Goal: Communication & Community: Share content

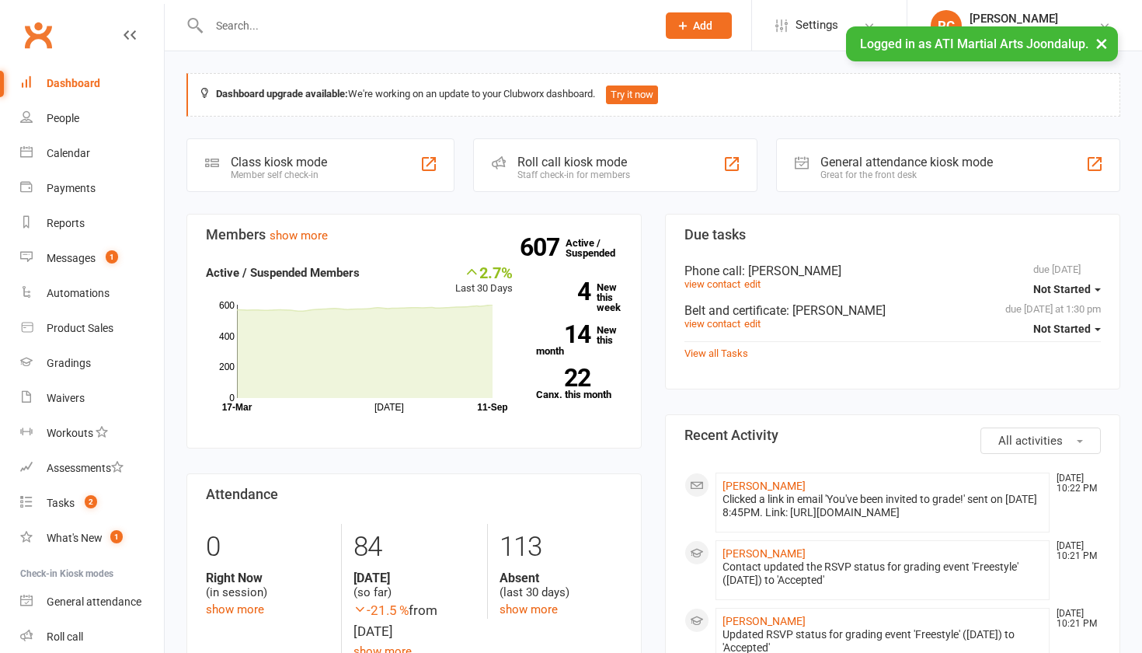
click at [92, 261] on div "Messages" at bounding box center [71, 258] width 49 height 12
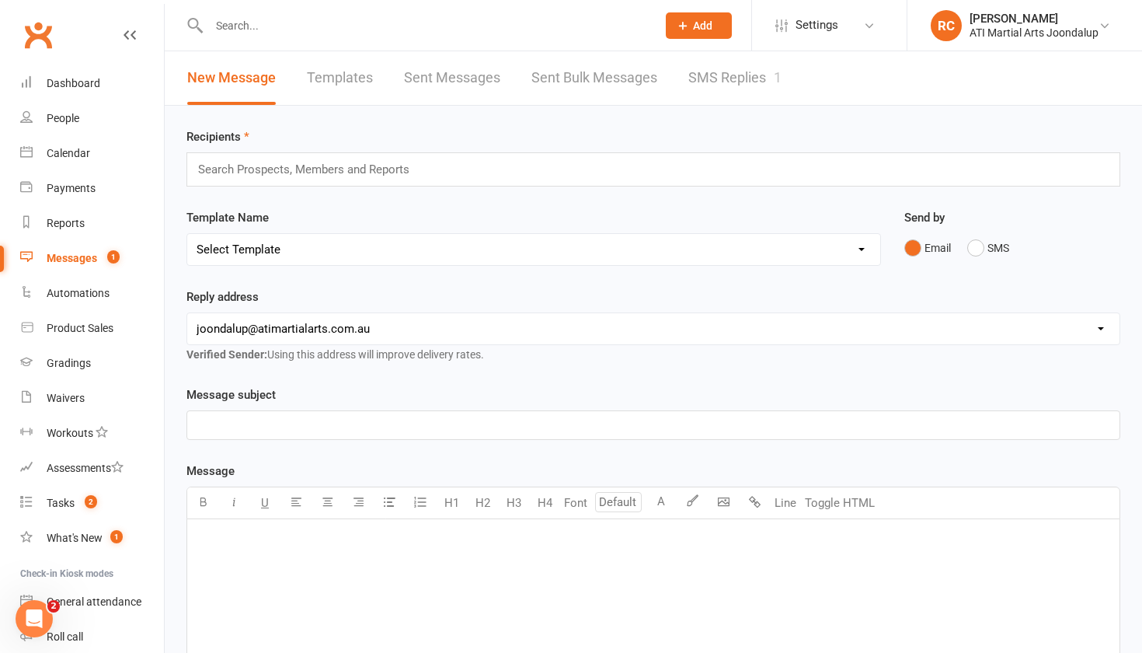
click at [706, 82] on link "SMS Replies 1" at bounding box center [735, 78] width 93 height 54
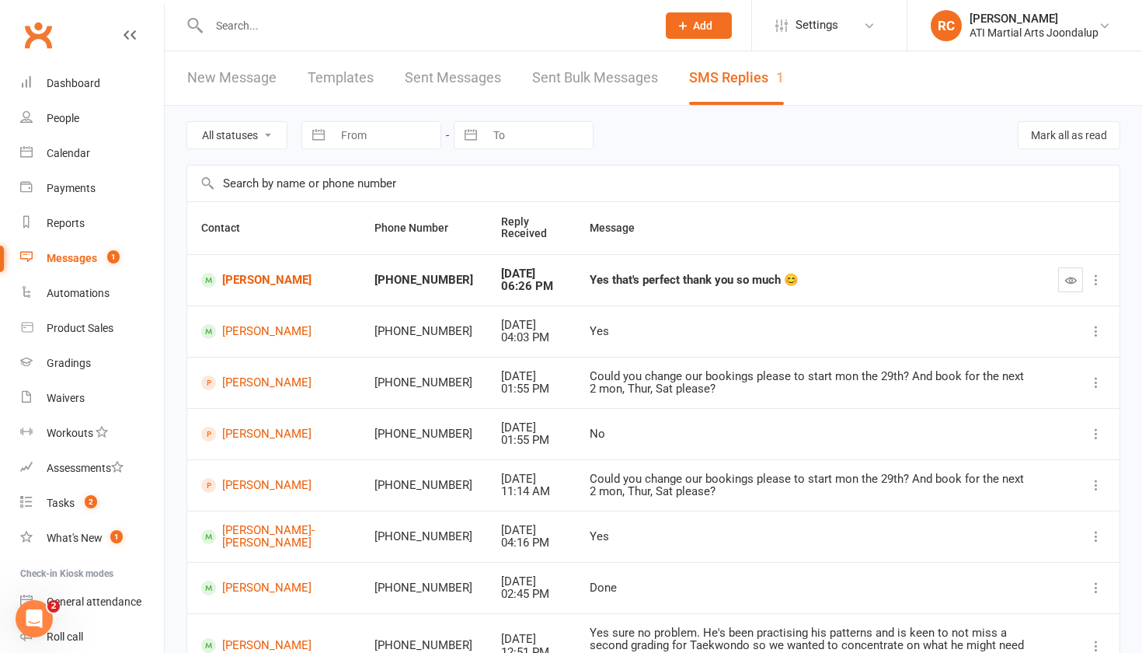
click at [235, 30] on input "text" at bounding box center [424, 26] width 441 height 22
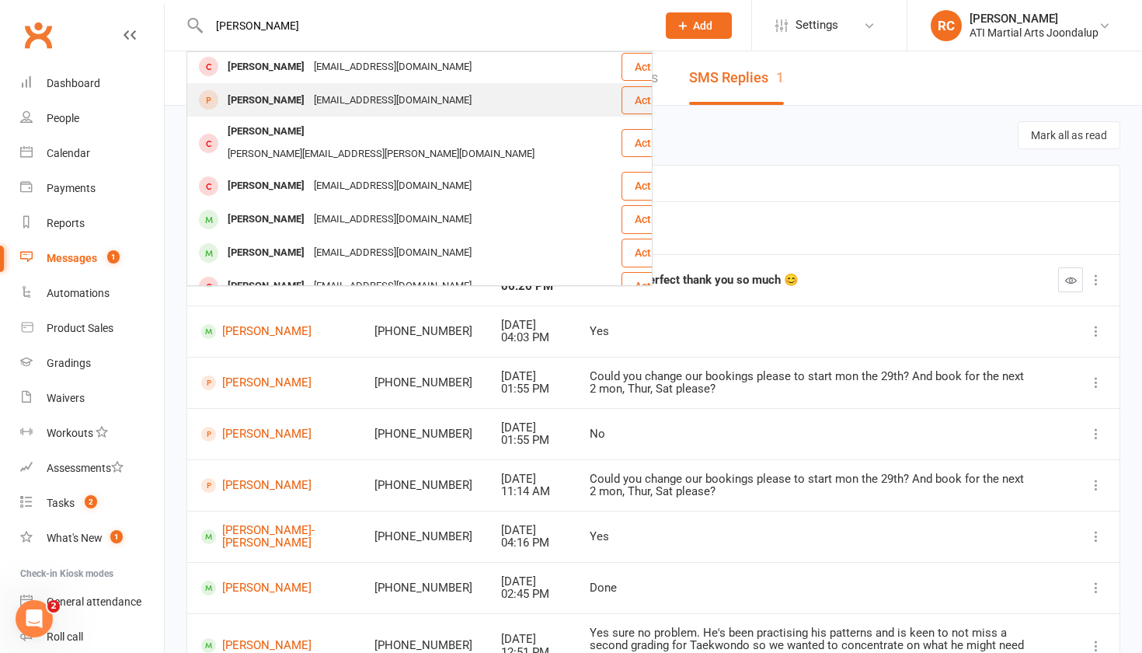
scroll to position [281, 0]
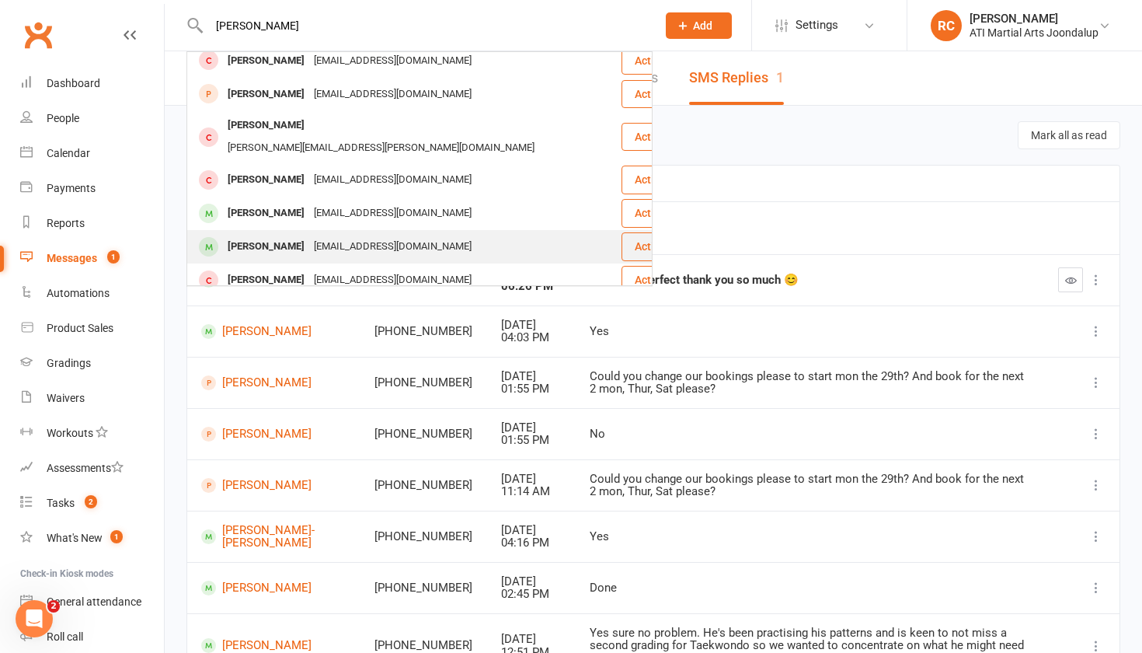
type input "[PERSON_NAME]"
click at [292, 235] on div "[PERSON_NAME]" at bounding box center [266, 246] width 86 height 23
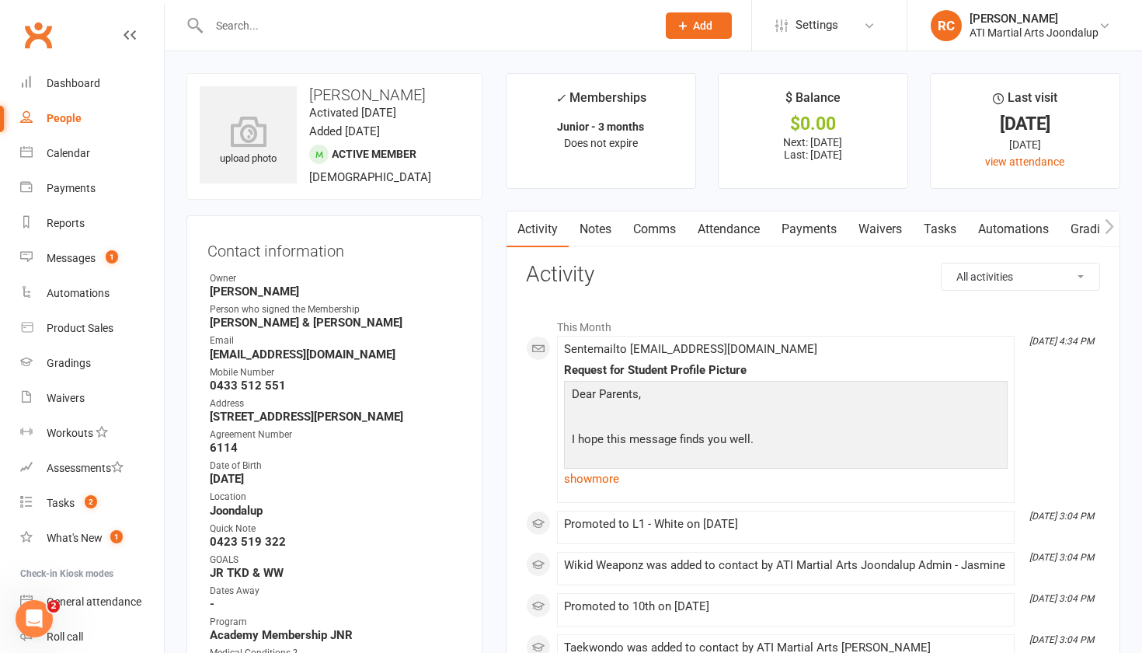
scroll to position [-1, 0]
click at [613, 226] on link "Notes" at bounding box center [596, 229] width 54 height 36
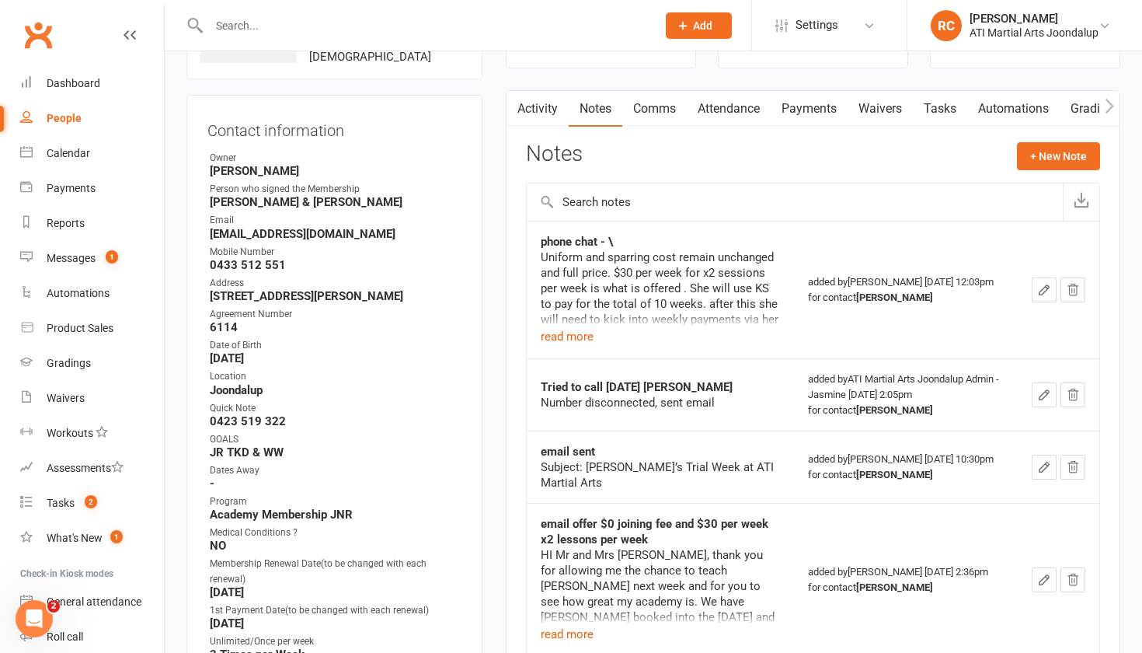
scroll to position [131, 0]
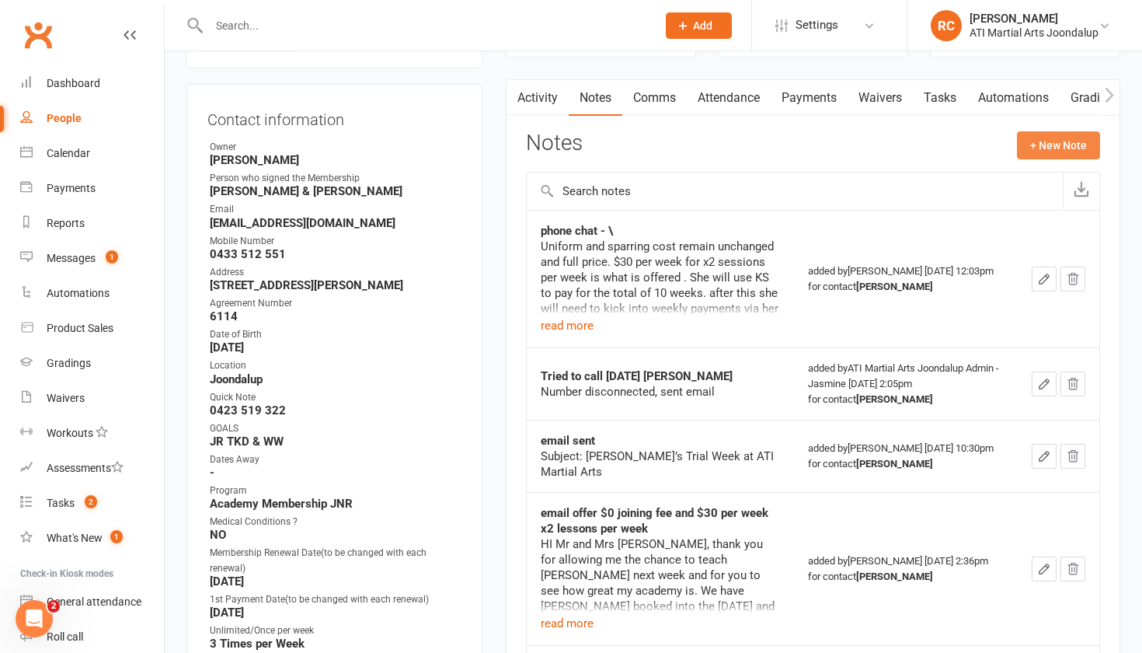
click at [1040, 144] on button "+ New Note" at bounding box center [1058, 145] width 83 height 28
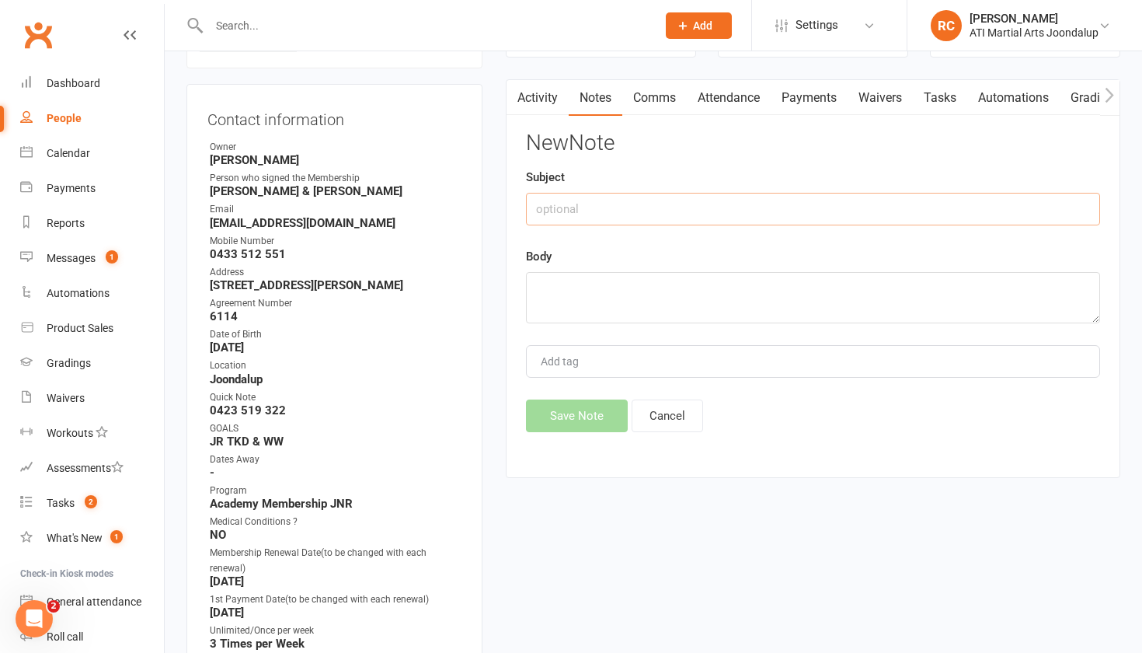
click at [610, 206] on input "text" at bounding box center [813, 209] width 574 height 33
type input "code to process when she gives the go ahead"
paste textarea "Voucher Code: NPHKR4"
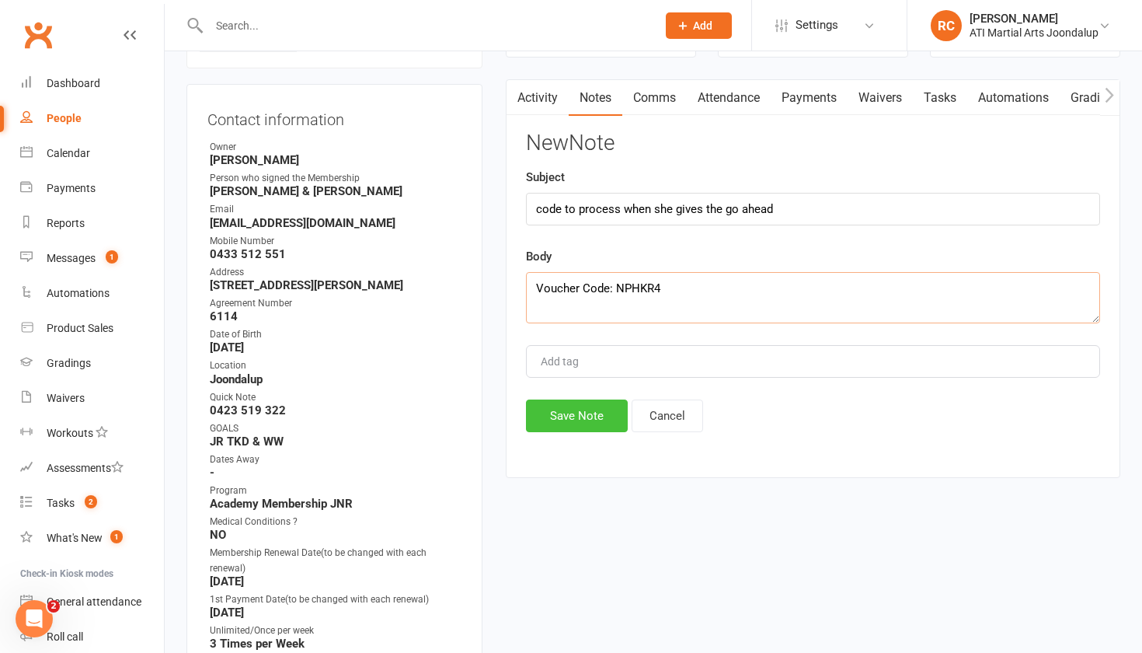
type textarea "Voucher Code: NPHKR4"
click at [577, 413] on button "Save Note" at bounding box center [577, 415] width 102 height 33
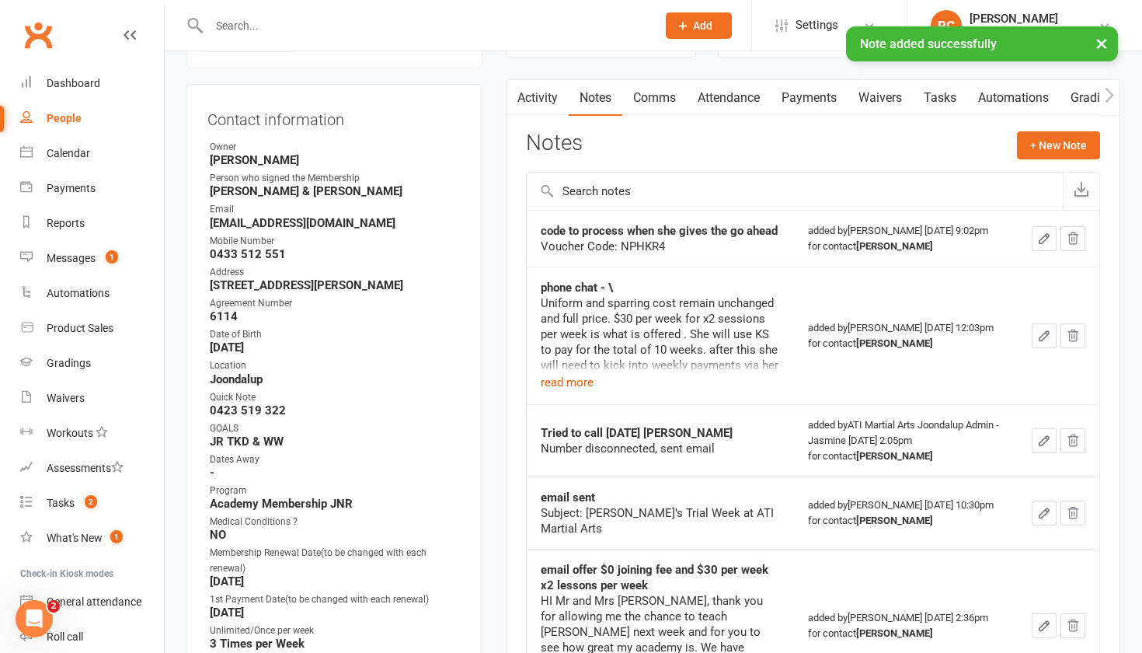
click at [1054, 247] on button "button" at bounding box center [1044, 238] width 25 height 25
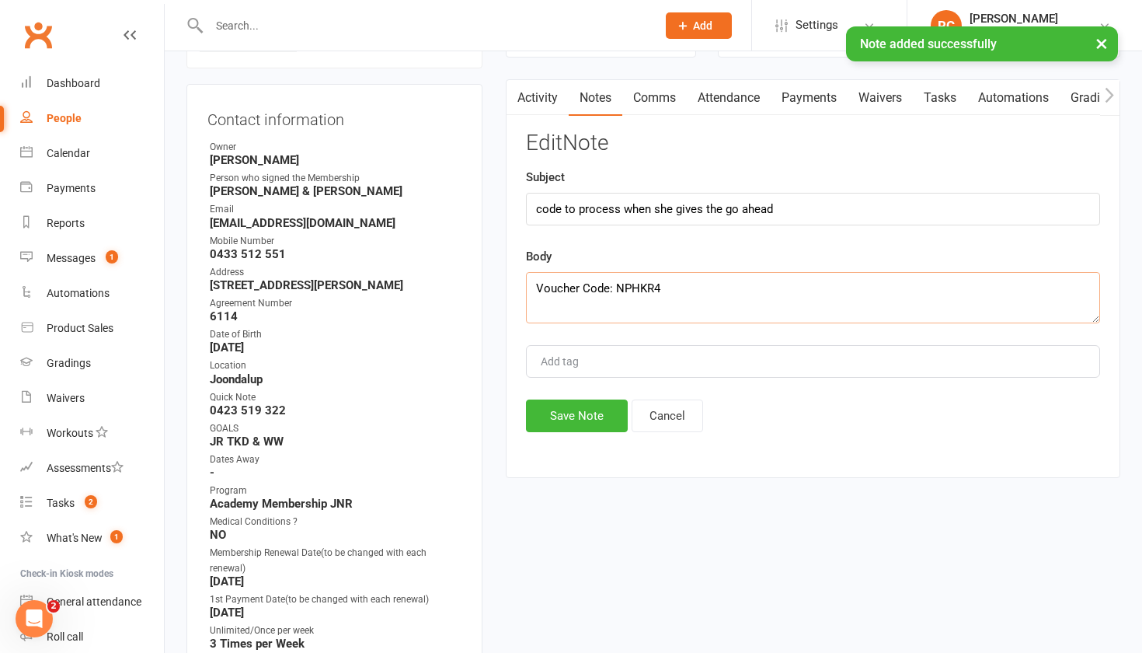
click at [742, 317] on textarea "Voucher Code: NPHKR4" at bounding box center [813, 297] width 574 height 51
type textarea "Voucher Code: NPHKR4 $300"
click at [581, 417] on button "Save Note" at bounding box center [577, 415] width 102 height 33
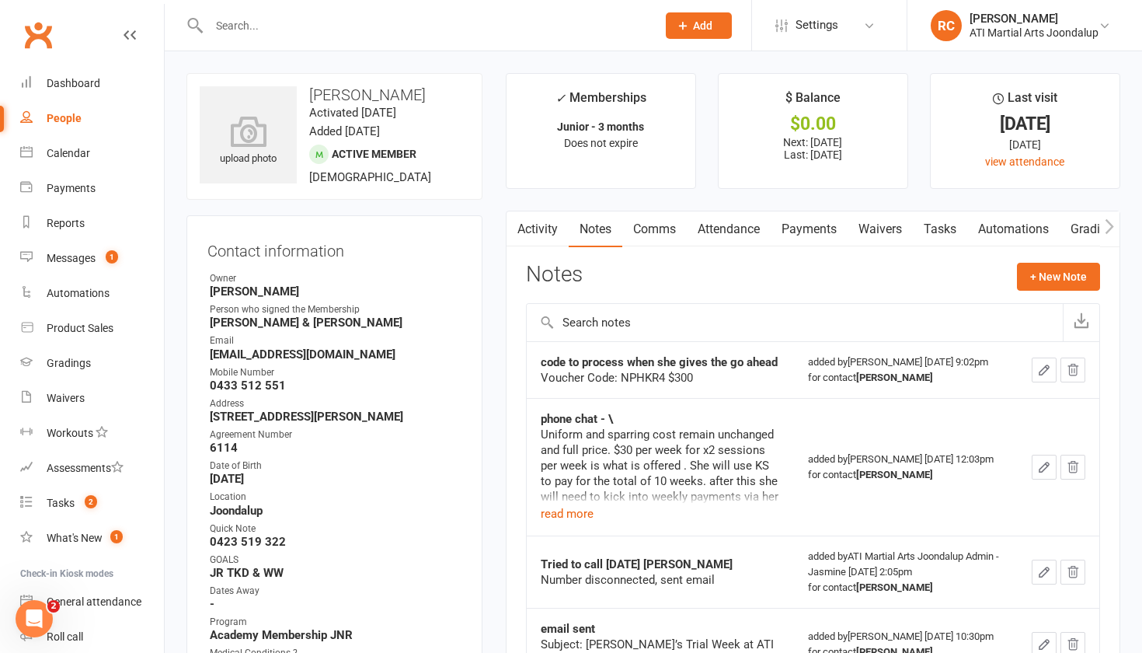
scroll to position [0, 0]
click at [1046, 277] on button "+ New Note" at bounding box center [1058, 277] width 83 height 28
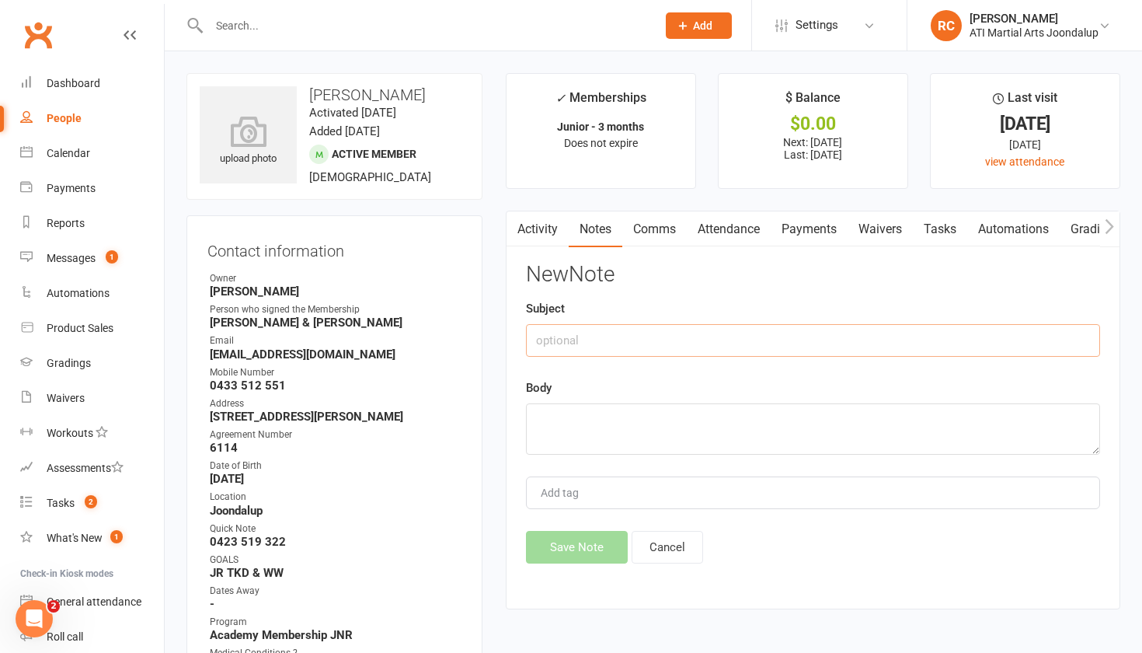
click at [870, 336] on input "text" at bounding box center [813, 340] width 574 height 33
type input "email about her memership"
paste textarea "HI [PERSON_NAME], as discussed [DATE] i can offer you further help. The $30 tui…"
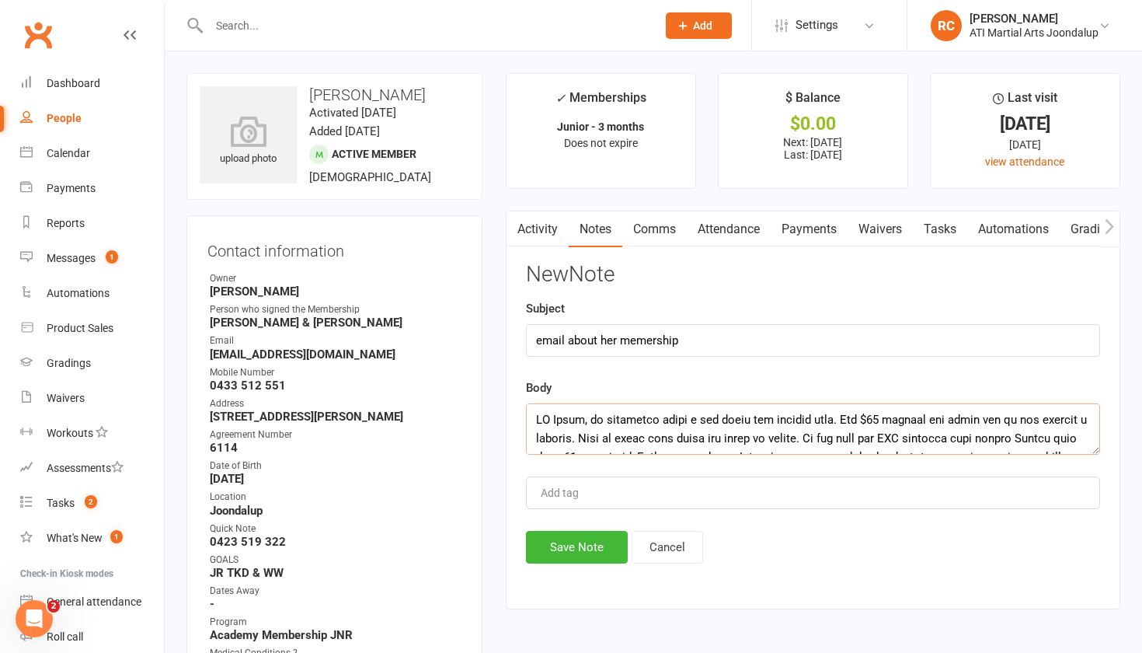
scroll to position [895, 0]
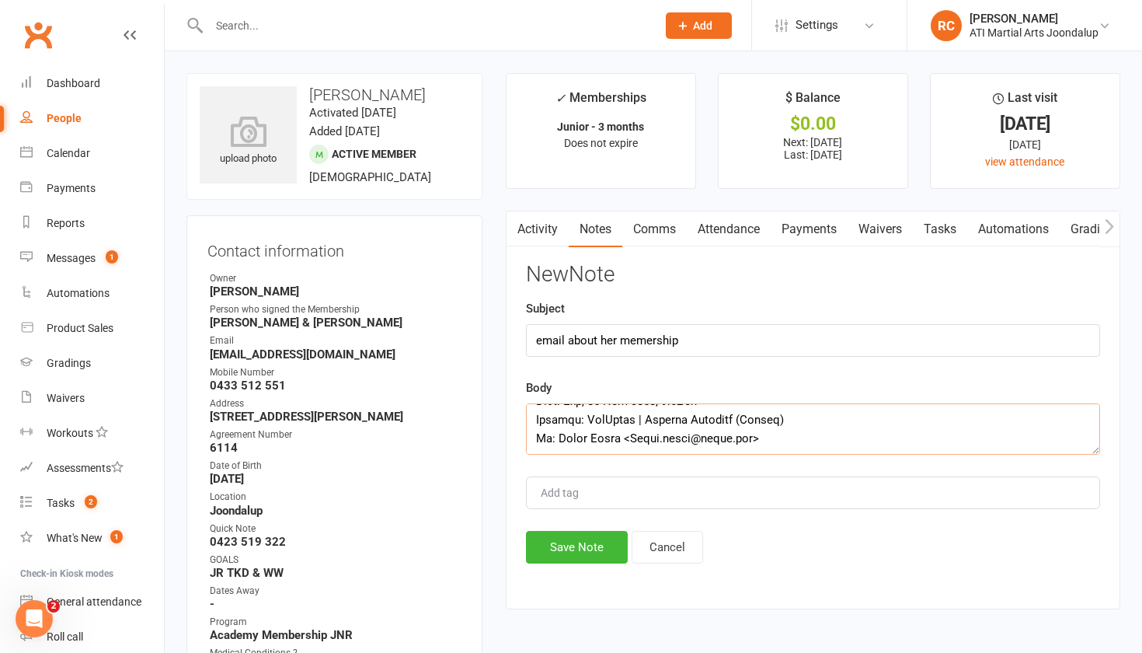
type textarea "HI [PERSON_NAME], as discussed [DATE] i can offer you further help. The $30 tui…"
type input "email about her membership"
click at [555, 563] on button "Save Note" at bounding box center [577, 547] width 102 height 33
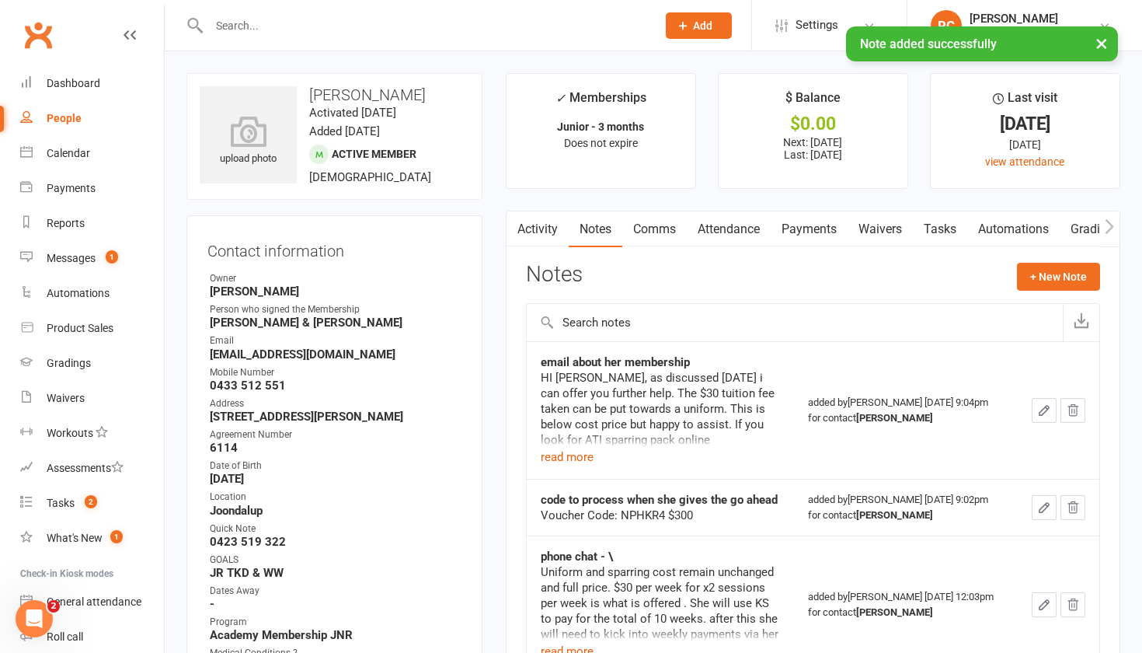
click at [815, 235] on link "Payments" at bounding box center [809, 229] width 77 height 36
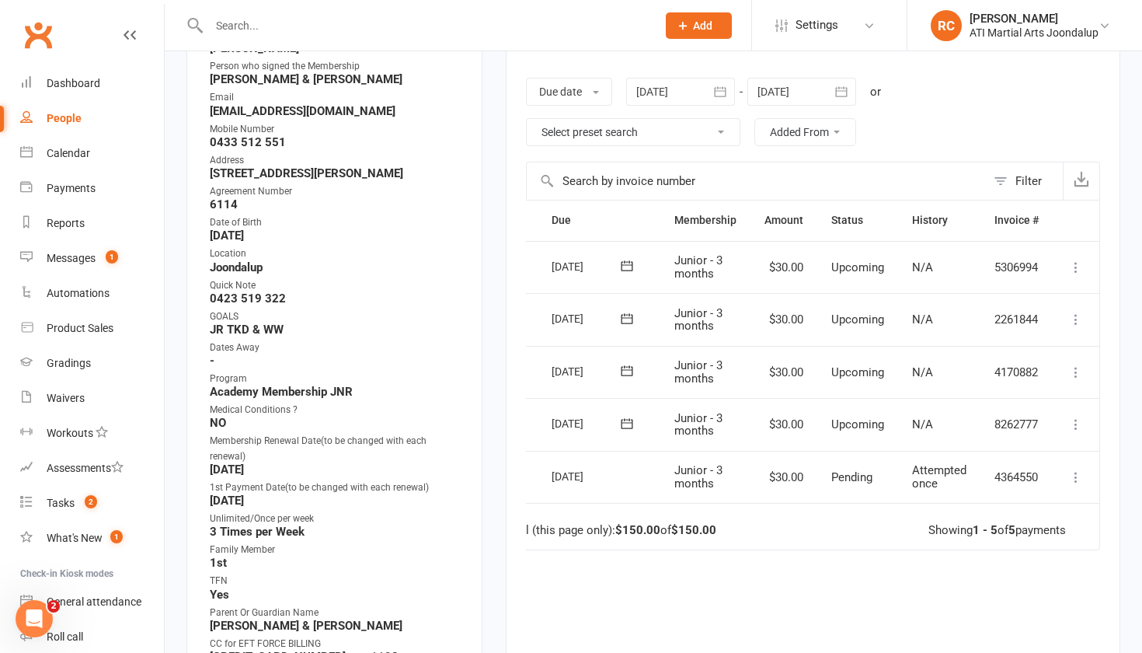
scroll to position [0, 39]
click at [1073, 419] on icon at bounding box center [1077, 425] width 16 height 16
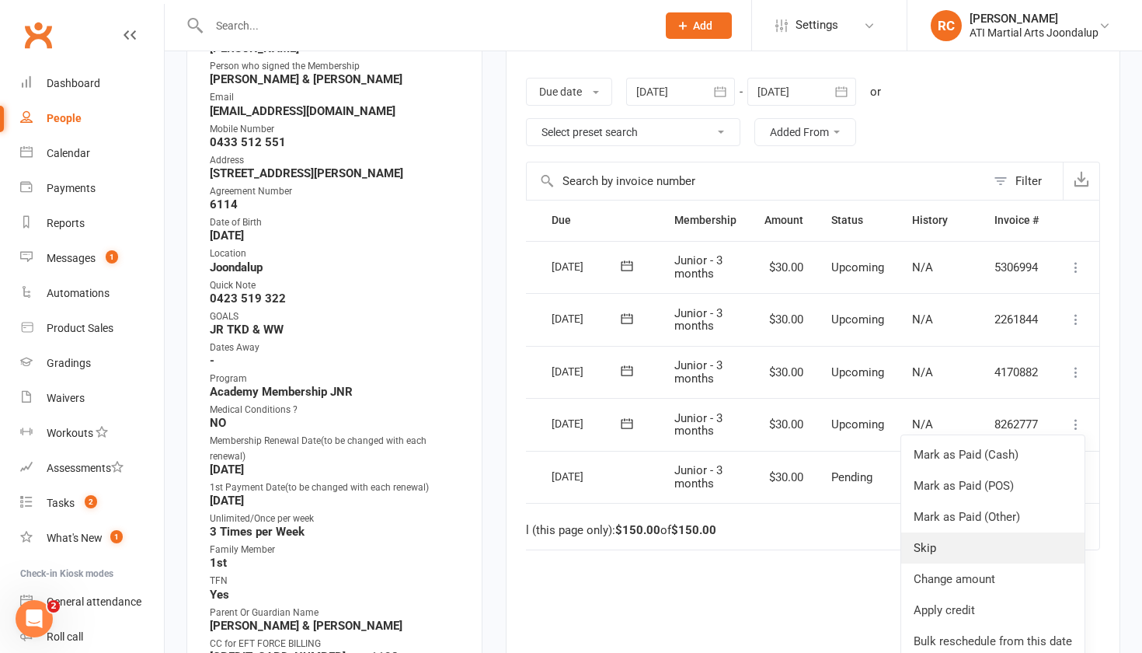
click at [1004, 542] on link "Skip" at bounding box center [992, 547] width 183 height 31
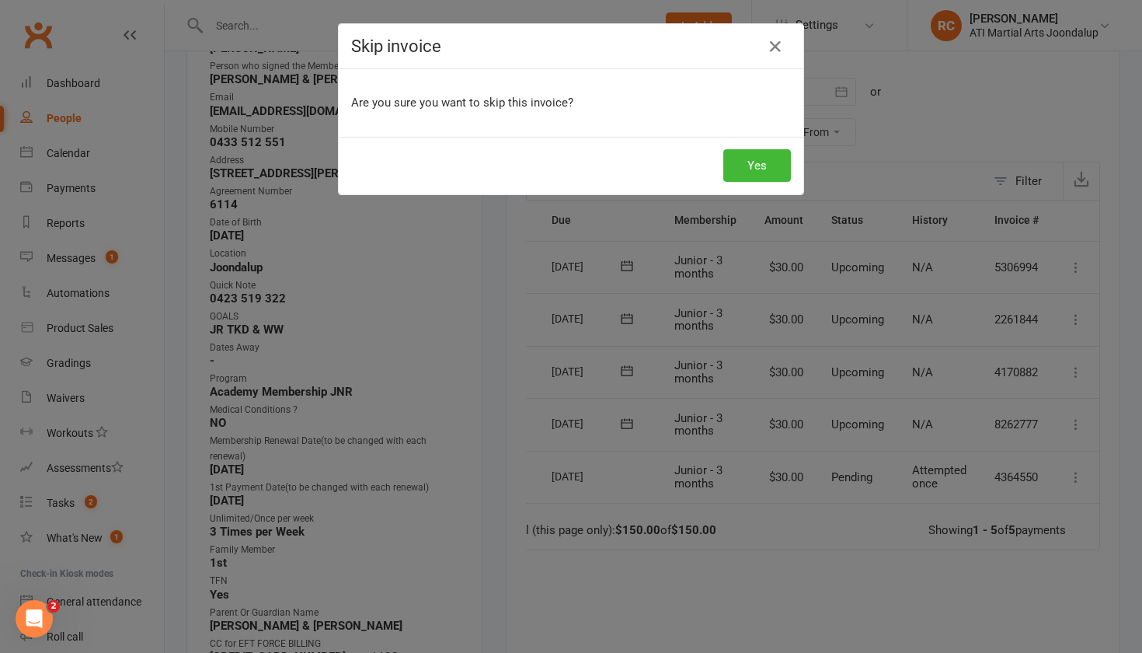
click at [615, 139] on div "Yes" at bounding box center [571, 166] width 465 height 58
click at [771, 49] on icon "button" at bounding box center [775, 46] width 19 height 19
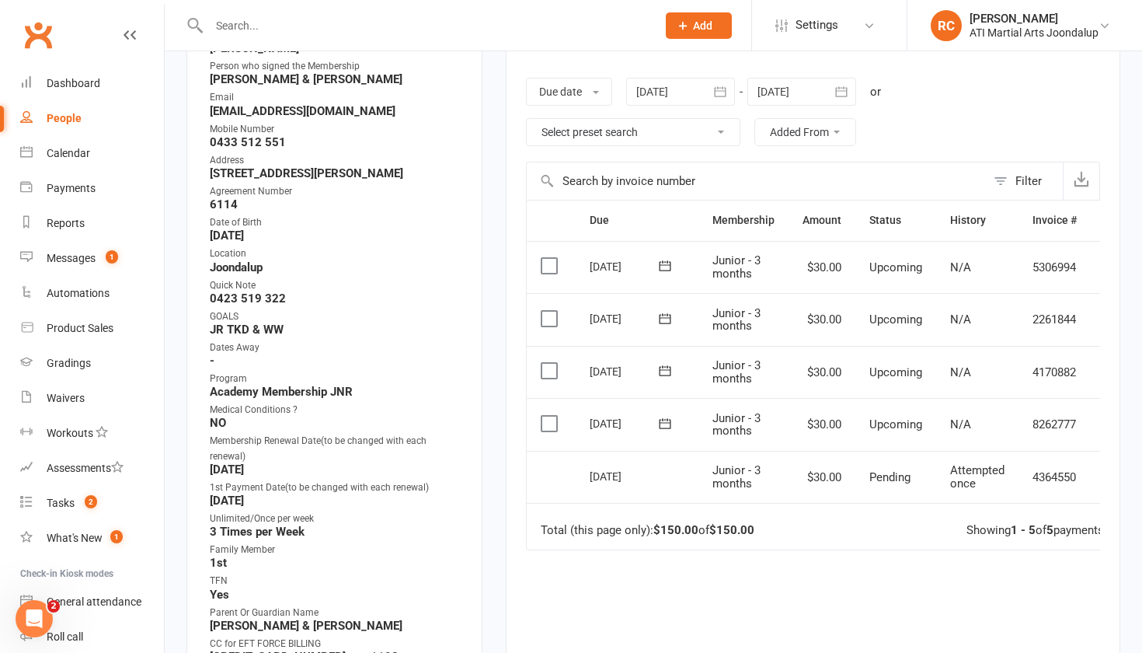
scroll to position [0, 0]
click at [514, 19] on input "text" at bounding box center [424, 26] width 441 height 22
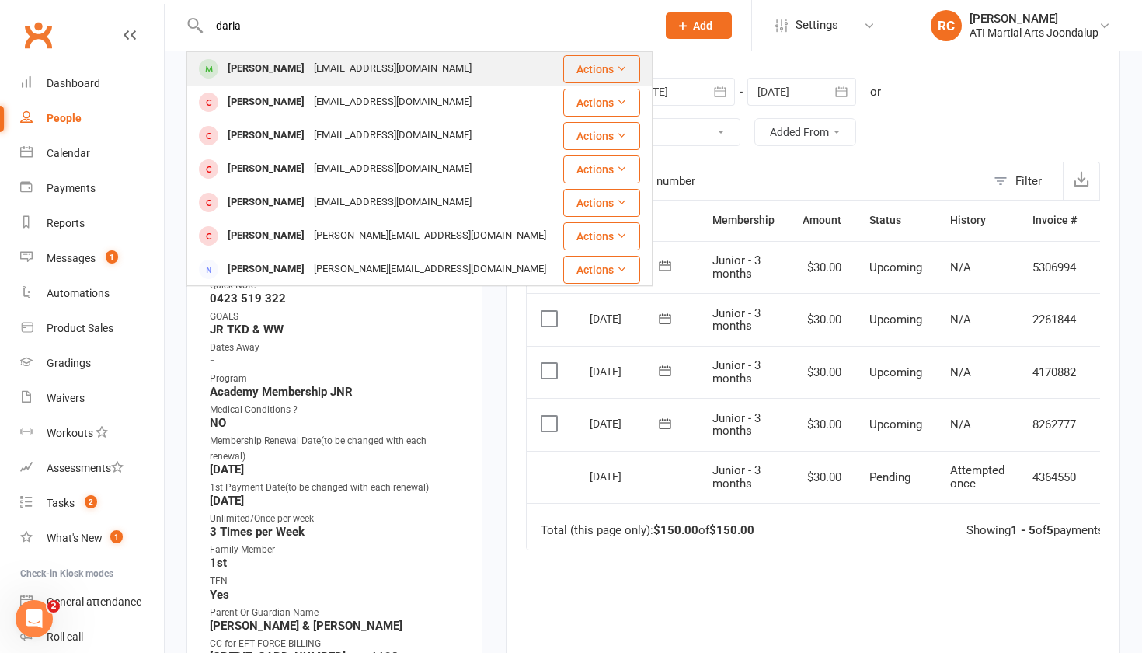
type input "daria"
click at [352, 82] on div "[PERSON_NAME] [EMAIL_ADDRESS][DOMAIN_NAME]" at bounding box center [375, 69] width 374 height 32
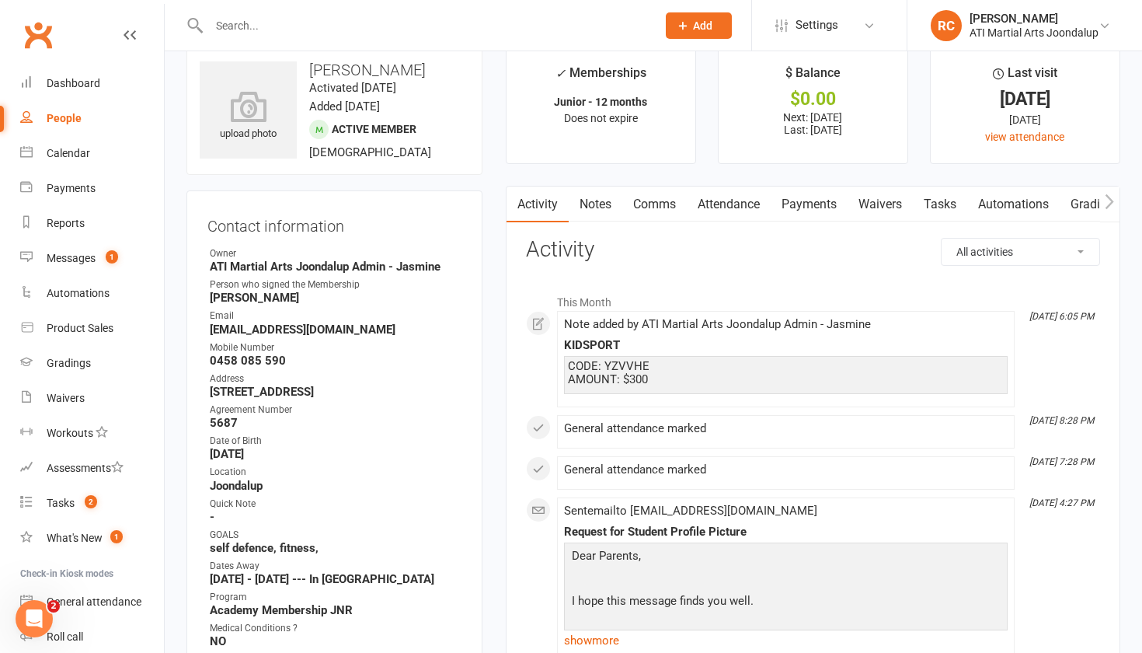
scroll to position [32, 0]
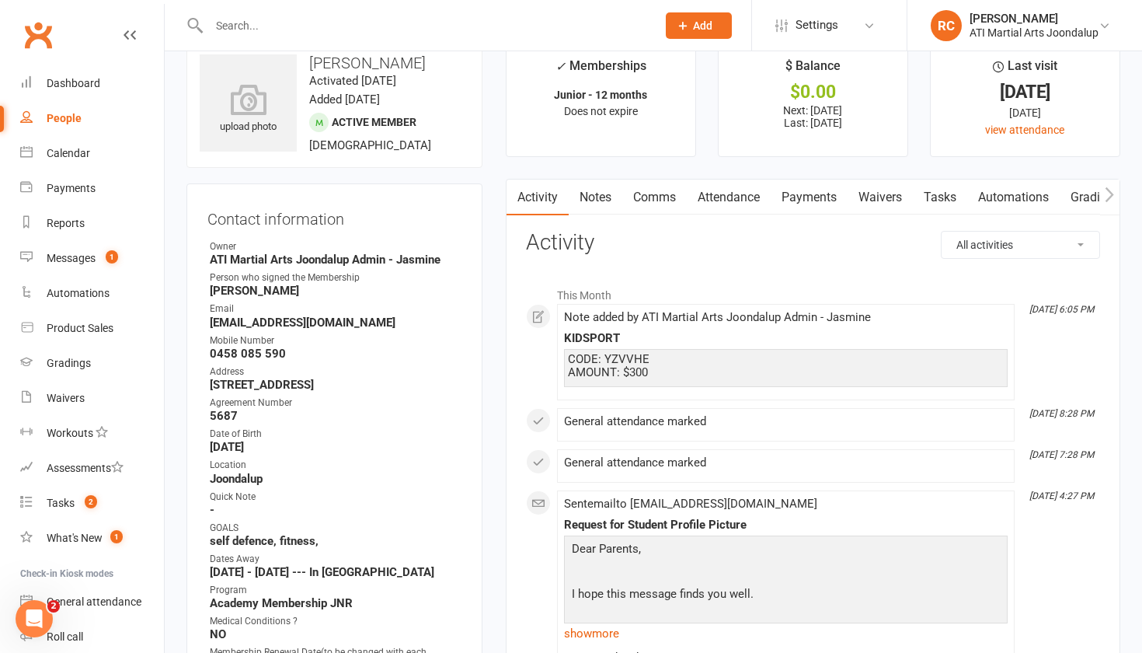
click at [806, 196] on link "Payments" at bounding box center [809, 198] width 77 height 36
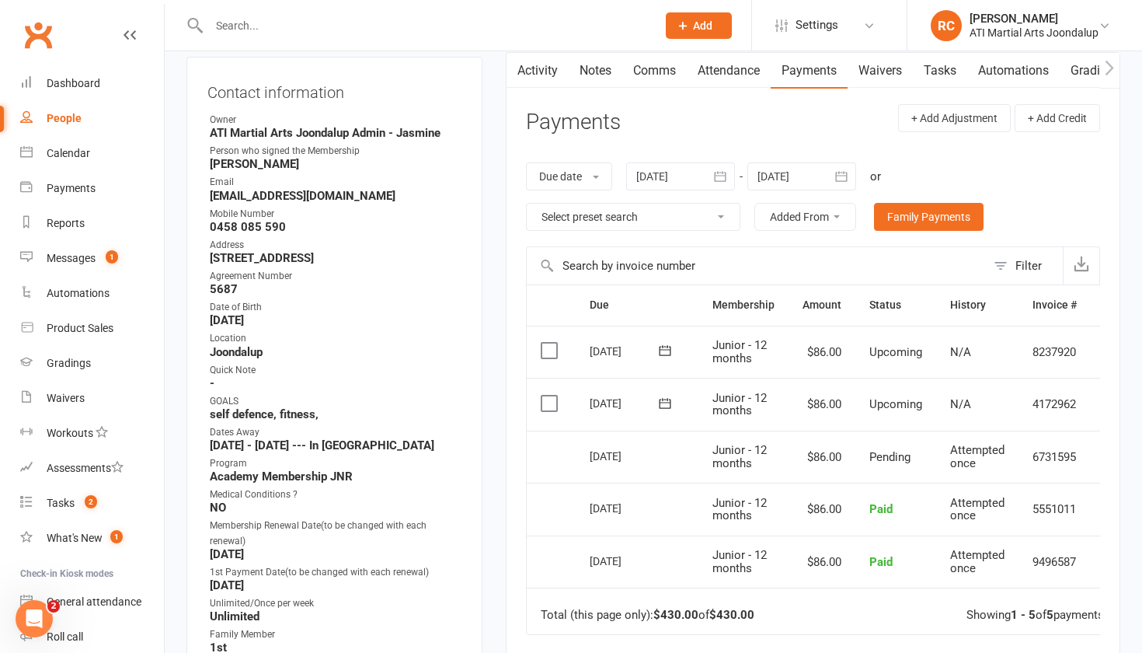
scroll to position [159, 0]
click at [605, 74] on link "Notes" at bounding box center [596, 70] width 54 height 36
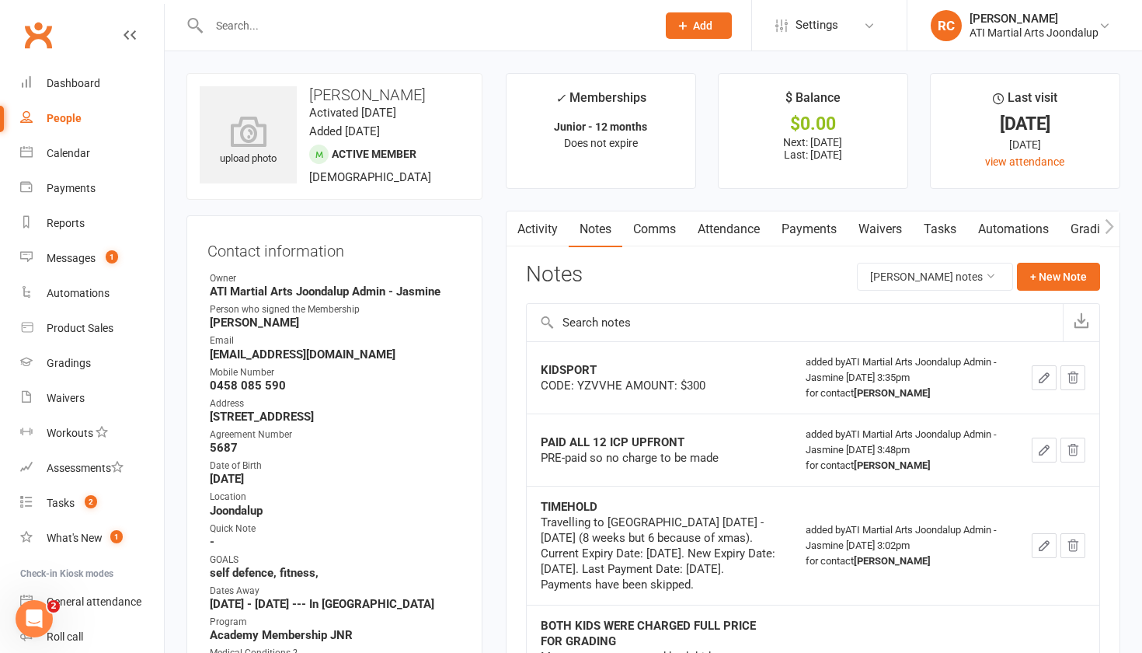
click at [547, 228] on link "Activity" at bounding box center [538, 229] width 62 height 36
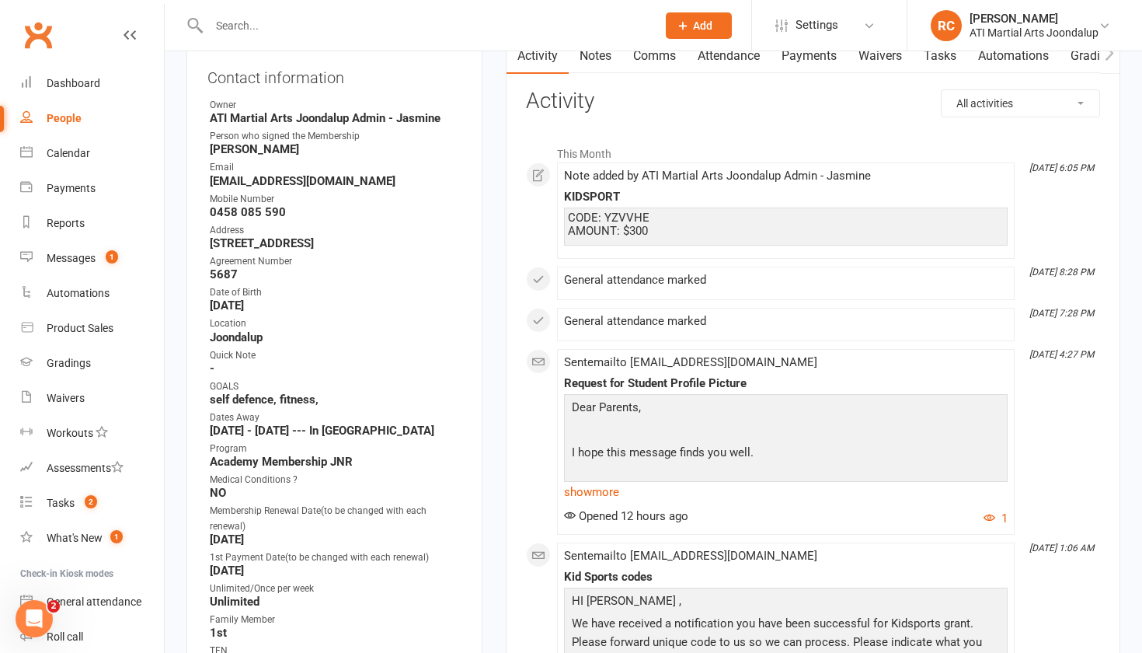
scroll to position [179, 0]
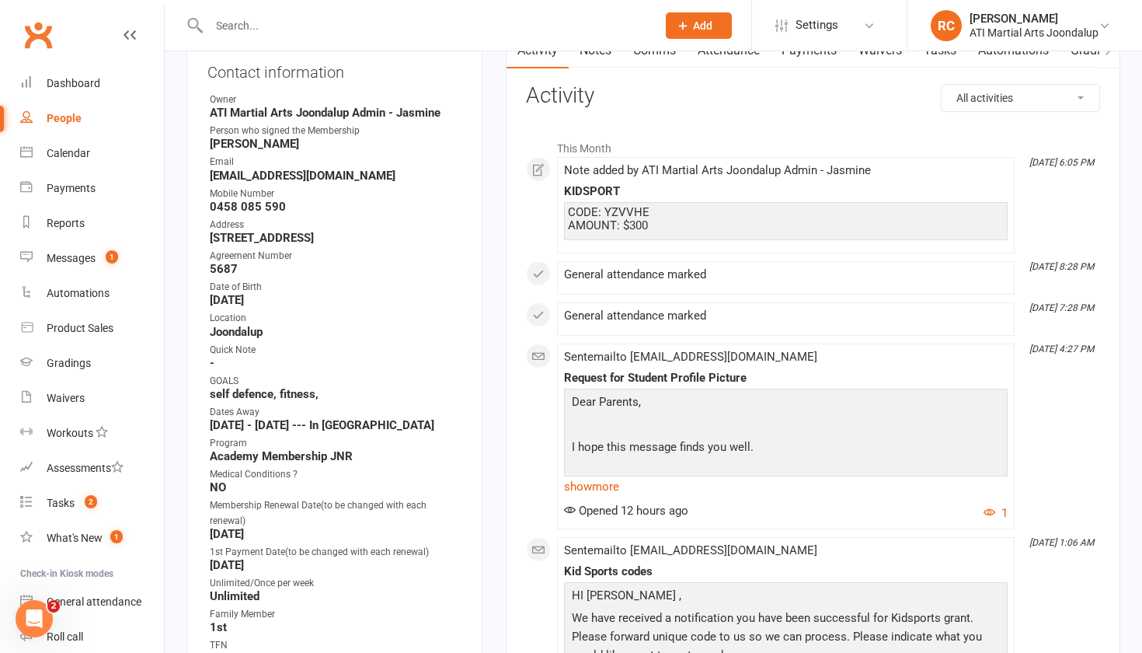
click at [478, 27] on input "text" at bounding box center [424, 26] width 441 height 22
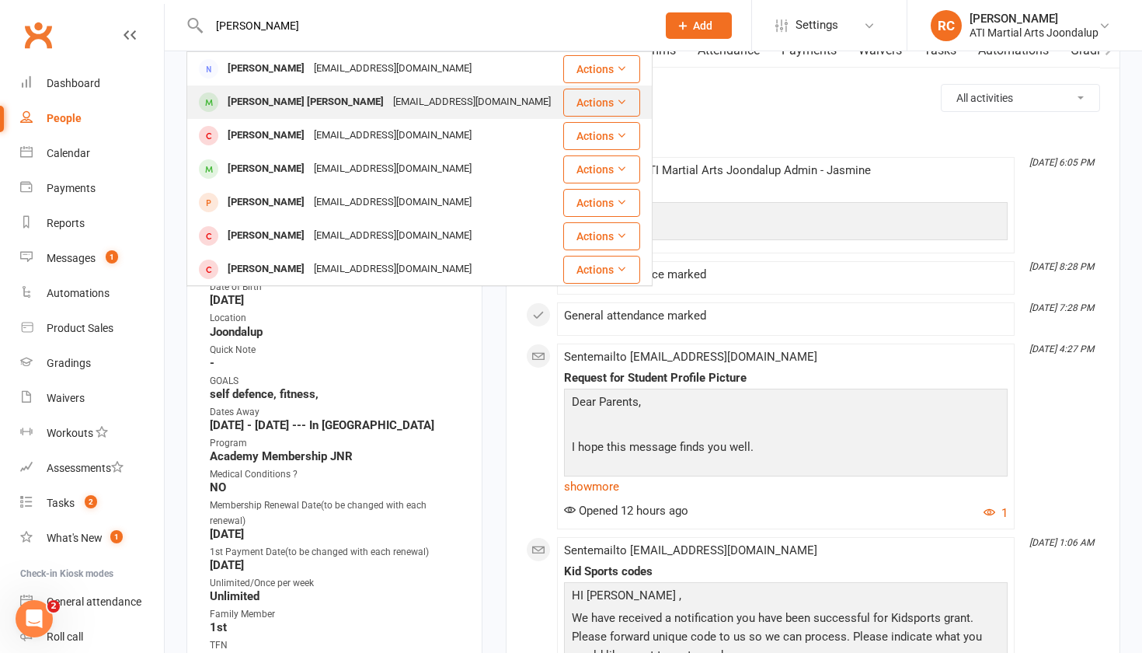
type input "[PERSON_NAME]"
click at [420, 101] on div "[PERSON_NAME] [PERSON_NAME] [EMAIL_ADDRESS][DOMAIN_NAME]" at bounding box center [375, 102] width 374 height 32
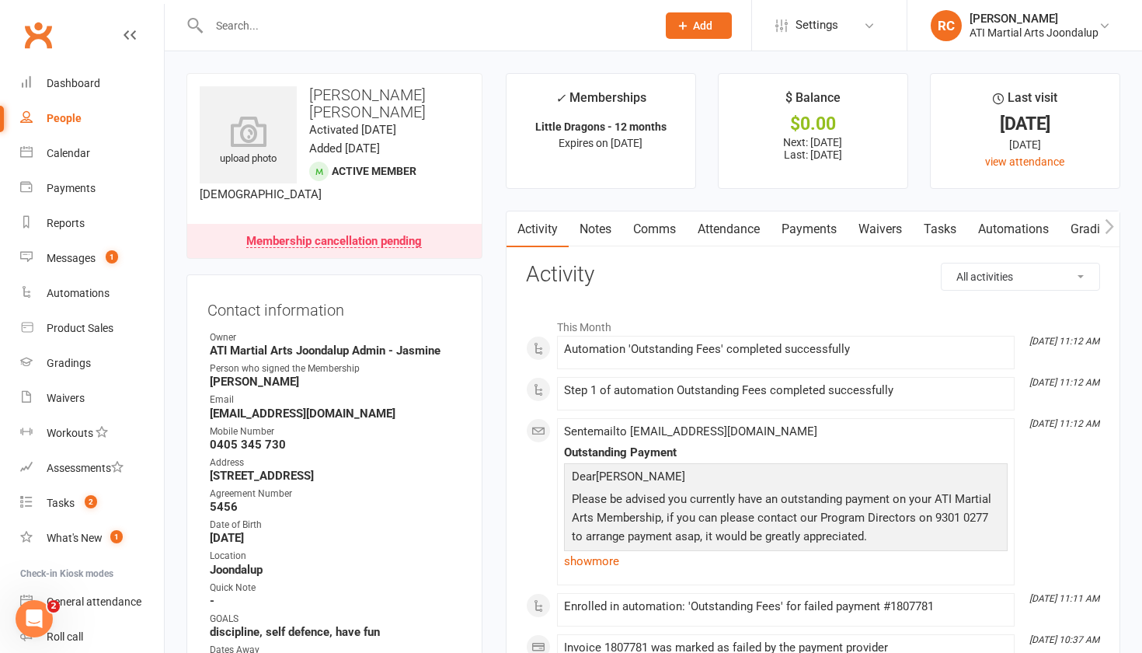
click at [792, 227] on link "Payments" at bounding box center [809, 229] width 77 height 36
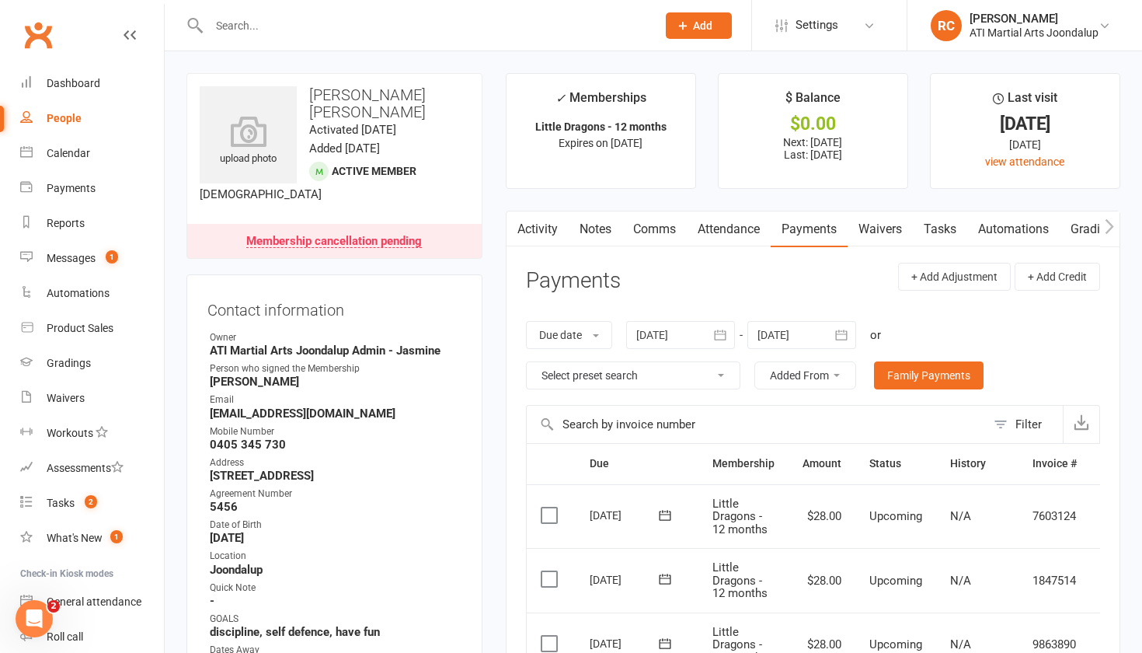
click at [605, 227] on link "Notes" at bounding box center [596, 229] width 54 height 36
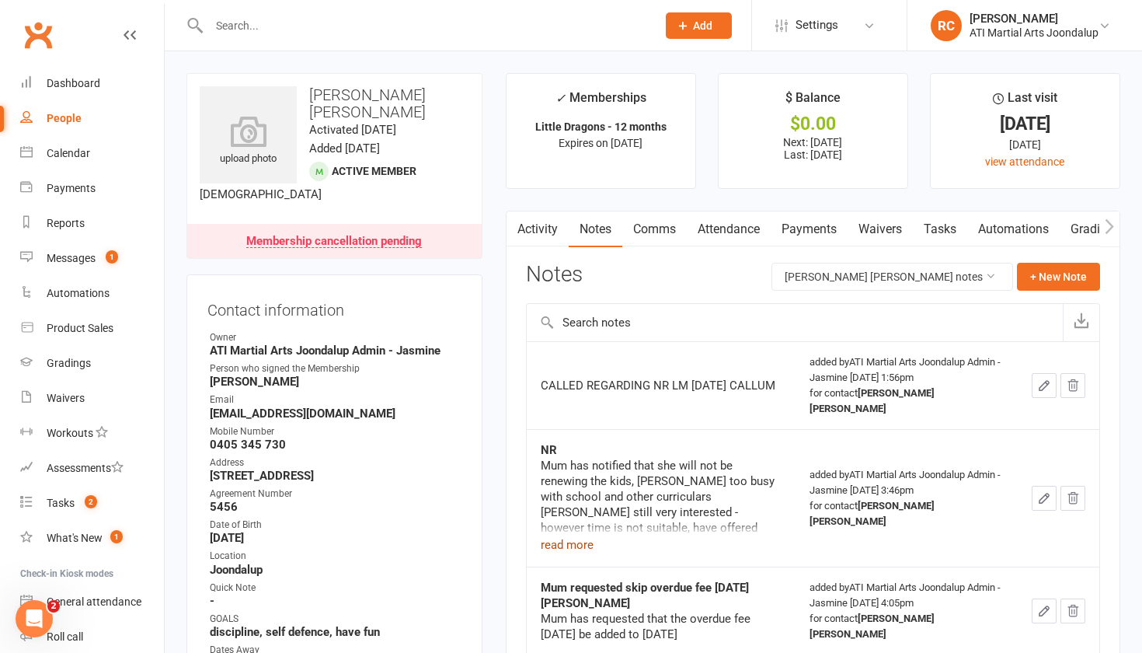
click at [570, 535] on button "read more" at bounding box center [567, 544] width 53 height 19
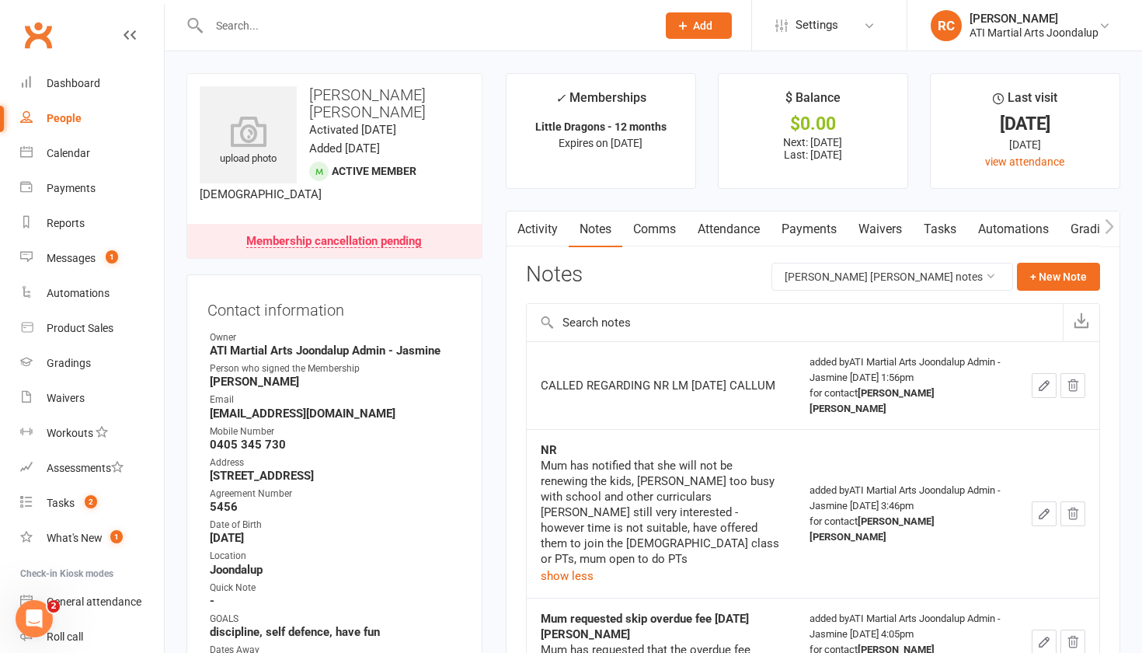
click at [431, 32] on input "text" at bounding box center [424, 26] width 441 height 22
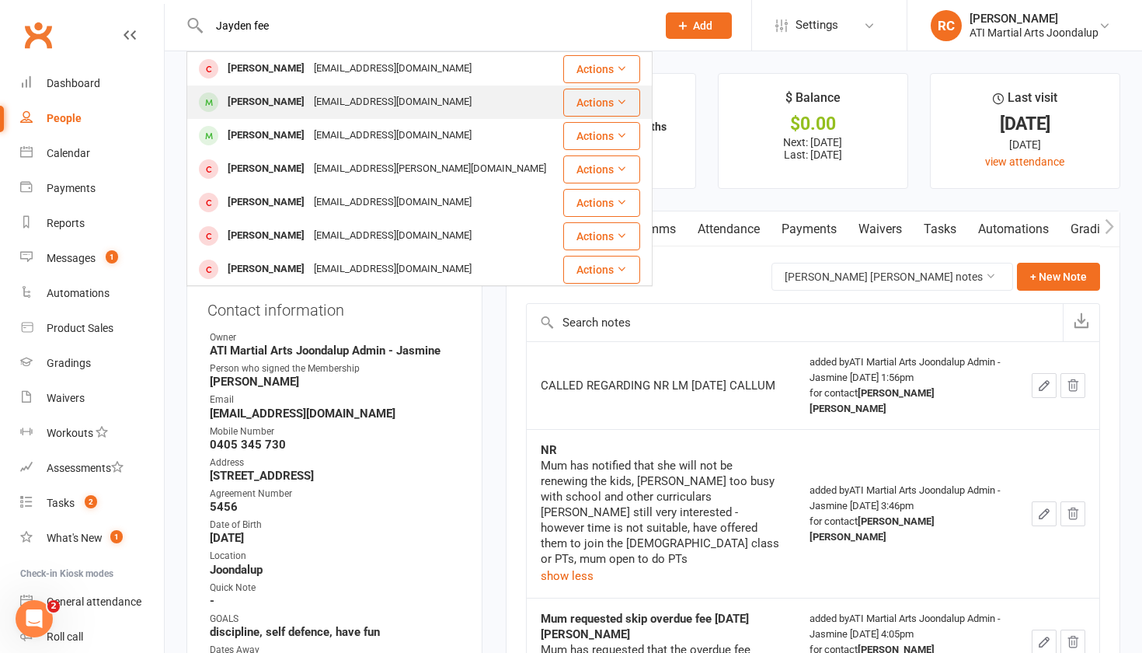
type input "Jayden fee"
click at [348, 103] on div "[EMAIL_ADDRESS][DOMAIN_NAME]" at bounding box center [392, 102] width 167 height 23
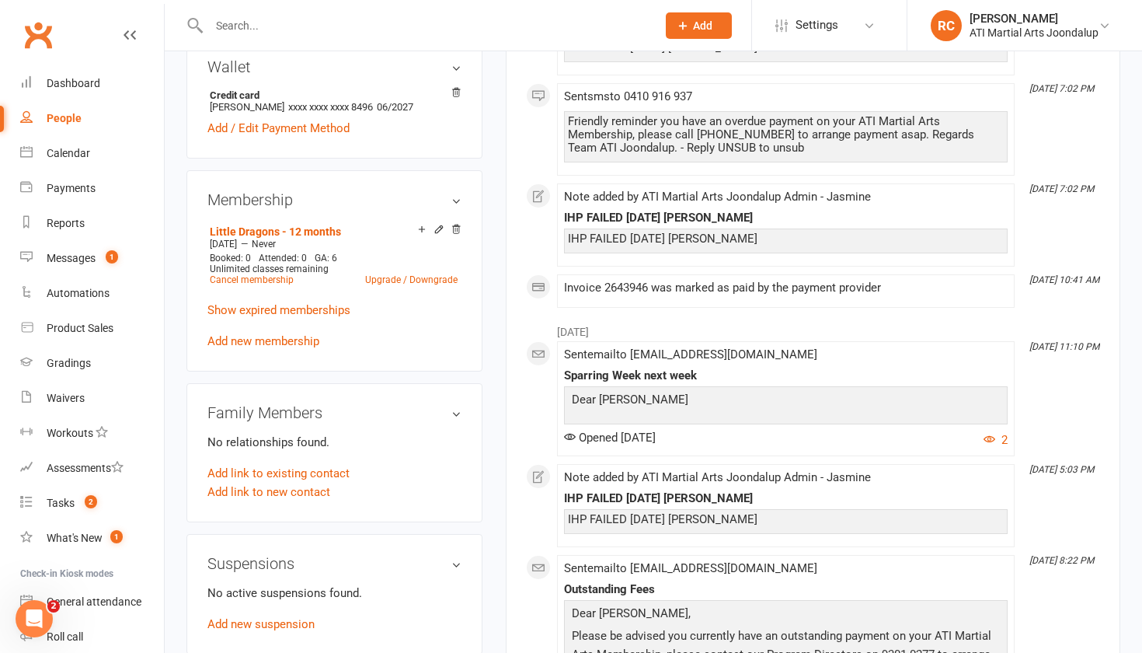
scroll to position [1213, 0]
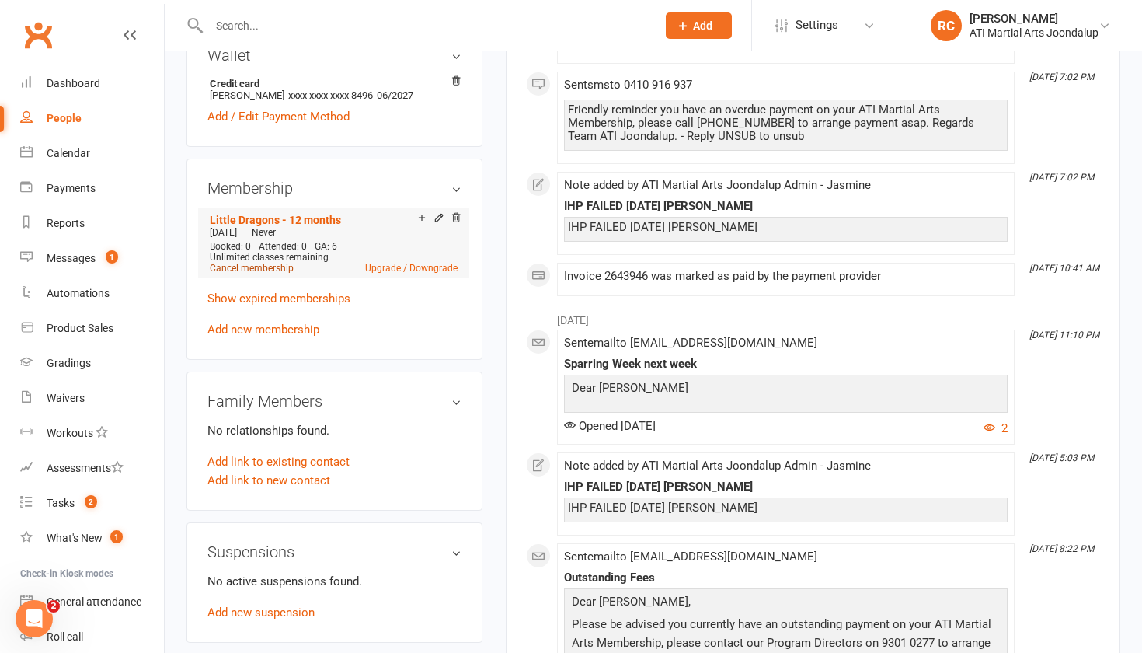
click at [225, 269] on link "Cancel membership" at bounding box center [252, 268] width 84 height 11
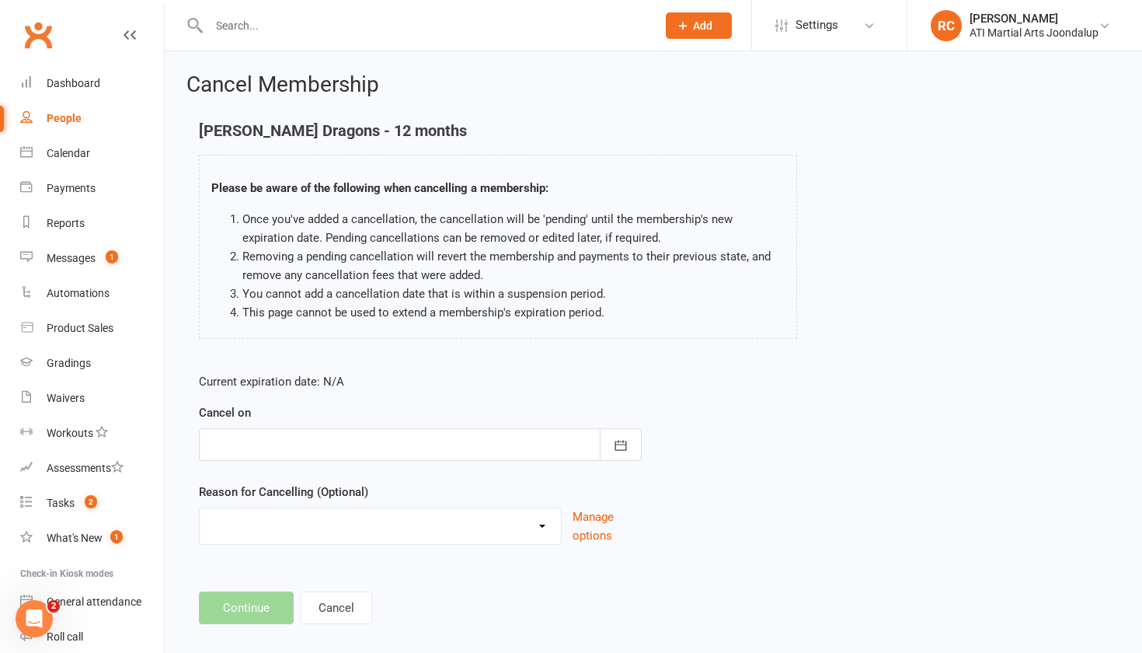
click at [402, 436] on div at bounding box center [420, 444] width 443 height 33
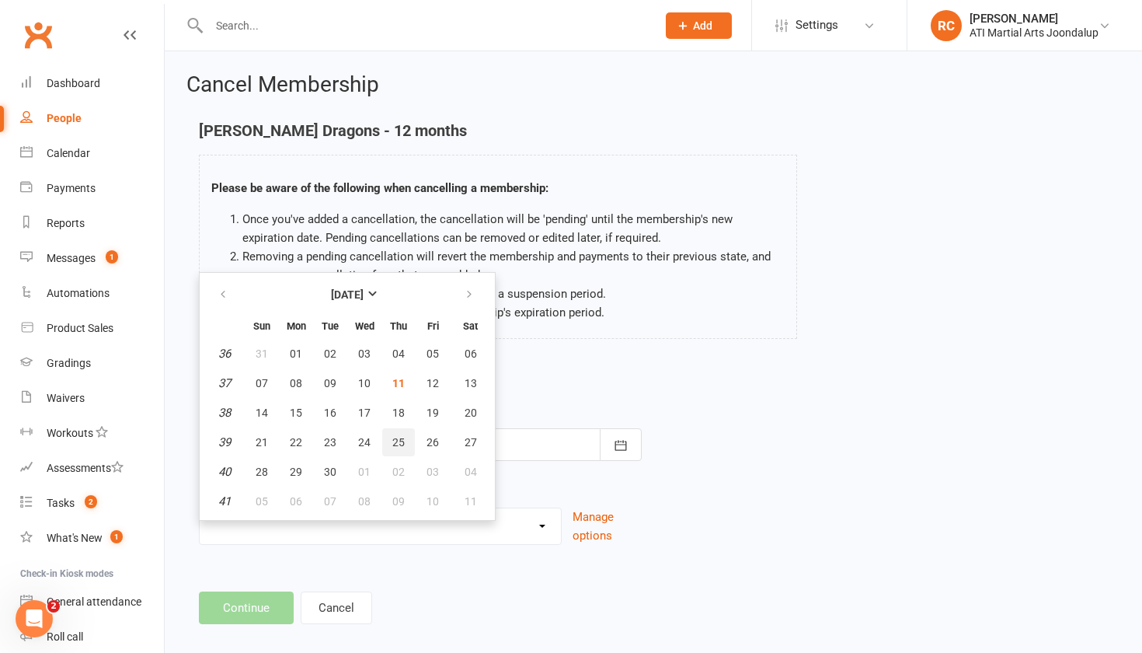
click at [409, 447] on button "25" at bounding box center [398, 442] width 33 height 28
type input "[DATE]"
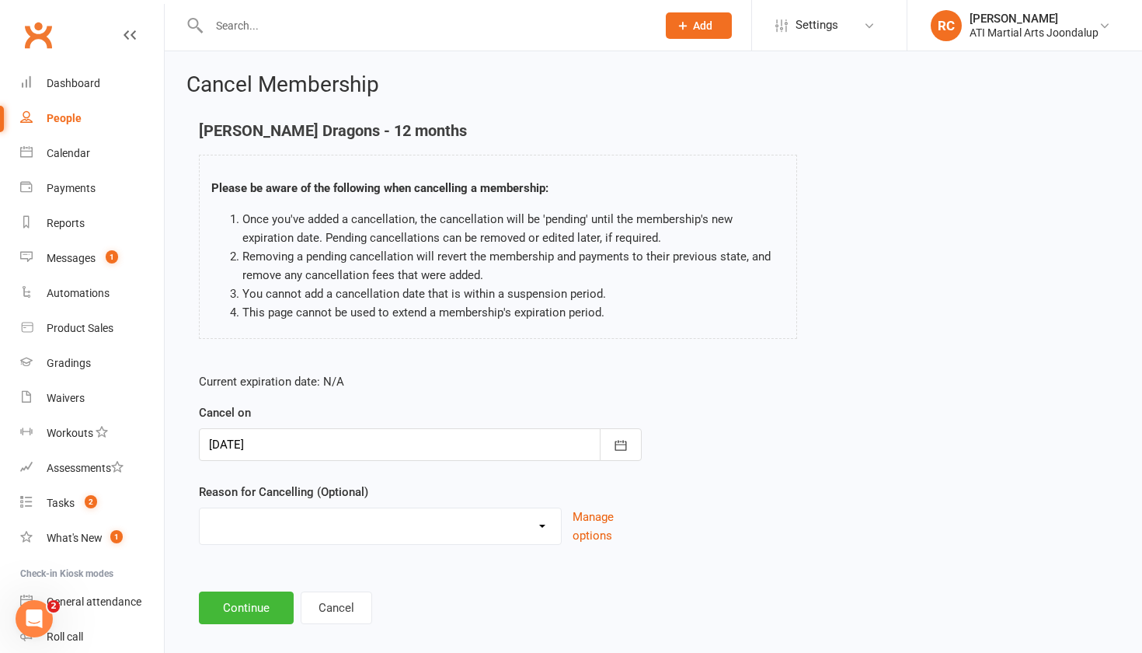
select select "4"
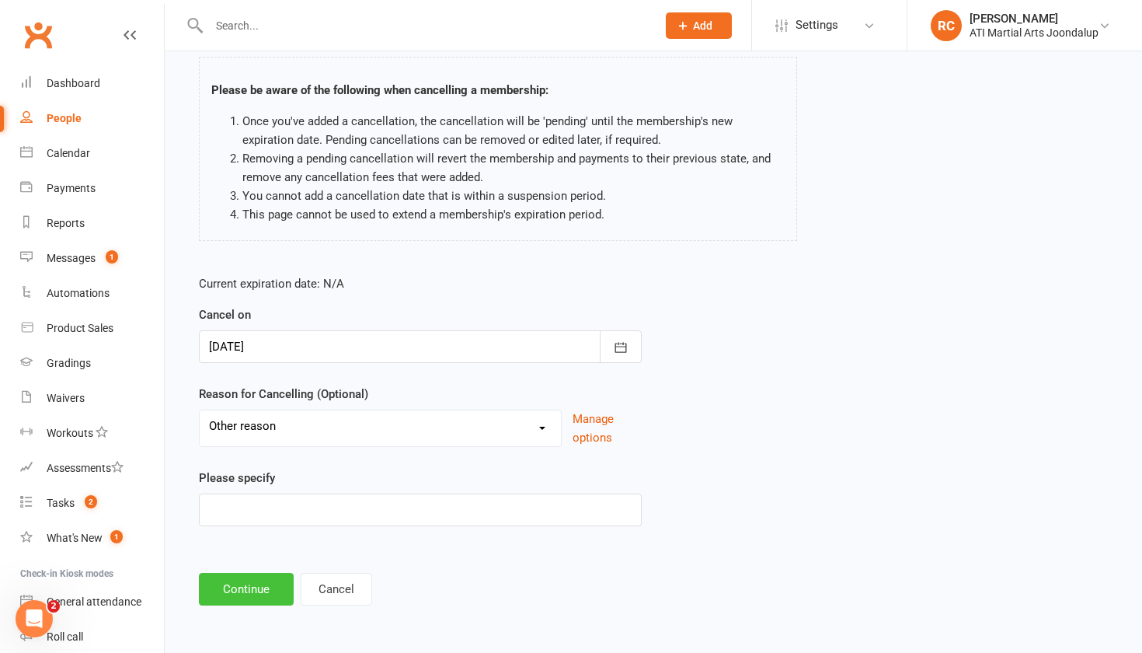
scroll to position [103, 0]
click at [256, 584] on button "Continue" at bounding box center [246, 589] width 95 height 33
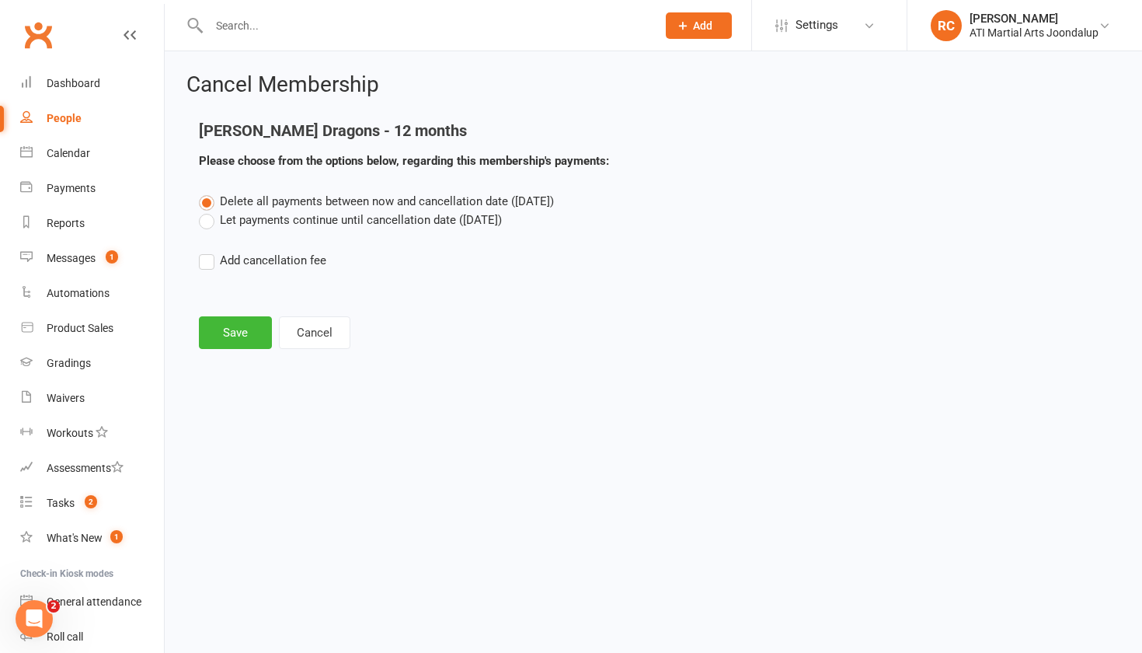
click at [271, 217] on label "Let payments continue until cancellation date ([DATE])" at bounding box center [350, 220] width 303 height 19
click at [209, 211] on input "Let payments continue until cancellation date ([DATE])" at bounding box center [204, 211] width 10 height 0
click at [225, 326] on button "Save" at bounding box center [235, 332] width 73 height 33
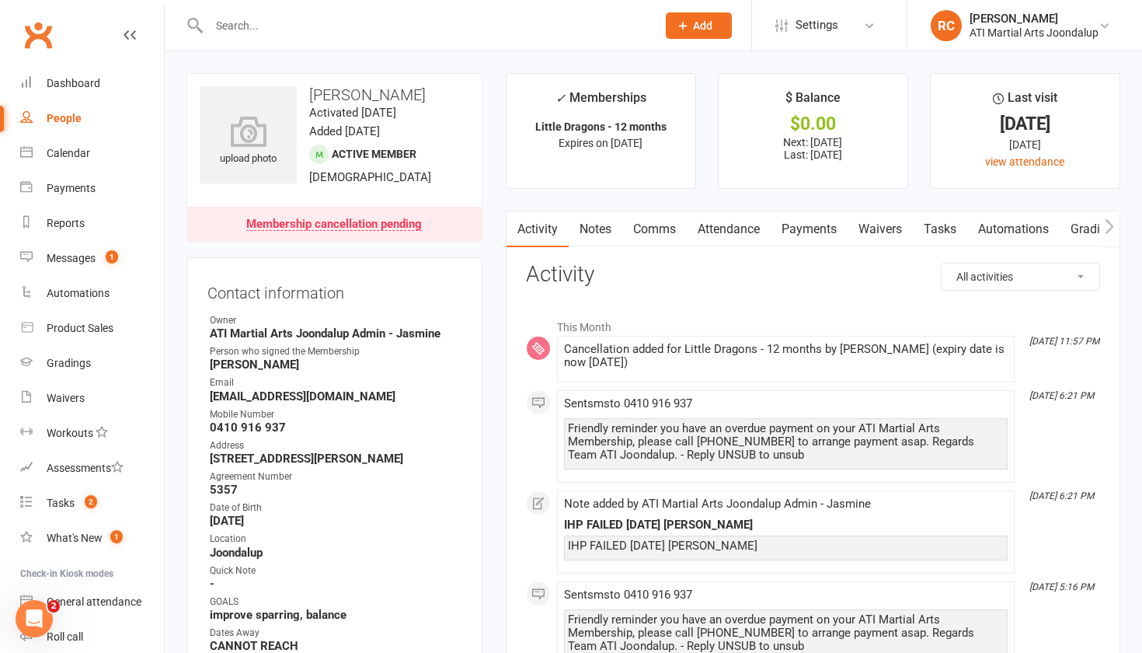
click at [412, 20] on input "text" at bounding box center [424, 26] width 441 height 22
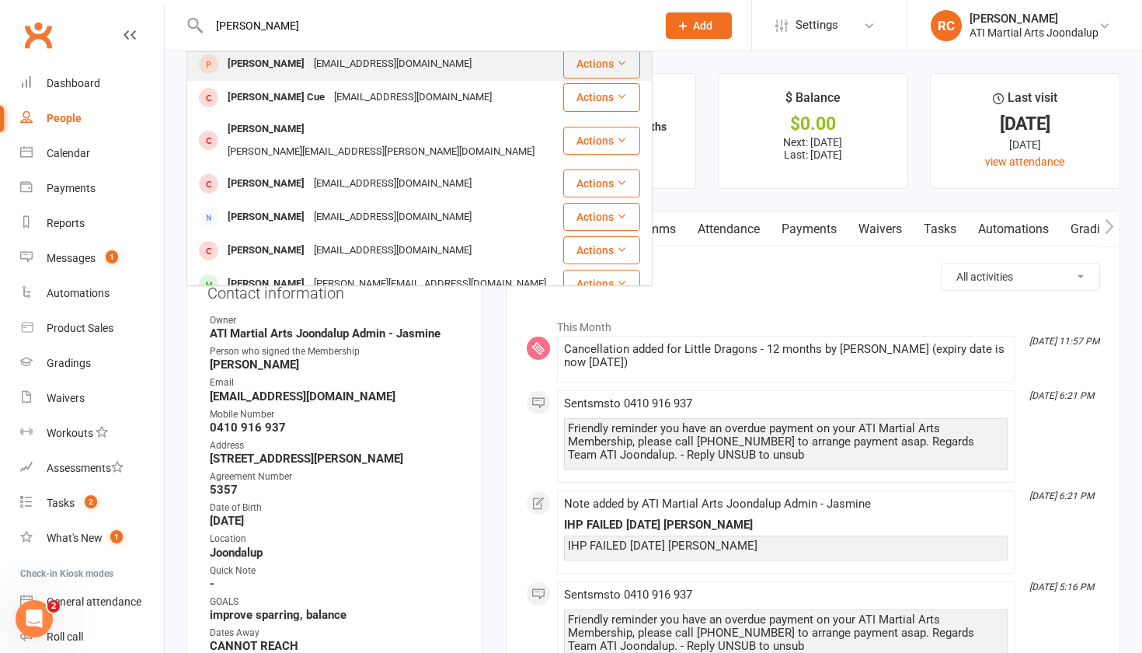
scroll to position [331, 0]
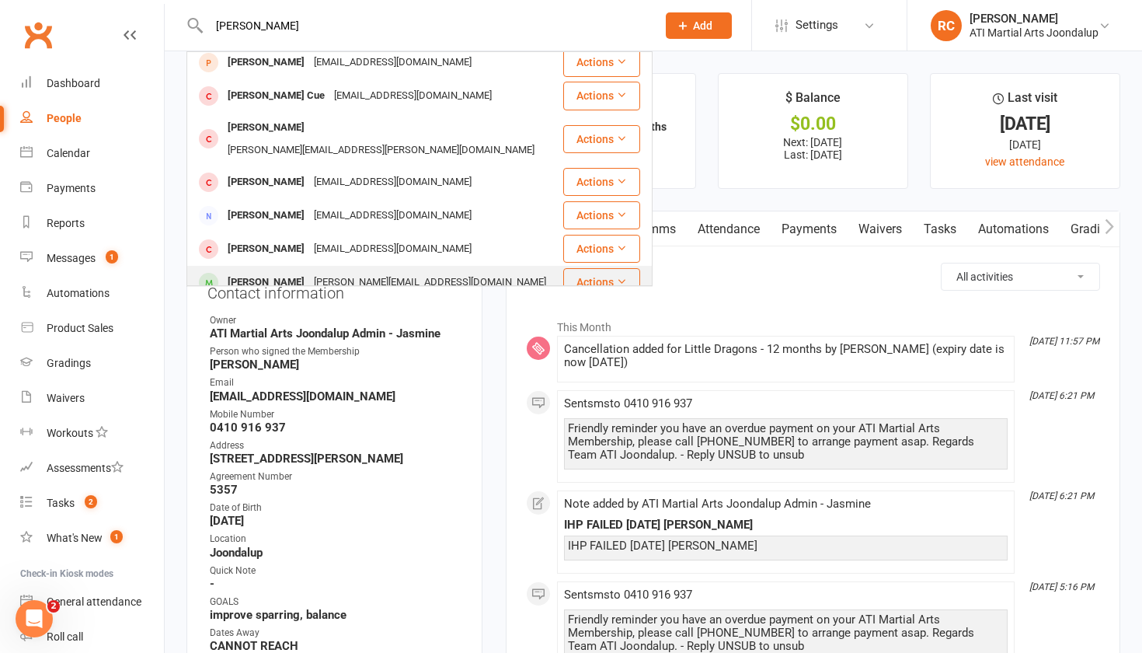
type input "[PERSON_NAME]"
click at [326, 267] on div "[PERSON_NAME] [PERSON_NAME][EMAIL_ADDRESS][DOMAIN_NAME]" at bounding box center [375, 283] width 374 height 32
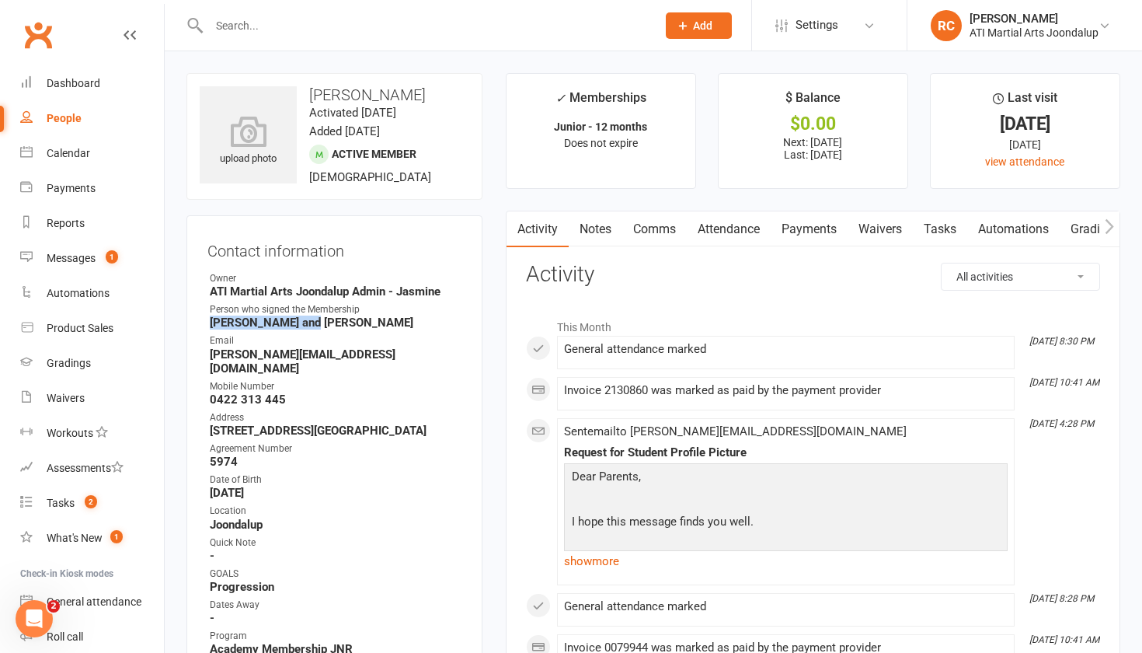
drag, startPoint x: 325, startPoint y: 327, endPoint x: 211, endPoint y: 323, distance: 114.3
click at [211, 323] on strong "[PERSON_NAME] and [PERSON_NAME]" at bounding box center [336, 323] width 252 height 14
copy strong "[PERSON_NAME] and [PERSON_NAME]"
click at [657, 225] on link "Comms" at bounding box center [654, 229] width 65 height 36
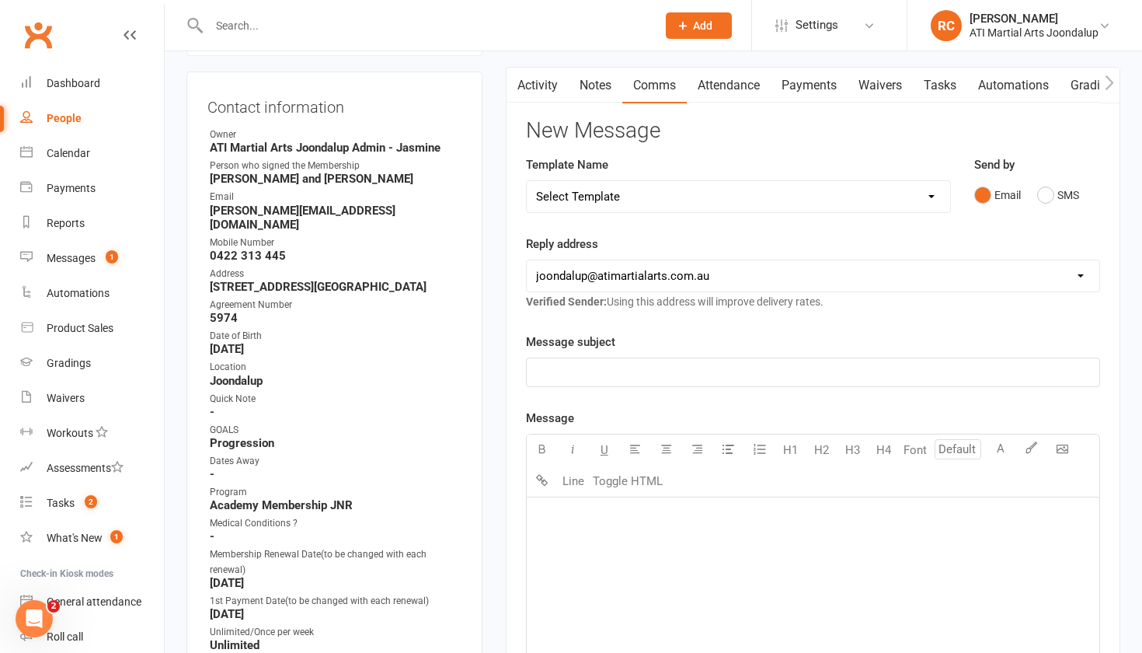
click at [679, 533] on div "﻿" at bounding box center [813, 613] width 573 height 233
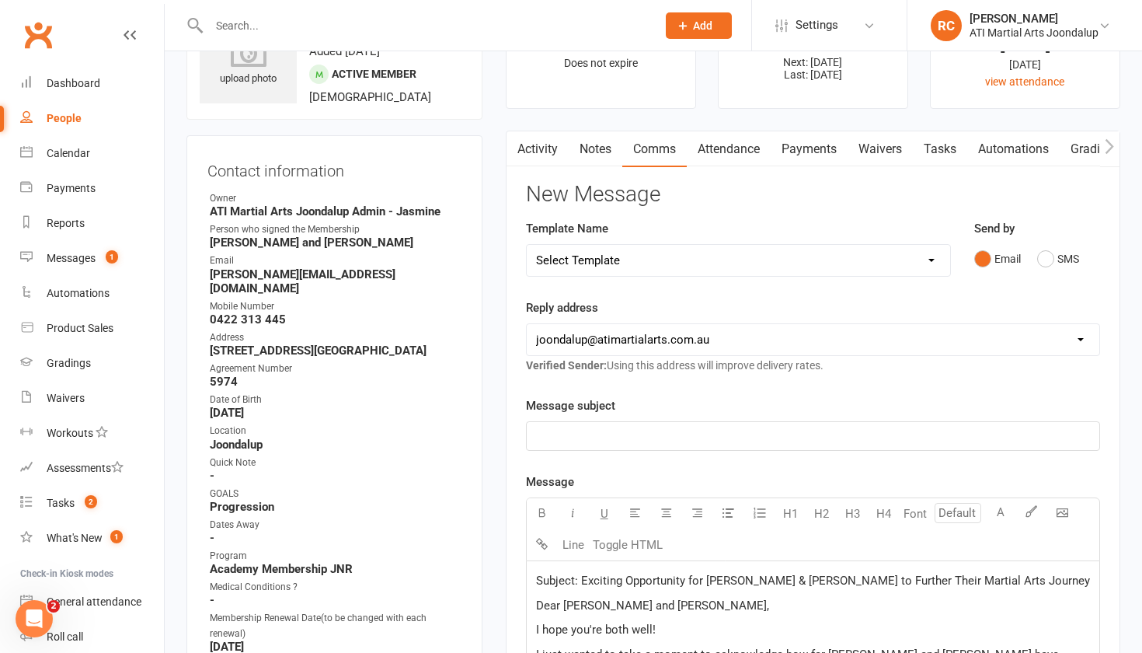
scroll to position [242, 0]
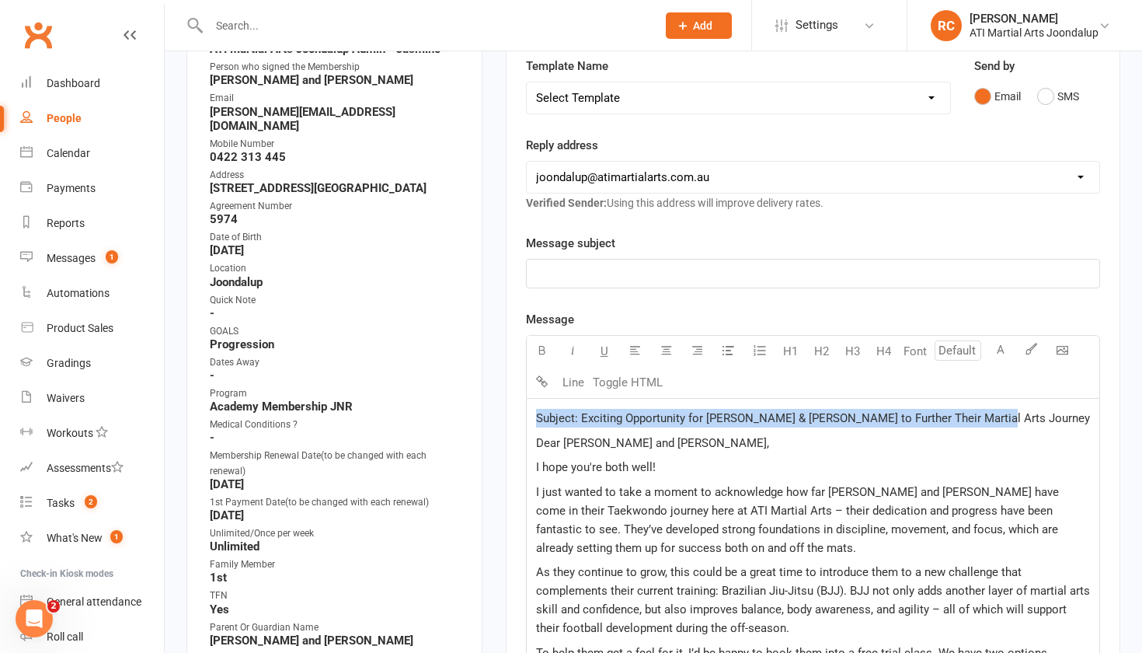
drag, startPoint x: 1006, startPoint y: 424, endPoint x: 507, endPoint y: 403, distance: 499.3
click at [507, 403] on div "Activity Notes Comms Attendance Payments Waivers Tasks Automations Gradings / P…" at bounding box center [813, 570] width 615 height 1204
copy span "Subject: Exciting Opportunity for [PERSON_NAME] & [PERSON_NAME] to Further Thei…"
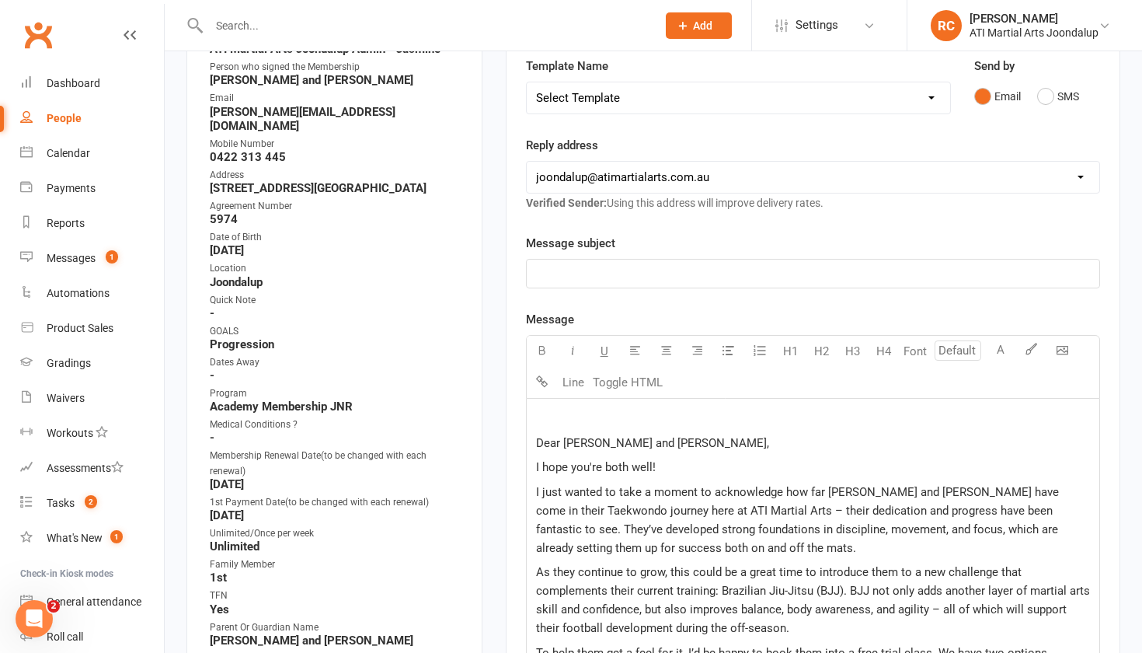
click at [572, 267] on div "﻿" at bounding box center [813, 274] width 573 height 28
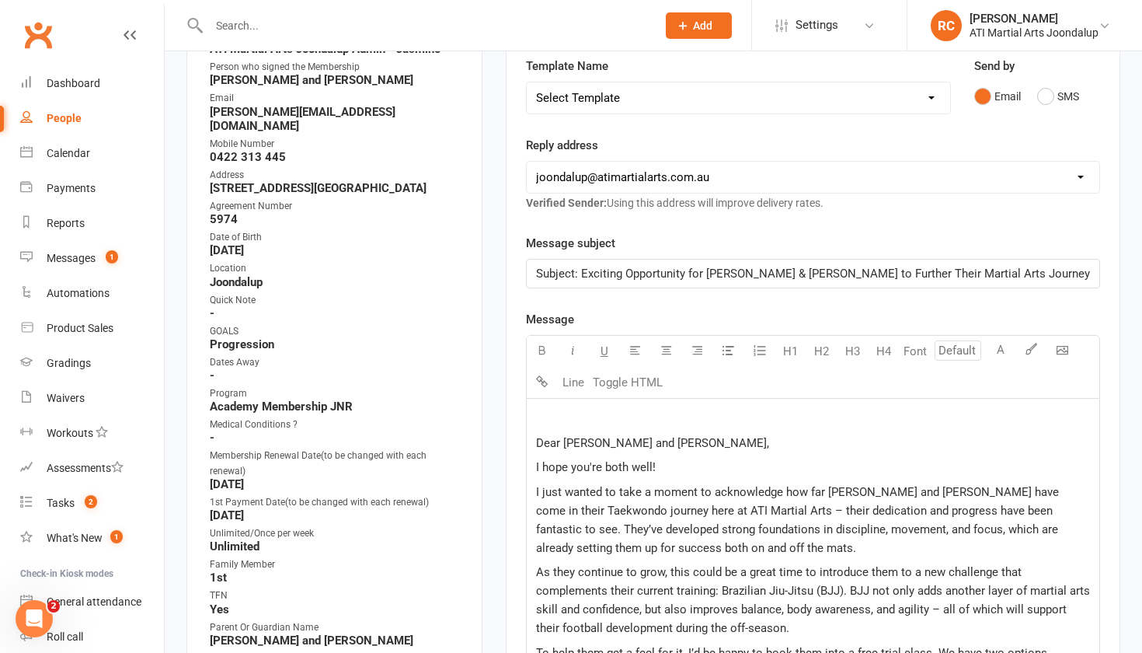
click at [586, 274] on span "Subject: Exciting Opportunity for [PERSON_NAME] & [PERSON_NAME] to Further Thei…" at bounding box center [813, 274] width 554 height 14
drag, startPoint x: 581, startPoint y: 277, endPoint x: 444, endPoint y: 270, distance: 137.0
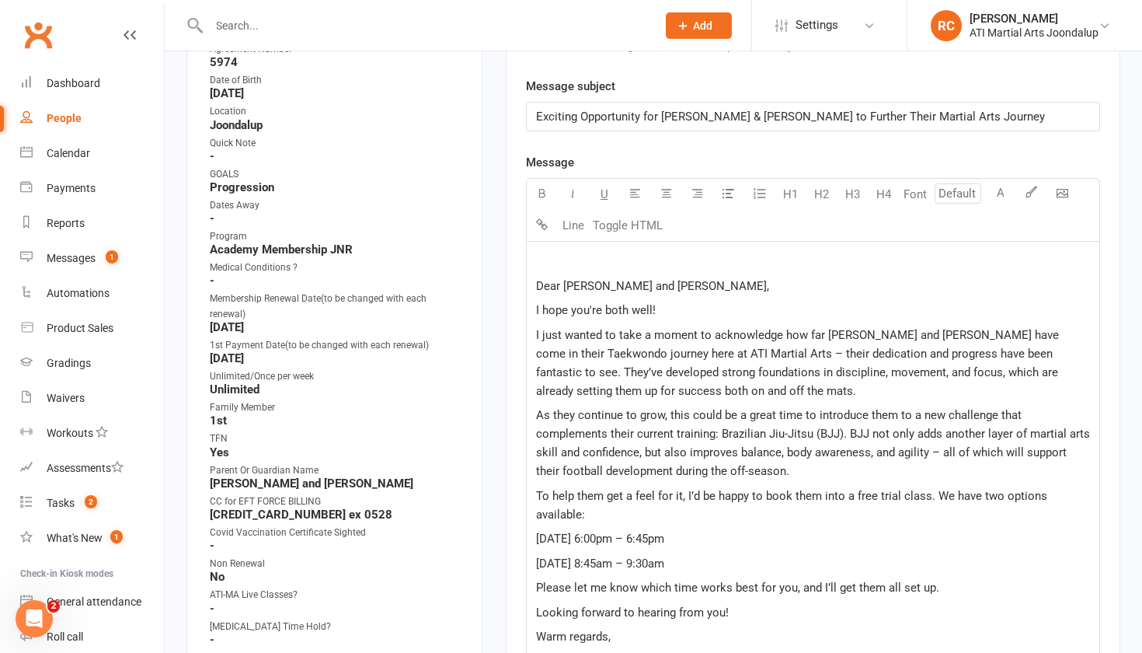
scroll to position [400, 0]
click at [769, 394] on p "I just wanted to take a moment to acknowledge how far [PERSON_NAME] and [PERSON…" at bounding box center [813, 362] width 554 height 75
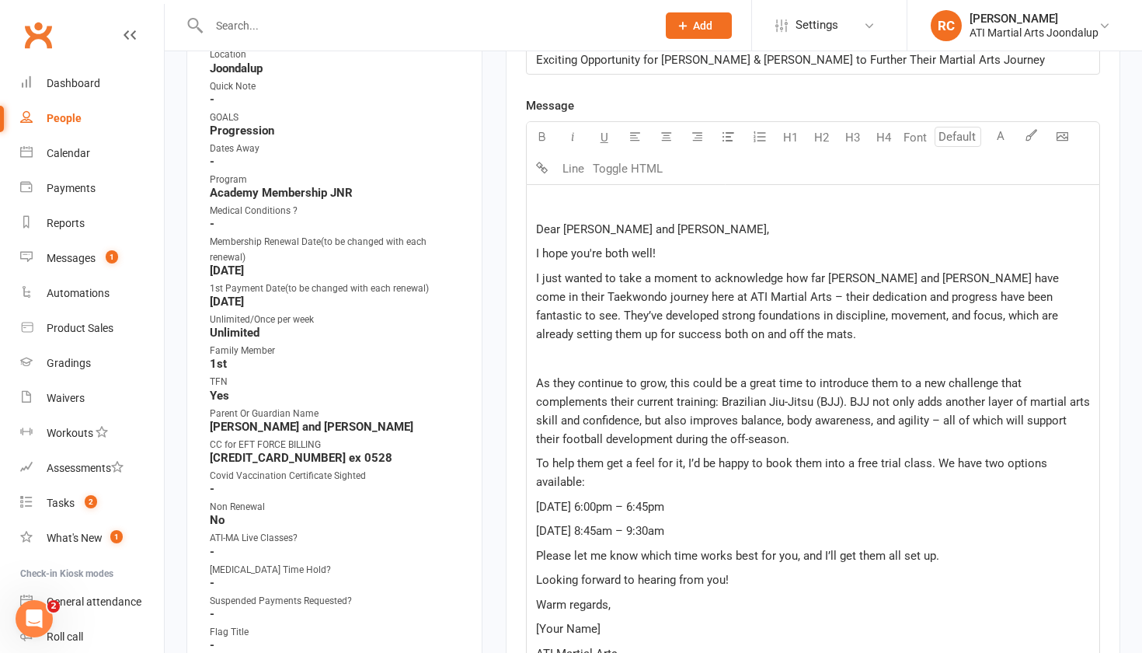
scroll to position [457, 0]
click at [829, 444] on p "As they continue to grow, this could be a great time to introduce them to a new…" at bounding box center [813, 410] width 554 height 75
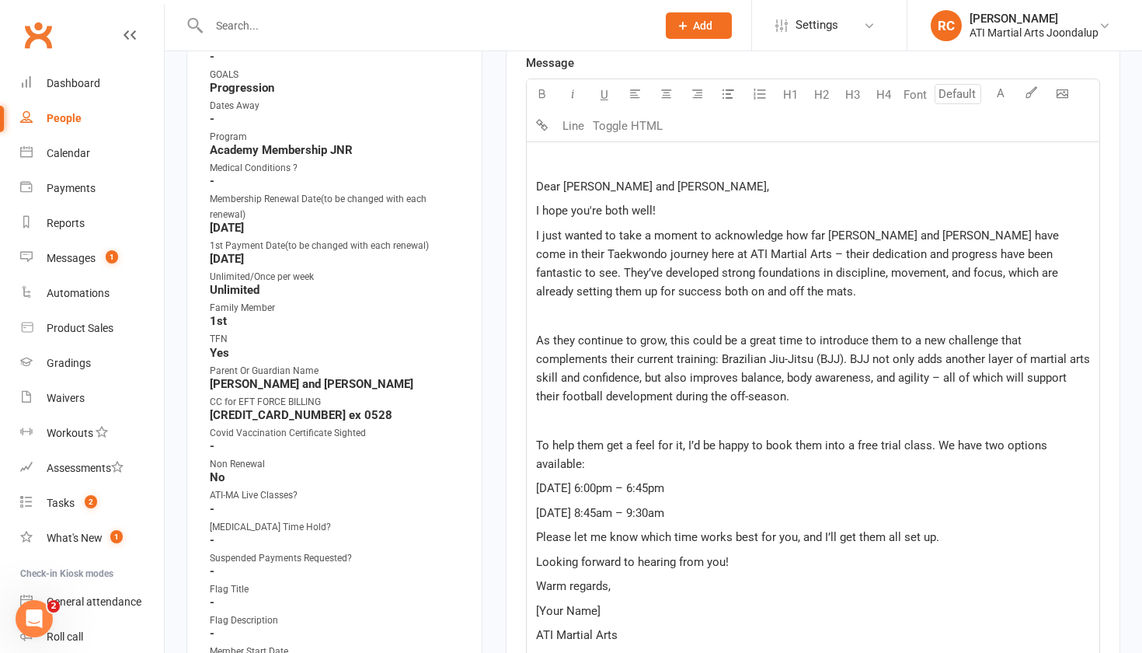
scroll to position [500, 0]
click at [830, 470] on p "To help them get a feel for it, I’d be happy to book them into a free trial cla…" at bounding box center [813, 452] width 554 height 37
drag, startPoint x: 784, startPoint y: 509, endPoint x: 535, endPoint y: 497, distance: 249.0
click at [535, 495] on div "﻿ Dear [PERSON_NAME] and [PERSON_NAME], I hope you're both well! I just wanted …" at bounding box center [813, 397] width 573 height 513
click at [668, 513] on span "[DATE] 8:45am – 9:30am" at bounding box center [601, 511] width 131 height 14
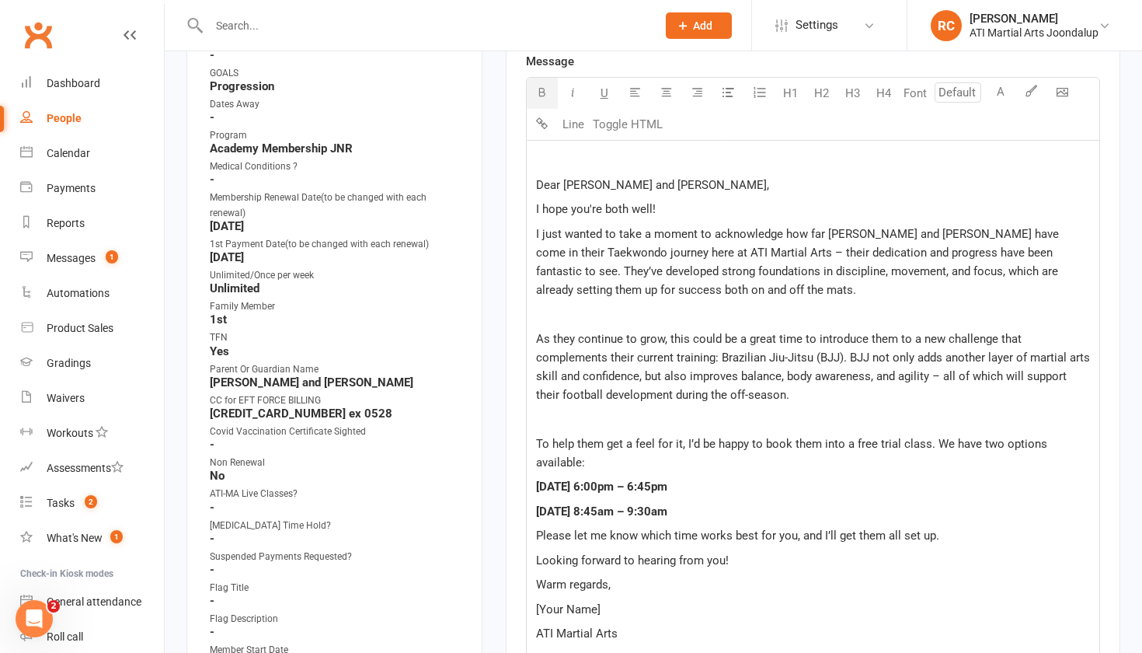
click at [825, 520] on p "[DATE] 8:45am – 9:30am" at bounding box center [813, 511] width 554 height 19
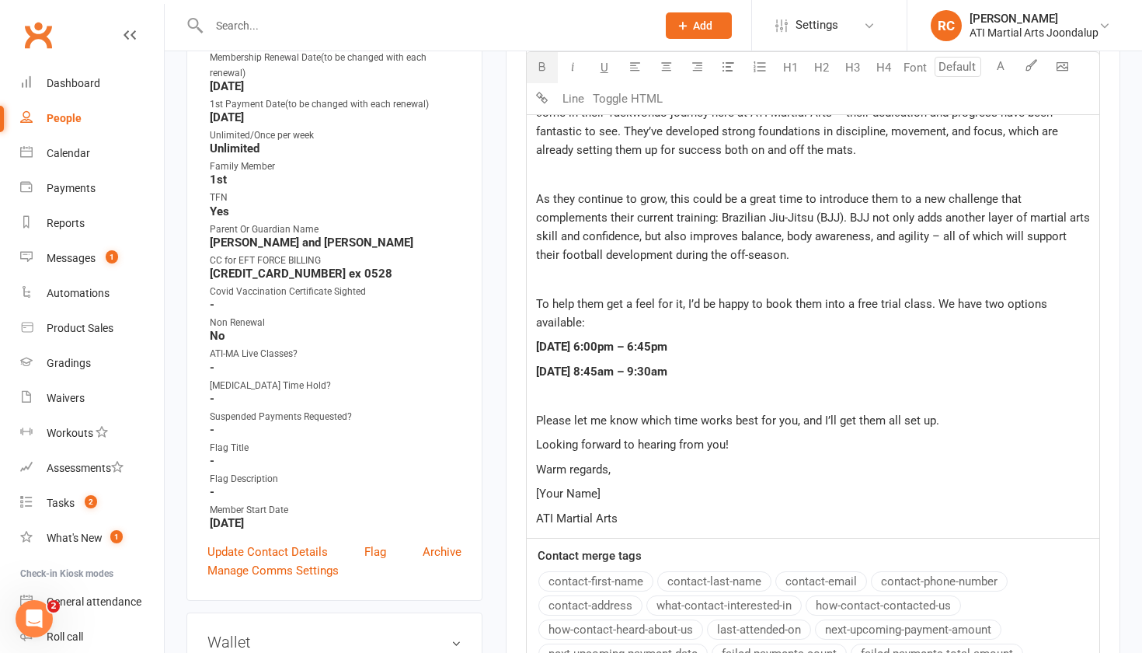
scroll to position [653, 0]
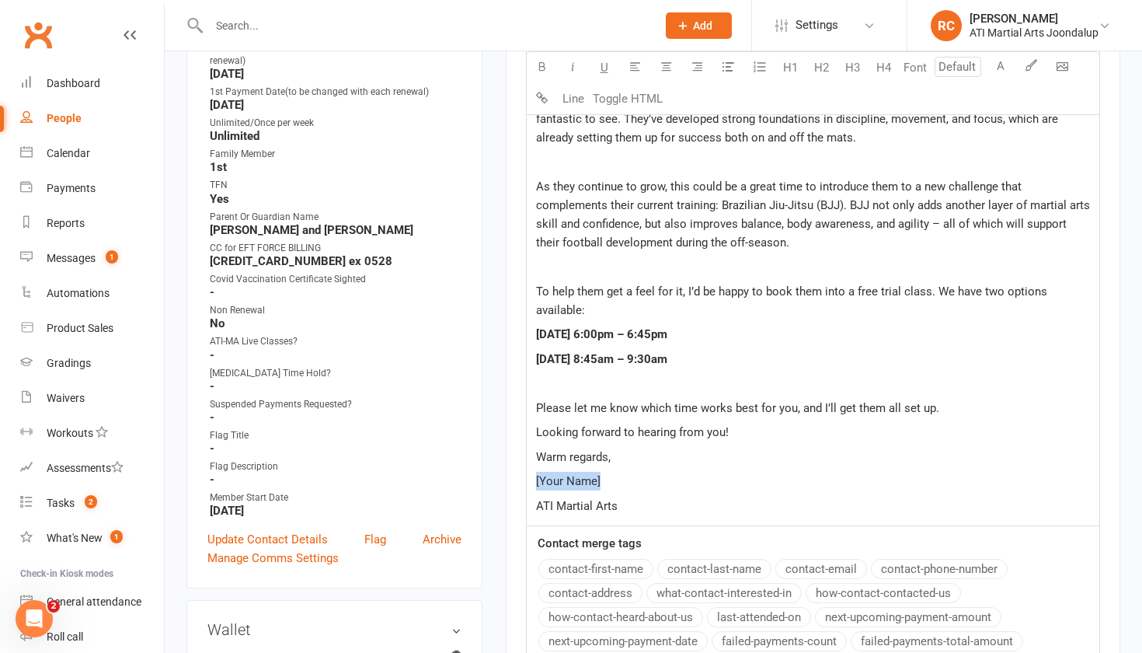
drag, startPoint x: 618, startPoint y: 486, endPoint x: 498, endPoint y: 487, distance: 119.7
click at [499, 487] on main "✓ Memberships Junior - 12 months Does not expire $ Balance $0.00 Next: [DATE] L…" at bounding box center [813, 135] width 638 height 1431
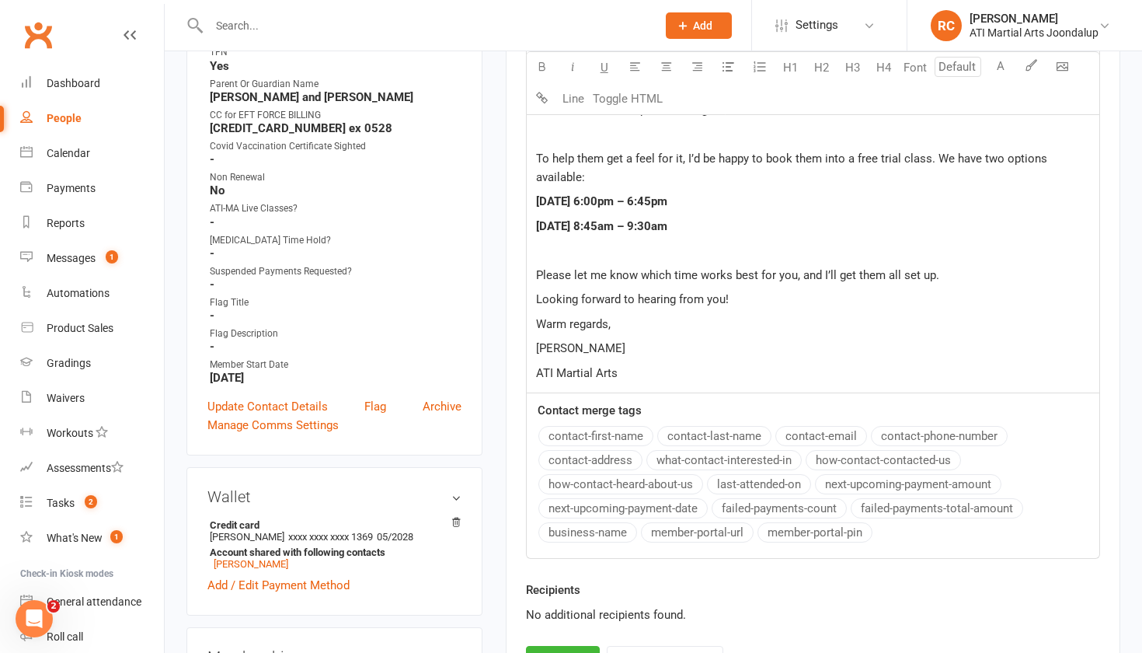
scroll to position [788, 0]
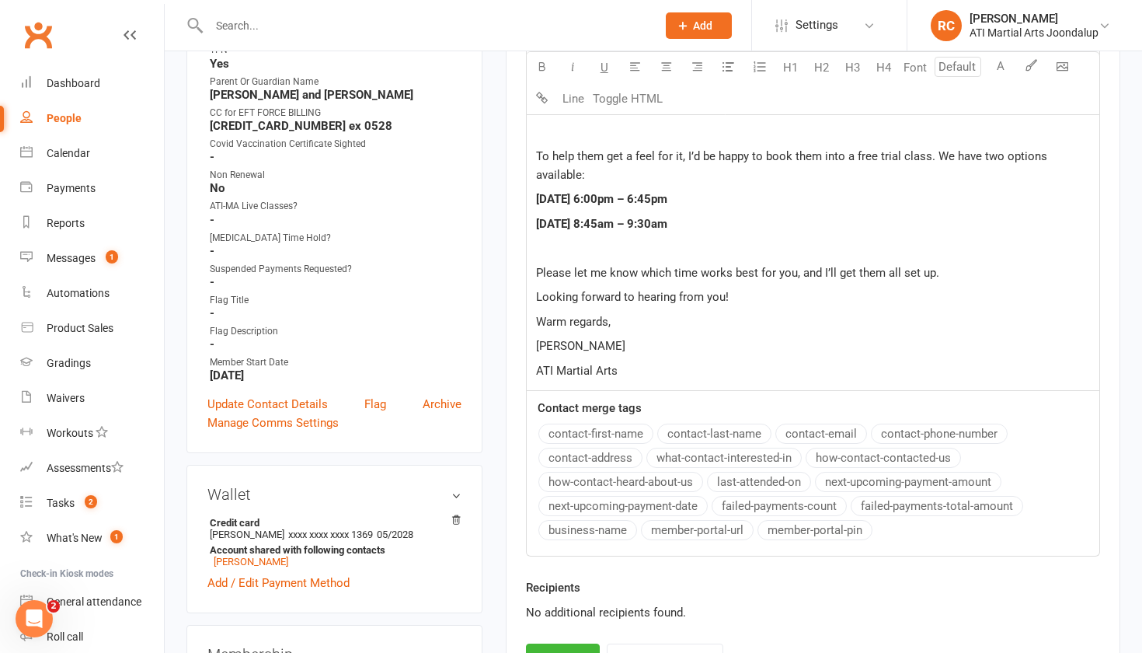
drag, startPoint x: 629, startPoint y: 375, endPoint x: 637, endPoint y: 372, distance: 8.4
click at [637, 372] on p "ATI Martial Arts" at bounding box center [813, 370] width 554 height 19
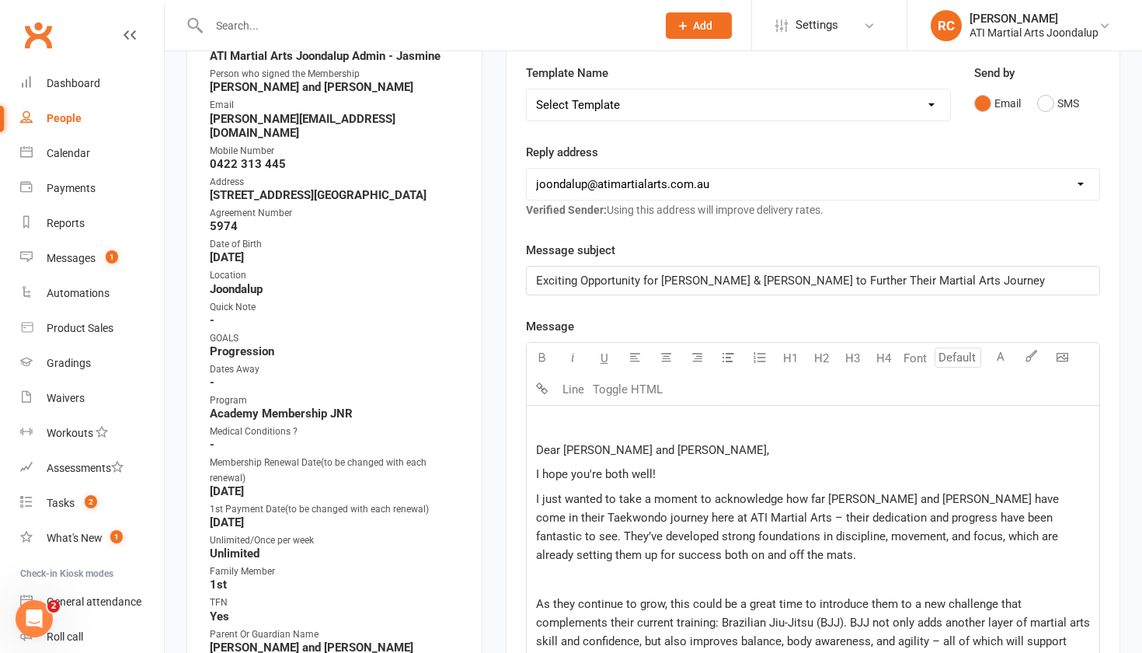
scroll to position [263, 0]
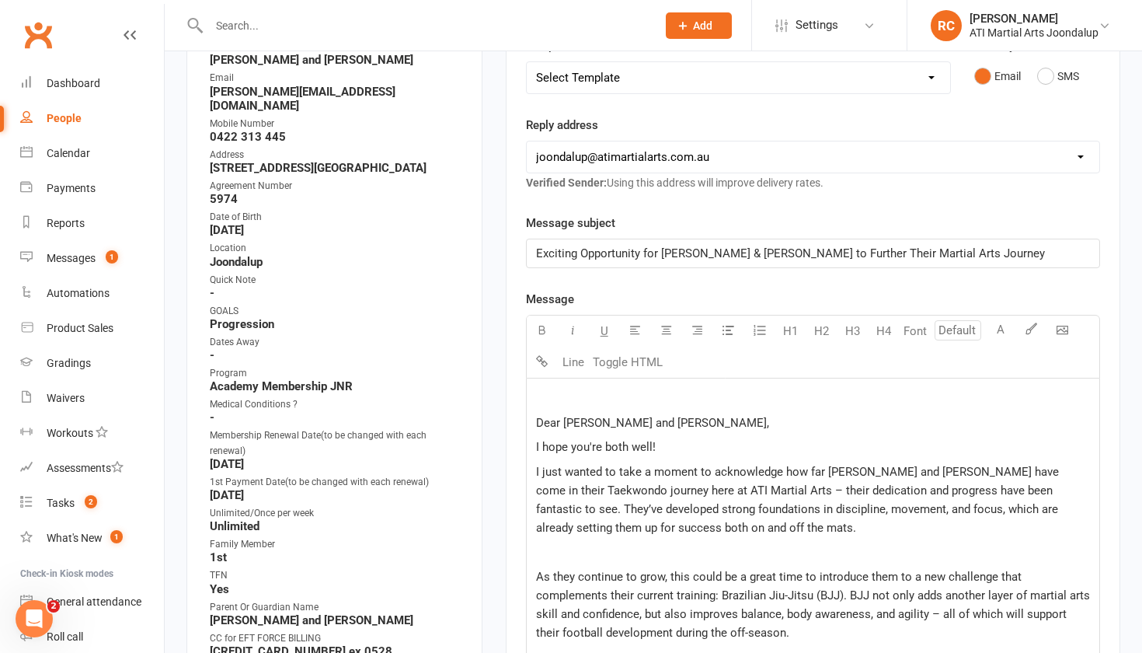
click at [534, 426] on div "﻿ Dear [PERSON_NAME] and [PERSON_NAME], I hope you're both well! I just wanted …" at bounding box center [813, 647] width 573 height 538
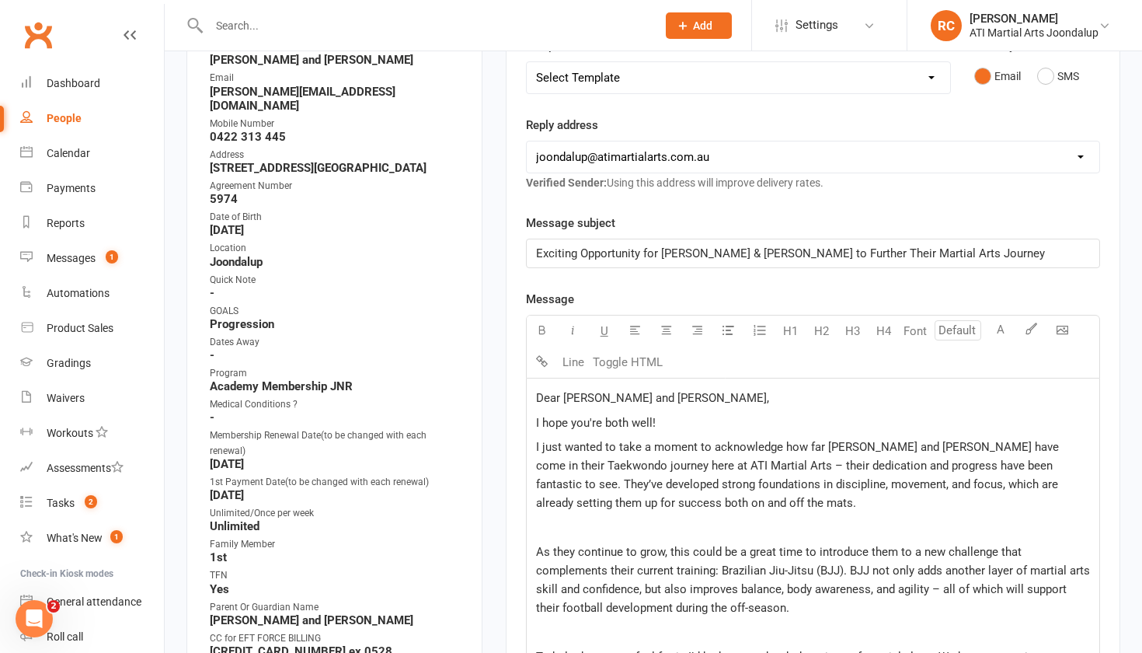
click at [696, 403] on p "Dear [PERSON_NAME] and [PERSON_NAME]," at bounding box center [813, 398] width 554 height 19
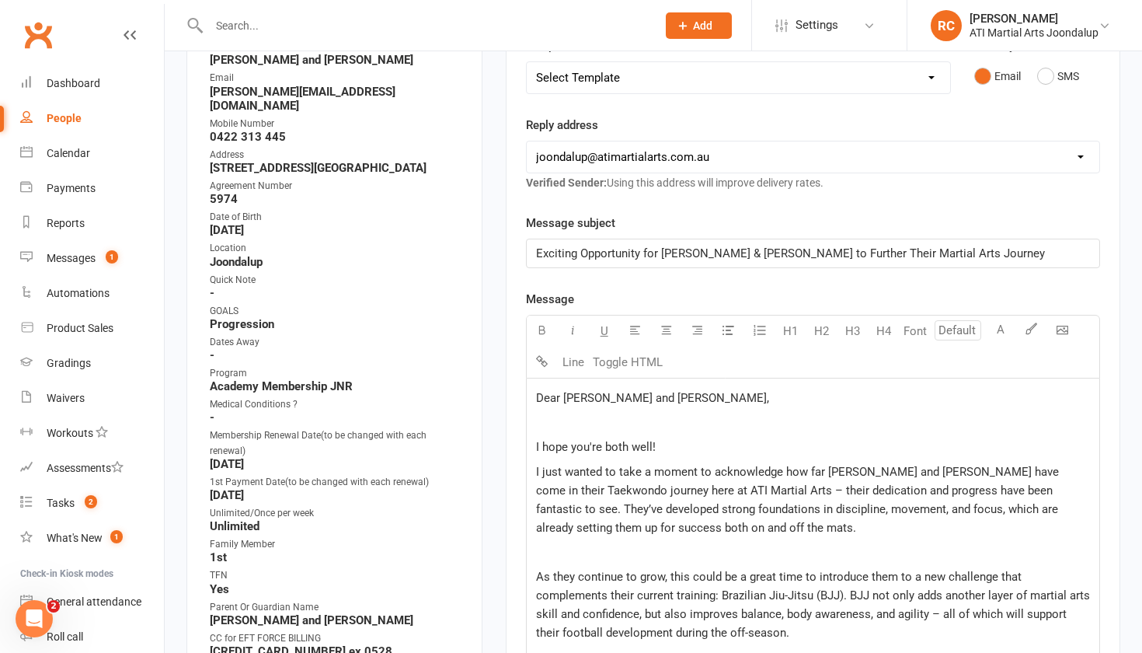
click at [692, 450] on p "I hope you're both well!" at bounding box center [813, 447] width 554 height 19
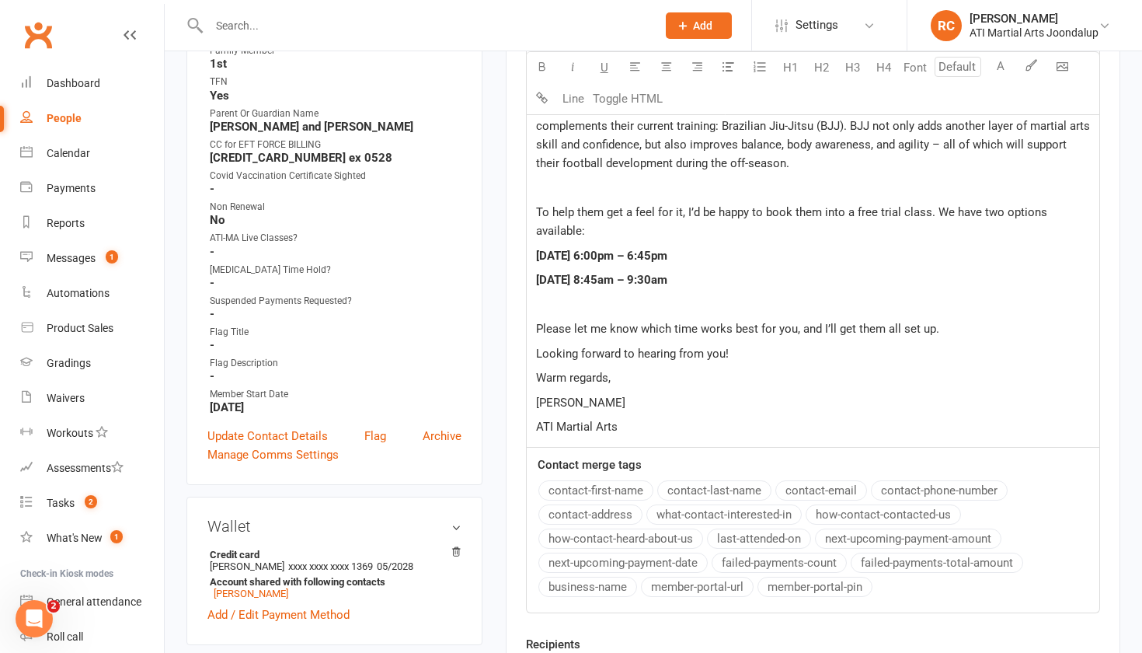
scroll to position [760, 0]
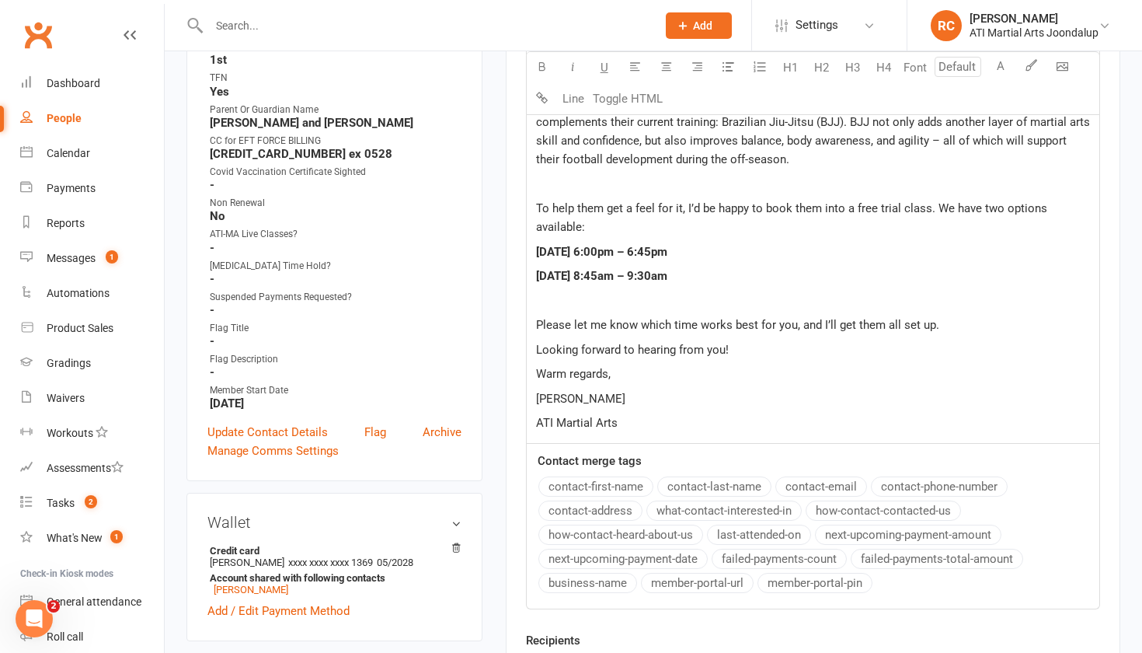
click at [755, 346] on p "Looking forward to hearing from you!" at bounding box center [813, 349] width 554 height 19
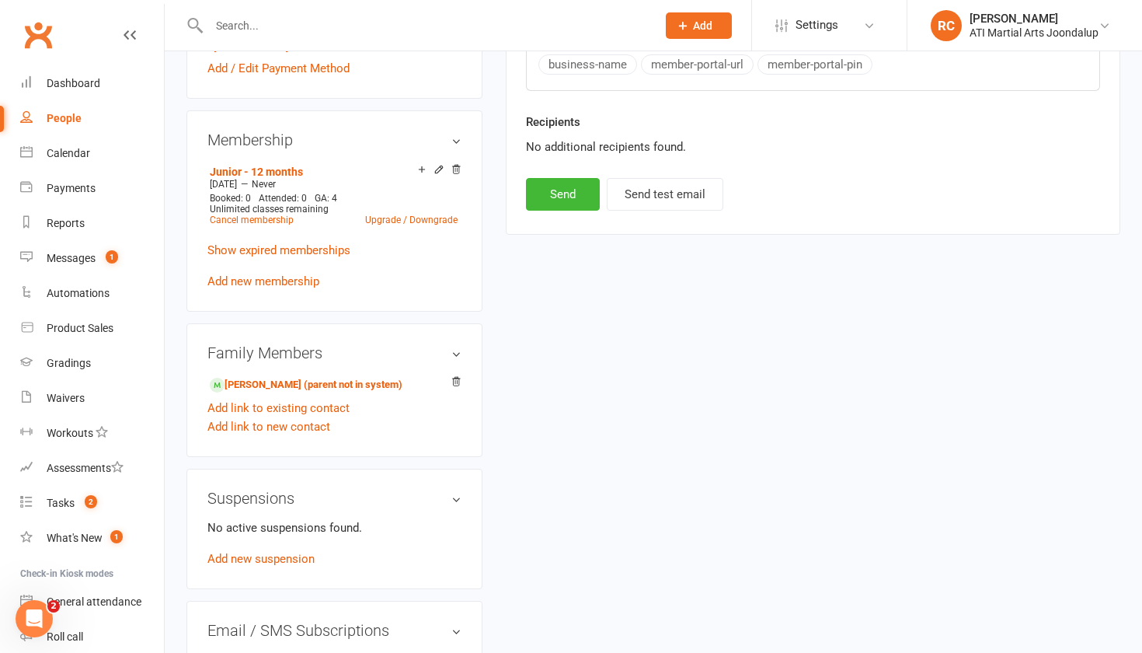
scroll to position [1388, 0]
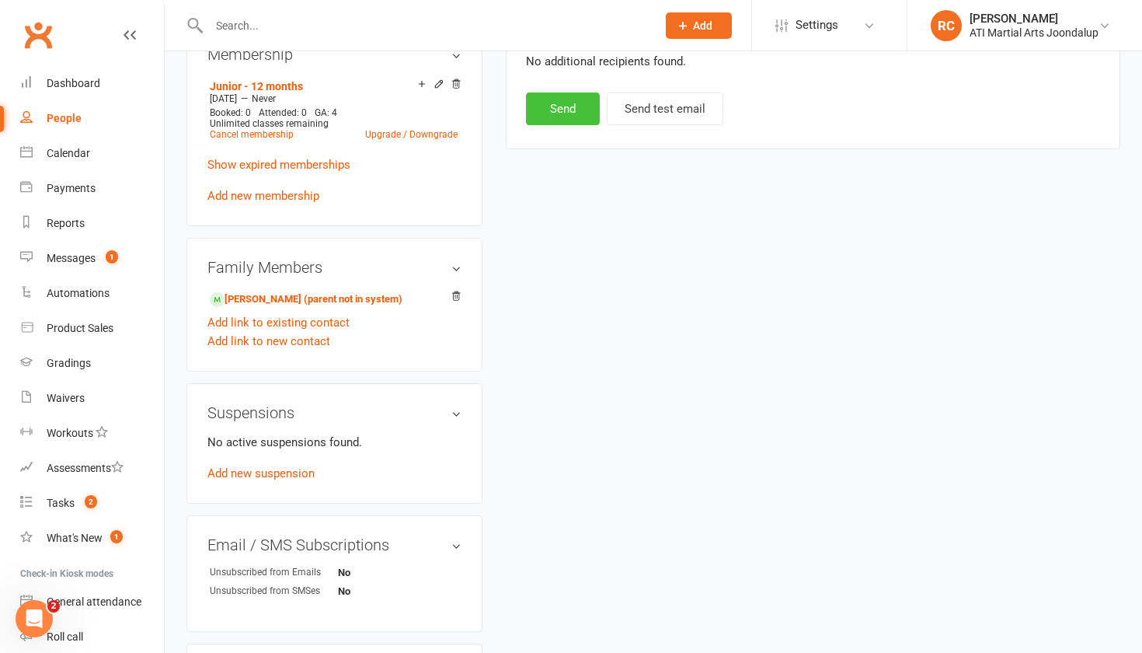
click at [572, 120] on button "Send" at bounding box center [563, 108] width 74 height 33
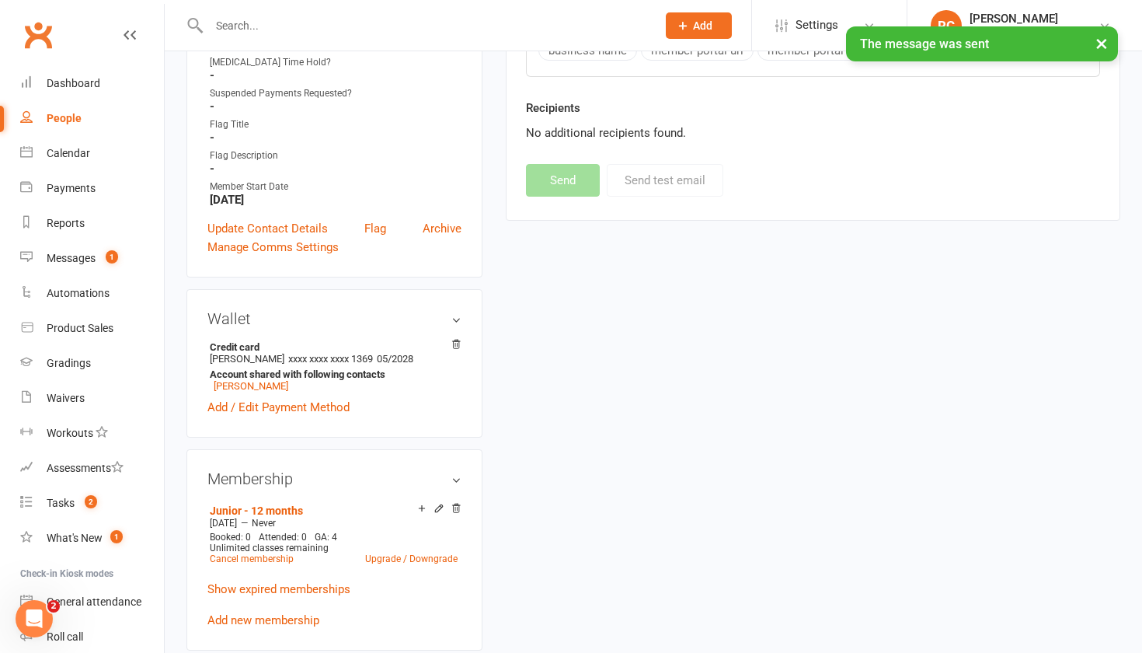
scroll to position [97, 0]
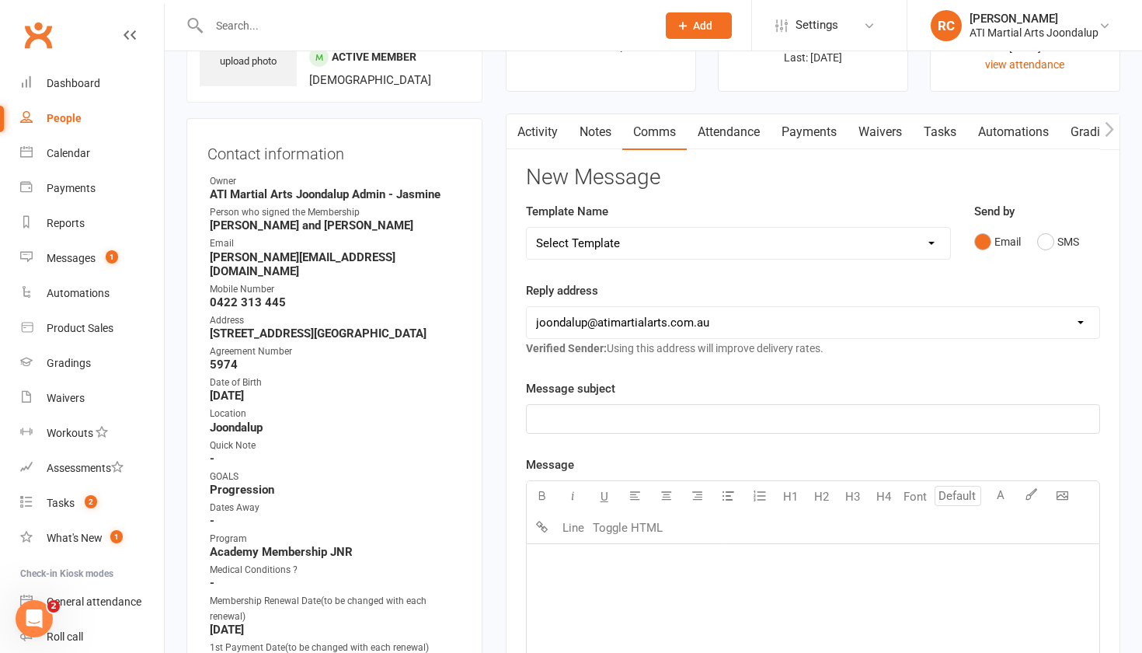
click at [410, 37] on div at bounding box center [416, 25] width 459 height 51
click at [401, 29] on input "text" at bounding box center [424, 26] width 441 height 22
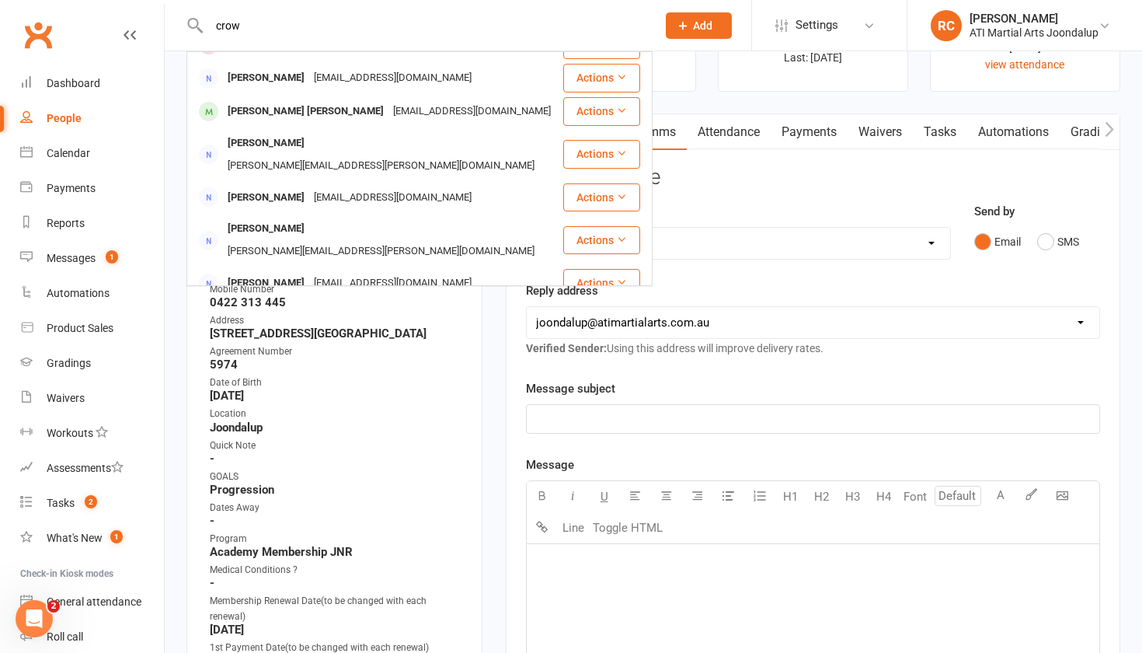
scroll to position [390, 0]
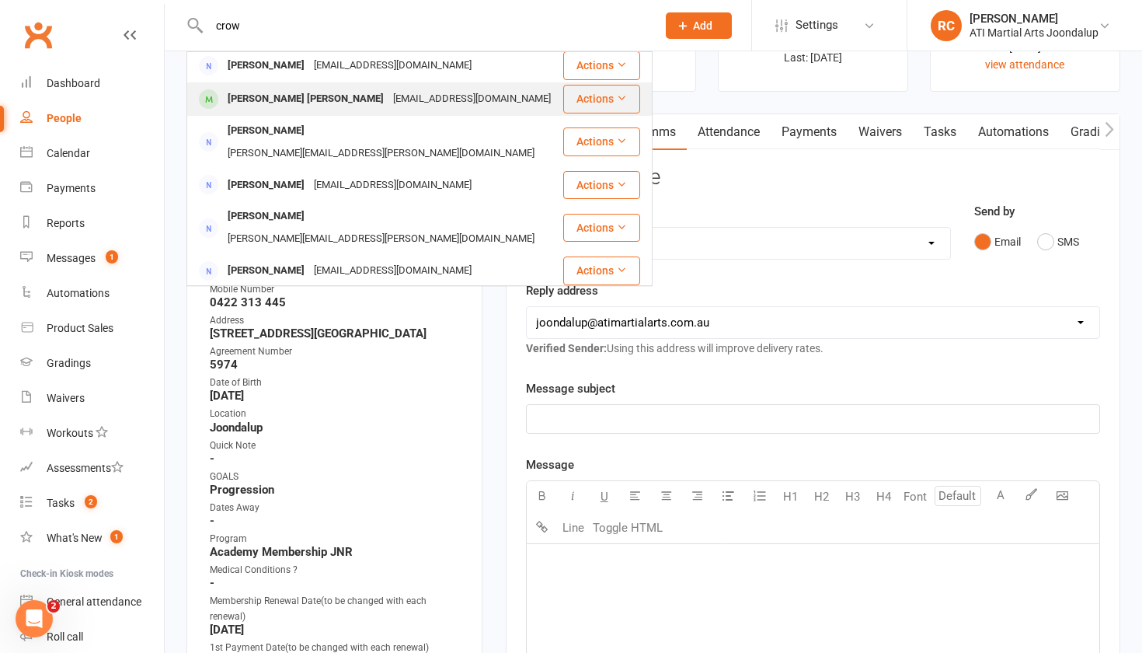
type input "crow"
click at [389, 88] on div "[EMAIL_ADDRESS][DOMAIN_NAME]" at bounding box center [472, 99] width 167 height 23
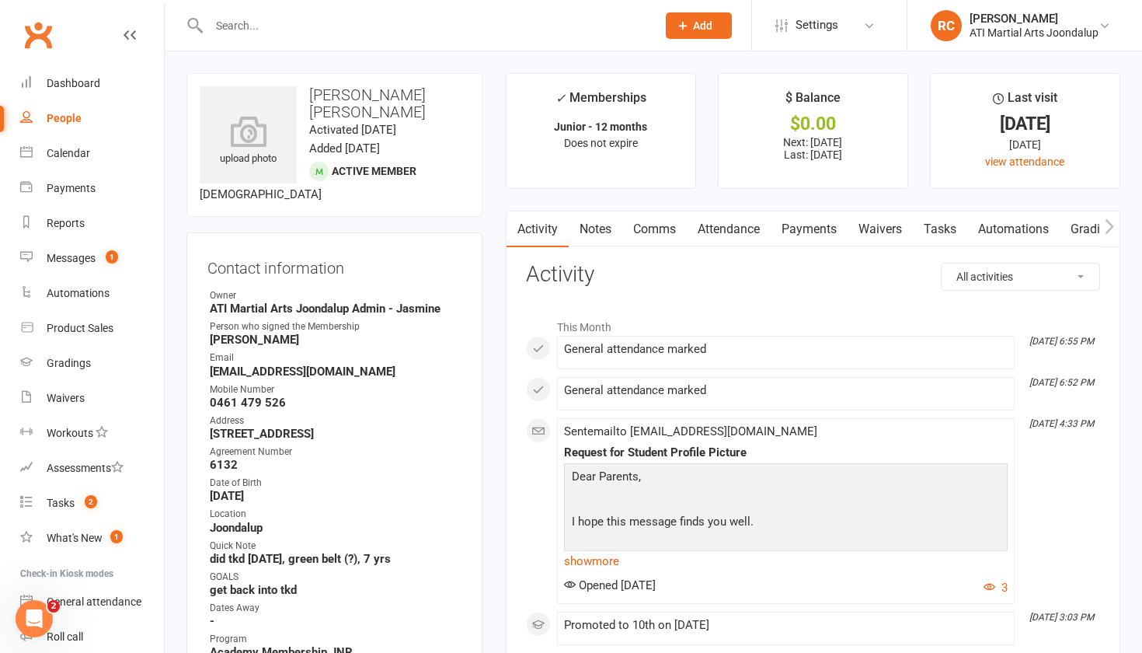
click at [828, 235] on link "Payments" at bounding box center [809, 229] width 77 height 36
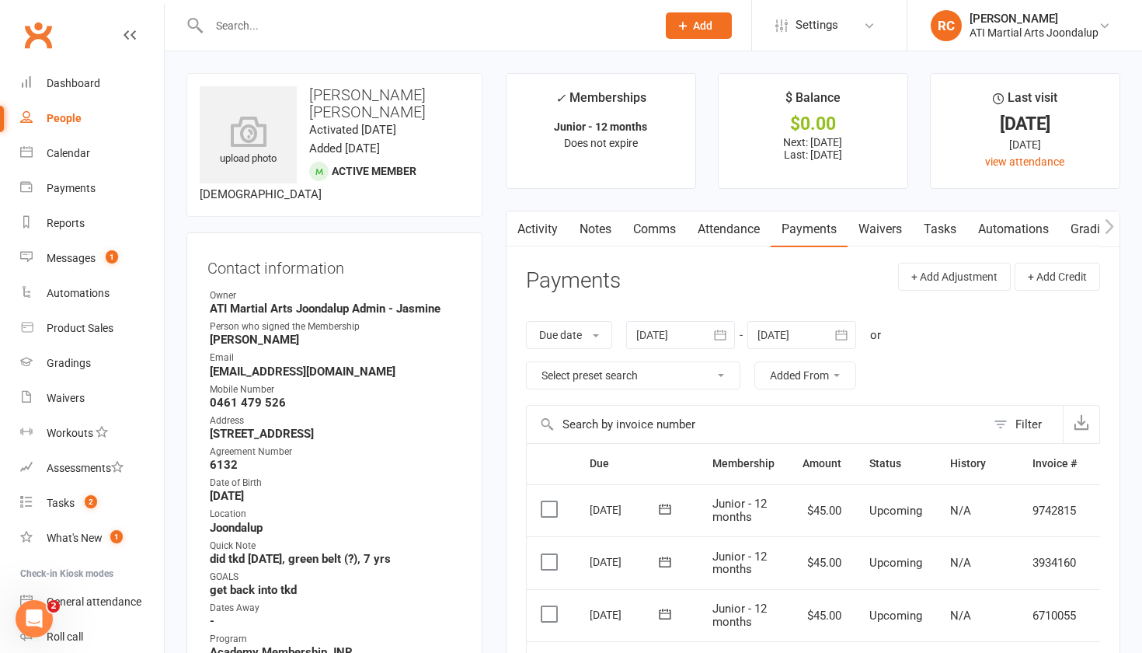
click at [650, 232] on link "Comms" at bounding box center [654, 229] width 65 height 36
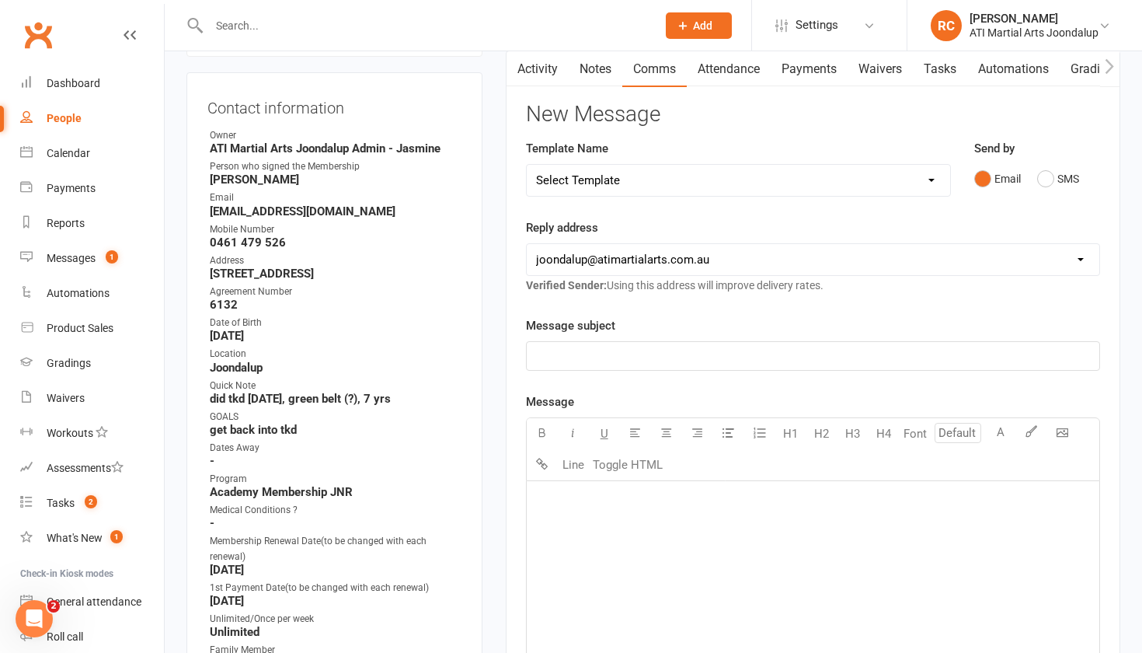
click at [726, 551] on div "﻿" at bounding box center [813, 597] width 573 height 233
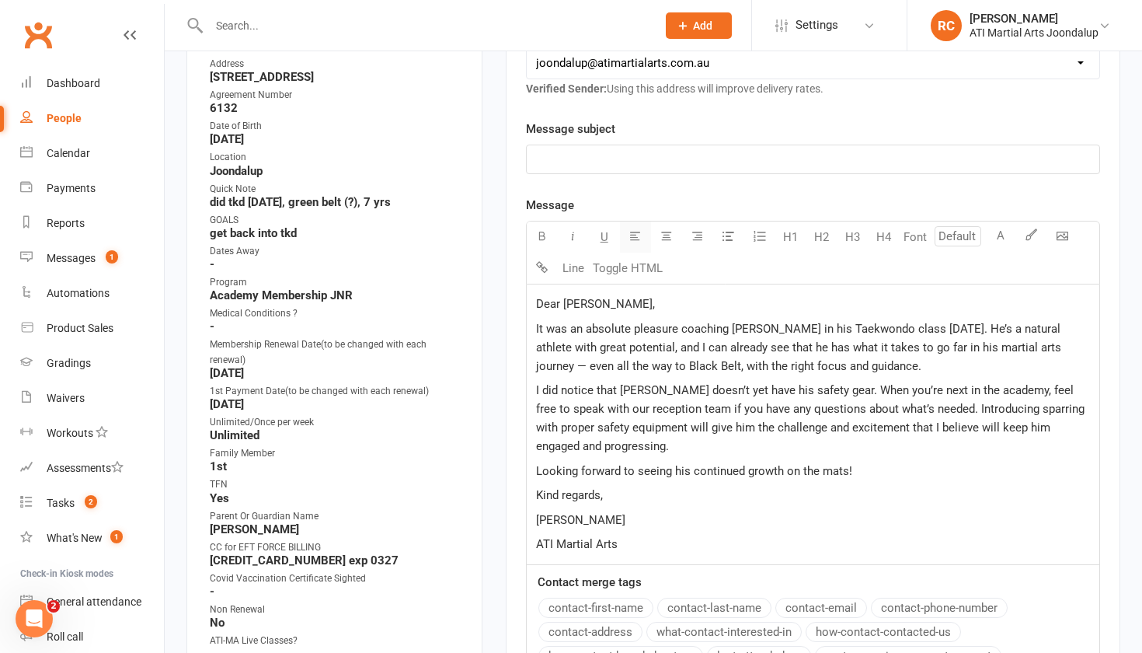
scroll to position [356, 0]
click at [639, 169] on p "﻿" at bounding box center [813, 160] width 554 height 19
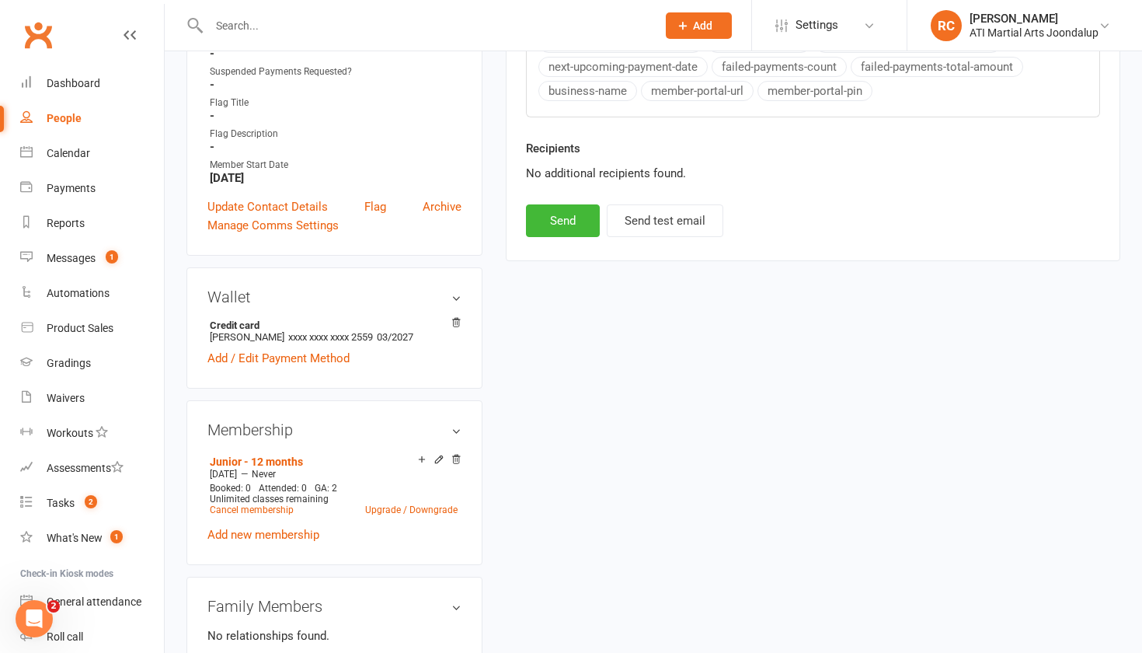
scroll to position [1091, 0]
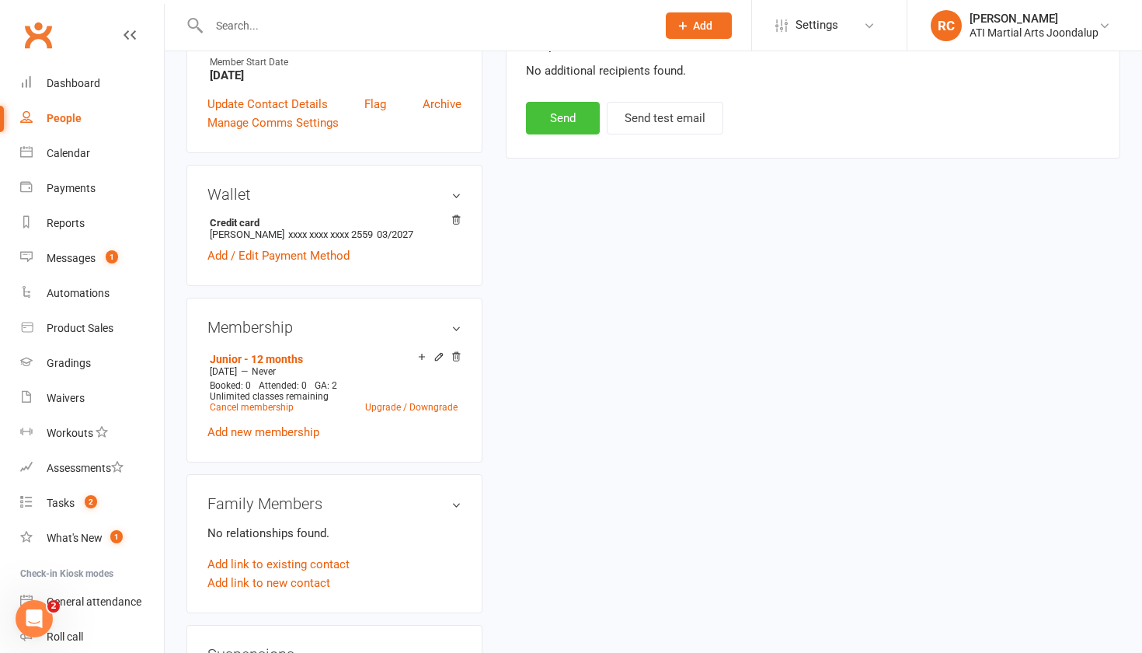
click at [577, 126] on button "Send" at bounding box center [563, 118] width 74 height 33
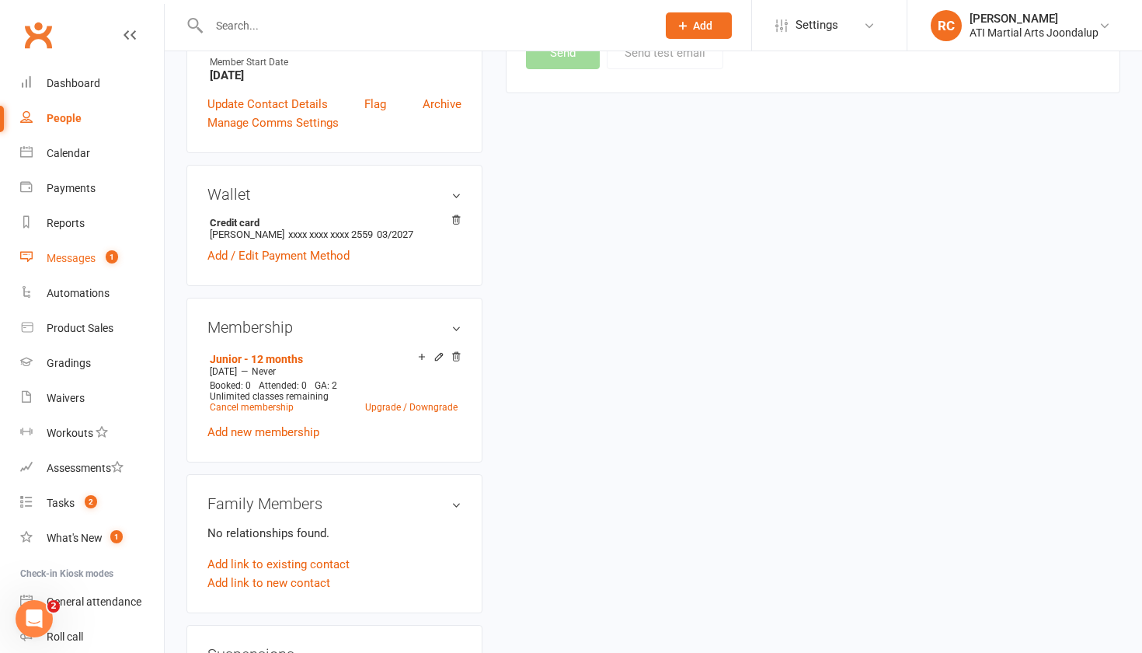
click at [56, 246] on link "Messages 1" at bounding box center [92, 258] width 144 height 35
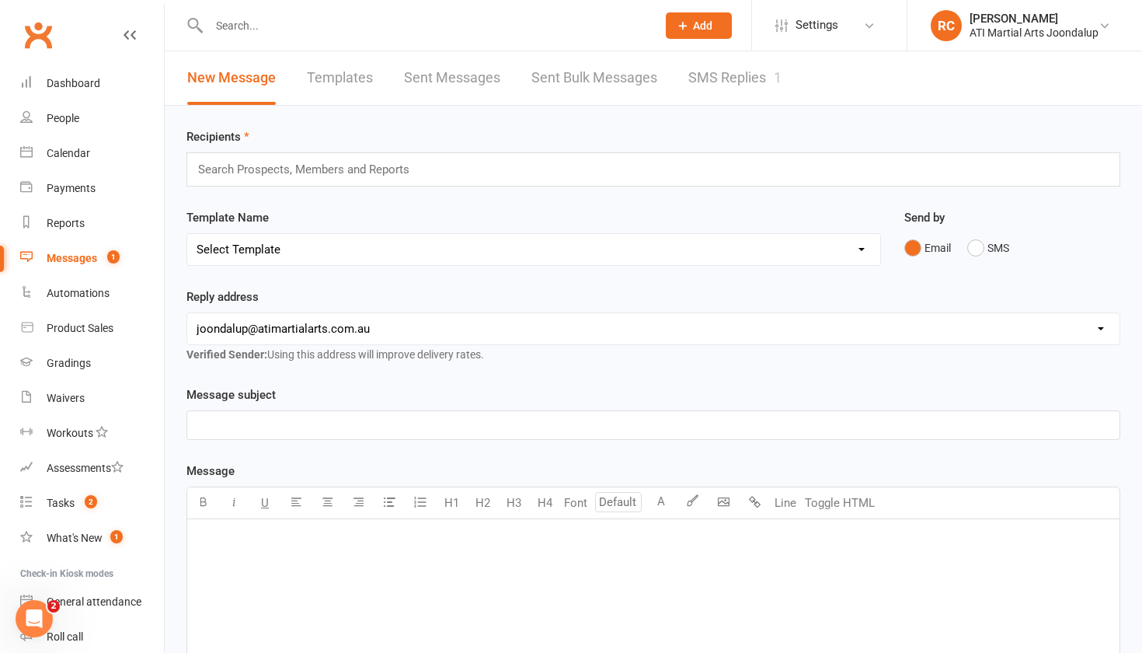
click at [354, 177] on input "text" at bounding box center [311, 169] width 228 height 20
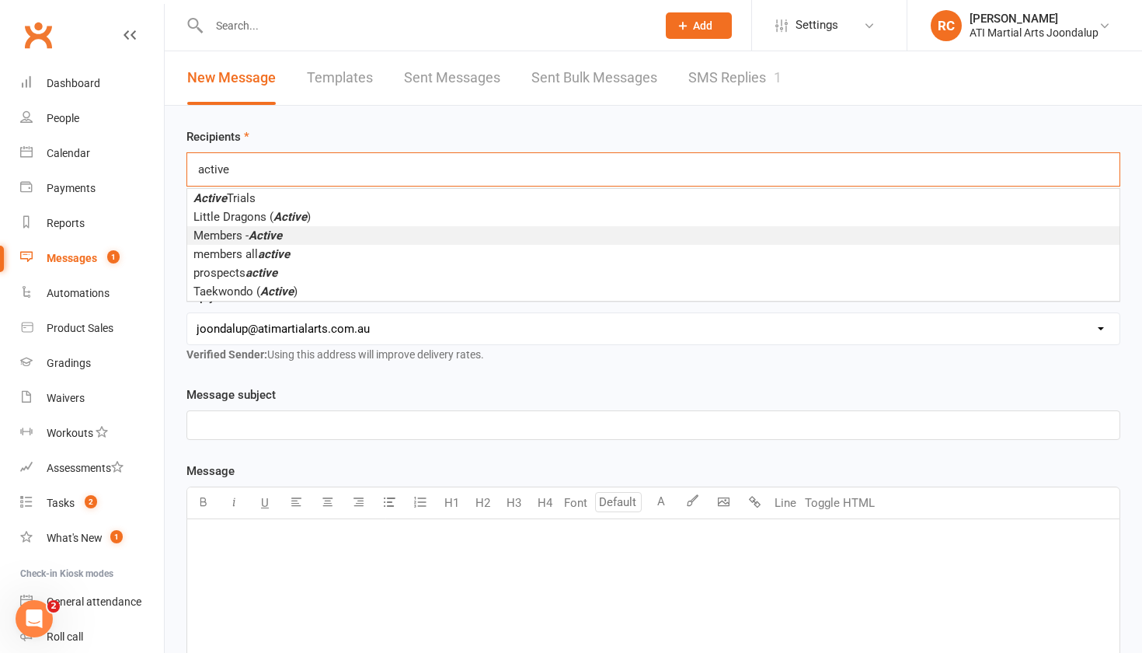
type input "active"
click at [375, 239] on li "Members - Active" at bounding box center [653, 235] width 933 height 19
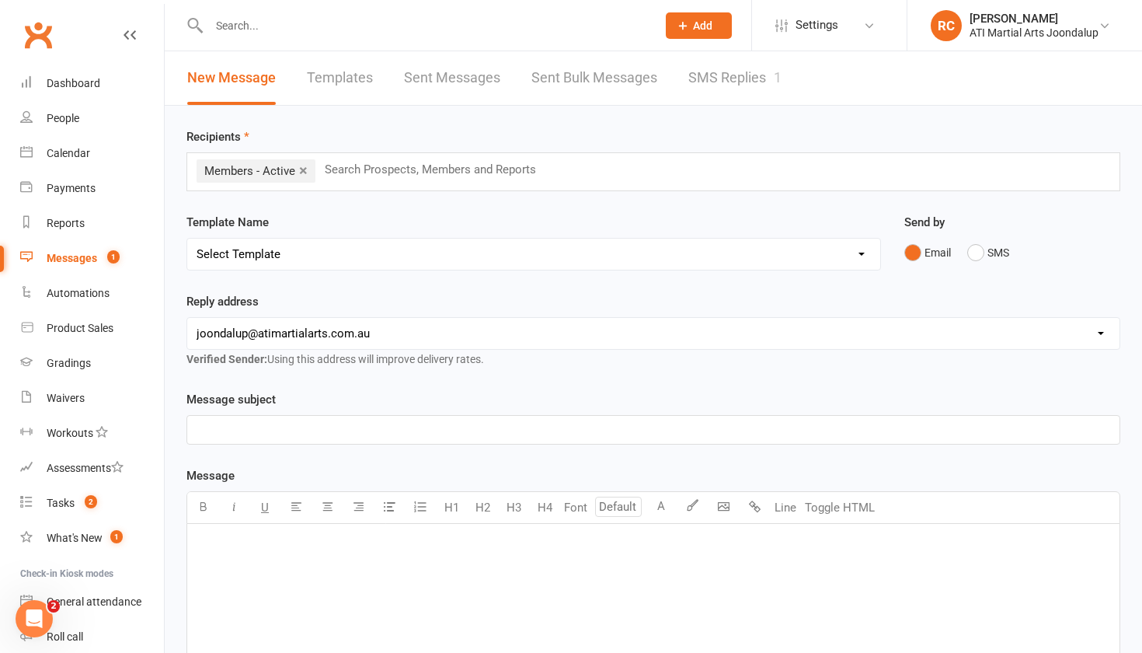
click at [389, 439] on p "﻿" at bounding box center [654, 429] width 914 height 19
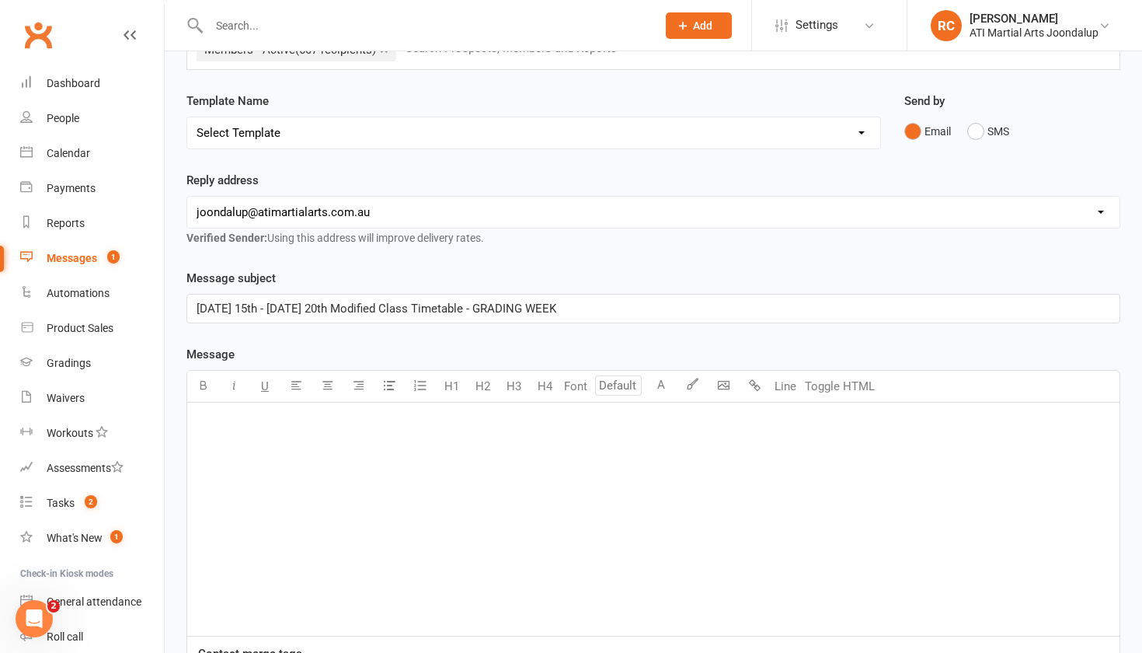
scroll to position [132, 0]
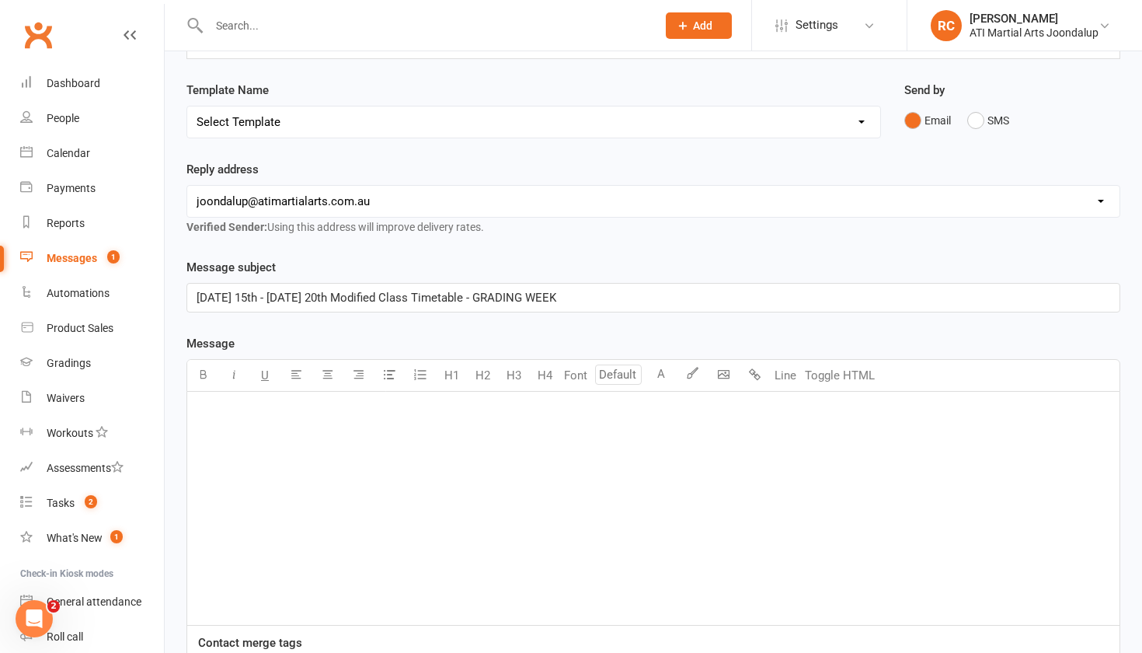
click at [333, 452] on div "﻿" at bounding box center [653, 508] width 933 height 233
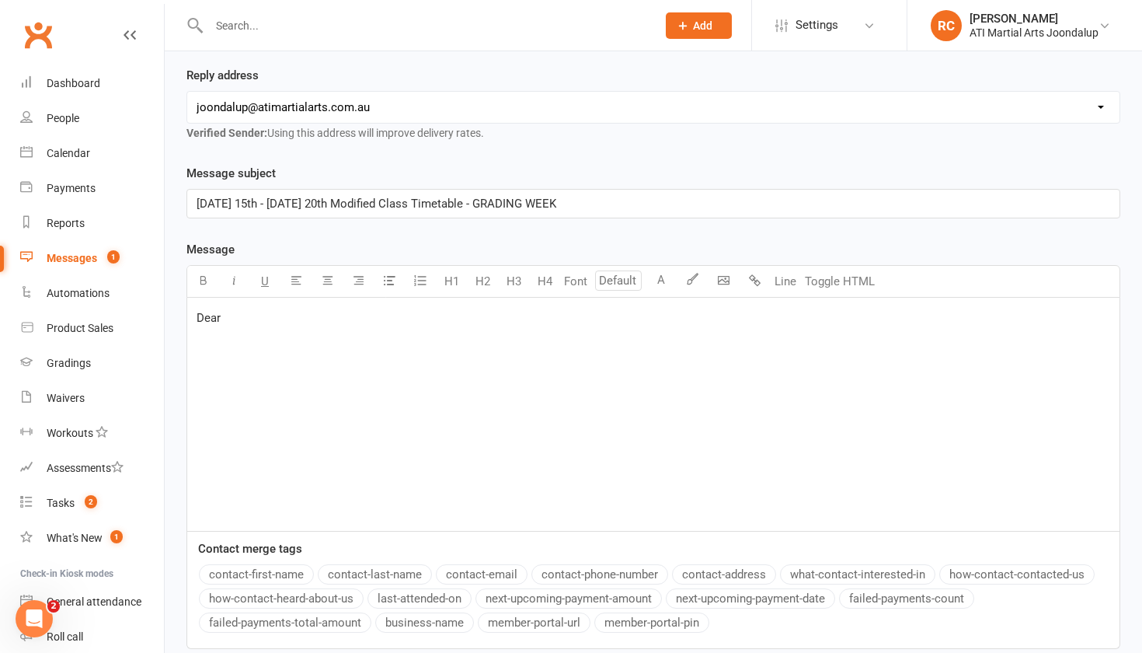
scroll to position [228, 0]
click at [377, 345] on p "﻿" at bounding box center [654, 340] width 914 height 19
drag, startPoint x: 377, startPoint y: 345, endPoint x: 155, endPoint y: 285, distance: 230.2
click at [155, 285] on ui-view "Prospect Member Non-attending contact Class / event Appointment Grading event T…" at bounding box center [571, 270] width 1142 height 988
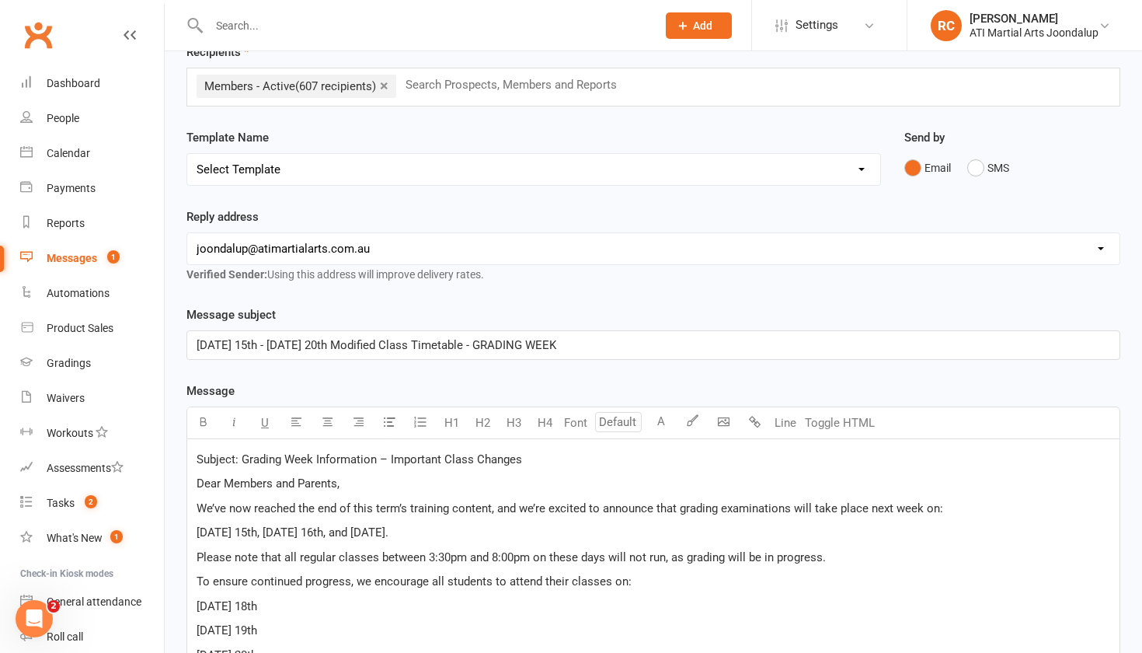
scroll to position [85, 0]
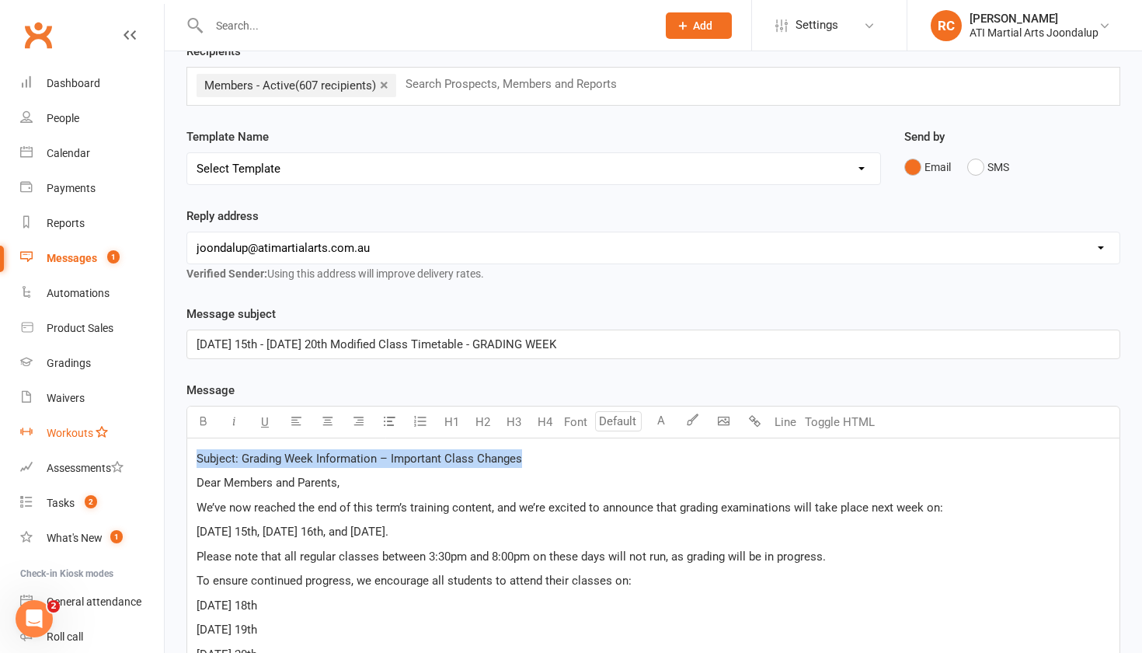
drag, startPoint x: 540, startPoint y: 465, endPoint x: 145, endPoint y: 444, distance: 396.1
click at [145, 444] on ui-view "Prospect Member Non-attending contact Class / event Appointment Grading event T…" at bounding box center [571, 520] width 1142 height 1205
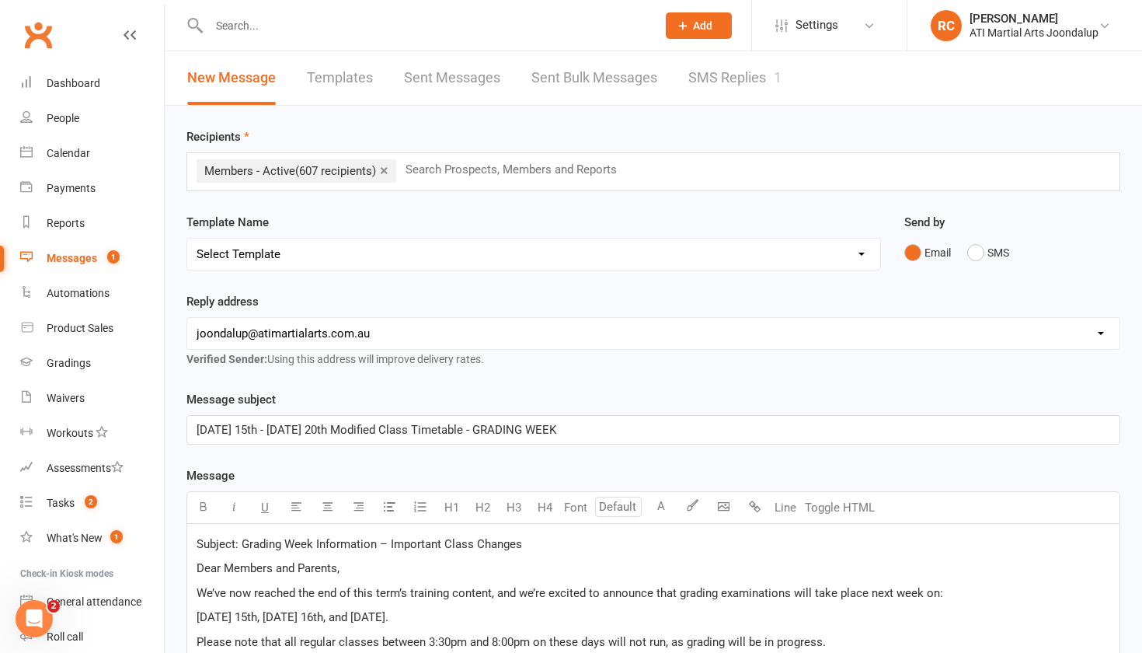
scroll to position [0, 0]
drag, startPoint x: 534, startPoint y: 551, endPoint x: 167, endPoint y: 539, distance: 367.0
click at [167, 539] on div "Recipients × Members - Active (607 recipients) Search Prospects, Members and Re…" at bounding box center [654, 657] width 978 height 1103
drag, startPoint x: 594, startPoint y: 443, endPoint x: 72, endPoint y: 433, distance: 522.3
click at [72, 433] on ui-view "Prospect Member Non-attending contact Class / event Appointment Grading event T…" at bounding box center [571, 606] width 1142 height 1205
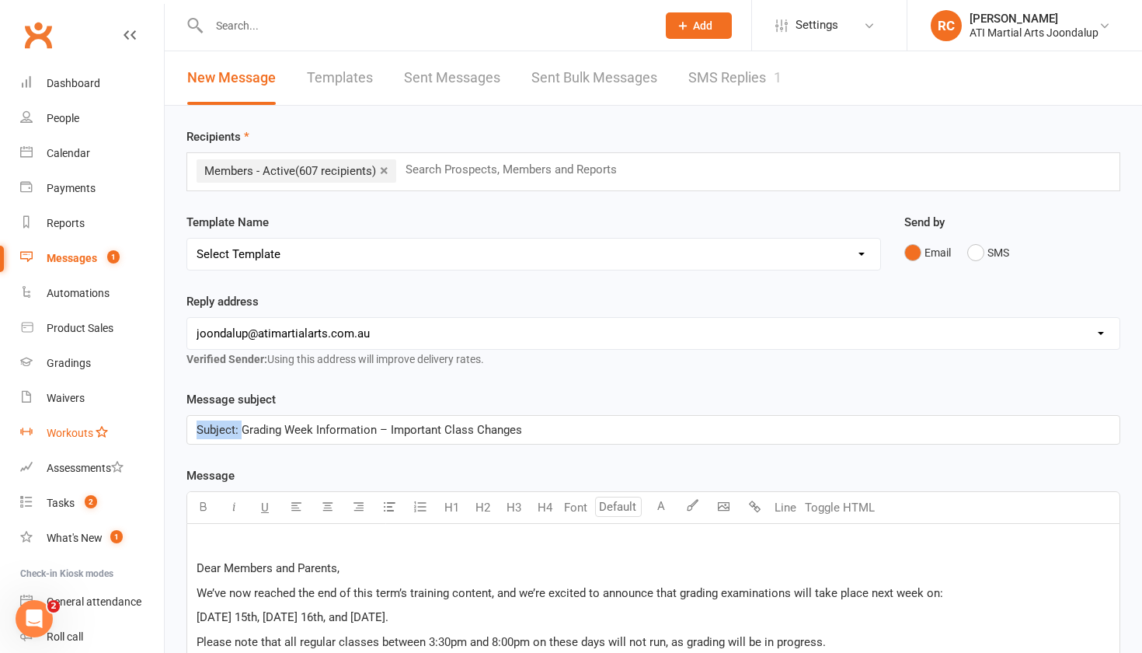
drag, startPoint x: 243, startPoint y: 434, endPoint x: 37, endPoint y: 418, distance: 206.5
click at [37, 418] on ui-view "Prospect Member Non-attending contact Class / event Appointment Grading event T…" at bounding box center [571, 606] width 1142 height 1205
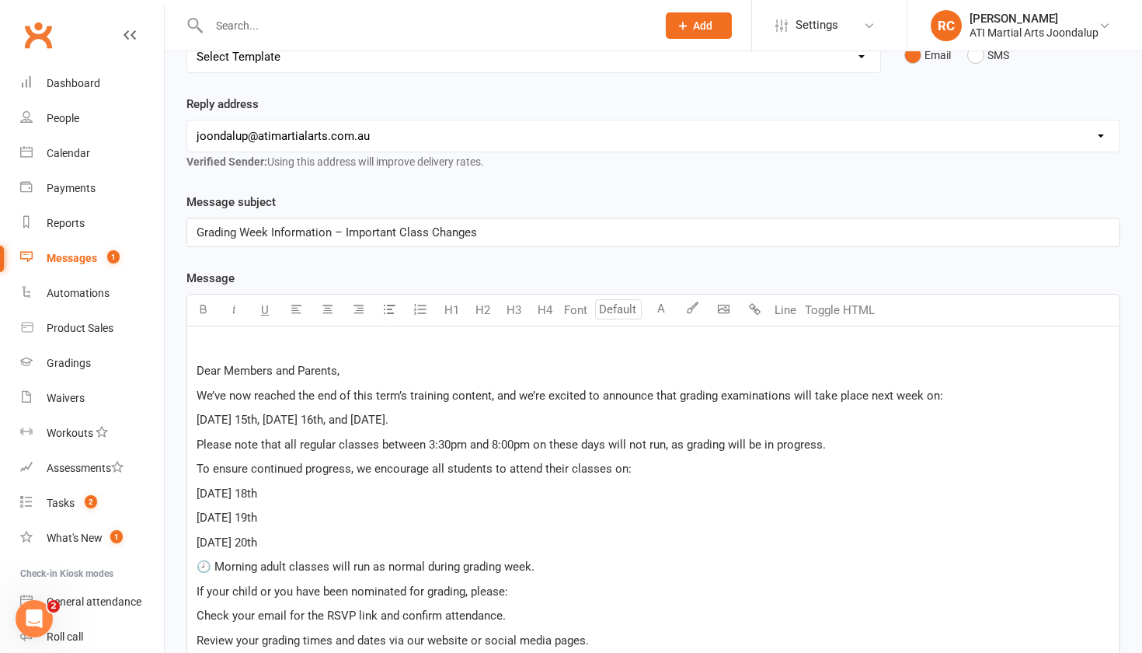
scroll to position [204, 0]
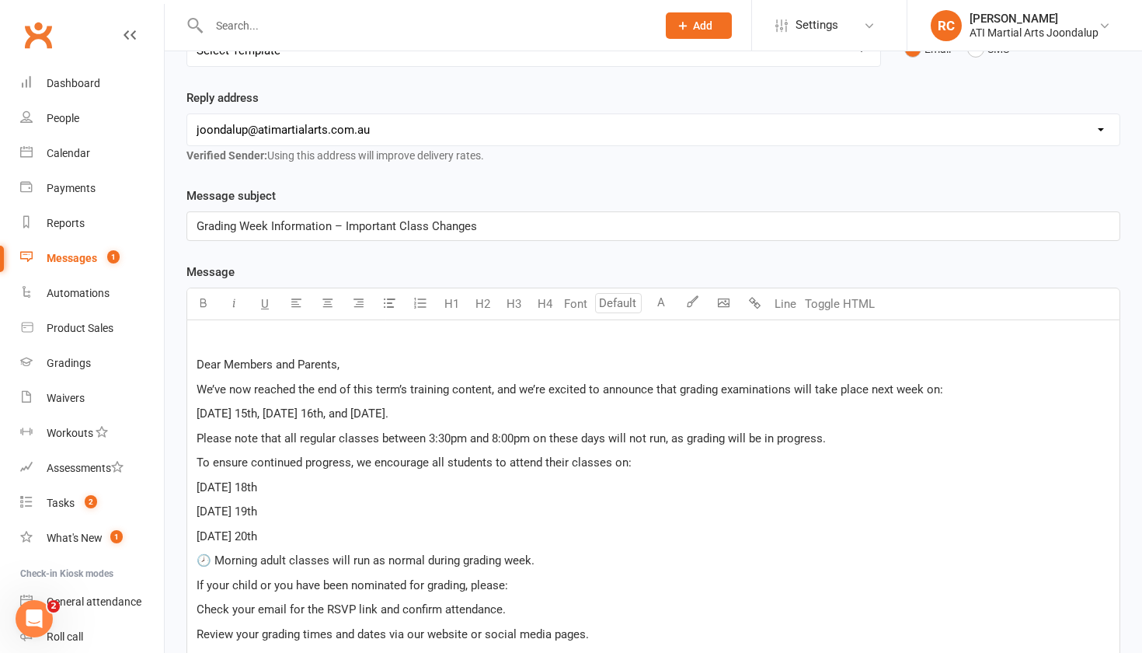
click at [194, 371] on div "﻿ Dear Members and Parents, We’ve now reached the end of this term’s training c…" at bounding box center [653, 545] width 933 height 450
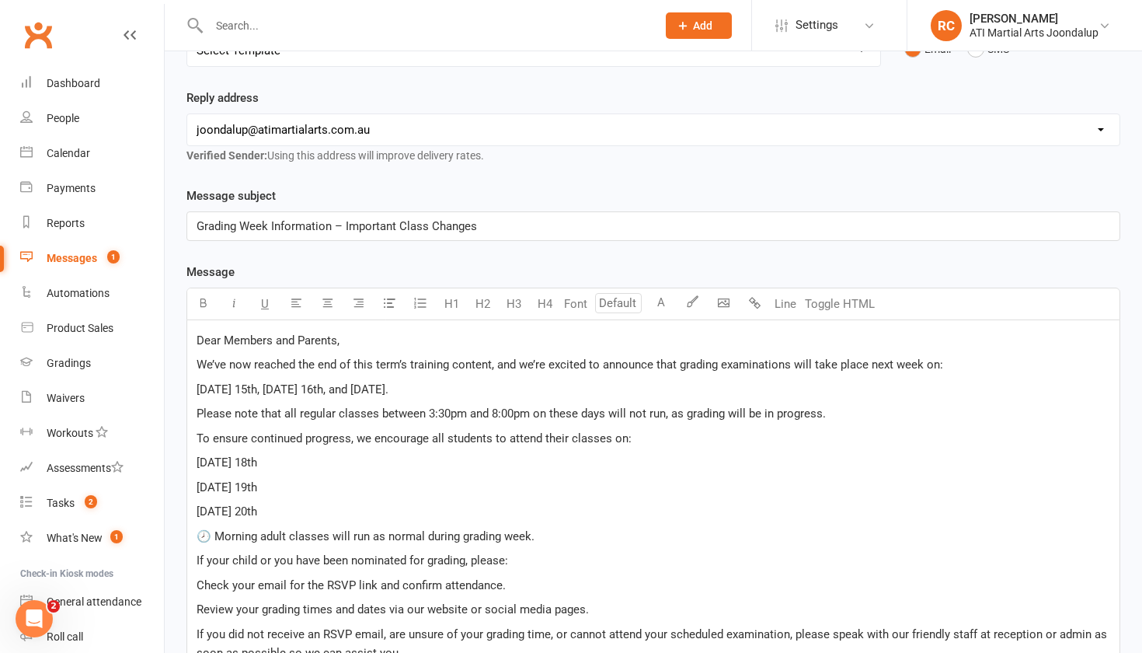
click at [199, 368] on span "We’ve now reached the end of this term’s training content, and we’re excited to…" at bounding box center [570, 364] width 747 height 14
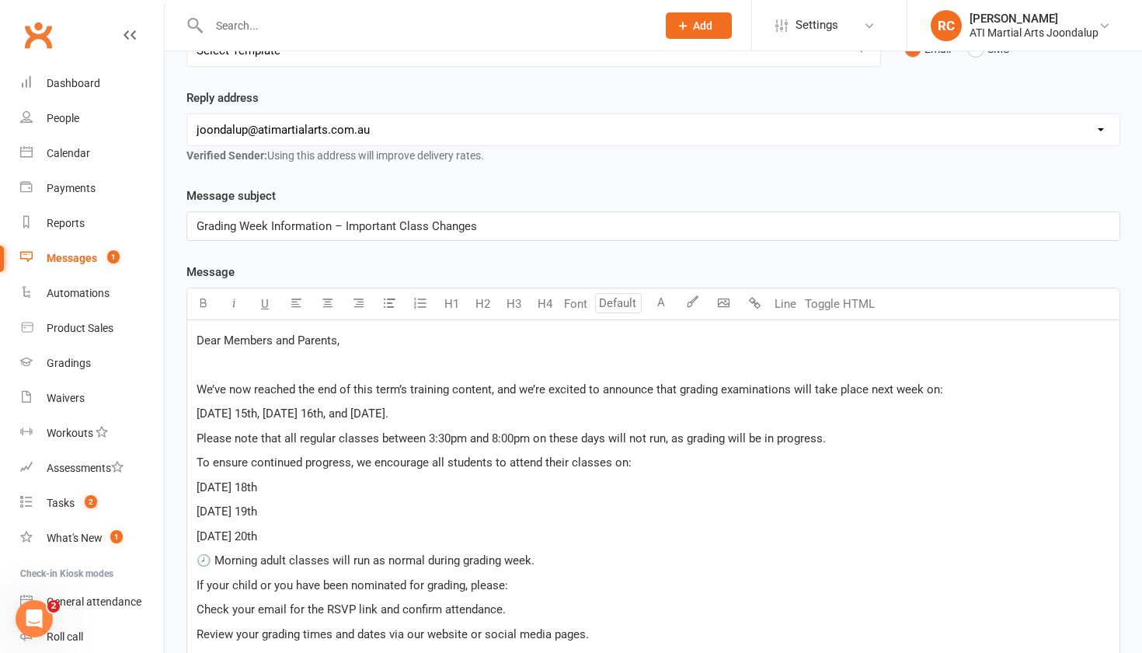
click at [608, 417] on p "[DATE] 15th, [DATE] 16th, and [DATE]." at bounding box center [654, 413] width 914 height 19
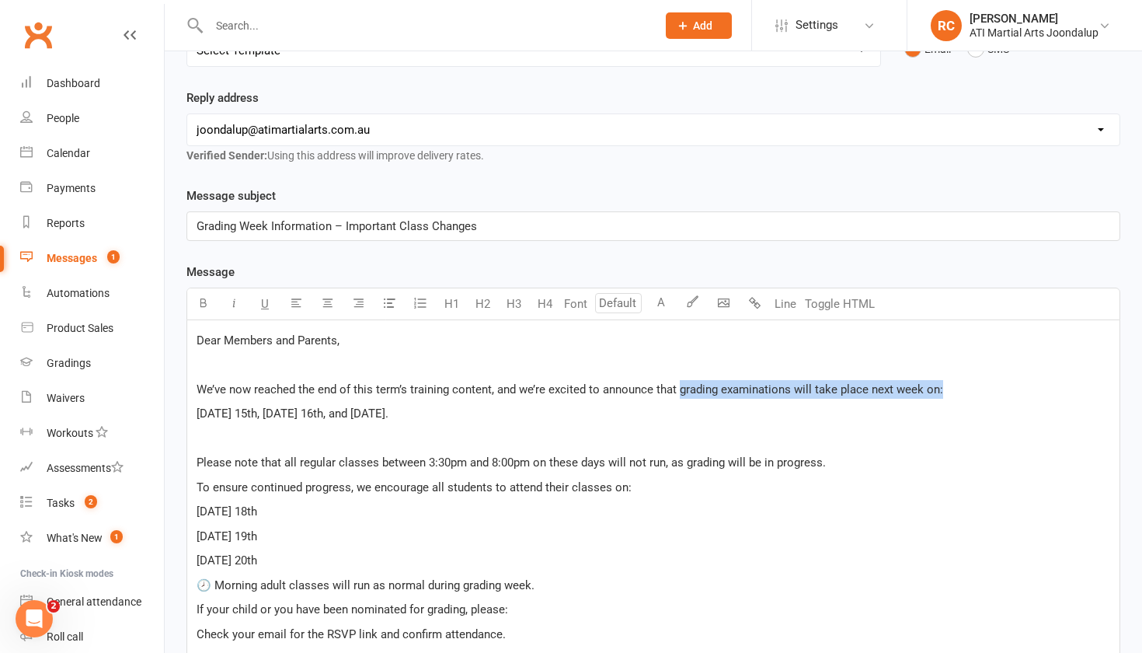
drag, startPoint x: 682, startPoint y: 396, endPoint x: 954, endPoint y: 404, distance: 272.1
click at [954, 399] on p "We’ve now reached the end of this term’s training content, and we’re excited to…" at bounding box center [654, 389] width 914 height 19
click at [765, 448] on p "﻿" at bounding box center [654, 438] width 914 height 19
drag, startPoint x: 687, startPoint y: 444, endPoint x: 681, endPoint y: 394, distance: 50.1
click at [681, 394] on div "Dear Members and Parents, ﻿ We’ve now reached the end of this term’s training c…" at bounding box center [653, 557] width 933 height 475
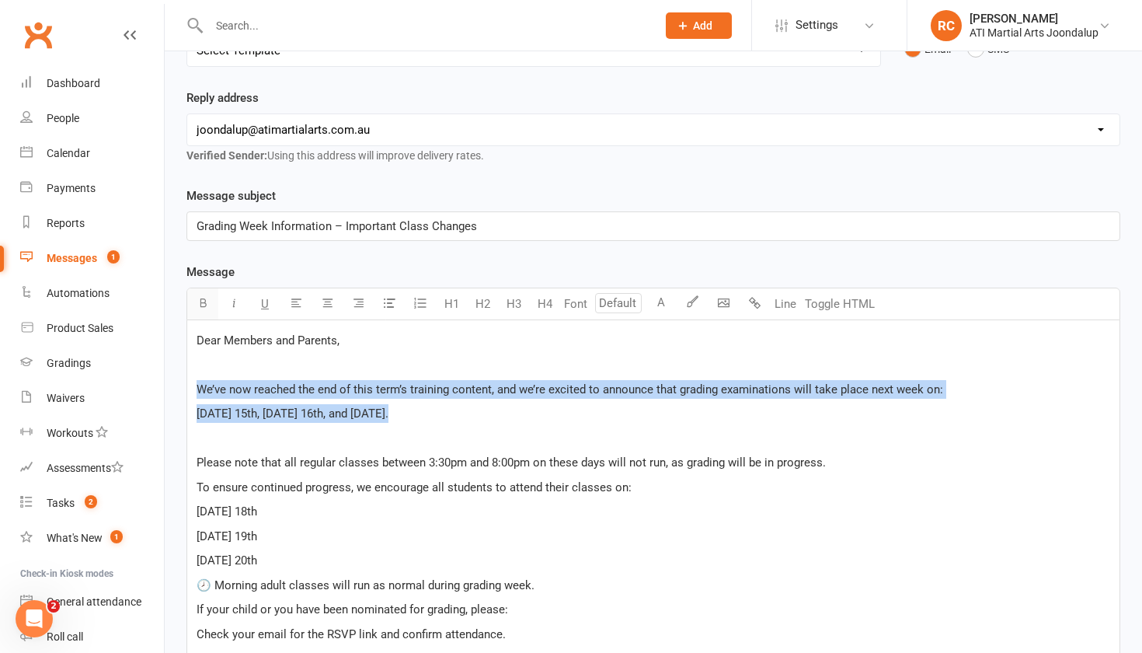
click at [204, 303] on icon "button" at bounding box center [203, 303] width 12 height 12
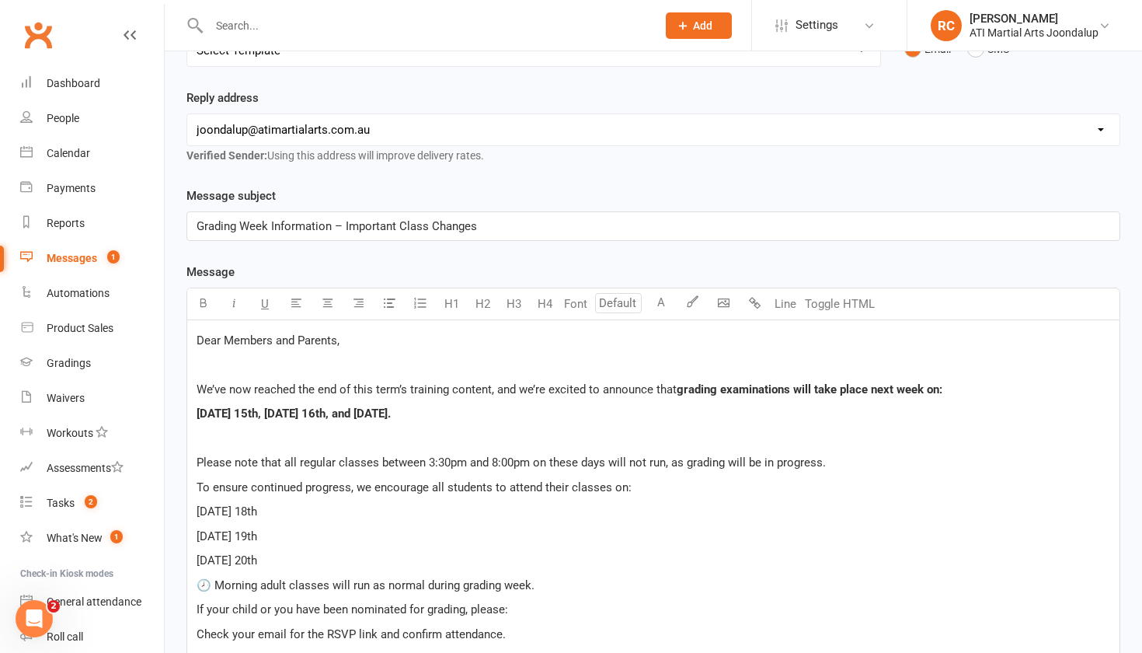
click at [417, 516] on p "[DATE] 18th" at bounding box center [654, 511] width 914 height 19
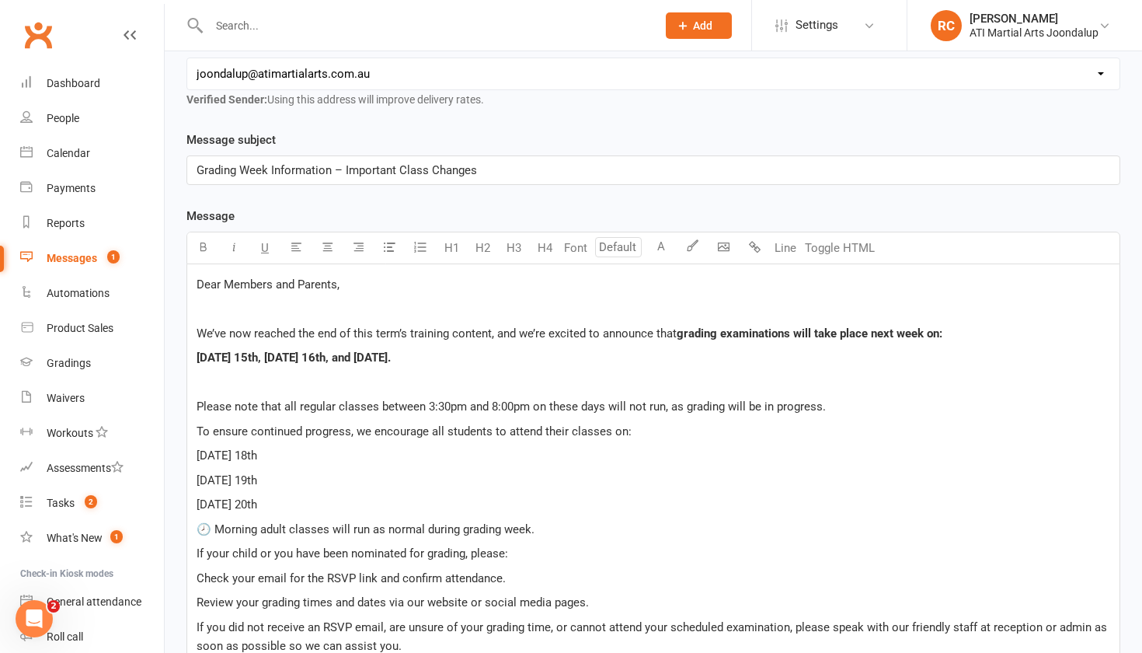
scroll to position [282, 0]
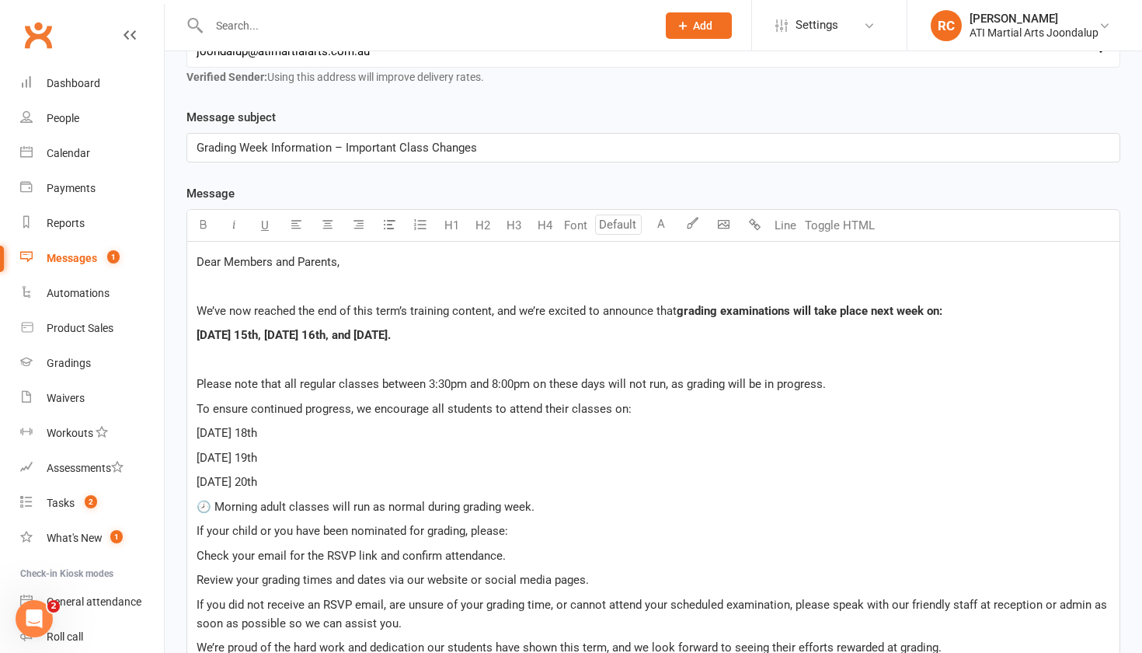
click at [199, 410] on span "To ensure continued progress, we encourage all students to attend their classes…" at bounding box center [414, 409] width 435 height 14
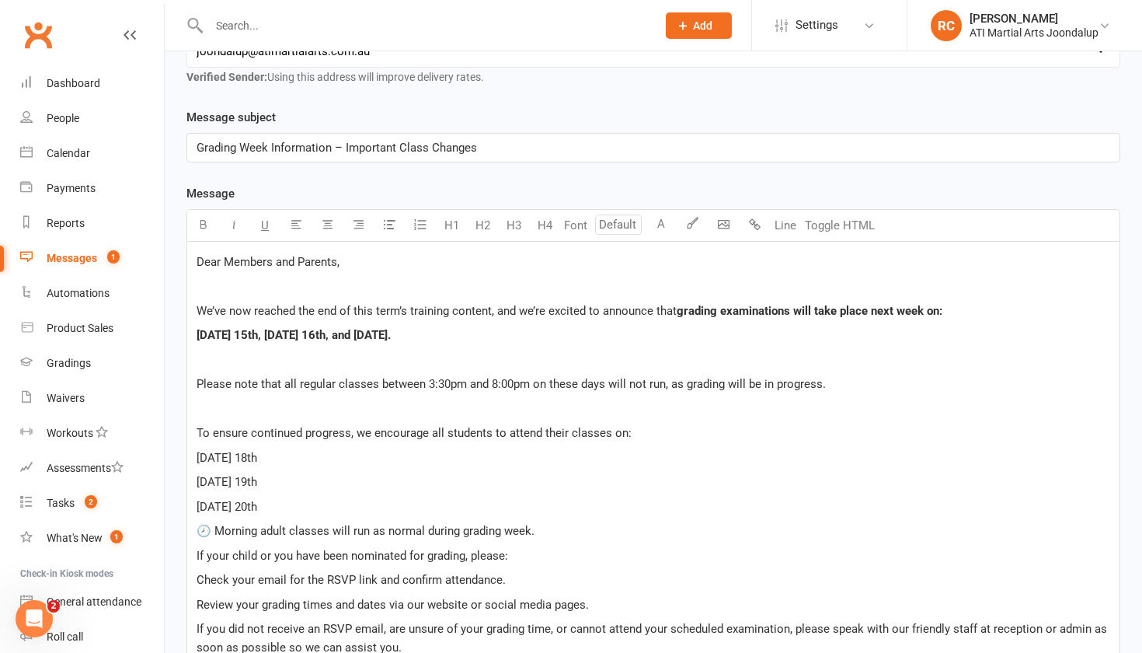
click at [199, 337] on span "[DATE] 15th, [DATE] 16th, and [DATE]." at bounding box center [294, 335] width 194 height 14
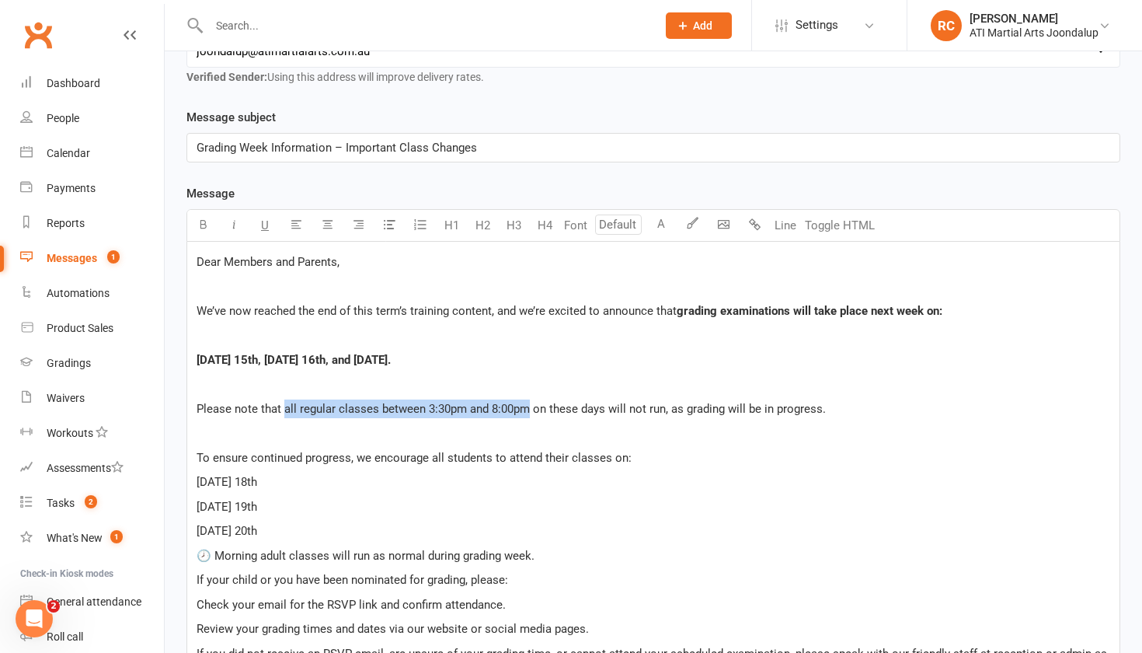
drag, startPoint x: 284, startPoint y: 412, endPoint x: 527, endPoint y: 417, distance: 243.3
click at [527, 416] on span "Please note that all regular classes between 3:30pm and 8:00pm on these days wi…" at bounding box center [511, 409] width 629 height 14
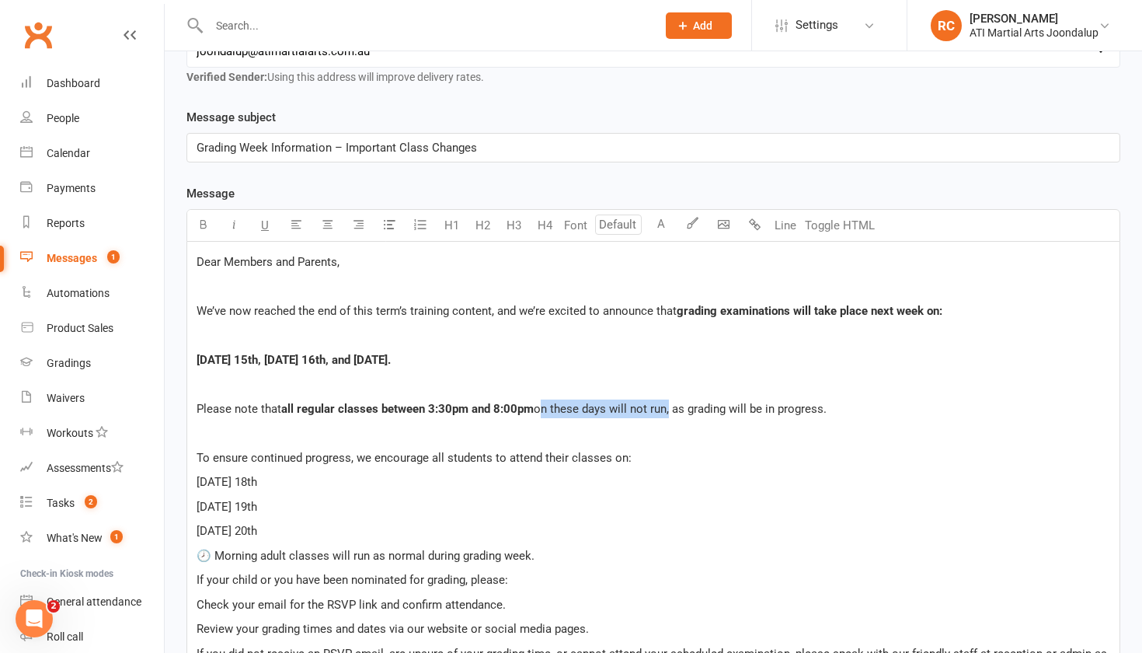
drag, startPoint x: 667, startPoint y: 413, endPoint x: 536, endPoint y: 410, distance: 130.6
click at [536, 410] on span "on these days will not run, as grading will be in progress." at bounding box center [680, 409] width 293 height 14
click at [654, 513] on p "[DATE] 19th" at bounding box center [654, 506] width 914 height 19
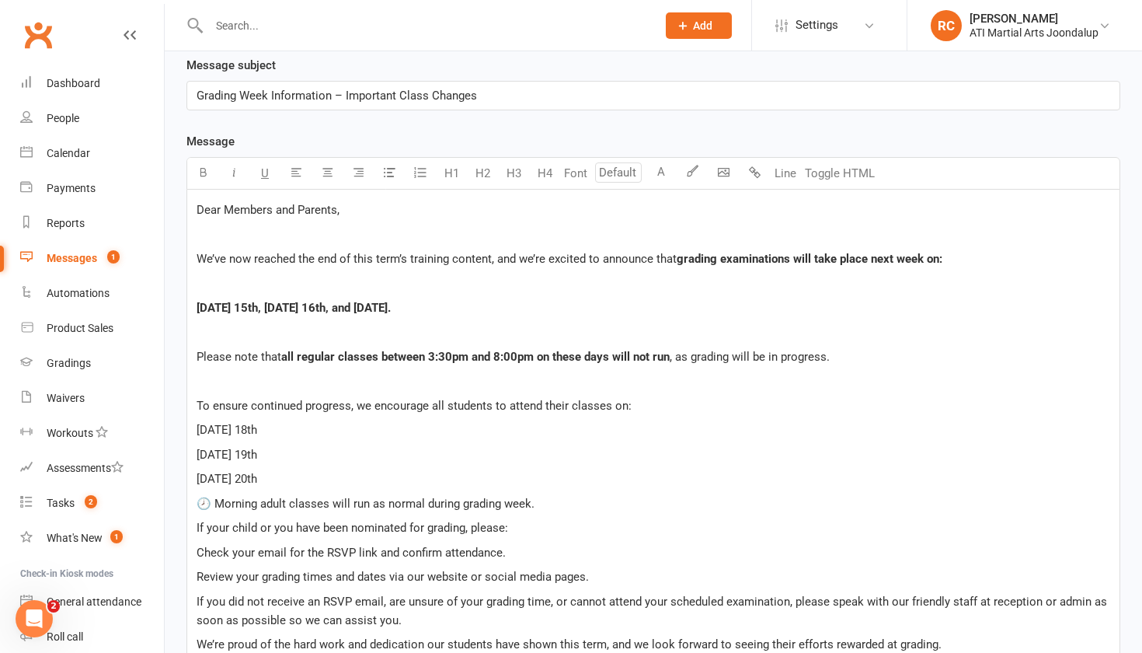
scroll to position [336, 0]
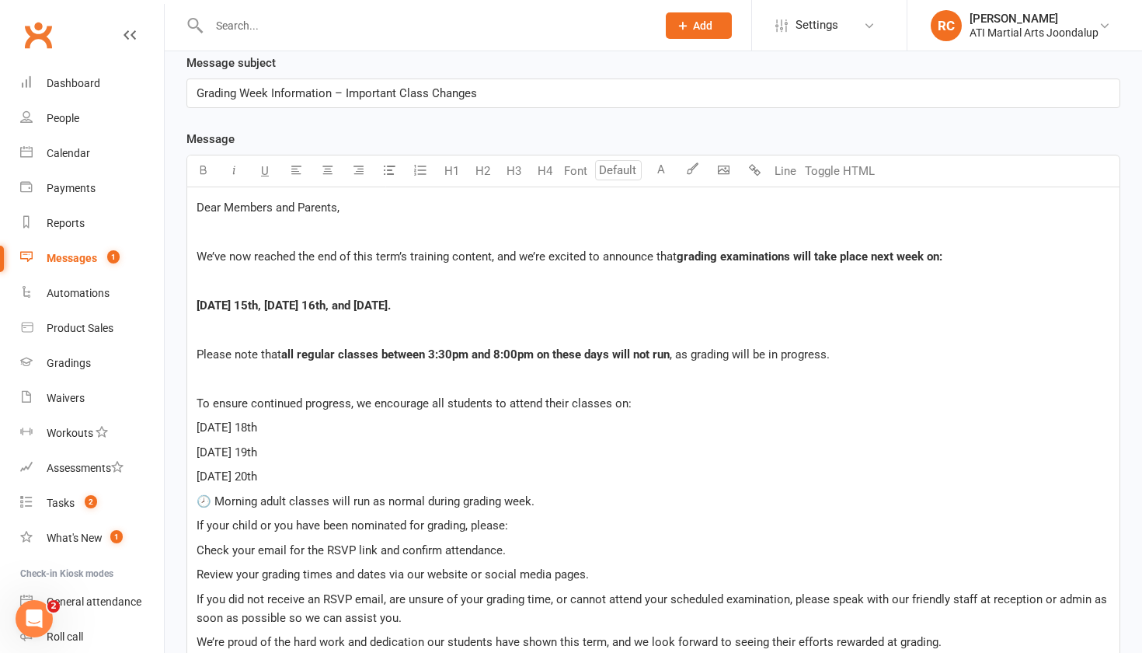
drag, startPoint x: 198, startPoint y: 431, endPoint x: 285, endPoint y: 476, distance: 97.7
click at [285, 479] on div "Dear Members and Parents, ﻿ We’ve now reached the end of this term’s training c…" at bounding box center [653, 449] width 933 height 524
click at [423, 388] on p "﻿" at bounding box center [654, 378] width 914 height 19
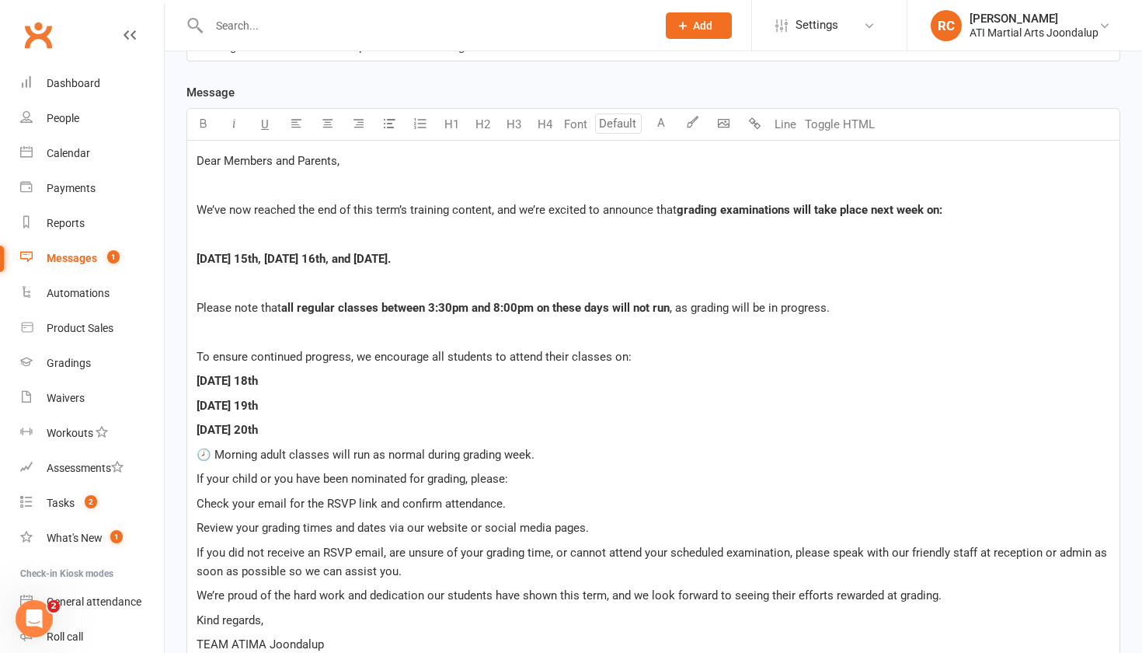
scroll to position [386, 0]
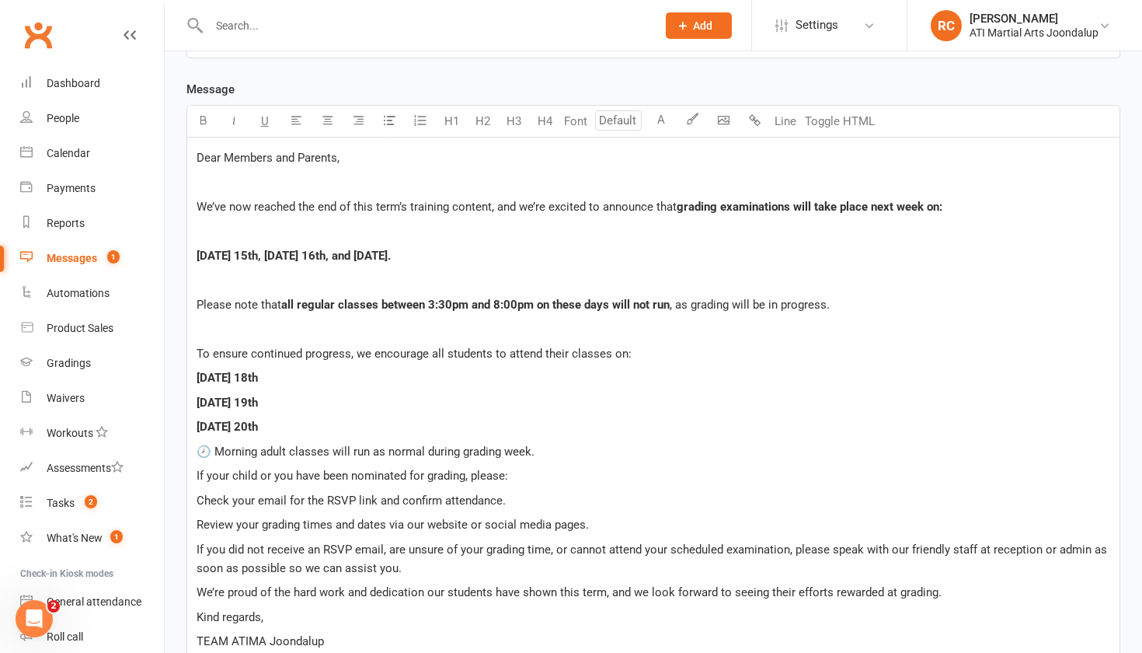
click at [448, 355] on span "To ensure continued progress, we encourage all students to attend their classes…" at bounding box center [414, 354] width 435 height 14
drag, startPoint x: 551, startPoint y: 458, endPoint x: 214, endPoint y: 446, distance: 337.5
click at [214, 446] on div "Dear Members and Parents, ﻿ We’ve now reached the end of this term’s training c…" at bounding box center [653, 400] width 933 height 524
click at [381, 412] on p "[DATE] 19th" at bounding box center [654, 402] width 914 height 19
click at [578, 458] on p "🕗 Morning adult classes will run as normal during grading week." at bounding box center [654, 451] width 914 height 19
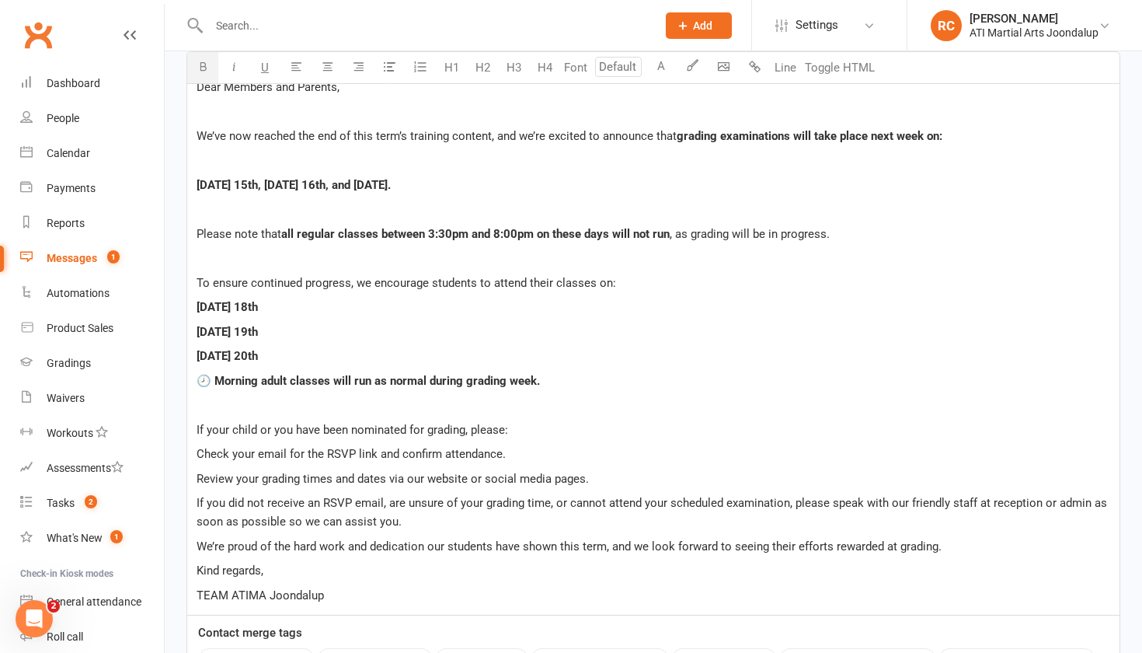
scroll to position [461, 0]
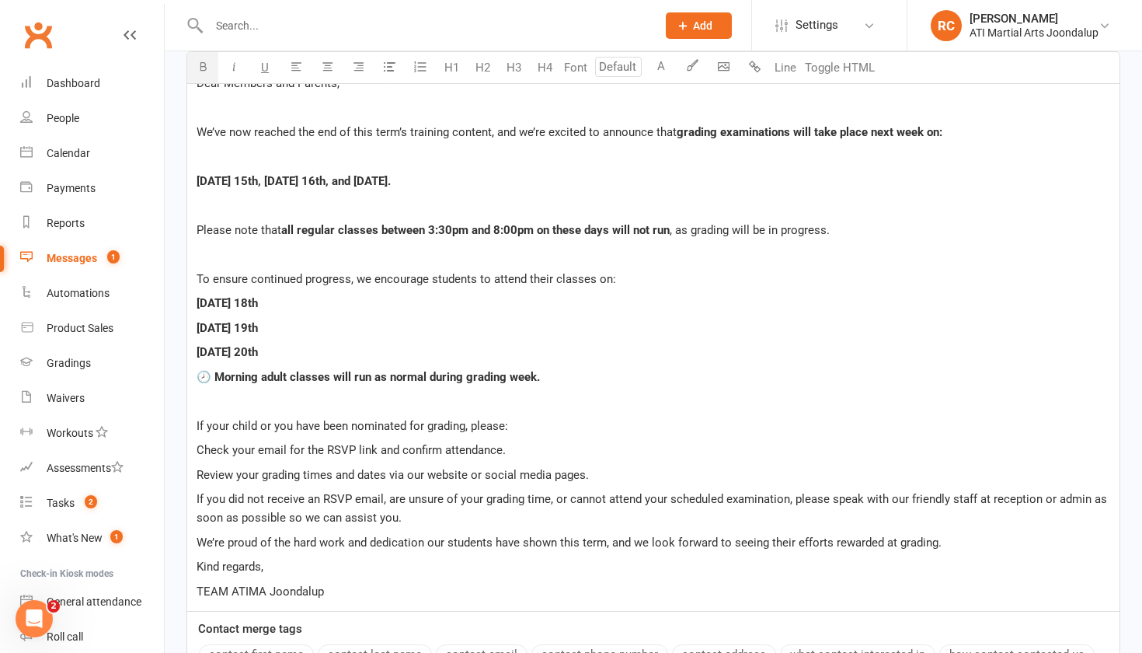
click at [198, 454] on span "Check your email for the RSVP link and confirm attendance." at bounding box center [351, 450] width 309 height 14
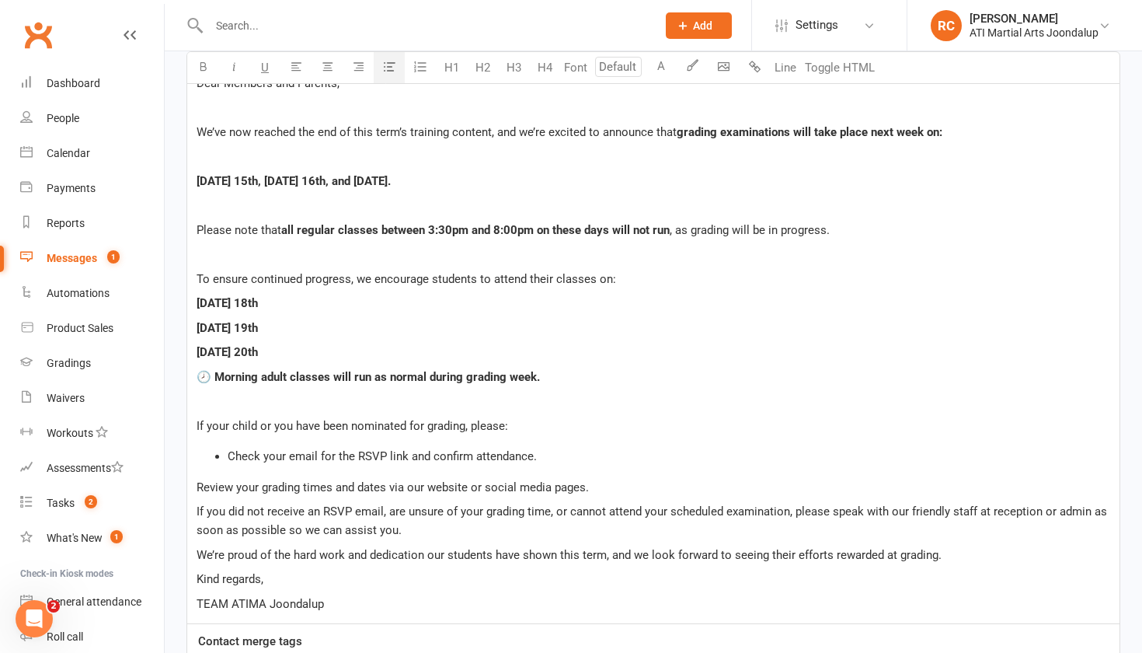
click at [393, 72] on button "button" at bounding box center [389, 67] width 31 height 31
click at [196, 493] on div "Dear Members and Parents, ﻿ We’ve now reached the end of this term’s training c…" at bounding box center [653, 343] width 933 height 560
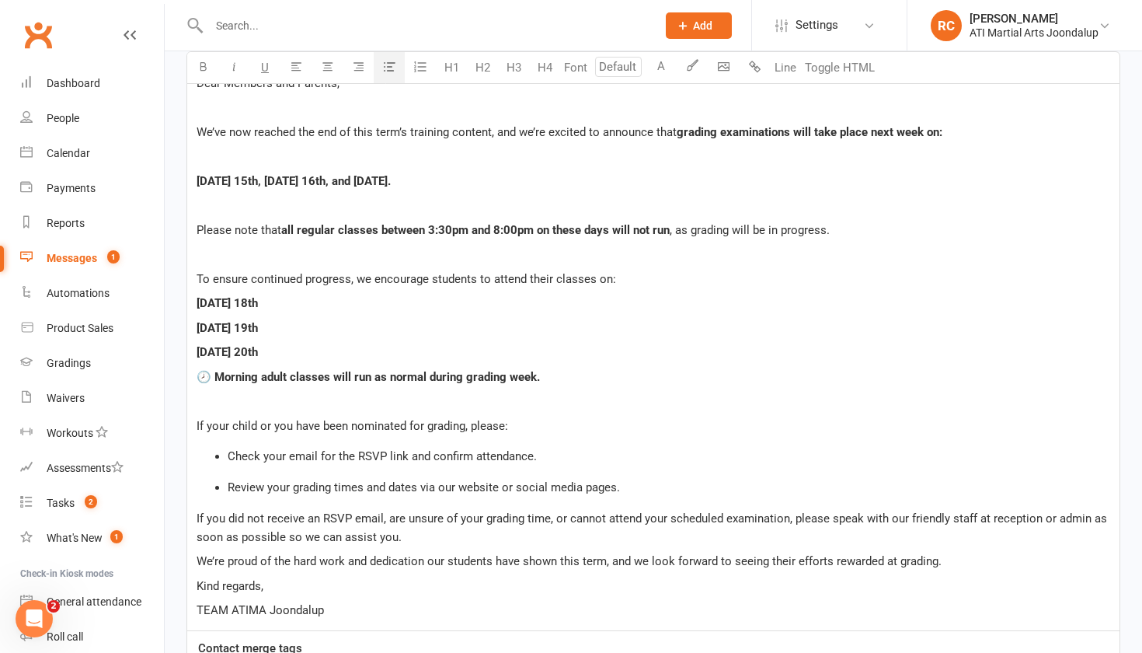
click at [390, 71] on icon "button" at bounding box center [390, 67] width 12 height 12
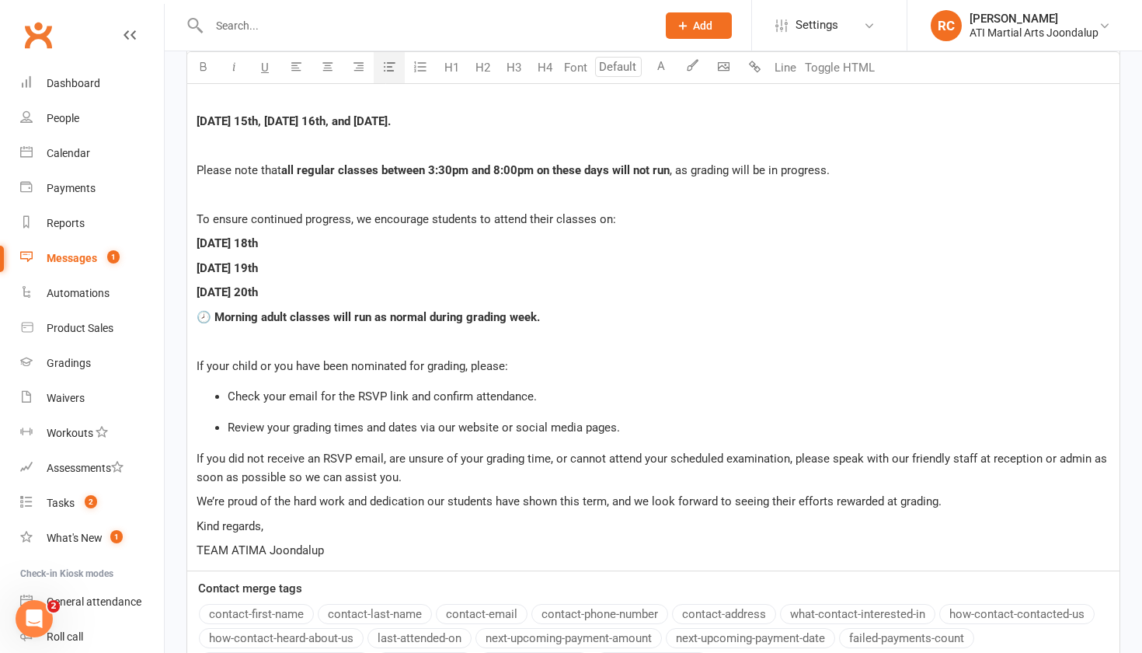
scroll to position [522, 0]
click at [647, 432] on li "Review your grading times and dates via our website or social media pages." at bounding box center [669, 426] width 883 height 19
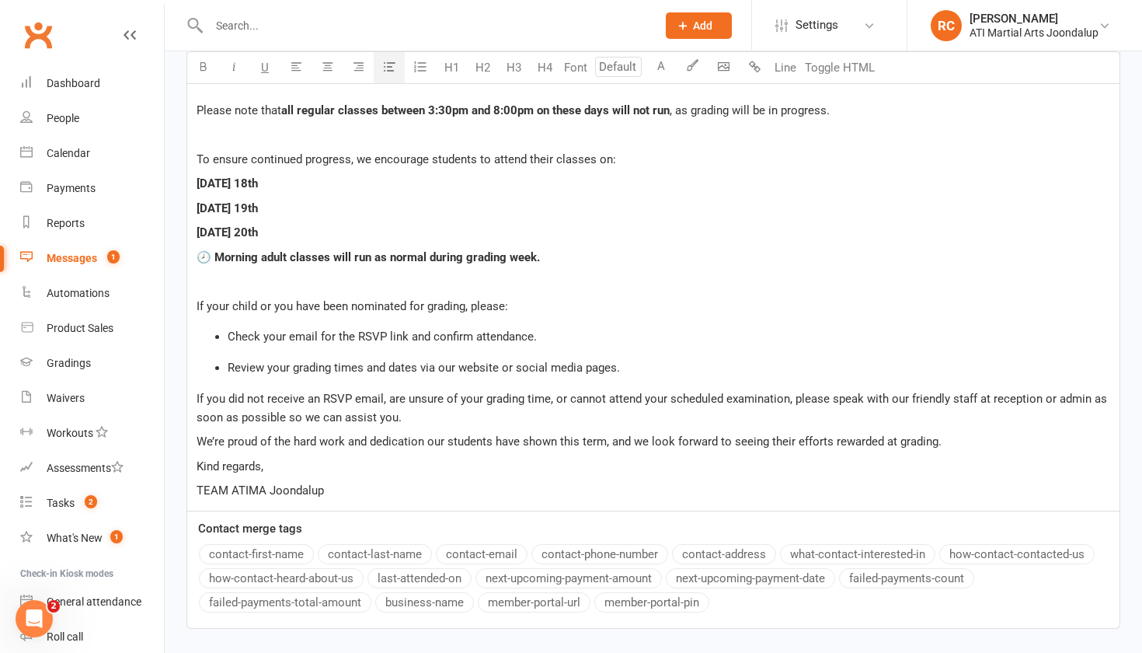
scroll to position [590, 0]
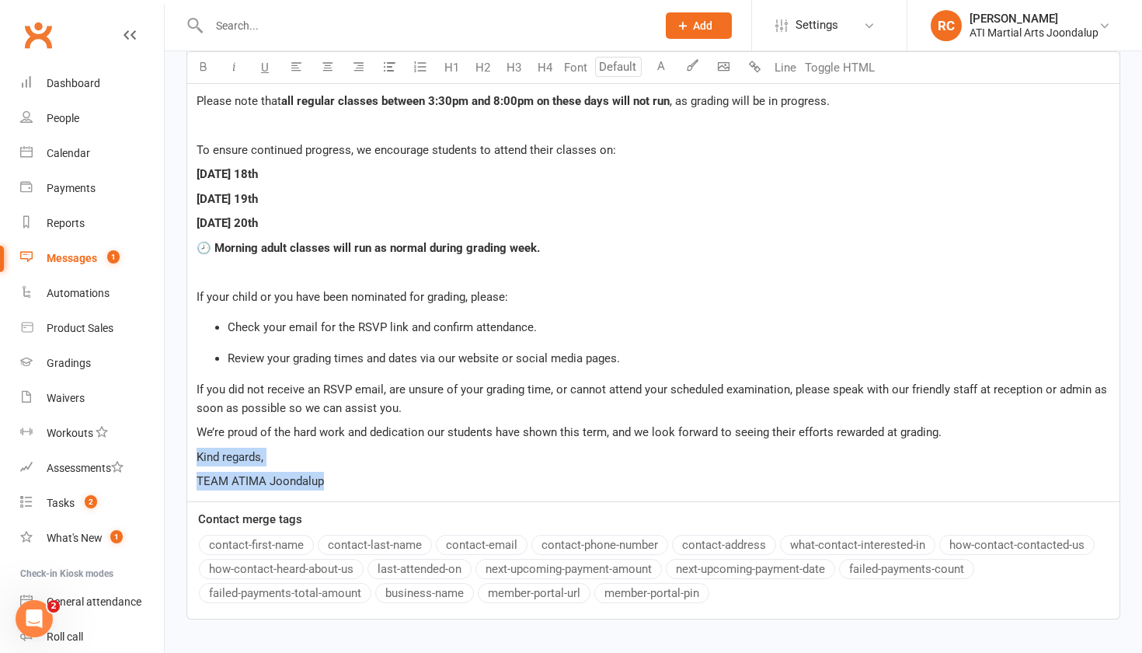
drag, startPoint x: 353, startPoint y: 485, endPoint x: 189, endPoint y: 462, distance: 165.5
click at [189, 462] on div "Dear Members and Parents, ﻿ We’ve now reached the end of this term’s training c…" at bounding box center [653, 217] width 933 height 567
click at [198, 464] on span "Kind regards," at bounding box center [230, 457] width 67 height 14
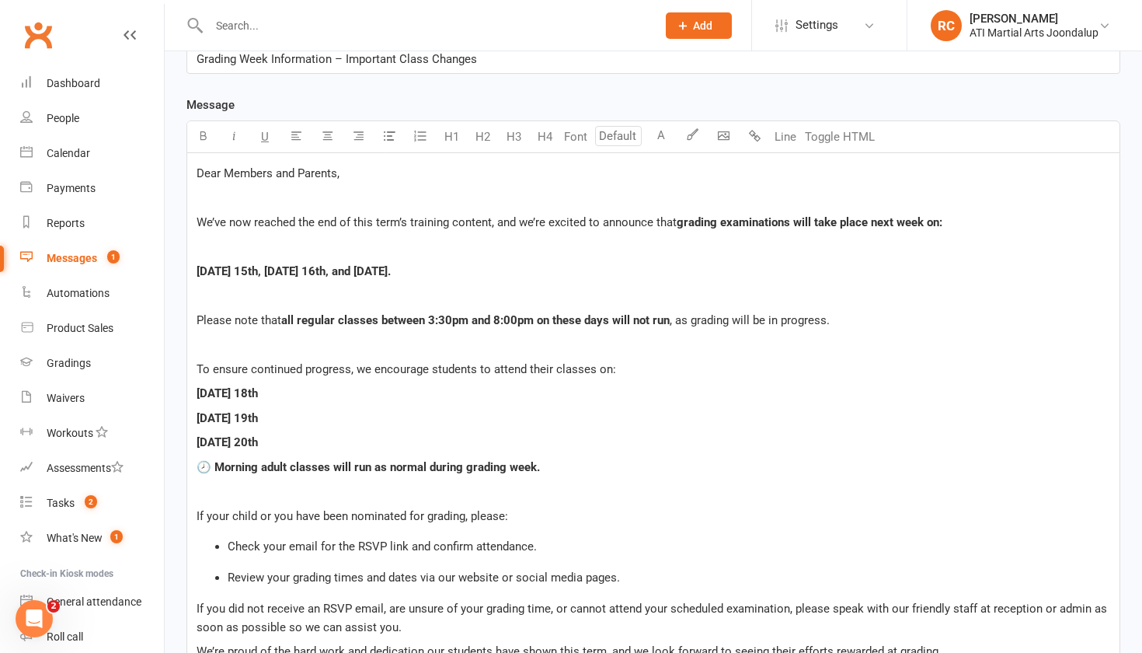
scroll to position [374, 0]
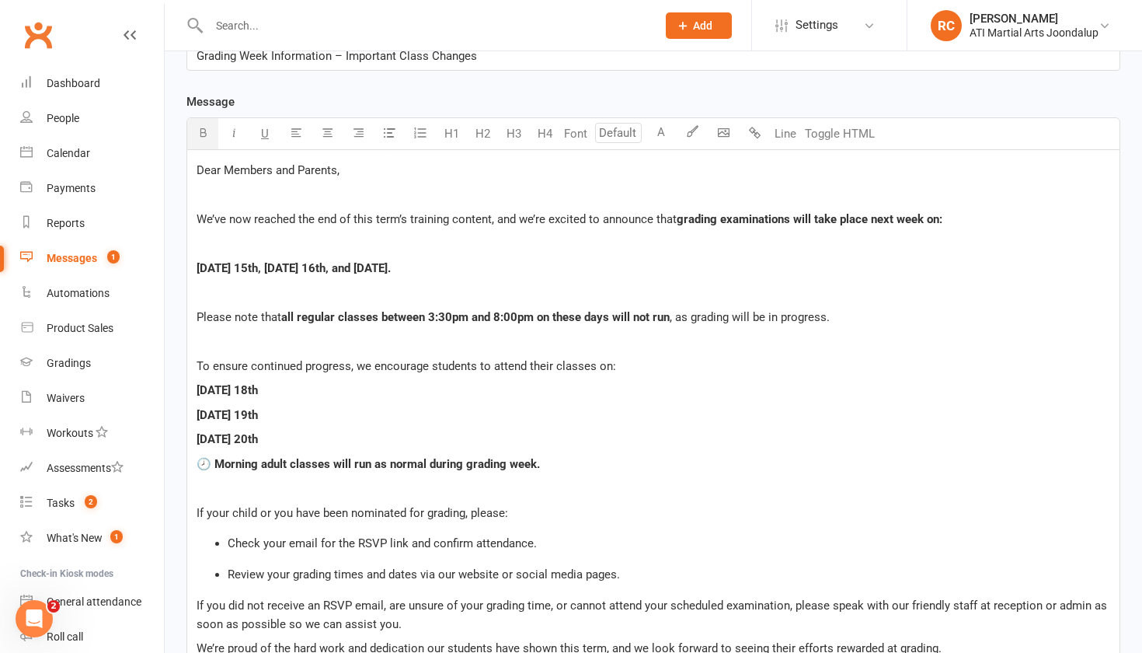
click at [310, 445] on p "[DATE] 20th" at bounding box center [654, 439] width 914 height 19
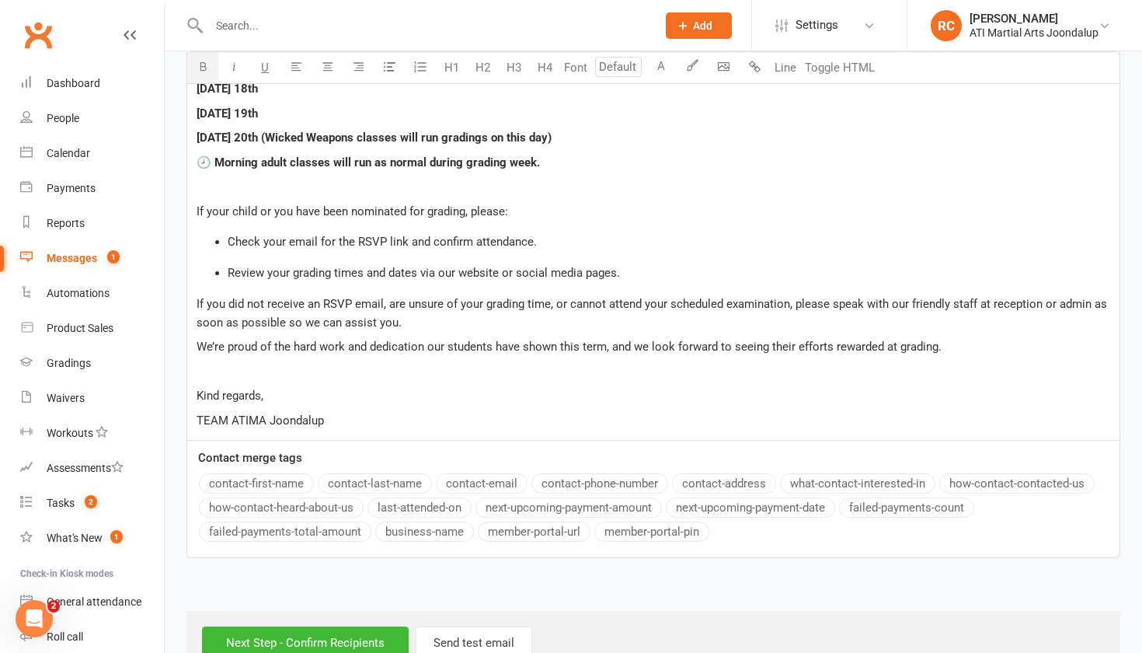
scroll to position [686, 0]
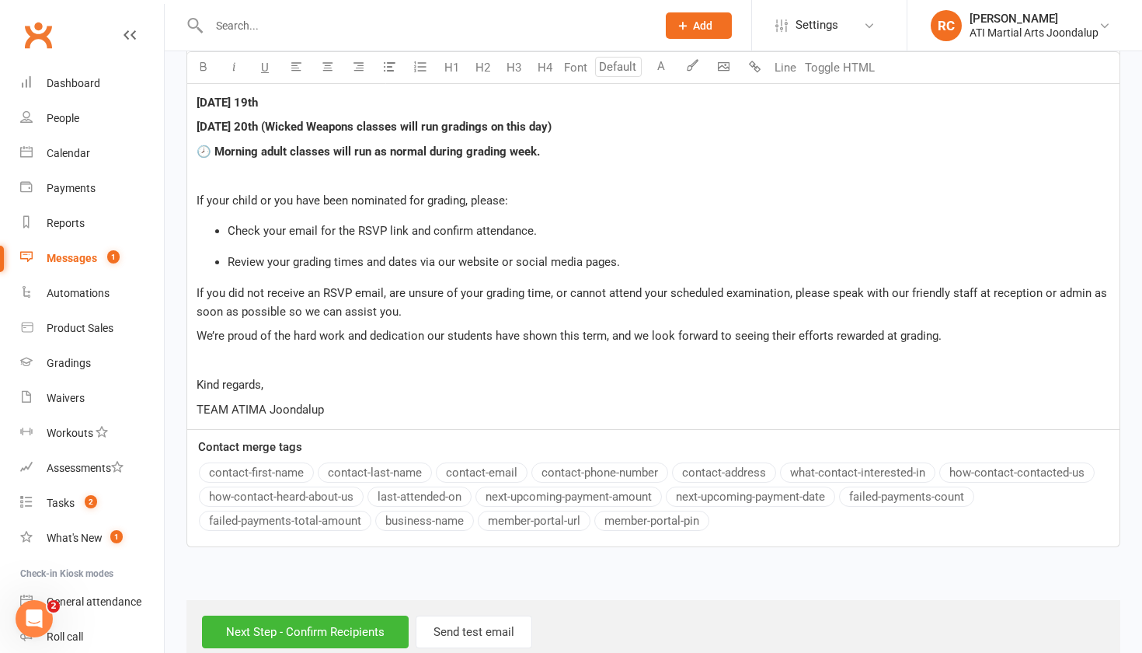
click at [325, 370] on p "﻿" at bounding box center [654, 360] width 914 height 19
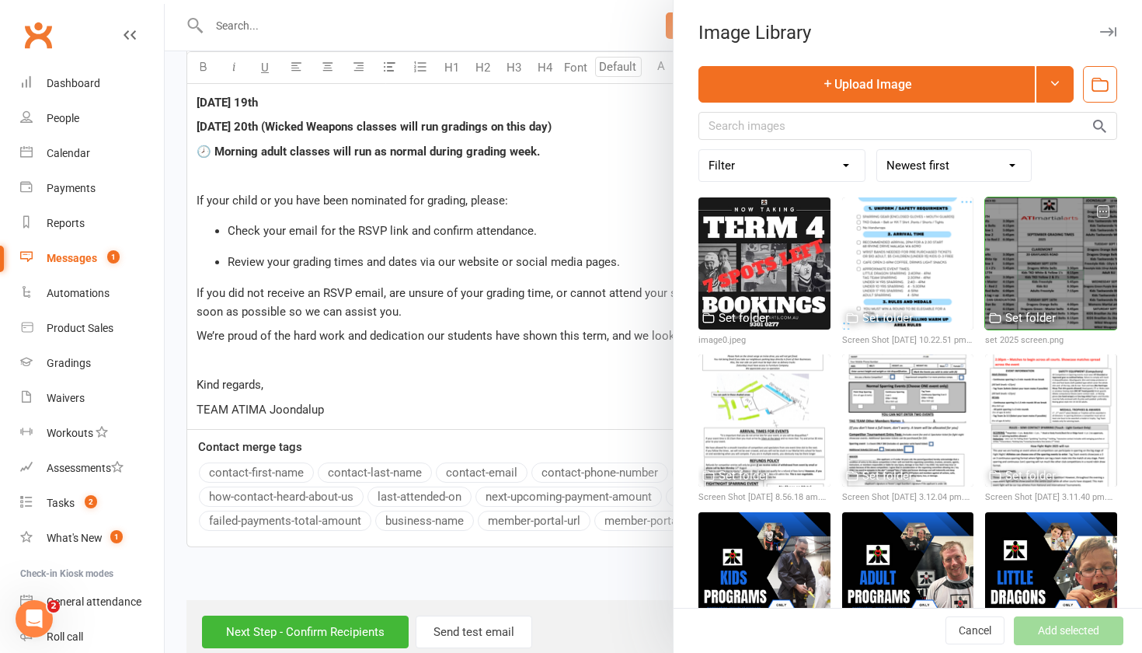
click at [1014, 280] on div at bounding box center [1051, 263] width 132 height 132
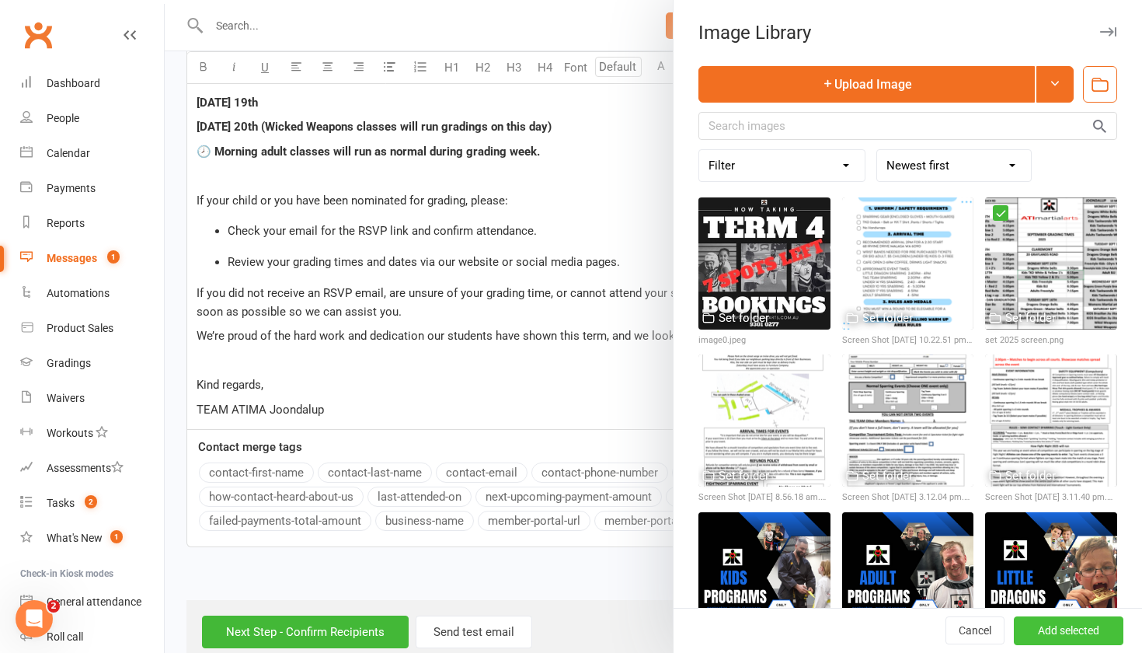
click at [1057, 625] on button "Add selected" at bounding box center [1069, 631] width 110 height 28
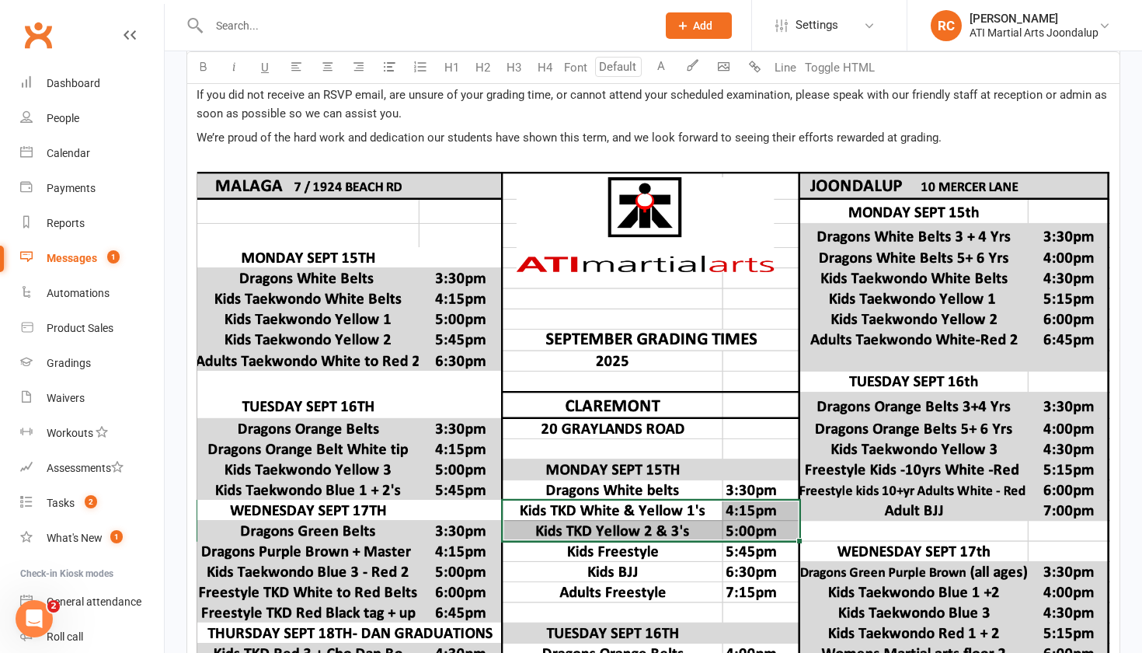
click at [650, 382] on img at bounding box center [654, 469] width 914 height 595
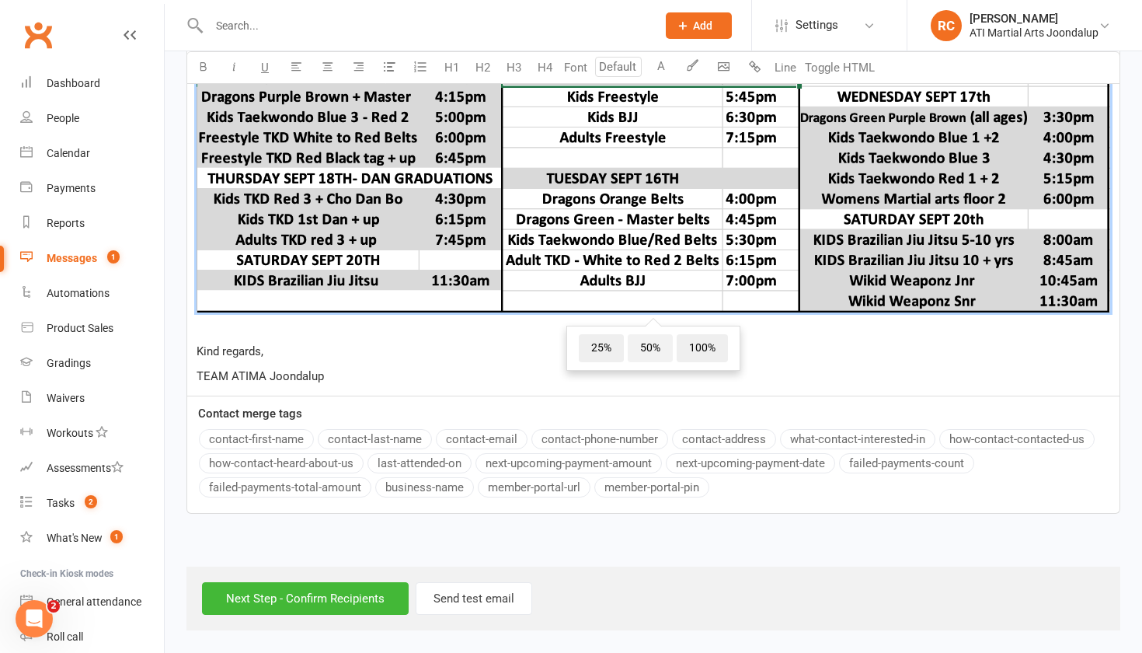
scroll to position [1345, 0]
click at [638, 347] on span "50%" at bounding box center [650, 348] width 45 height 28
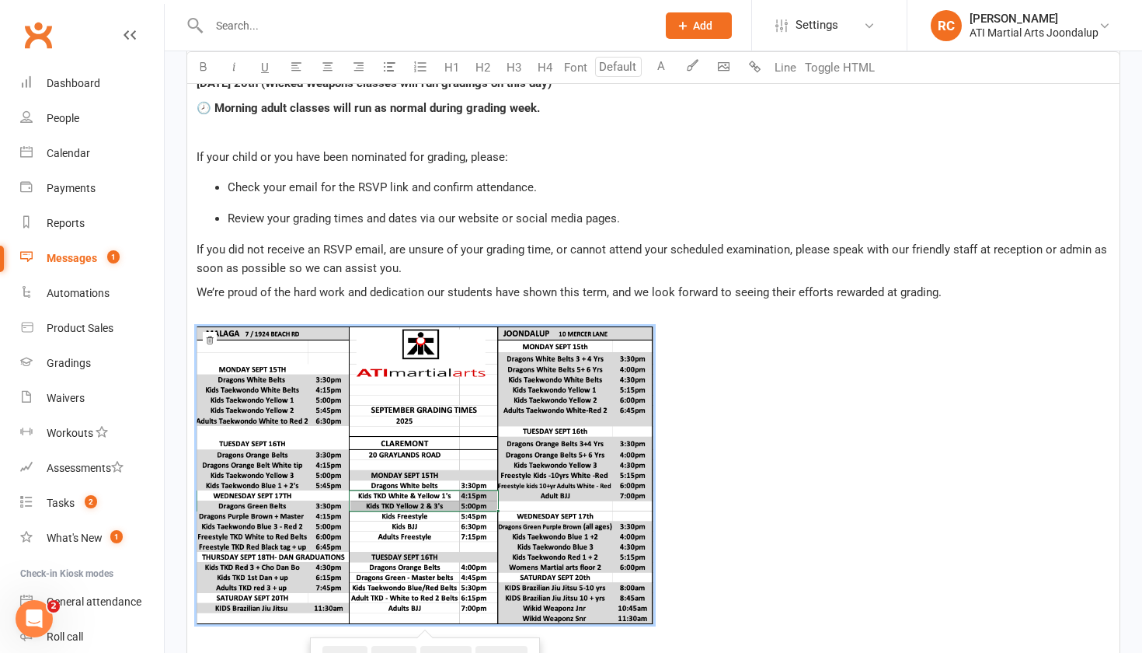
scroll to position [727, 0]
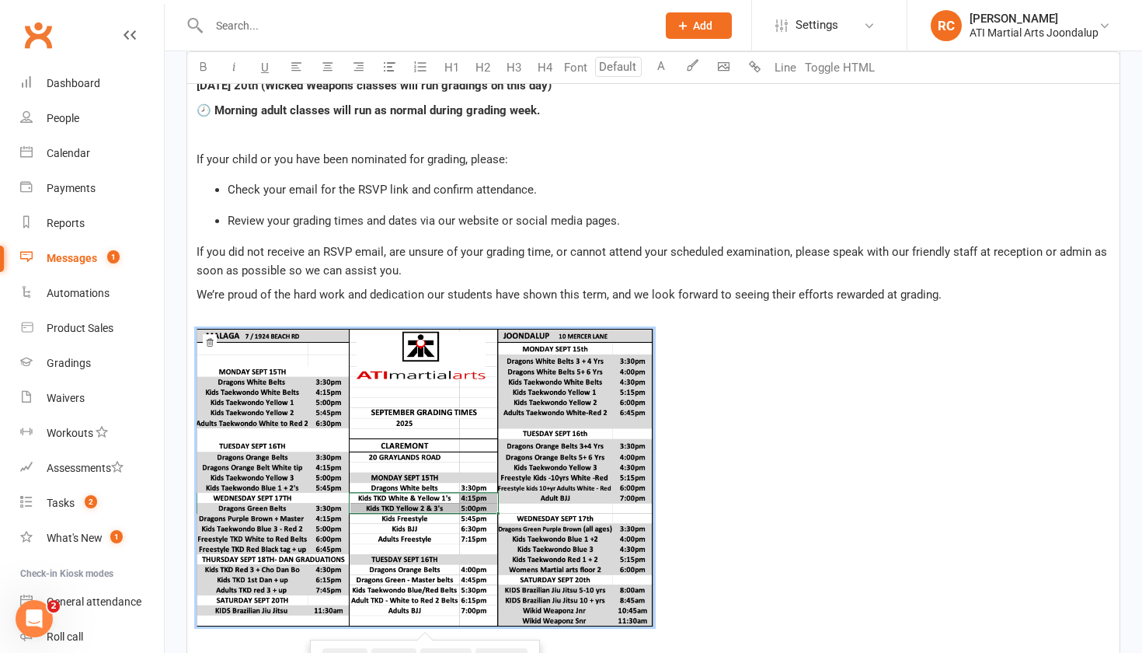
click at [860, 280] on p "If you did not receive an RSVP email, are unsure of your grading time, or canno…" at bounding box center [654, 260] width 914 height 37
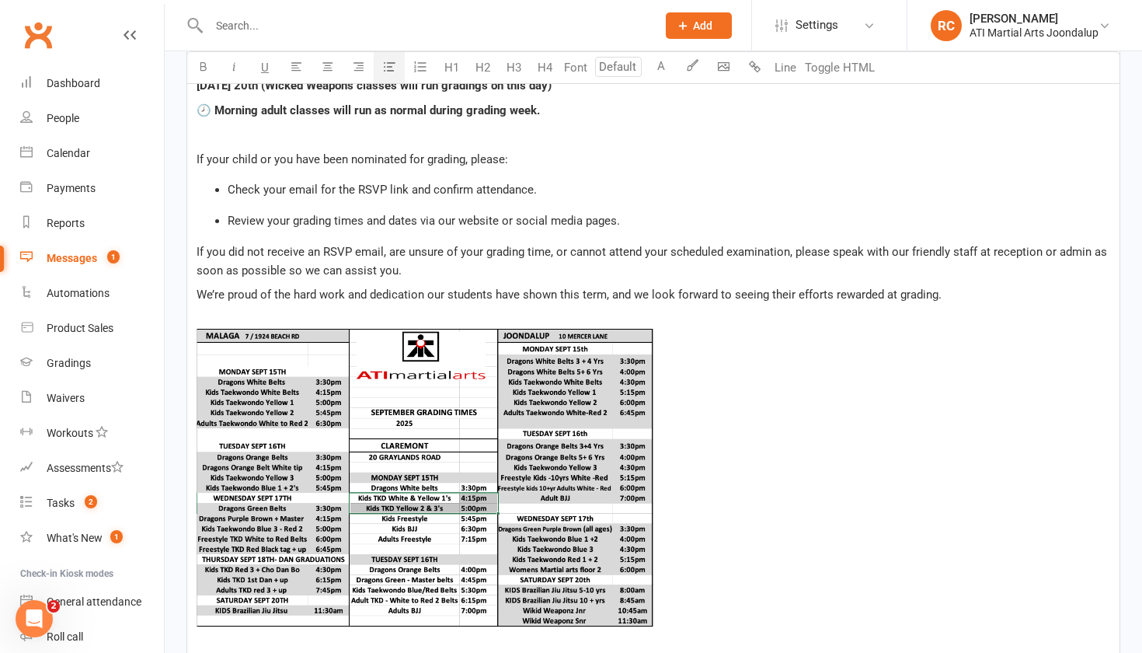
click at [620, 220] on li "Review your grading times and dates via our website or social media pages." at bounding box center [669, 220] width 883 height 19
click at [644, 223] on li "Review your grading times and dates via our website or social media pages." at bounding box center [669, 220] width 883 height 19
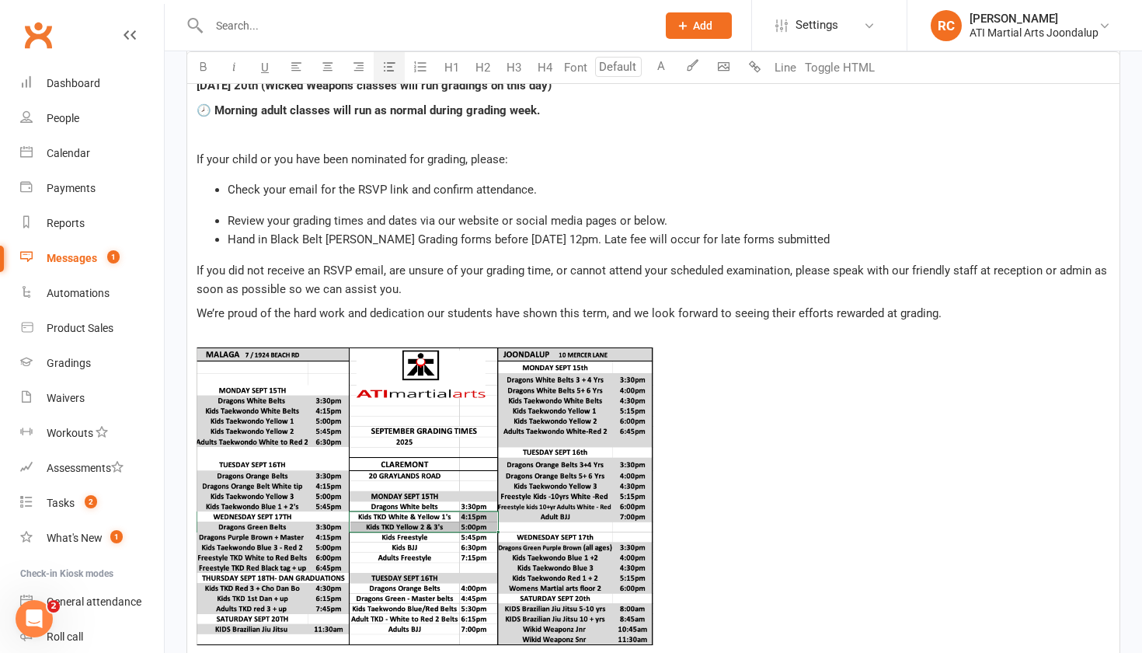
click at [679, 228] on li "Review your grading times and dates via our website or social media pages or be…" at bounding box center [669, 220] width 883 height 19
click at [574, 211] on div "Dear Members and Parents, ﻿ We’ve now reached the end of this term’s training c…" at bounding box center [653, 262] width 933 height 932
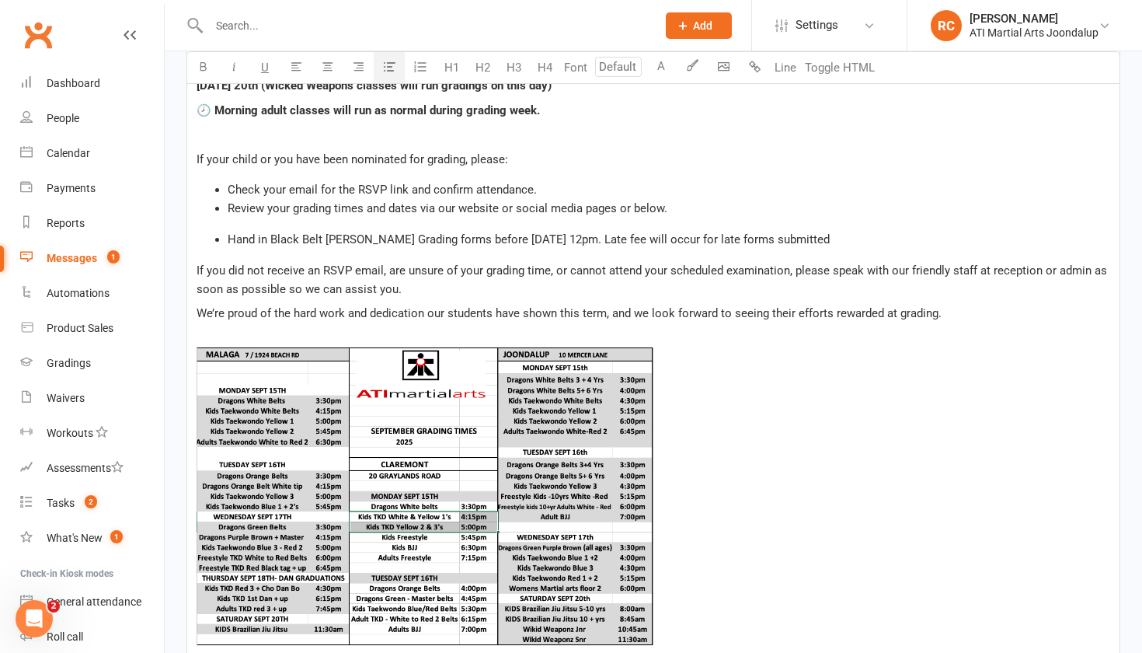
click at [223, 233] on div "Dear Members and Parents, ﻿ We’ve now reached the end of this term’s training c…" at bounding box center [653, 262] width 933 height 932
click at [223, 228] on div "Dear Members and Parents, ﻿ We’ve now reached the end of this term’s training c…" at bounding box center [653, 262] width 933 height 932
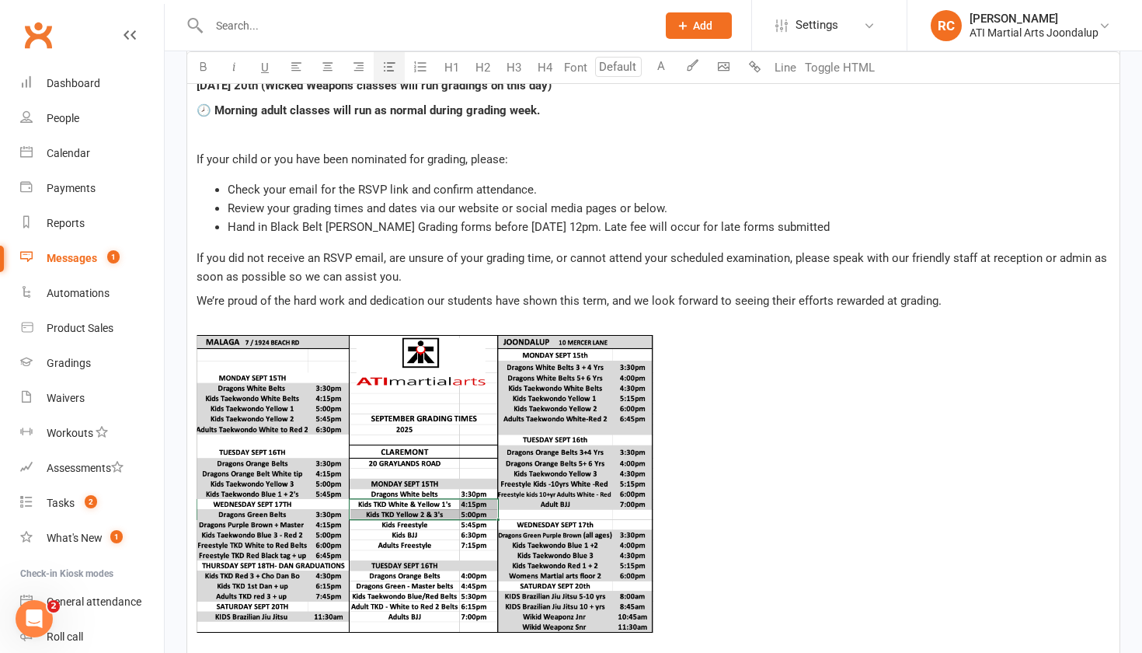
click at [256, 234] on span "Hand in Black Belt [PERSON_NAME] Grading forms before [DATE] 12pm. Late fee wil…" at bounding box center [529, 227] width 602 height 14
click at [307, 262] on span "If you did not receive an RSVP email, are unsure of your grading time, or canno…" at bounding box center [654, 267] width 914 height 33
click at [281, 233] on span "Submit in Black Belt [PERSON_NAME] Grading forms before [DATE] 12pm. Late fee w…" at bounding box center [534, 227] width 612 height 14
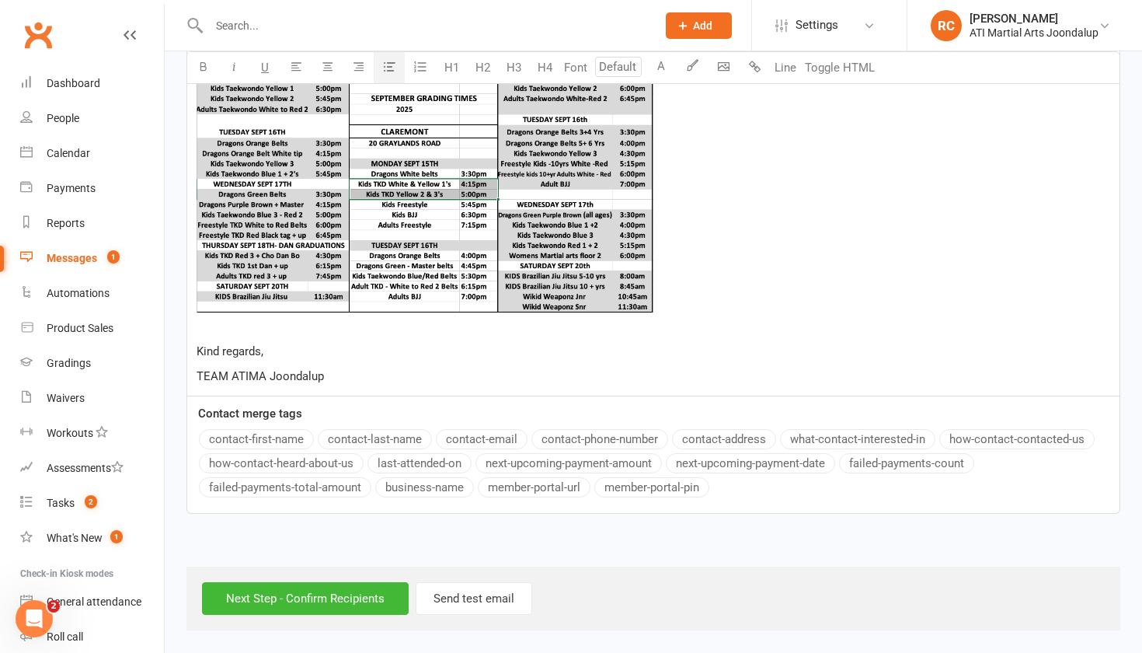
scroll to position [1054, 0]
click at [310, 599] on input "Next Step - Confirm Recipients" at bounding box center [305, 598] width 207 height 33
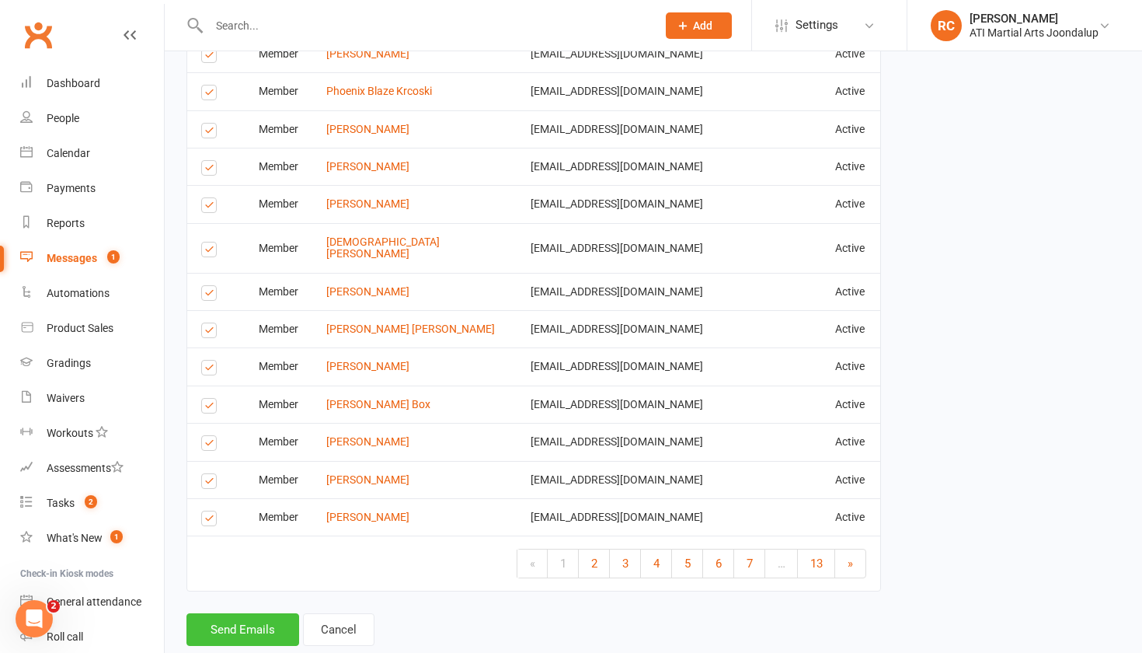
scroll to position [2631, 0]
click at [242, 615] on button "Send Emails" at bounding box center [243, 631] width 113 height 33
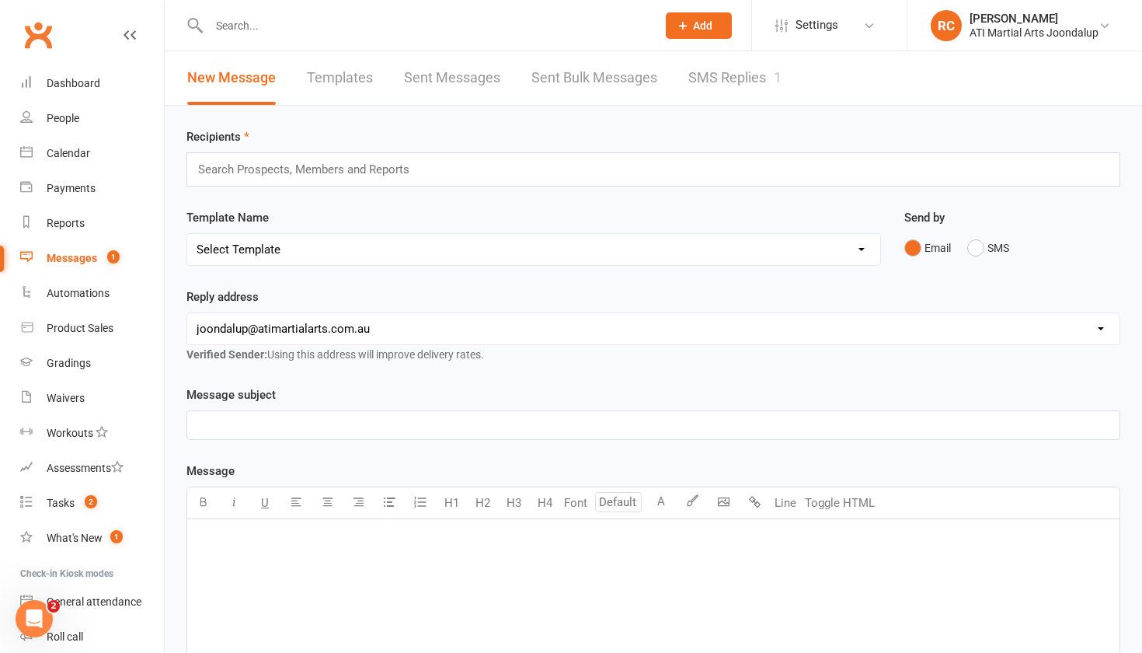
click at [374, 39] on div at bounding box center [416, 25] width 459 height 51
click at [369, 28] on input "text" at bounding box center [424, 26] width 441 height 22
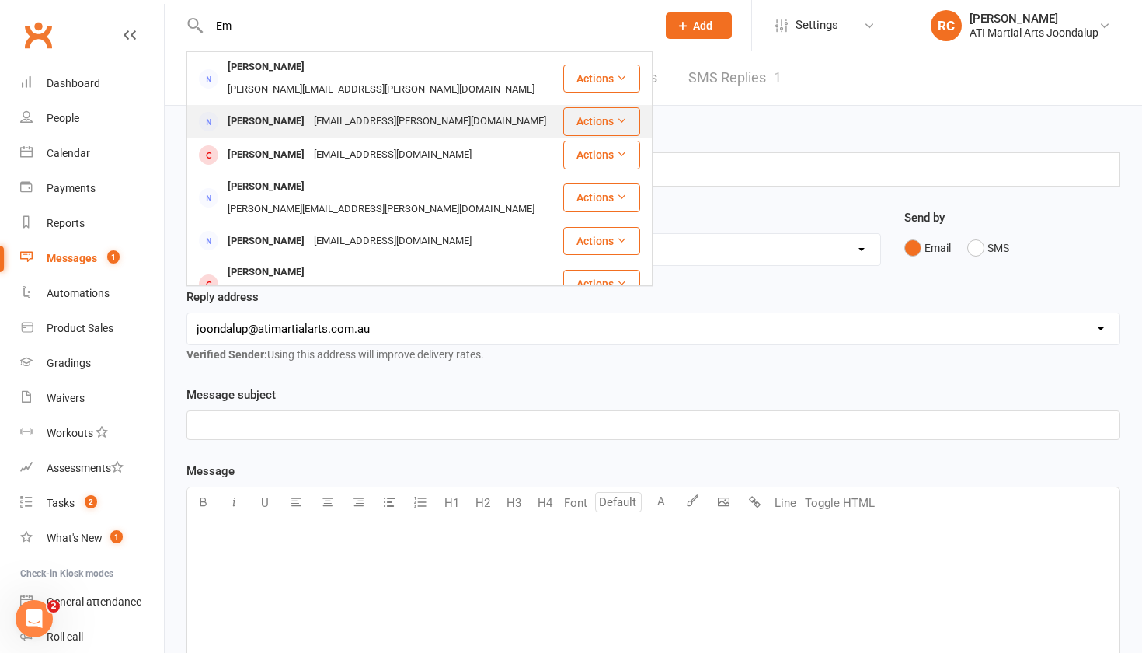
type input "E"
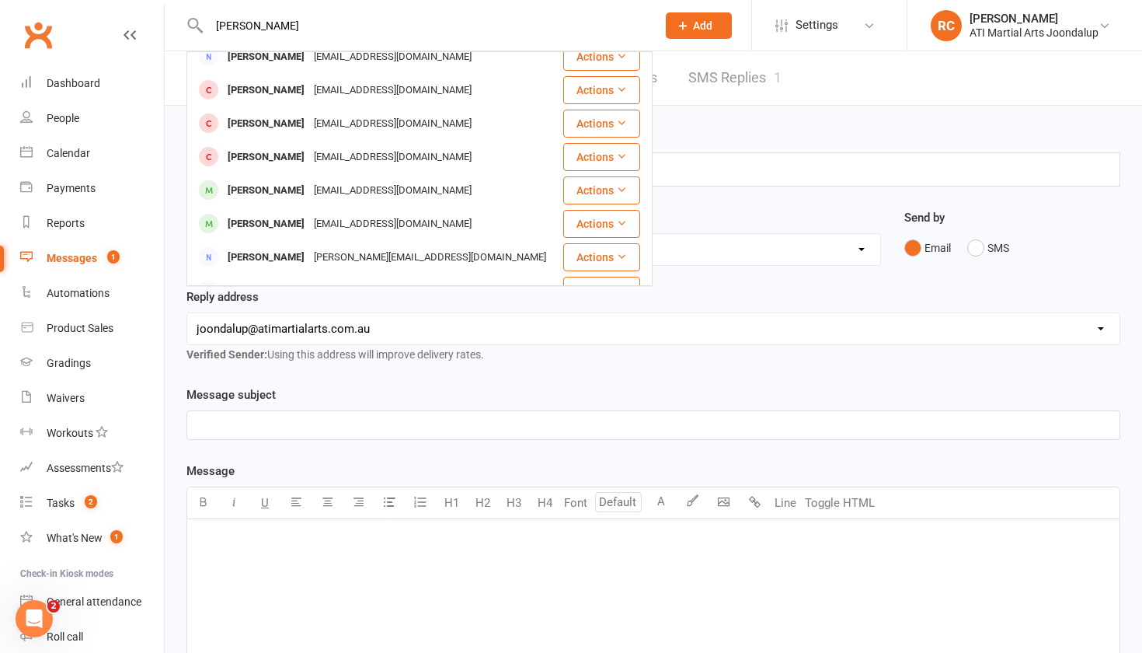
scroll to position [253, 0]
type input "[PERSON_NAME]"
click at [397, 178] on div "[EMAIL_ADDRESS][DOMAIN_NAME]" at bounding box center [392, 189] width 167 height 23
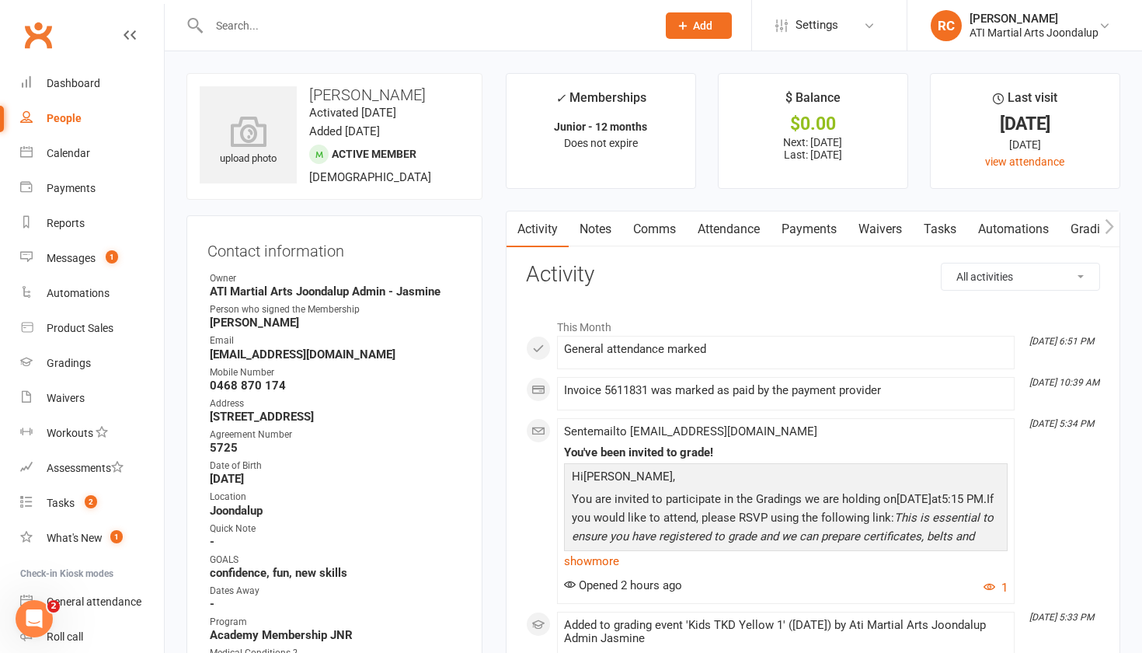
click at [665, 219] on link "Comms" at bounding box center [654, 229] width 65 height 36
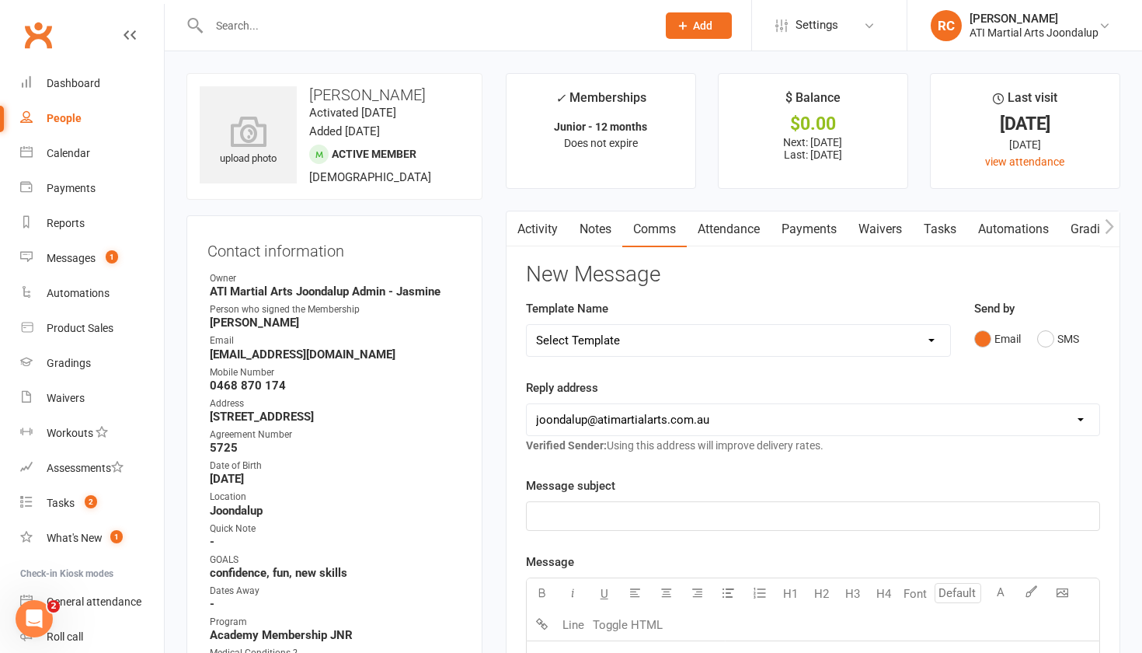
click at [685, 511] on p "﻿" at bounding box center [813, 516] width 554 height 19
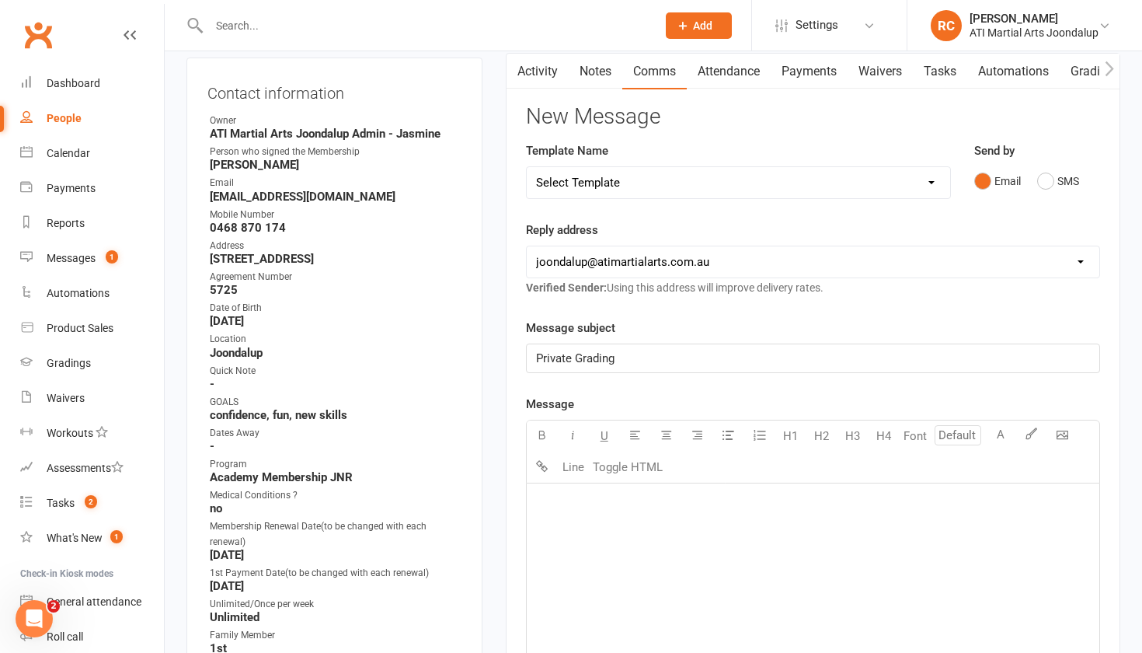
scroll to position [155, 0]
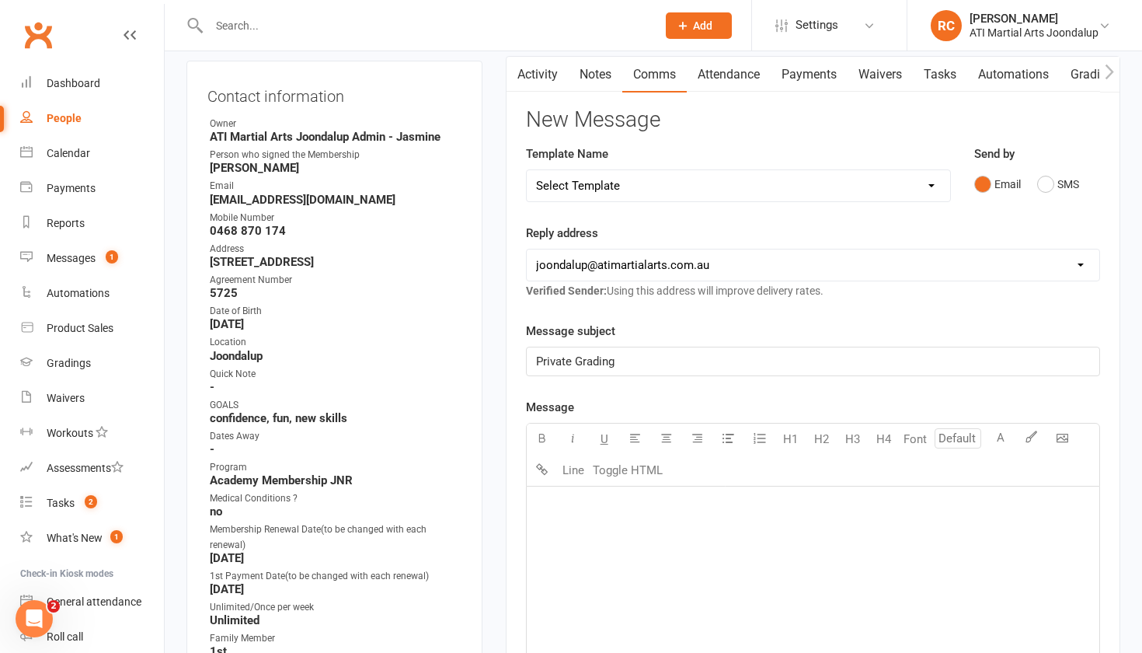
click at [718, 369] on p "Private Grading" at bounding box center [813, 361] width 554 height 19
click at [763, 539] on div "﻿" at bounding box center [813, 602] width 573 height 233
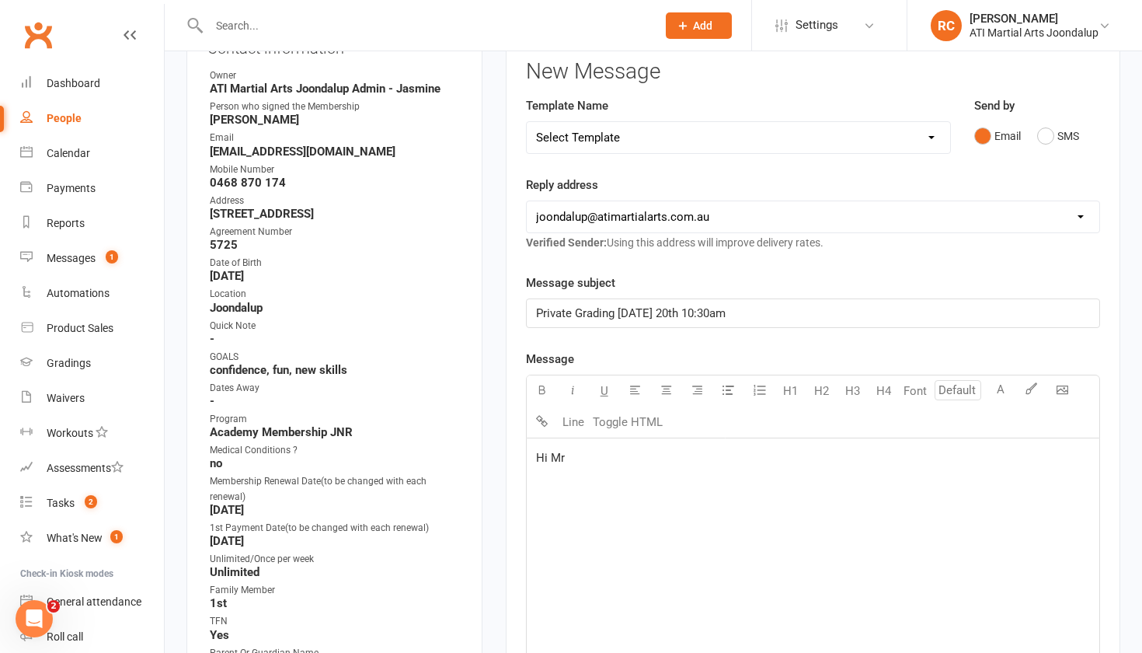
scroll to position [206, 0]
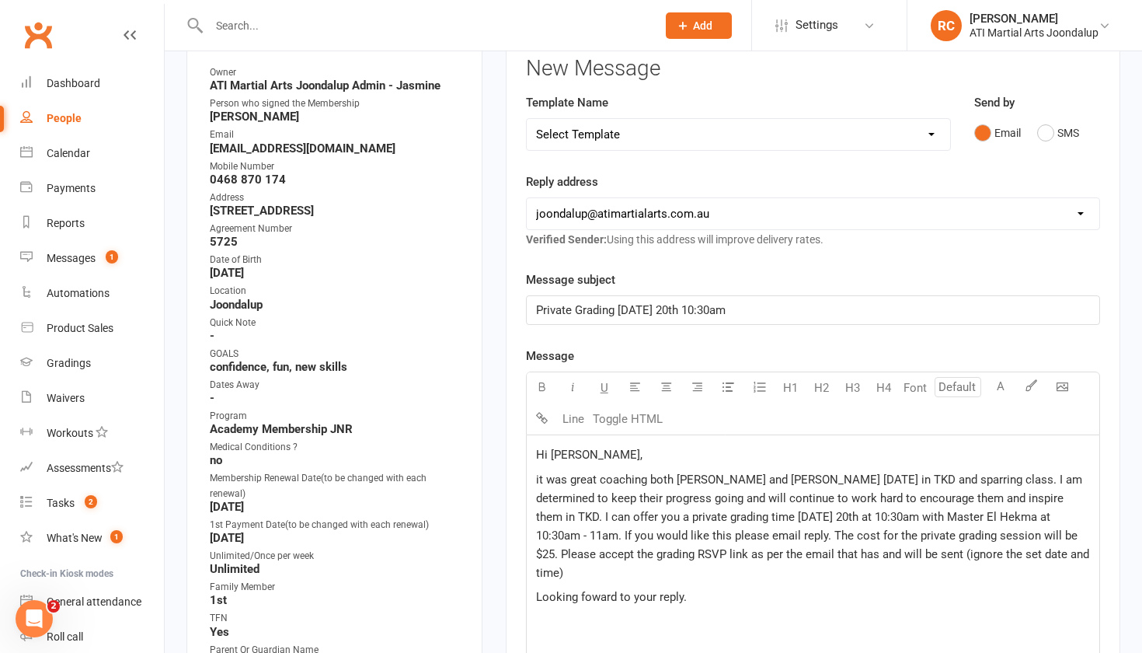
click at [589, 590] on span "Looking foward to your reply." at bounding box center [611, 597] width 151 height 14
click at [729, 587] on p "Looking forward to your reply." at bounding box center [813, 596] width 554 height 19
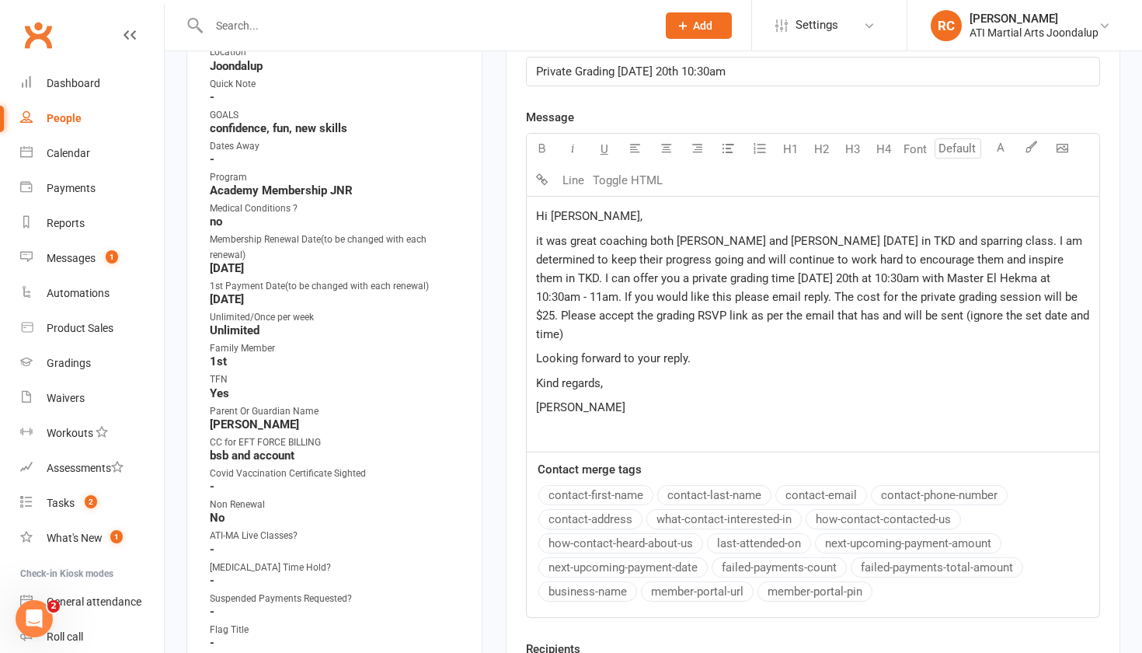
scroll to position [444, 0]
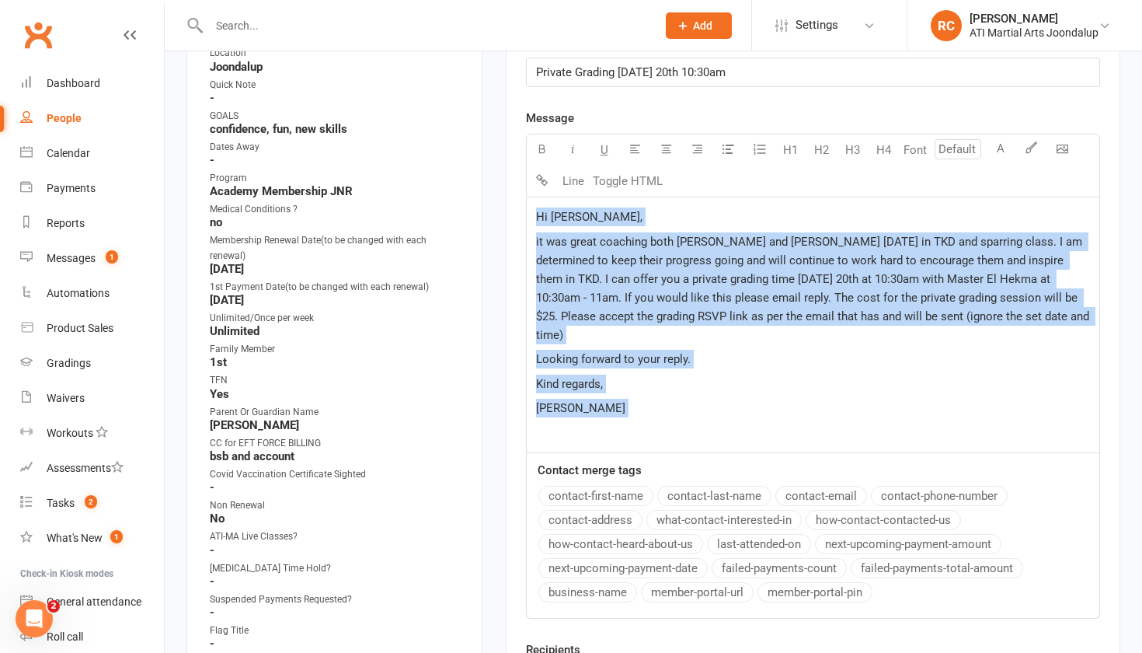
drag, startPoint x: 621, startPoint y: 354, endPoint x: 524, endPoint y: 214, distance: 170.3
click at [524, 214] on div "Activity Notes Comms Attendance Payments Waivers Tasks Automations Gradings / P…" at bounding box center [813, 264] width 615 height 995
copy div "Hi [PERSON_NAME], it was great coaching both [PERSON_NAME] and [PERSON_NAME] [D…"
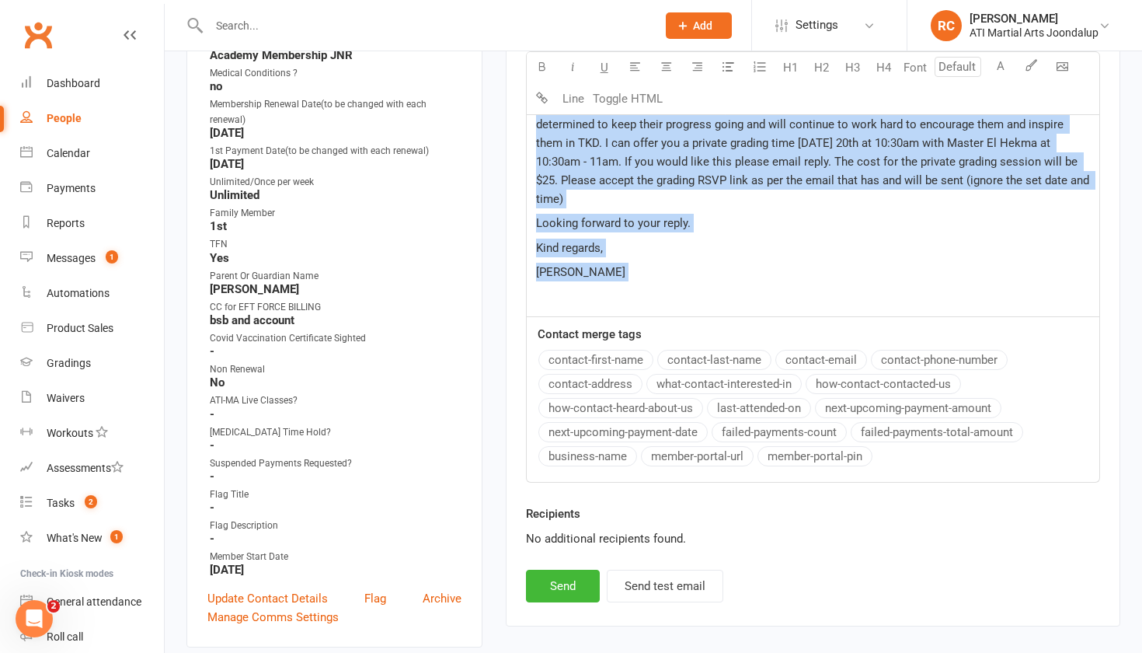
scroll to position [689, 0]
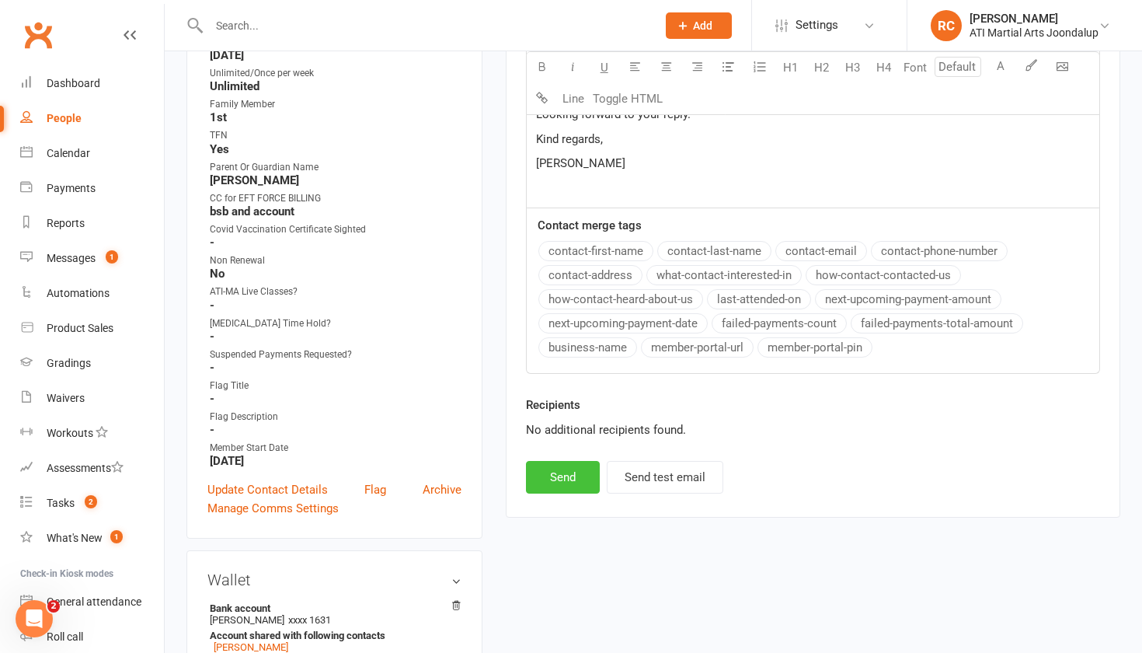
click at [563, 466] on button "Send" at bounding box center [563, 477] width 74 height 33
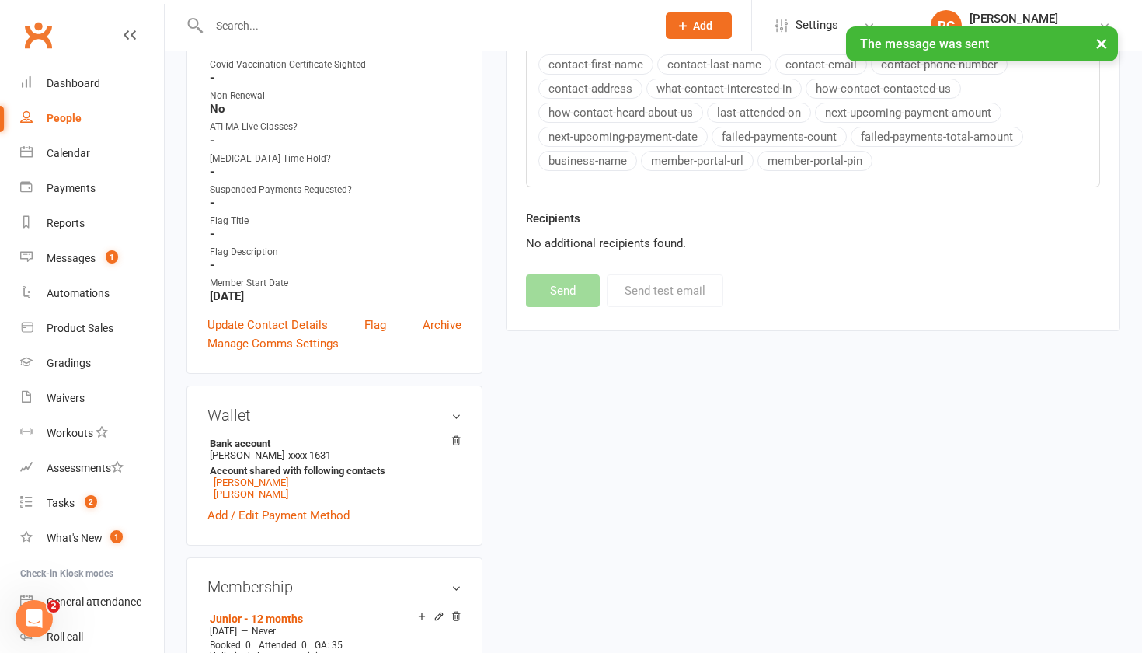
scroll to position [856, 0]
click at [256, 474] on link "[PERSON_NAME]" at bounding box center [251, 480] width 75 height 12
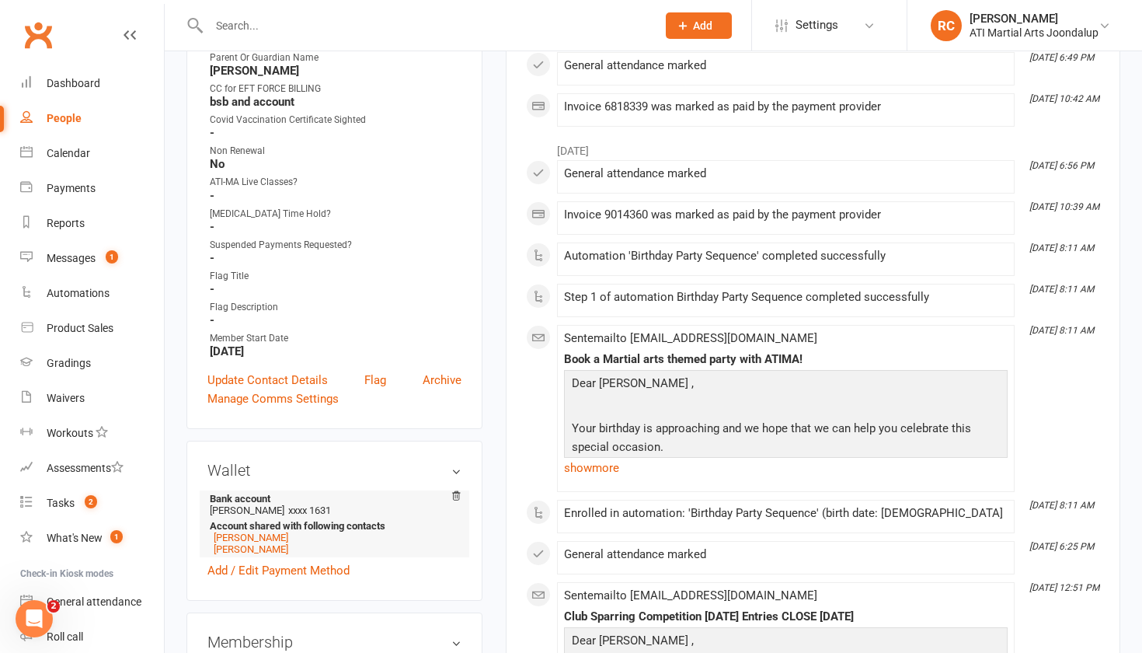
scroll to position [800, 0]
click at [260, 545] on link "[PERSON_NAME]" at bounding box center [251, 548] width 75 height 12
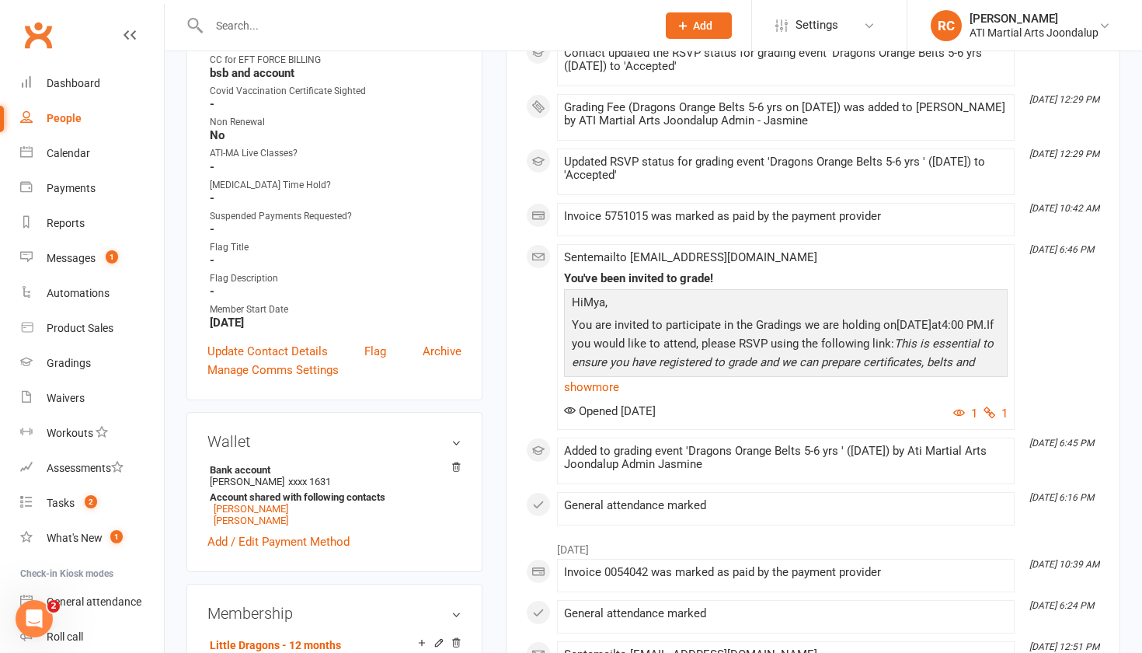
scroll to position [833, 0]
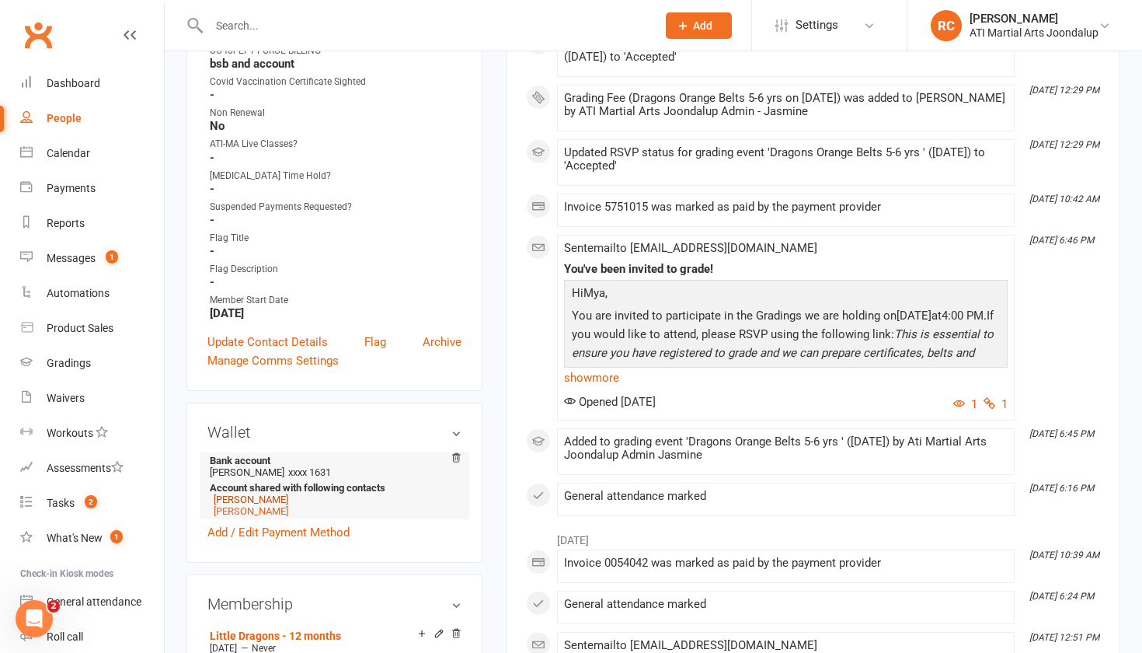
click at [273, 498] on link "[PERSON_NAME]" at bounding box center [251, 499] width 75 height 12
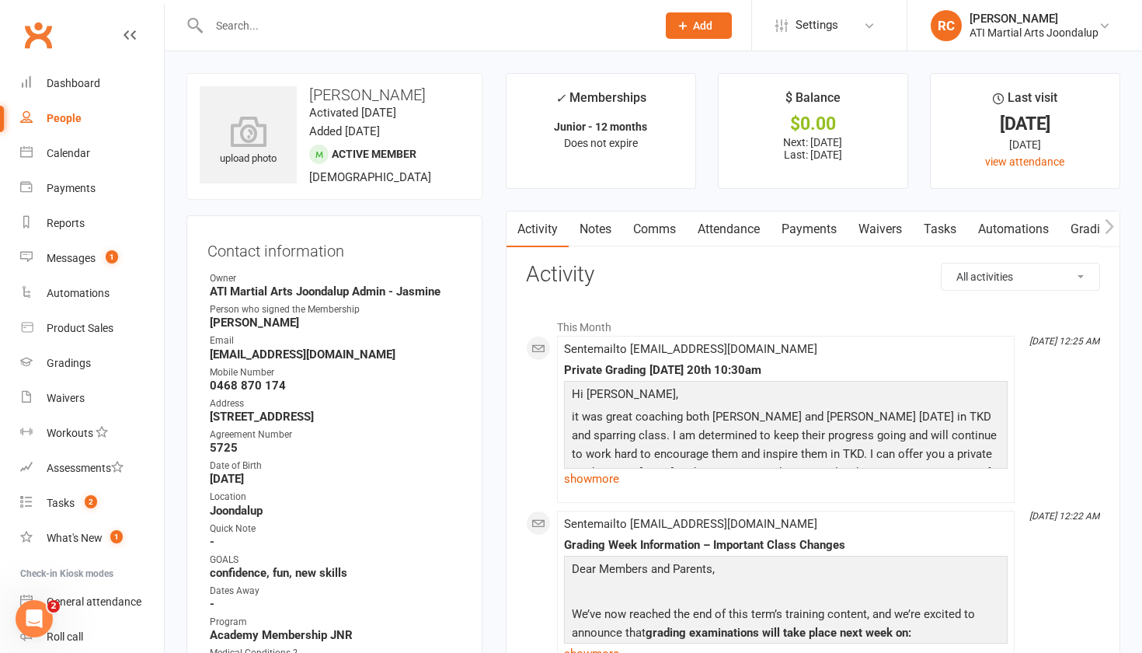
click at [617, 233] on link "Notes" at bounding box center [596, 229] width 54 height 36
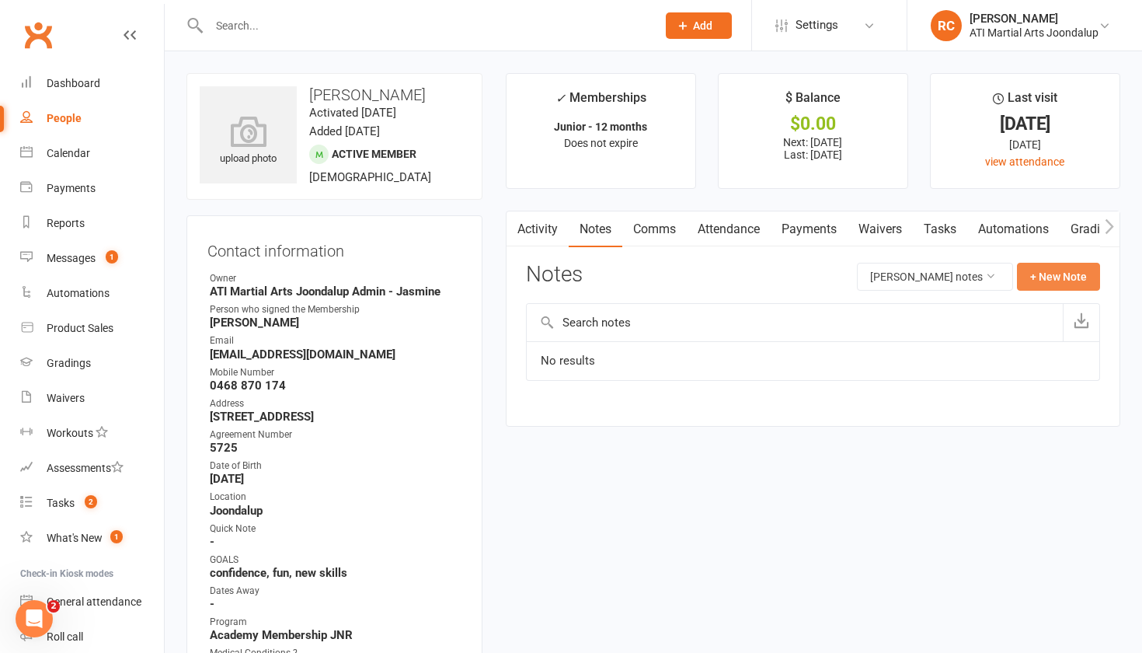
click at [1041, 270] on button "+ New Note" at bounding box center [1058, 277] width 83 height 28
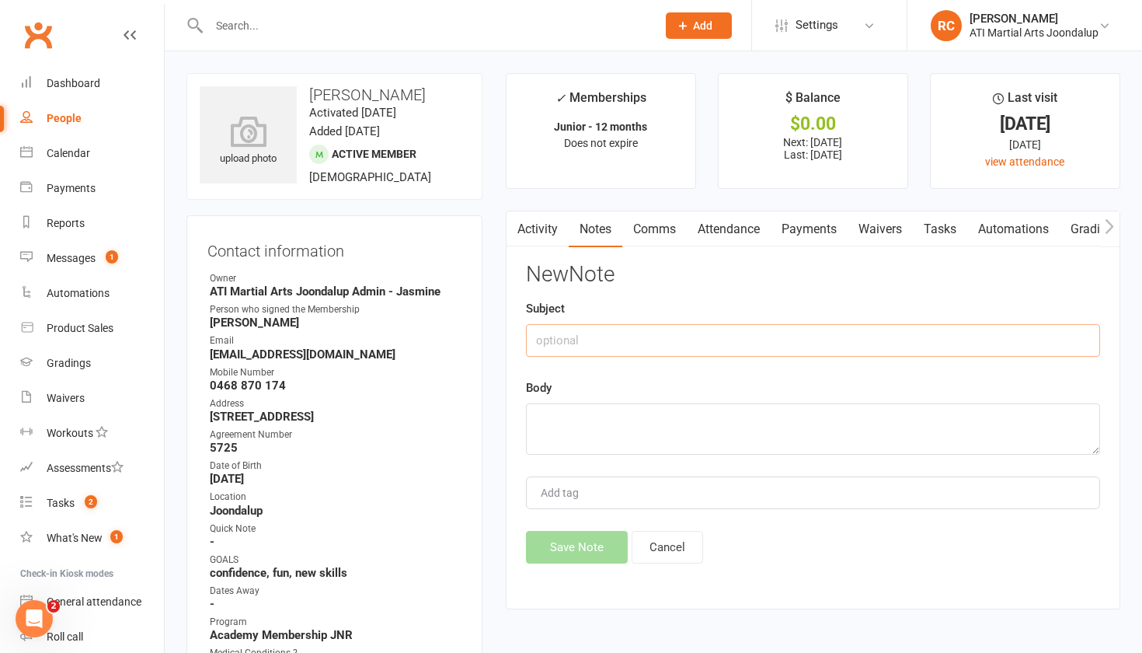
drag, startPoint x: 746, startPoint y: 350, endPoint x: 769, endPoint y: 295, distance: 59.9
click at [746, 347] on input "text" at bounding box center [813, 340] width 574 height 33
type input "Privat grading offered"
click at [675, 429] on textarea at bounding box center [813, 428] width 574 height 51
paste textarea "Hi [PERSON_NAME], it was great coaching both [PERSON_NAME] and [PERSON_NAME] [D…"
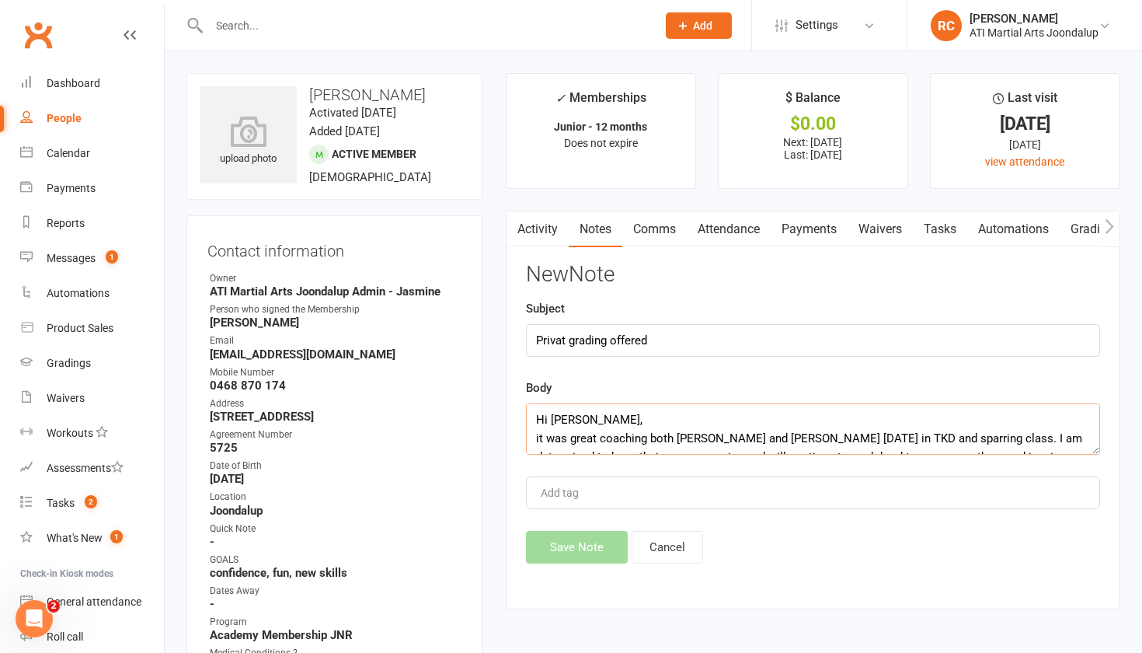
scroll to position [168, 0]
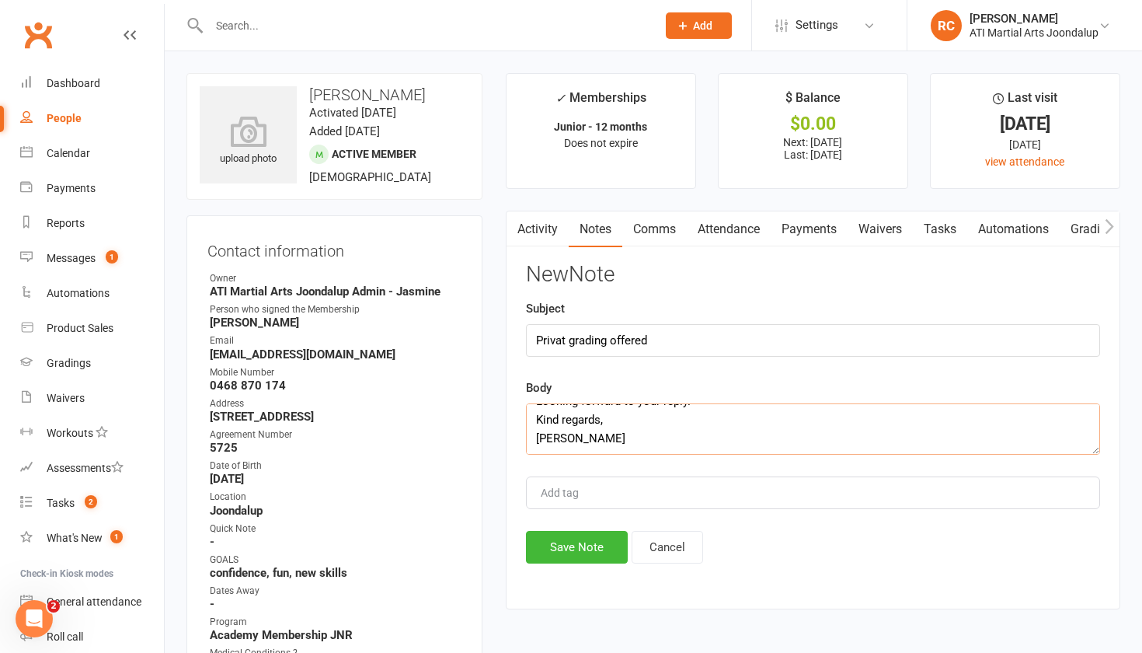
type textarea "Hi [PERSON_NAME], it was great coaching both [PERSON_NAME] and [PERSON_NAME] [D…"
click at [563, 346] on input "Privat grading offered" at bounding box center [813, 340] width 574 height 33
type input "Private grading offered"
click at [571, 552] on button "Save Note" at bounding box center [577, 547] width 102 height 33
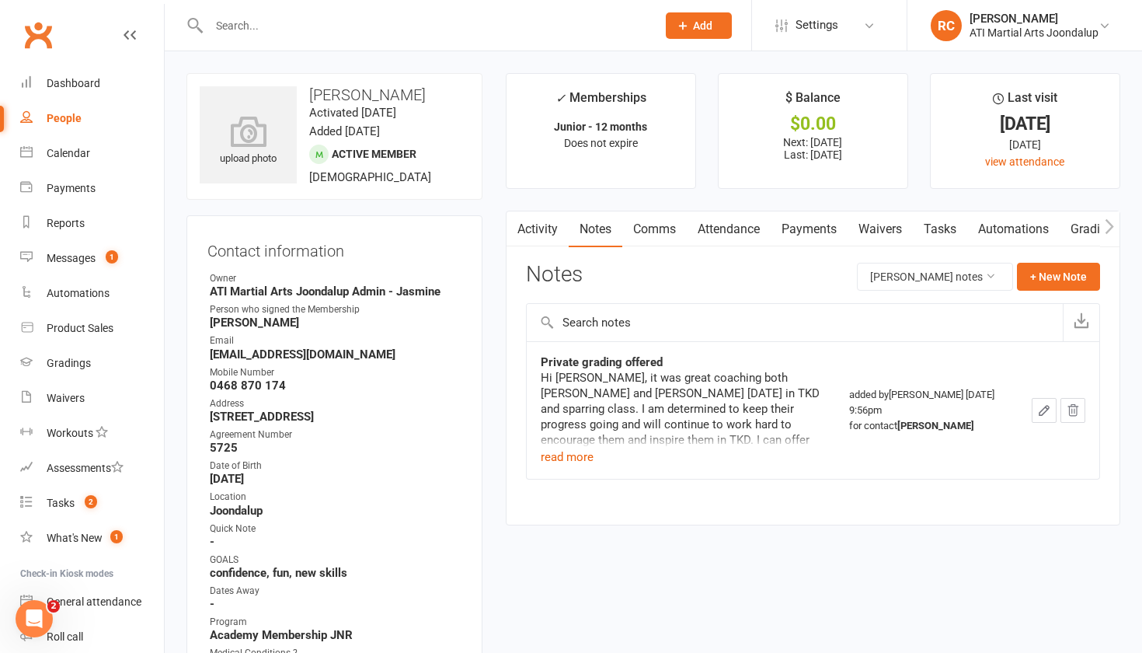
click at [312, 9] on div at bounding box center [416, 25] width 459 height 51
click at [308, 27] on input "text" at bounding box center [424, 26] width 441 height 22
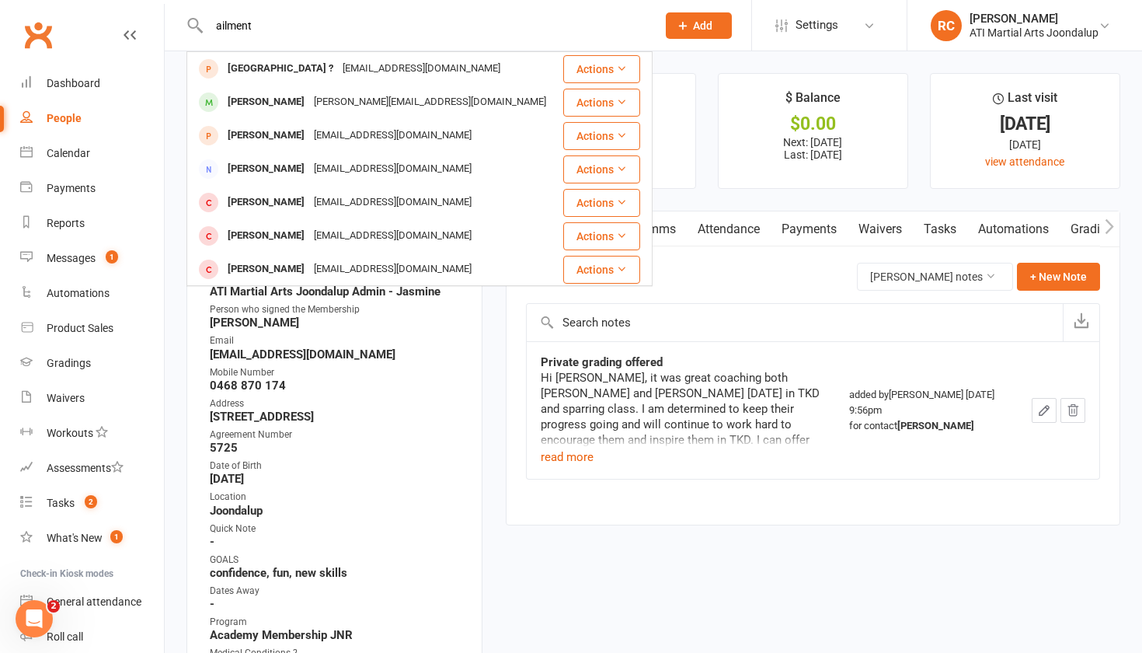
type input "ailment"
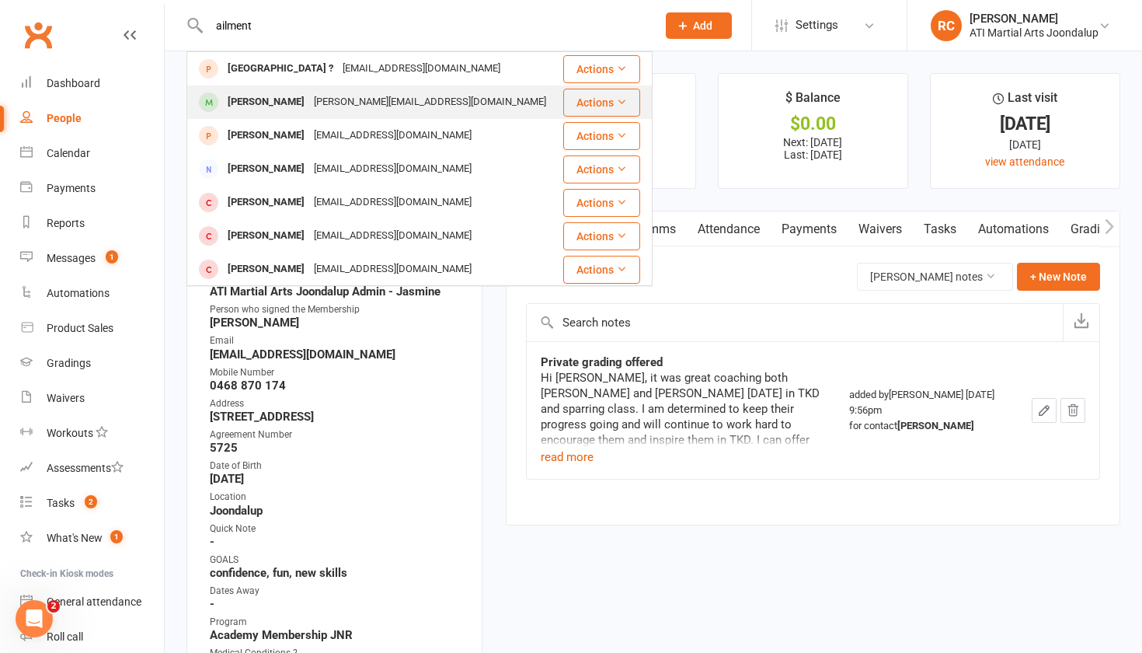
drag, startPoint x: 308, startPoint y: 26, endPoint x: 326, endPoint y: 111, distance: 87.3
click at [326, 111] on div "[PERSON_NAME][EMAIL_ADDRESS][DOMAIN_NAME]" at bounding box center [430, 102] width 242 height 23
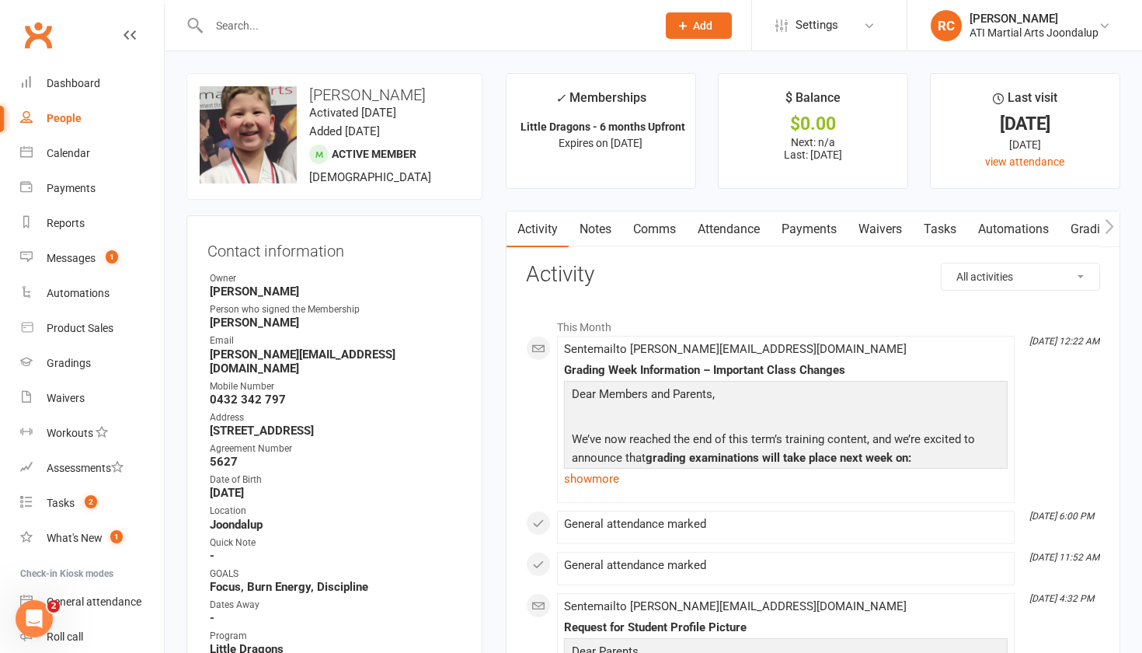
click at [599, 229] on link "Notes" at bounding box center [596, 229] width 54 height 36
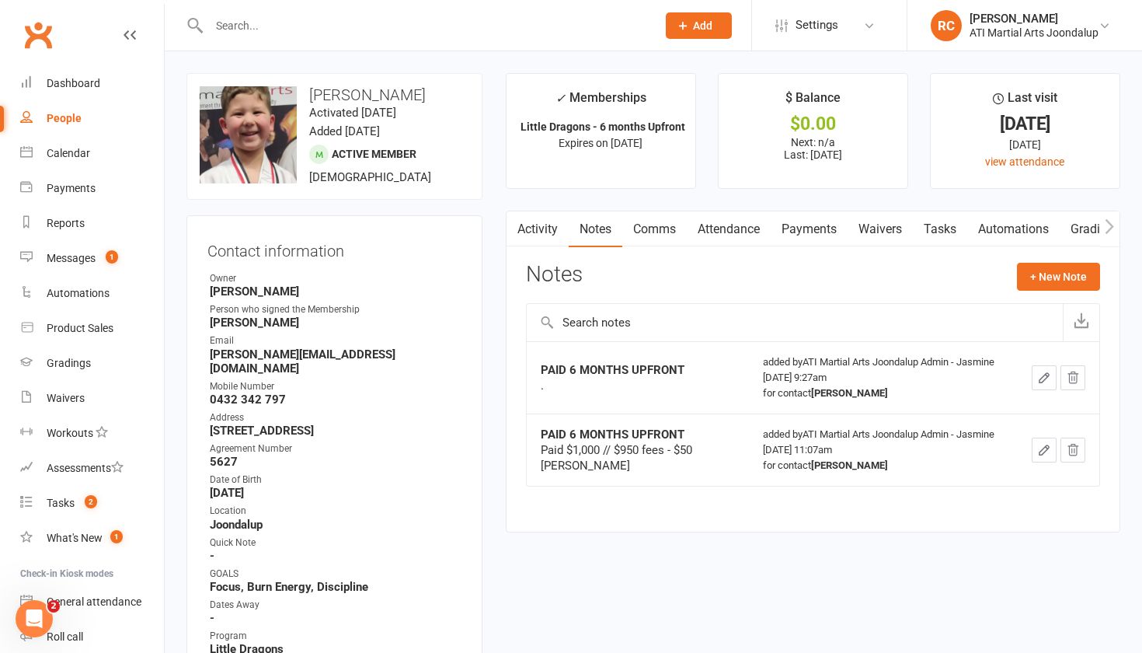
click at [736, 228] on link "Attendance" at bounding box center [729, 229] width 84 height 36
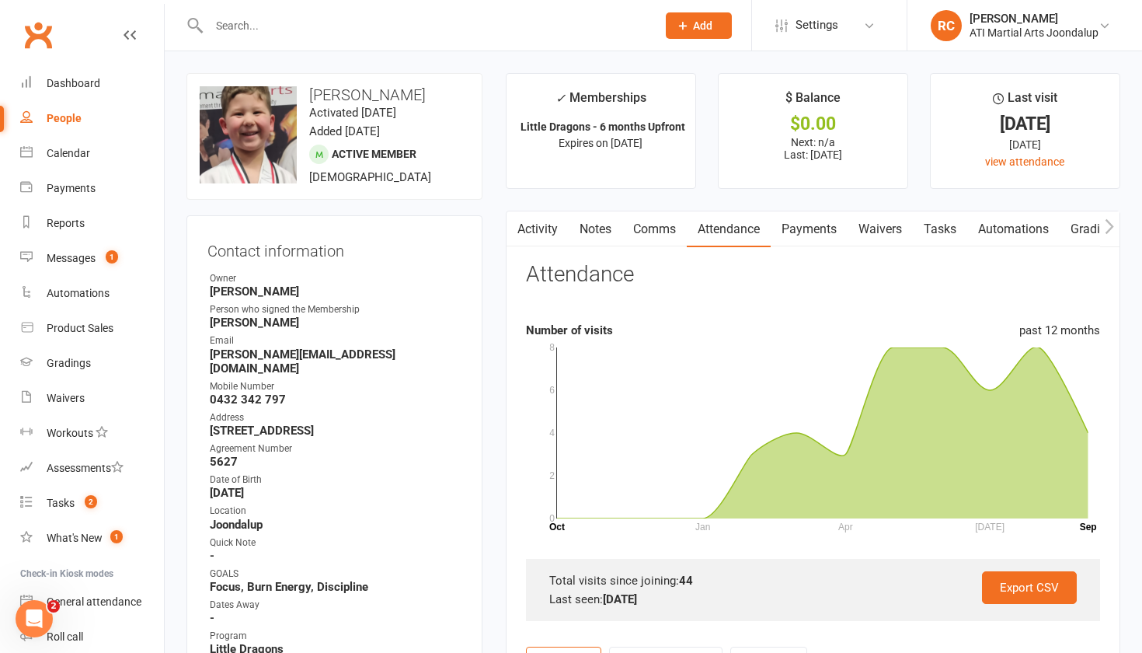
click at [678, 233] on link "Comms" at bounding box center [654, 229] width 65 height 36
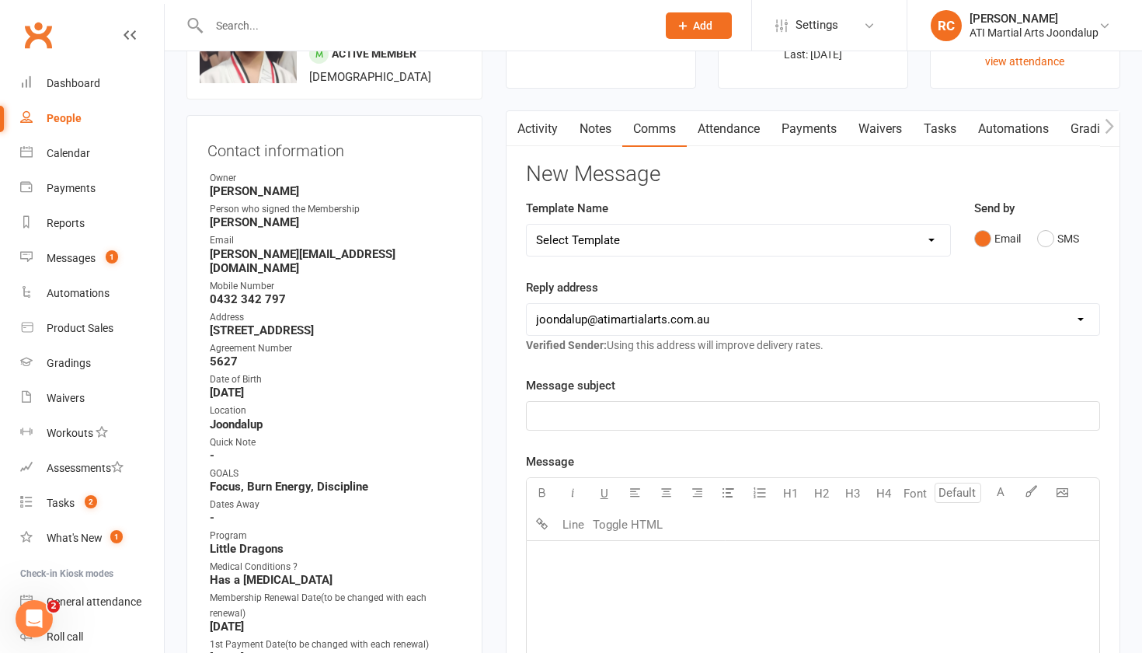
scroll to position [124, 0]
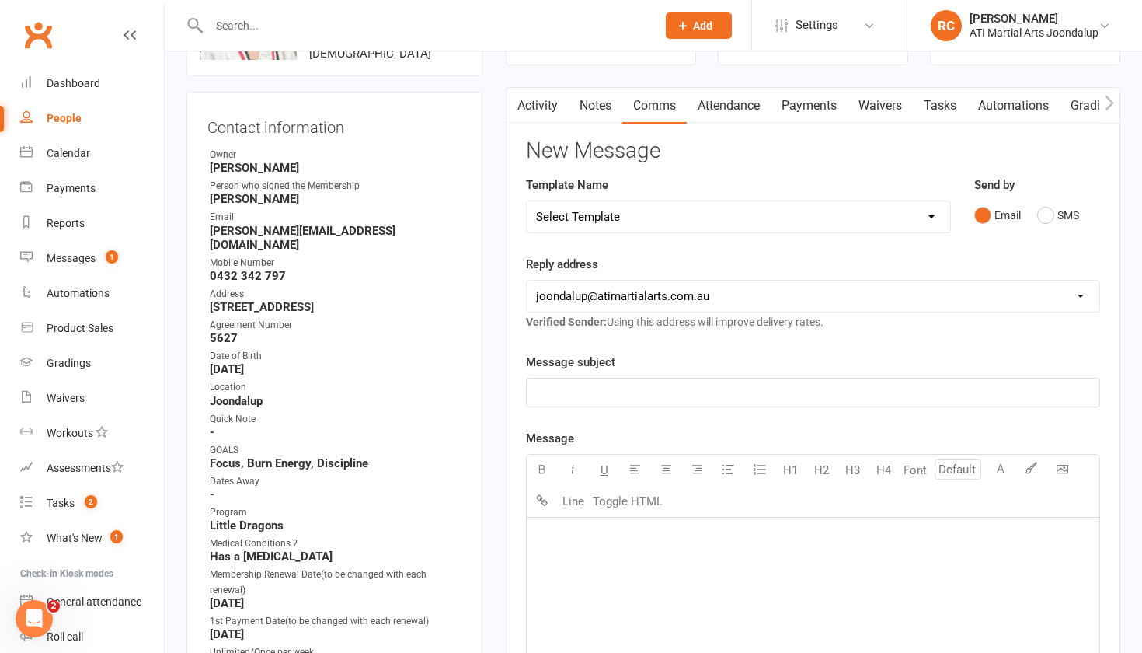
click at [841, 400] on p "﻿" at bounding box center [813, 392] width 554 height 19
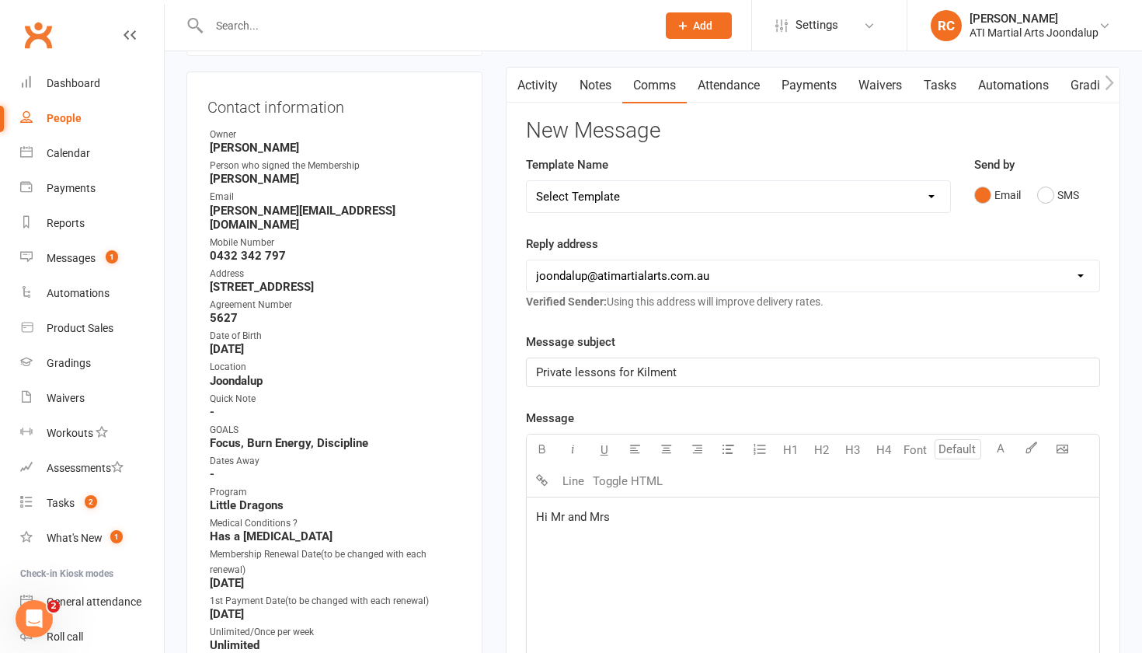
scroll to position [142, 0]
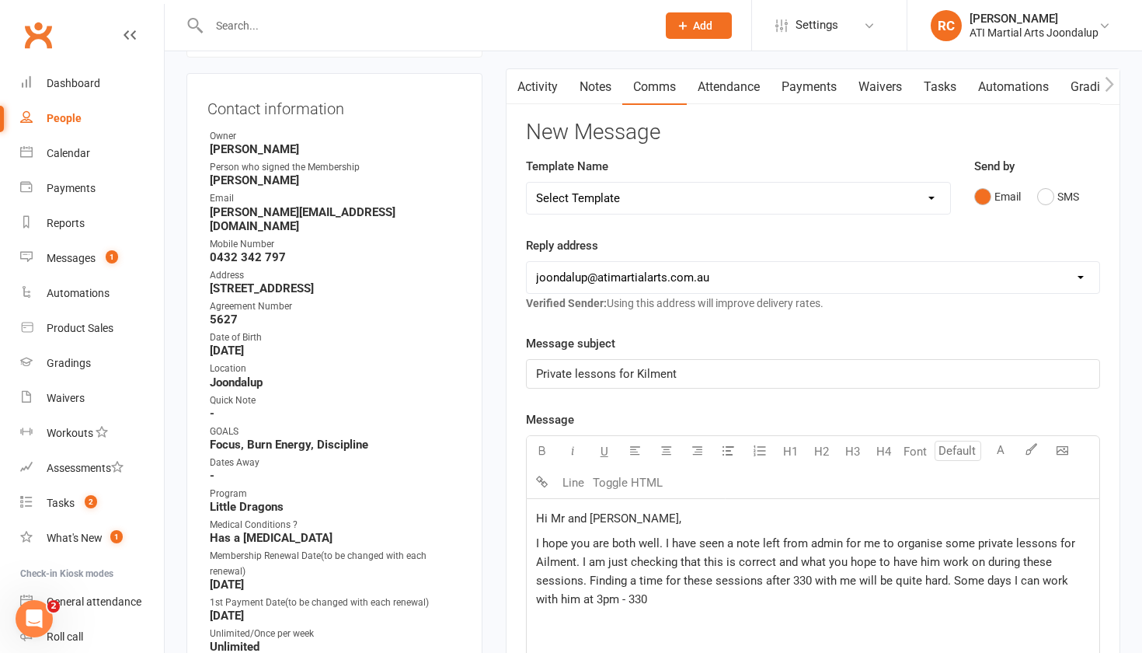
click at [1009, 578] on span "I hope you are both well. I have seen a note left from admin for me to organise…" at bounding box center [807, 571] width 542 height 70
click at [869, 603] on p "I hope you are both well. I have seen a note left from admin for me to organise…" at bounding box center [813, 571] width 554 height 75
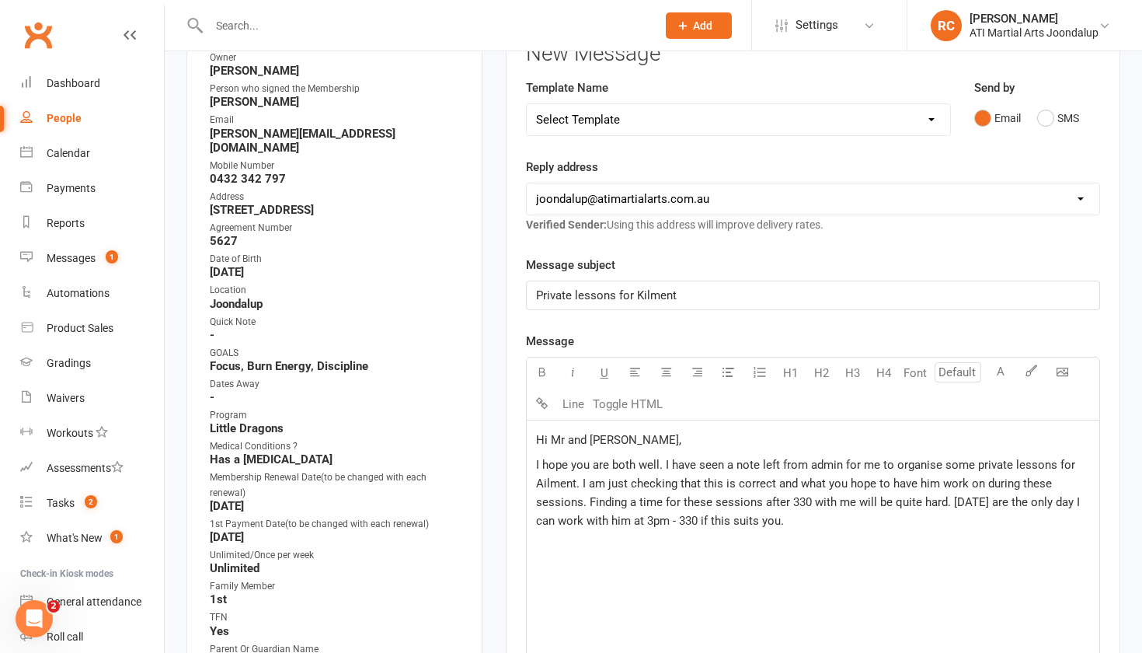
scroll to position [224, 0]
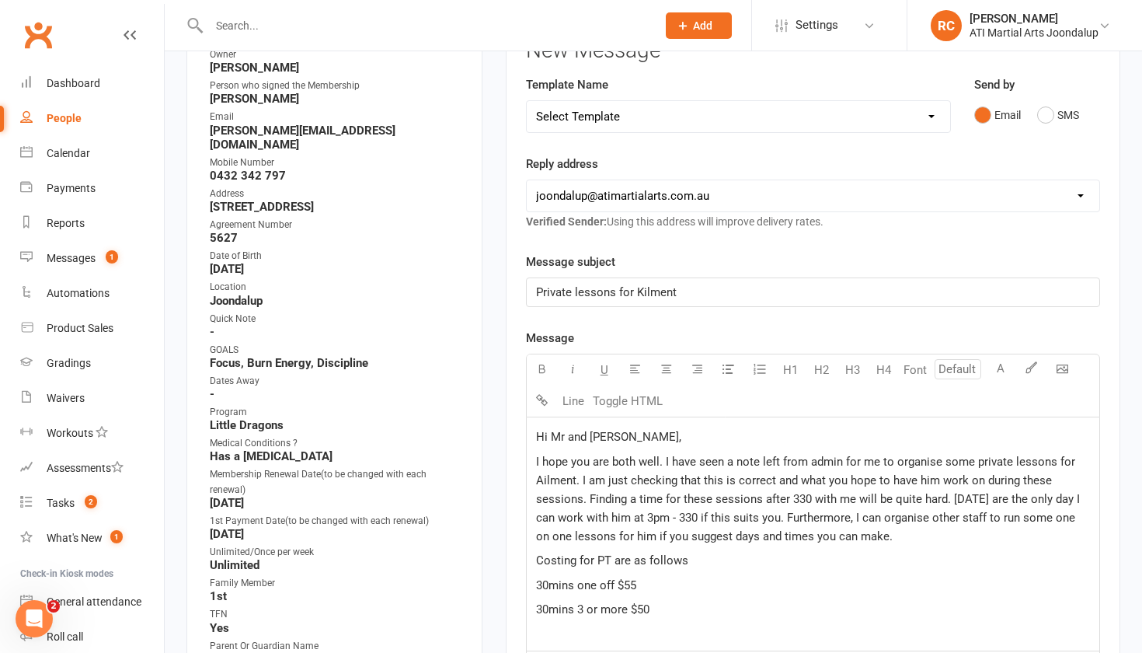
drag, startPoint x: 721, startPoint y: 569, endPoint x: 563, endPoint y: 555, distance: 159.1
click at [563, 555] on p "Costing for PT are as follows" at bounding box center [813, 560] width 554 height 19
click at [617, 581] on p "30mins one off $55" at bounding box center [813, 585] width 554 height 19
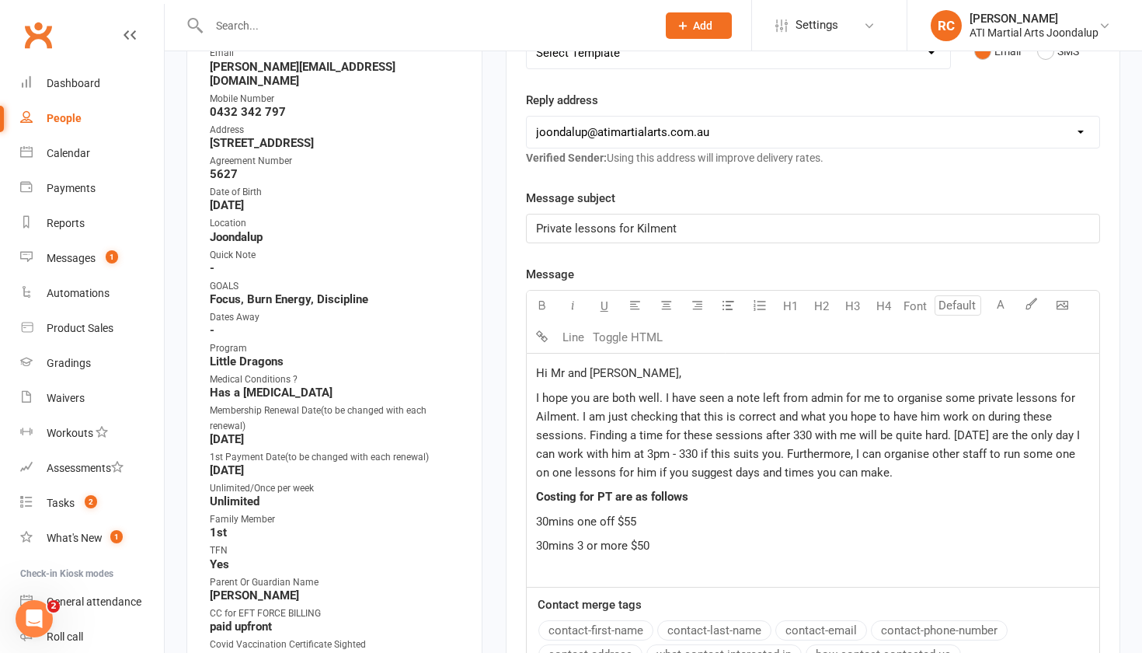
scroll to position [291, 0]
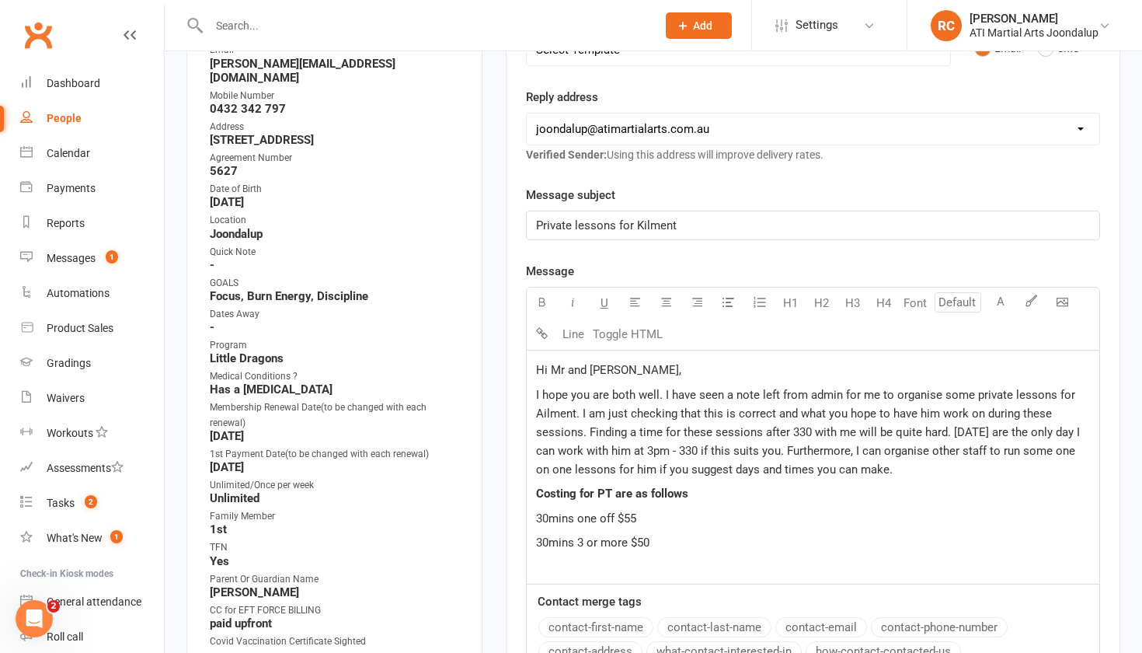
click at [674, 549] on p "30mins 3 or more $50" at bounding box center [813, 542] width 554 height 19
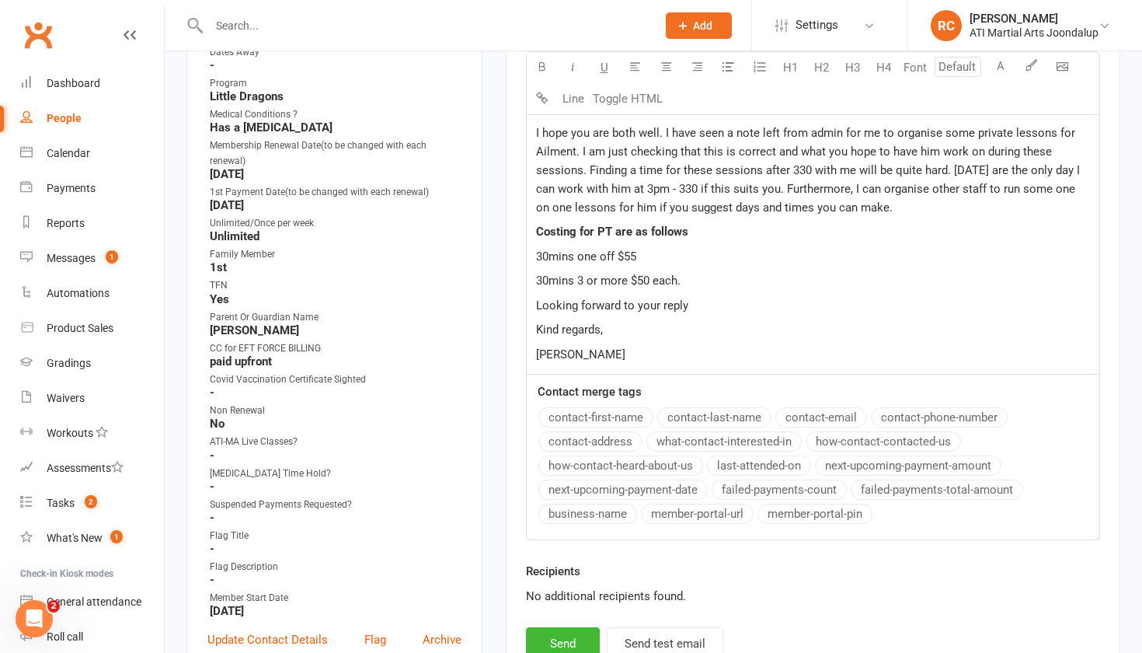
scroll to position [563, 0]
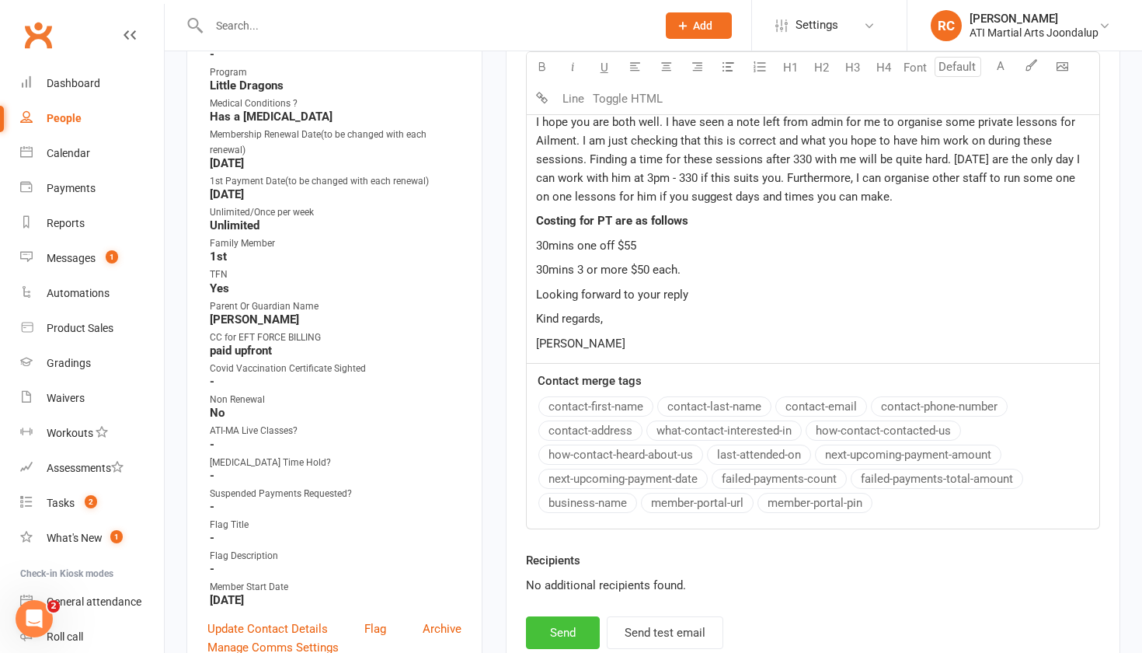
click at [577, 632] on button "Send" at bounding box center [563, 632] width 74 height 33
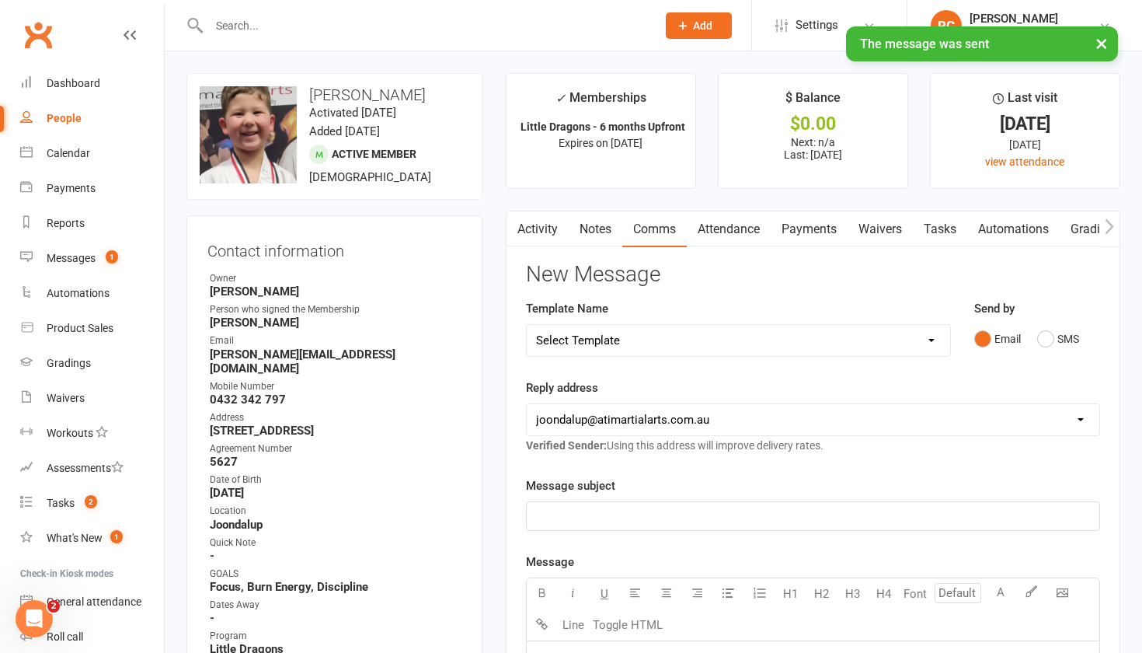
scroll to position [0, 0]
click at [518, 26] on div "× The message was sent" at bounding box center [561, 26] width 1122 height 0
click at [518, 23] on input "text" at bounding box center [424, 26] width 441 height 22
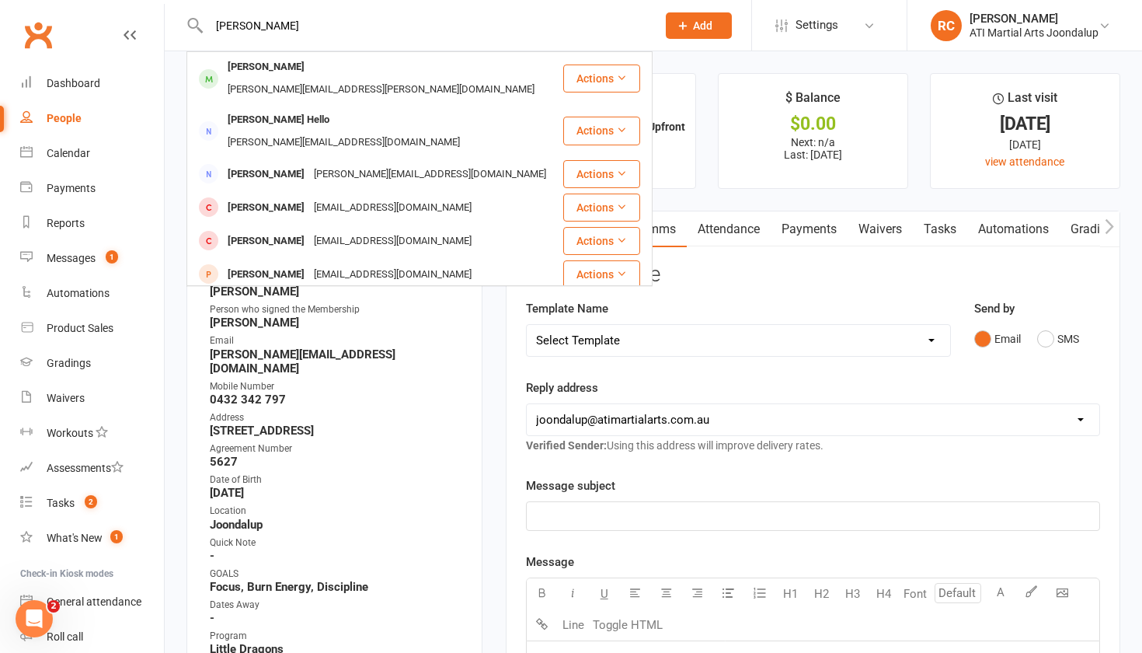
type input "[PERSON_NAME]"
click at [384, 163] on div "[PERSON_NAME][EMAIL_ADDRESS][DOMAIN_NAME]" at bounding box center [430, 174] width 242 height 23
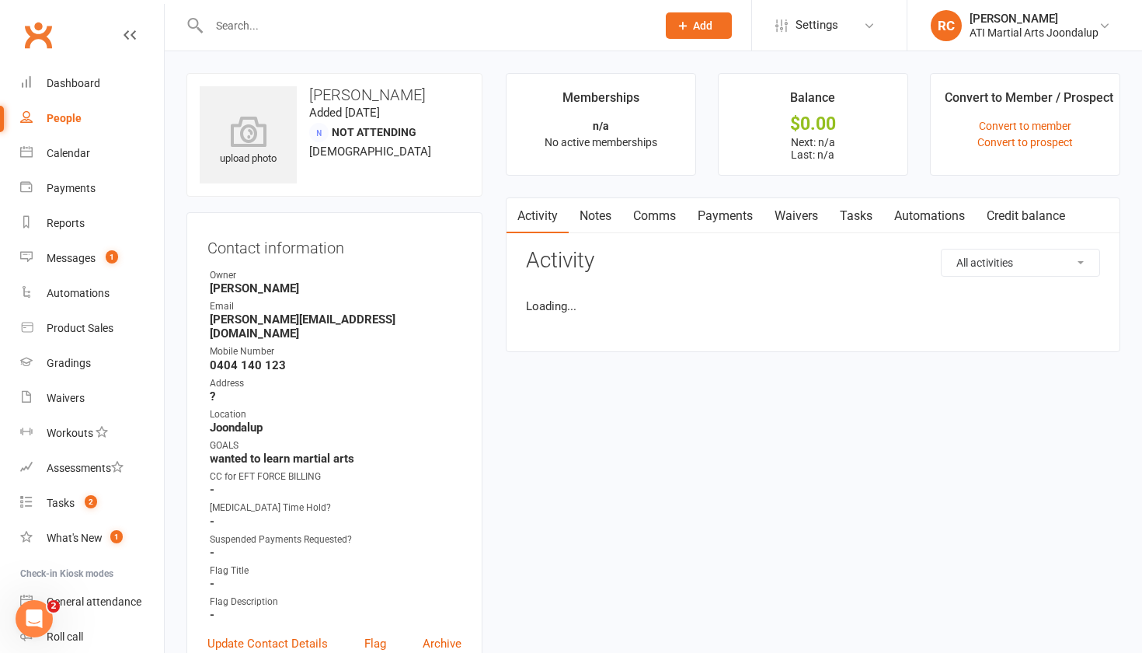
click at [331, 37] on div at bounding box center [416, 25] width 459 height 51
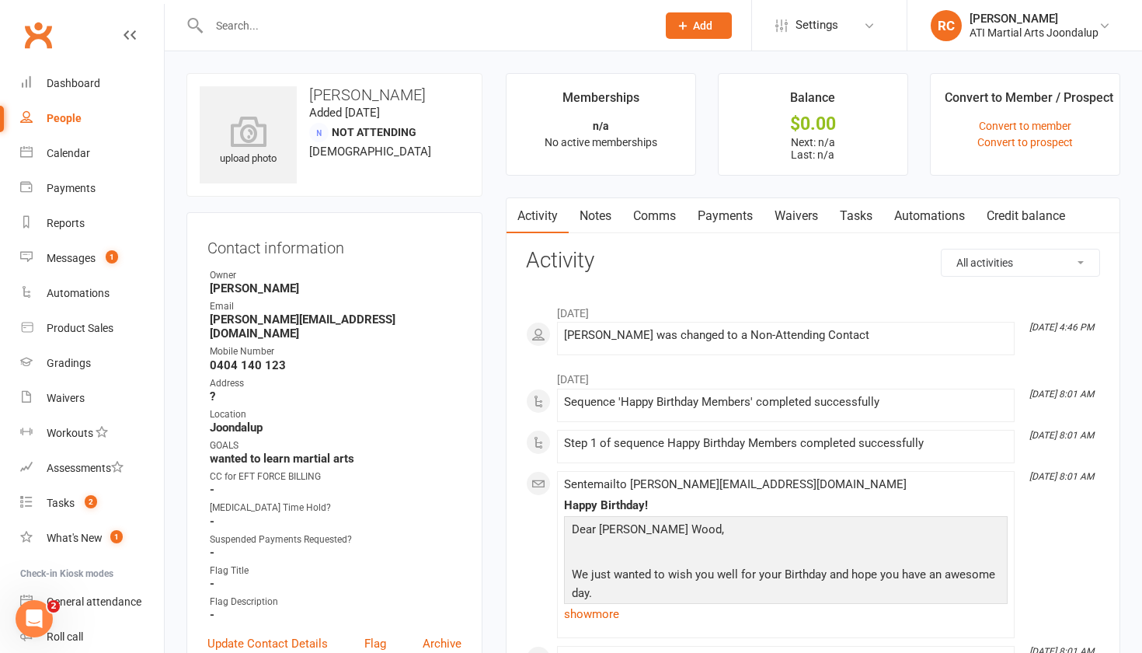
click at [322, 19] on input "text" at bounding box center [424, 26] width 441 height 22
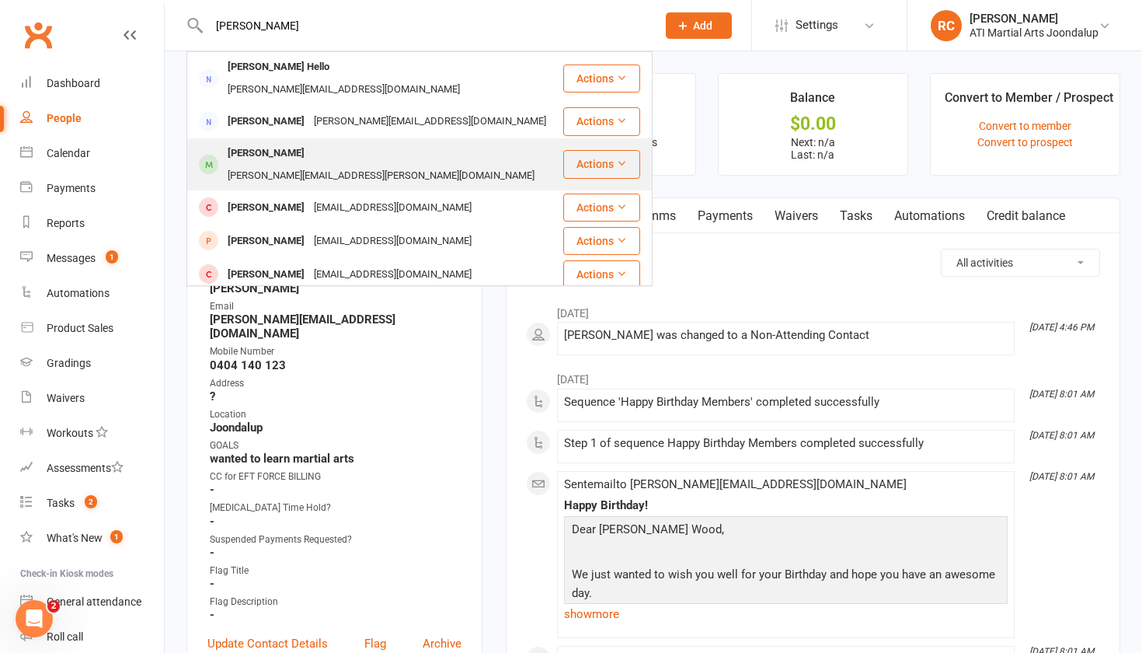
type input "[PERSON_NAME]"
click at [348, 165] on div "[PERSON_NAME][EMAIL_ADDRESS][PERSON_NAME][DOMAIN_NAME]" at bounding box center [381, 176] width 316 height 23
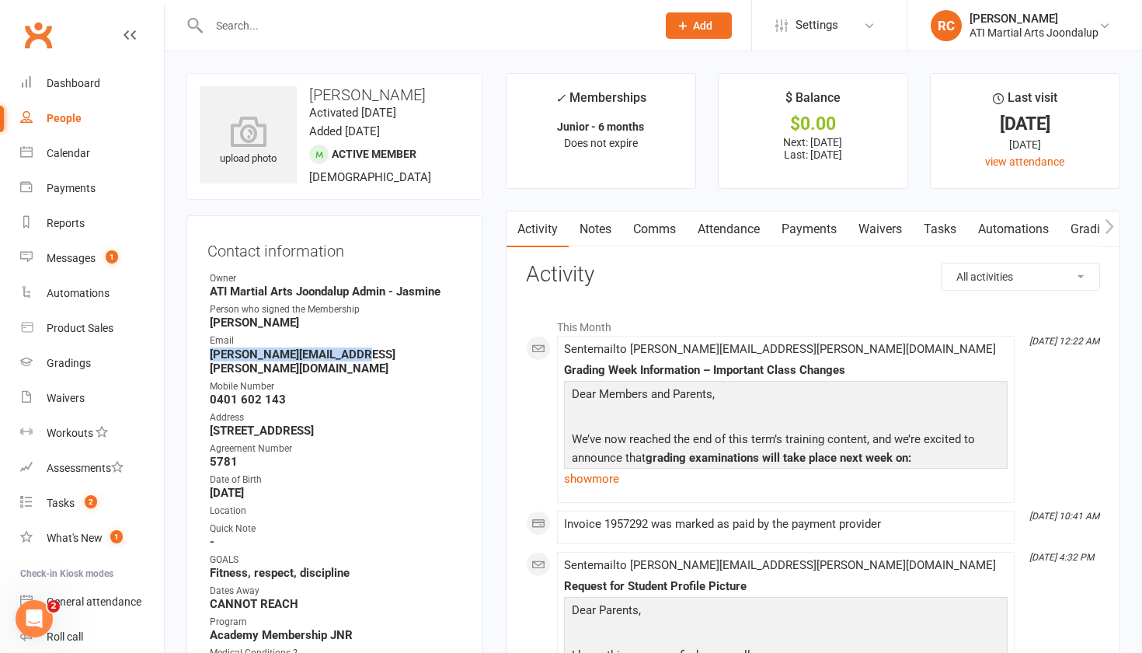
drag, startPoint x: 370, startPoint y: 356, endPoint x: 203, endPoint y: 357, distance: 167.1
drag, startPoint x: 288, startPoint y: 329, endPoint x: 203, endPoint y: 316, distance: 86.5
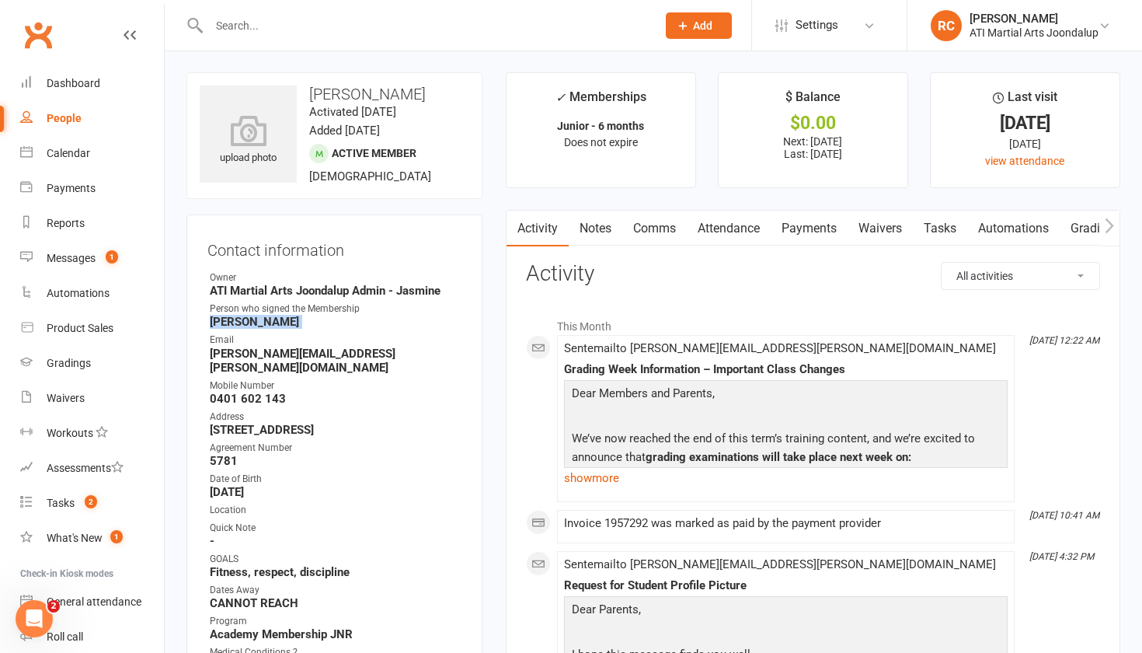
copy render-form-field "[PERSON_NAME]"
click at [663, 228] on link "Comms" at bounding box center [654, 229] width 65 height 36
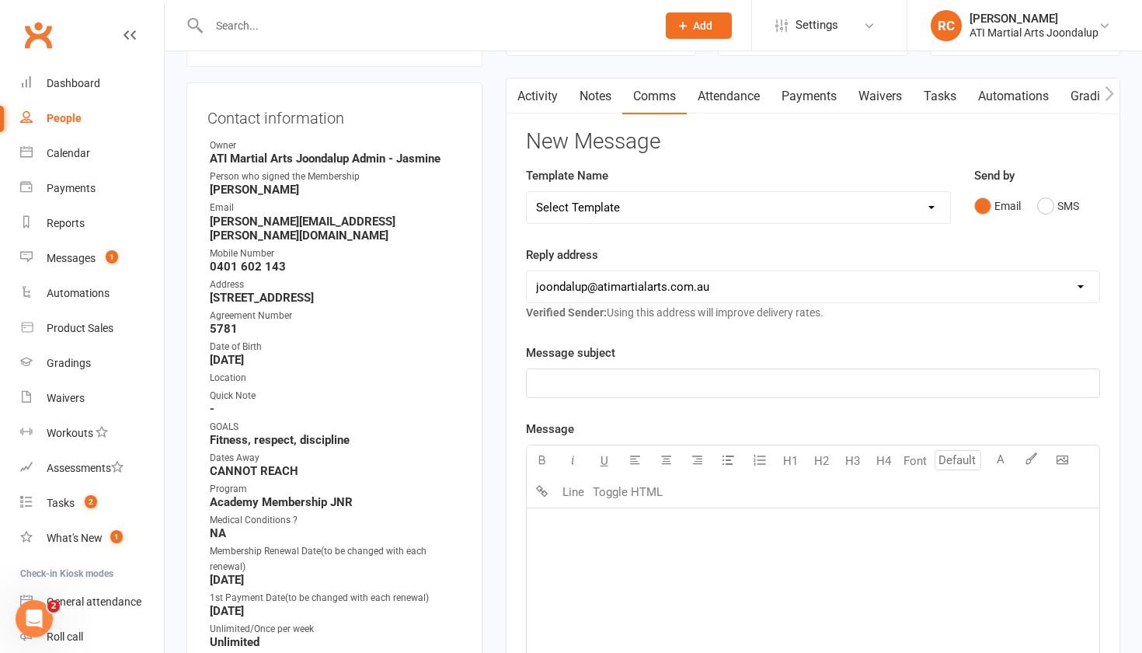
click at [598, 534] on p "﻿" at bounding box center [813, 527] width 554 height 19
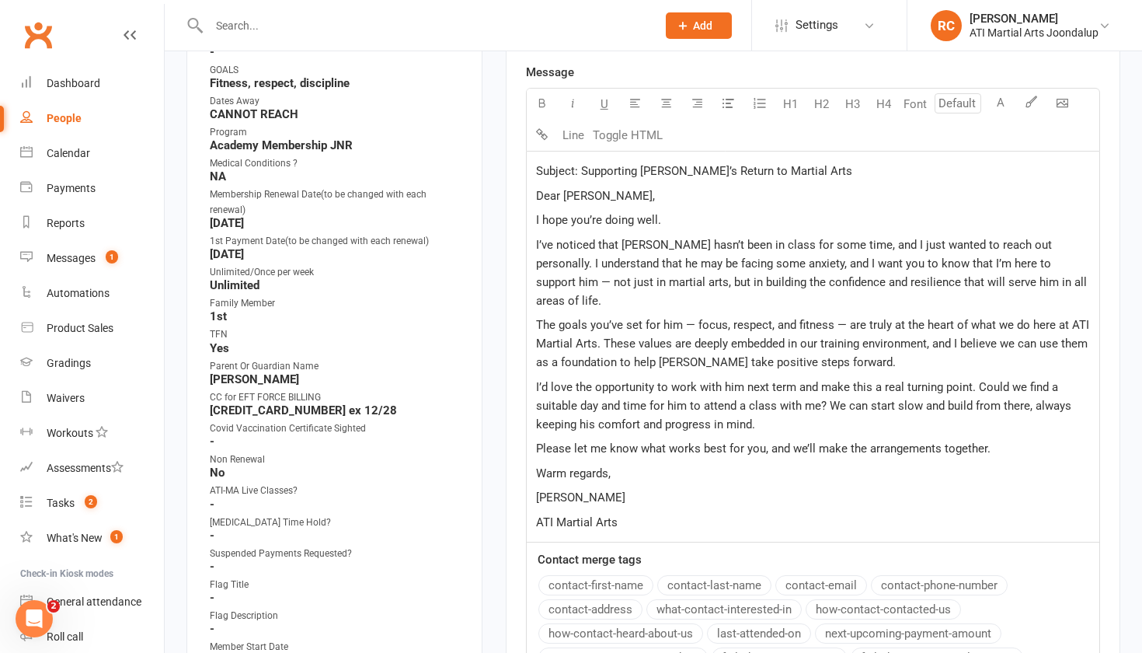
scroll to position [488, 0]
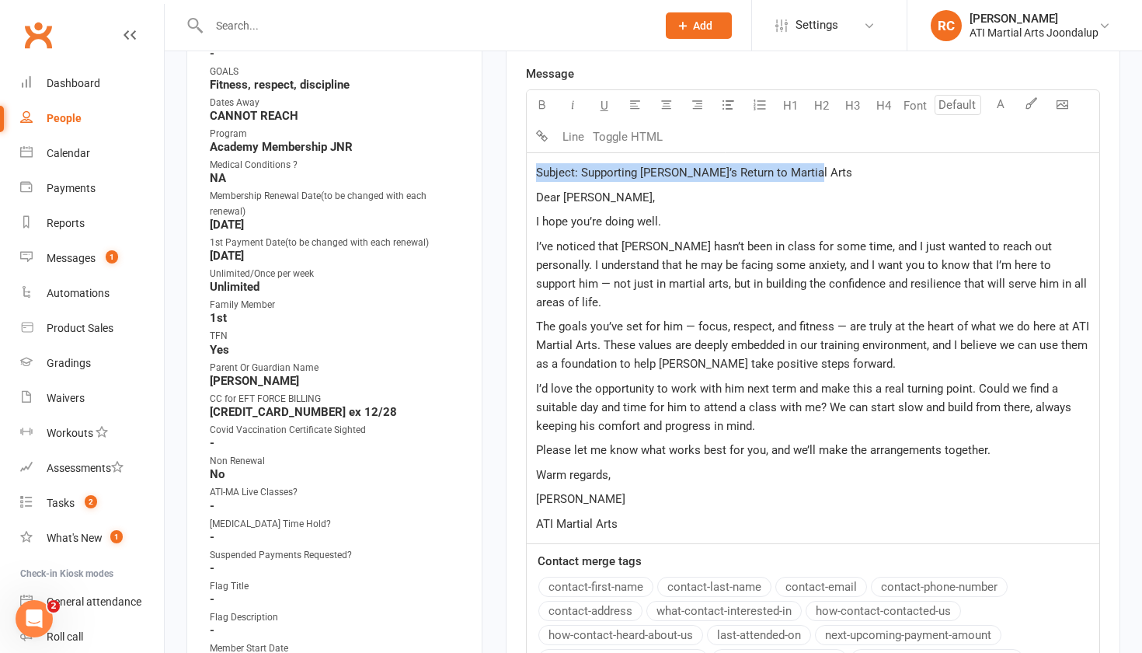
drag, startPoint x: 813, startPoint y: 175, endPoint x: 525, endPoint y: 176, distance: 288.3
click at [525, 176] on div "Activity Notes Comms Attendance Payments Waivers Tasks Automations Gradings / P…" at bounding box center [813, 288] width 615 height 1131
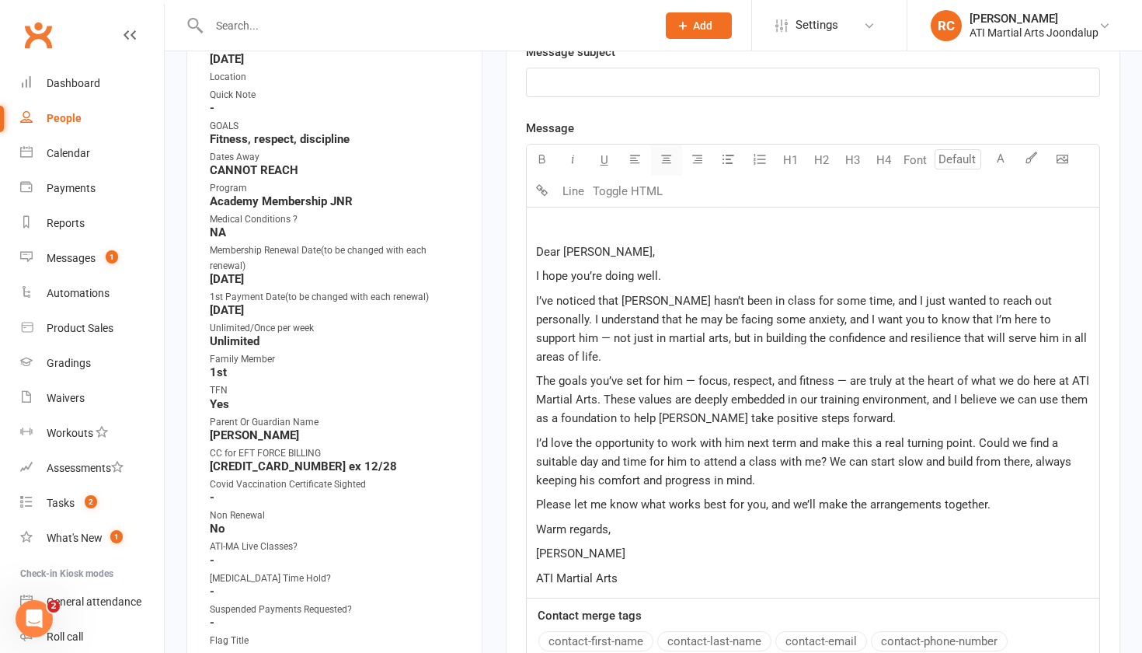
scroll to position [426, 0]
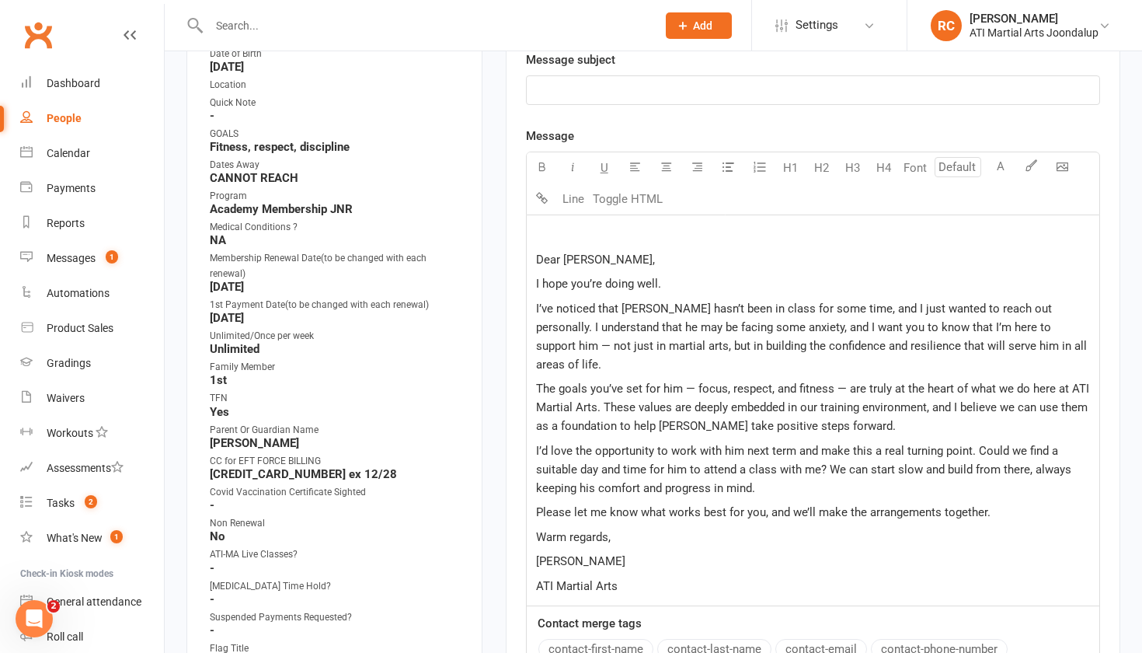
click at [658, 92] on p "﻿" at bounding box center [813, 90] width 554 height 19
drag, startPoint x: 578, startPoint y: 92, endPoint x: 398, endPoint y: 33, distance: 189.5
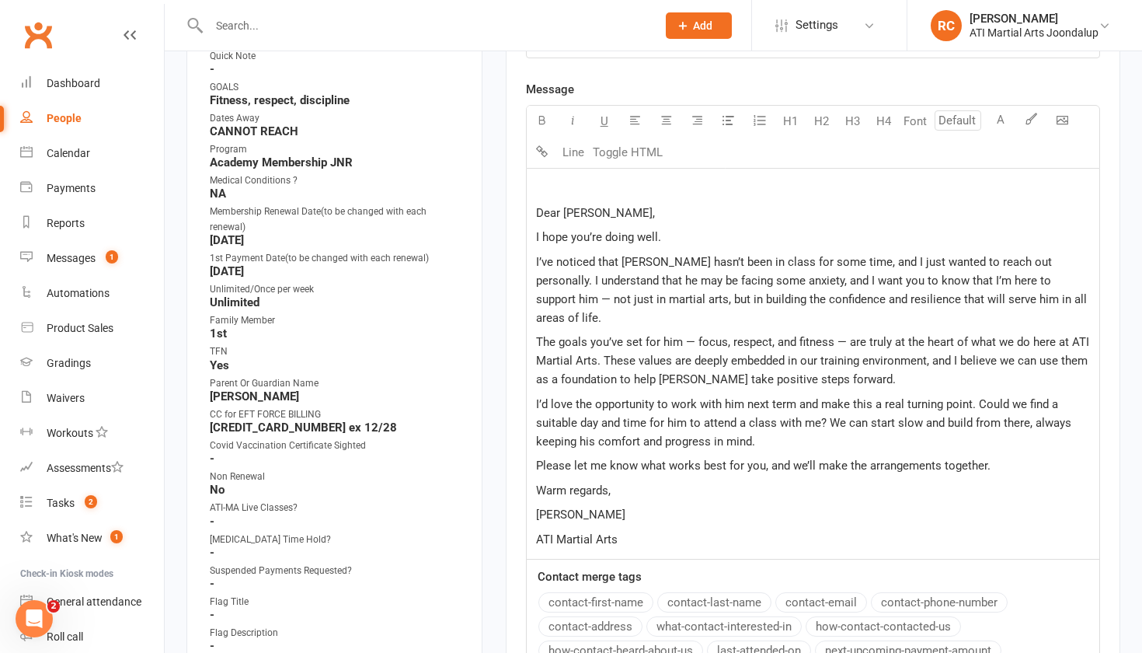
scroll to position [490, 0]
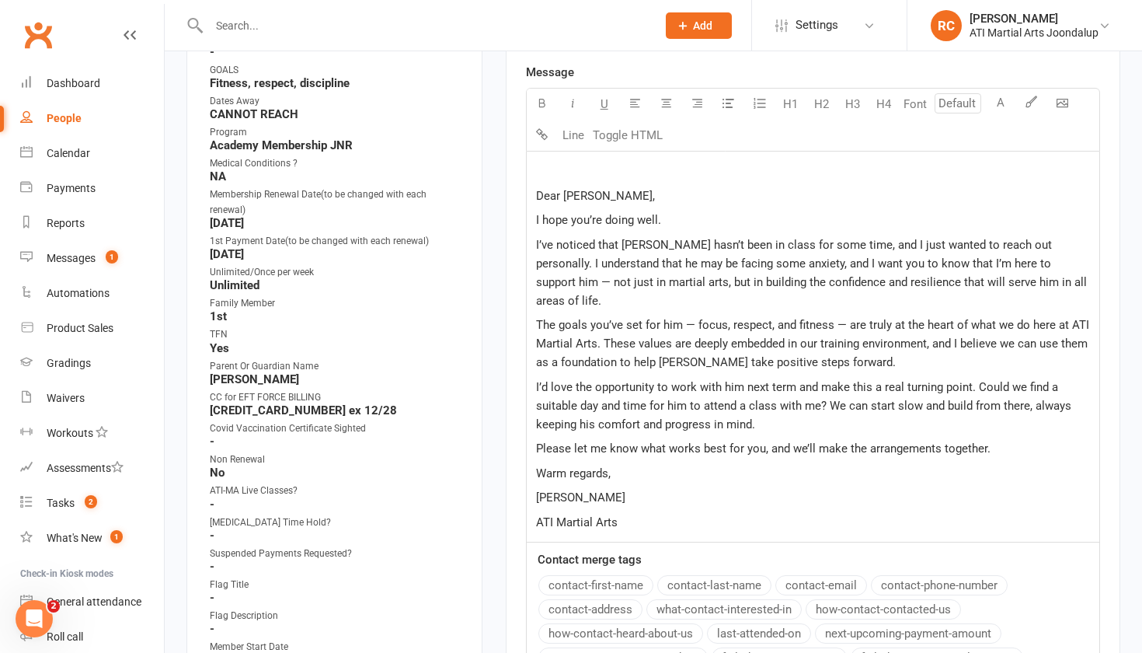
click at [1072, 291] on p "I’ve noticed that [PERSON_NAME] hasn’t been in class for some time, and I just …" at bounding box center [813, 272] width 554 height 75
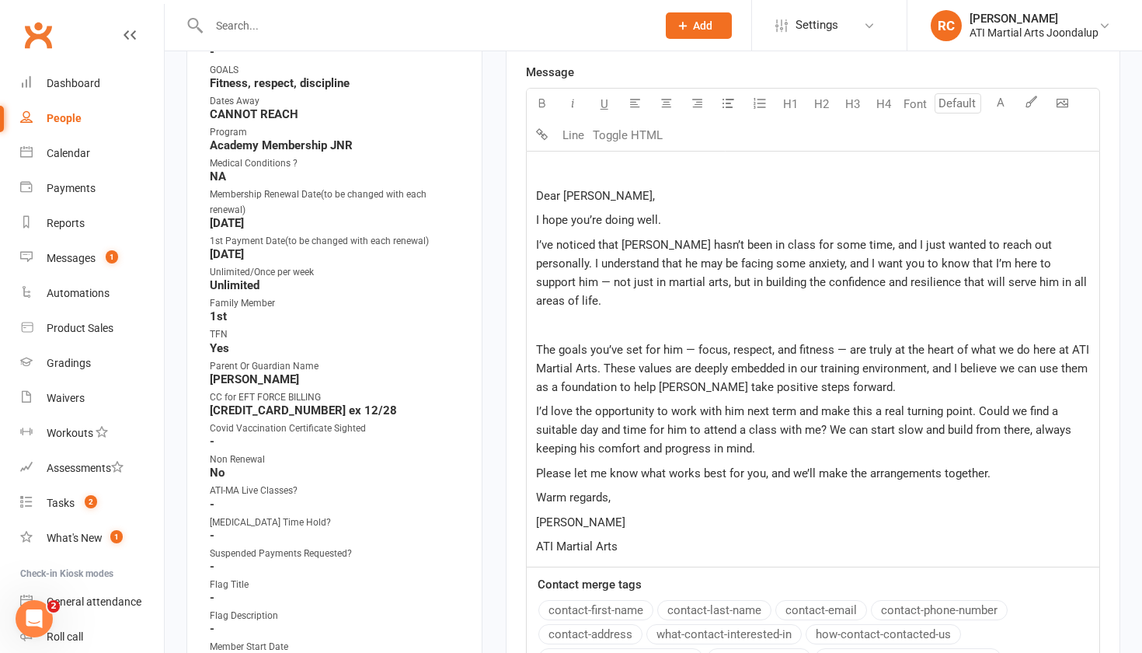
click at [982, 376] on p "The goals you’ve set for him — focus, respect, and fitness — are truly at the h…" at bounding box center [813, 368] width 554 height 56
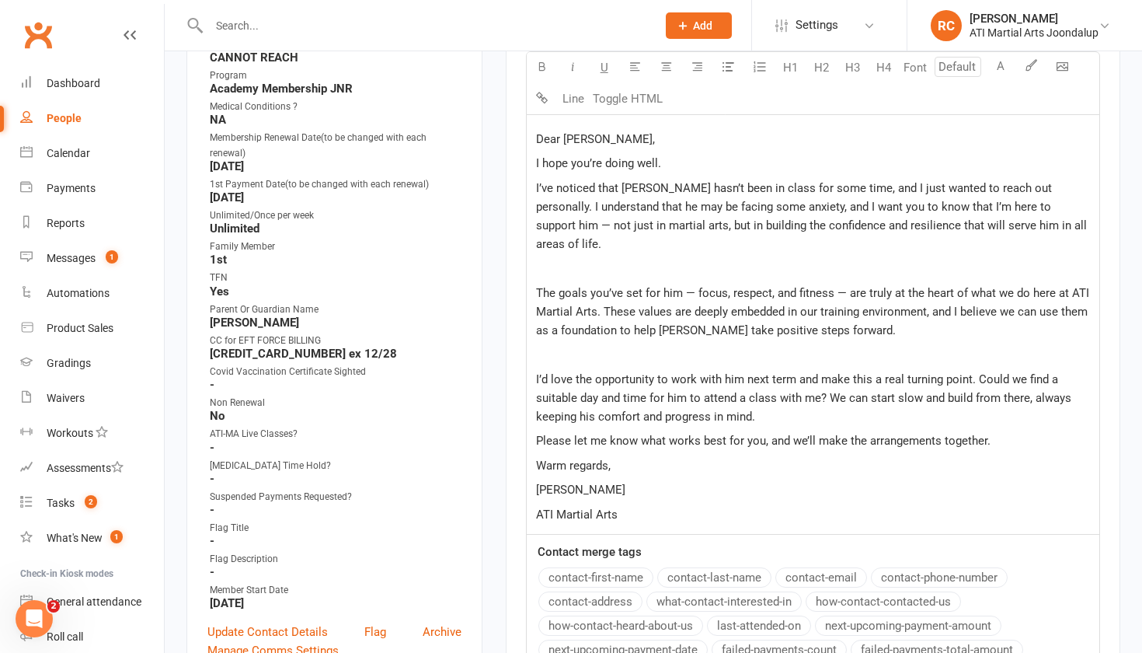
scroll to position [547, 0]
click at [880, 403] on p "I’d love the opportunity to work with him next term and make this a real turnin…" at bounding box center [813, 397] width 554 height 56
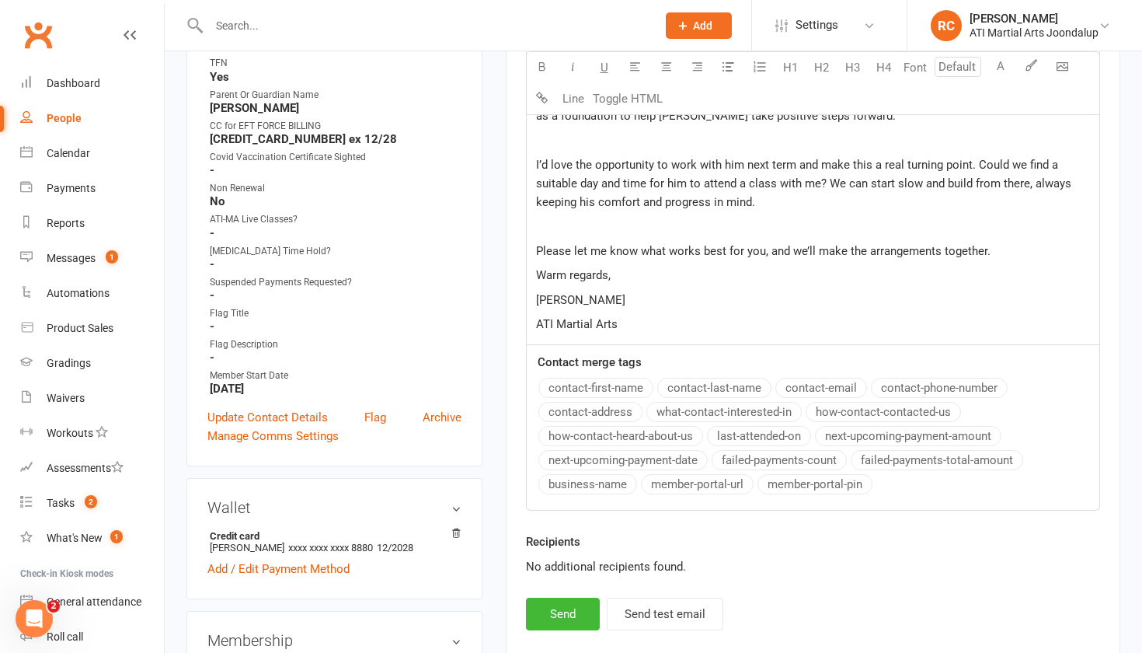
scroll to position [841, 0]
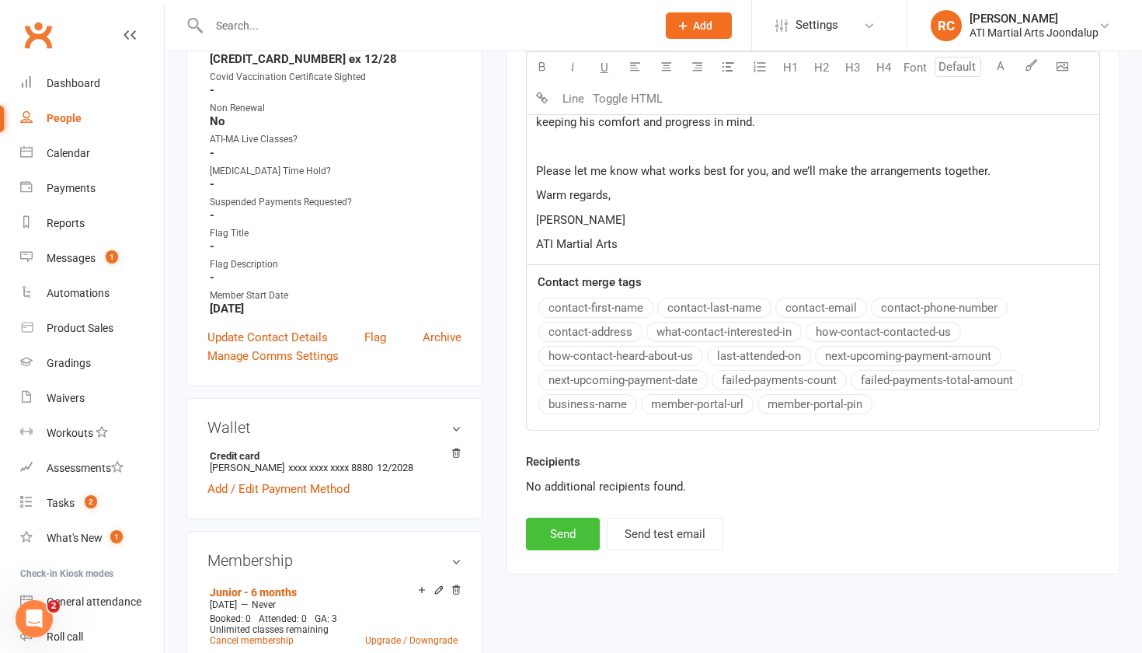
click at [583, 519] on button "Send" at bounding box center [563, 534] width 74 height 33
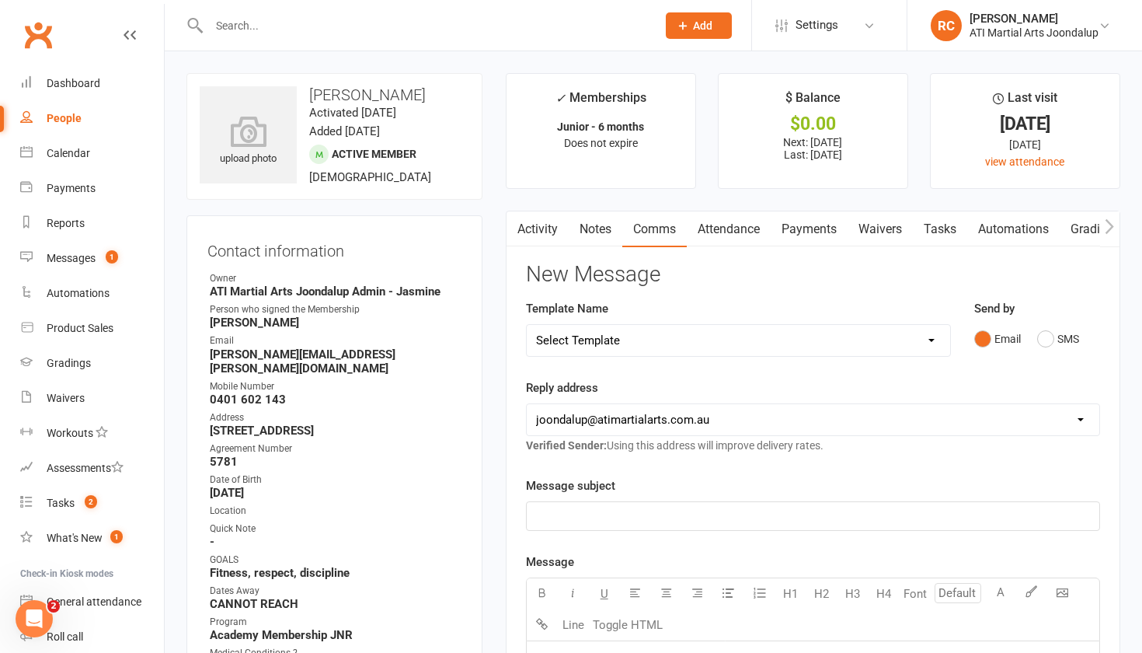
scroll to position [0, 0]
click at [413, 22] on input "text" at bounding box center [424, 26] width 441 height 22
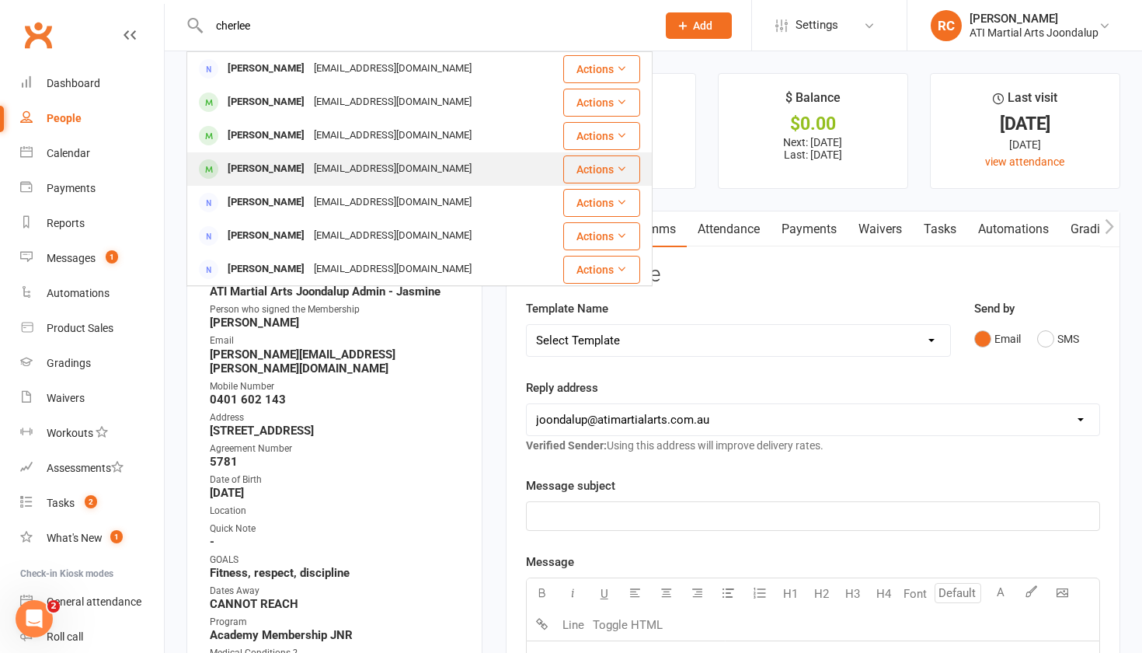
type input "cherlee"
click at [305, 163] on div "[PERSON_NAME]" at bounding box center [266, 169] width 86 height 23
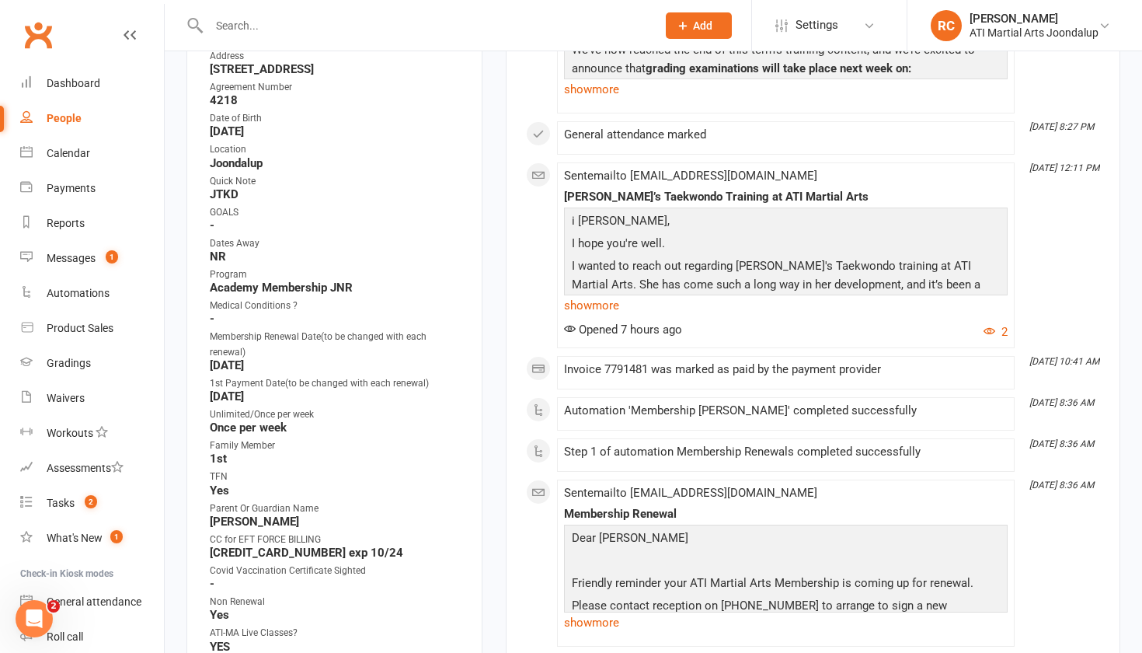
scroll to position [390, 0]
click at [598, 301] on link "show more" at bounding box center [786, 305] width 444 height 22
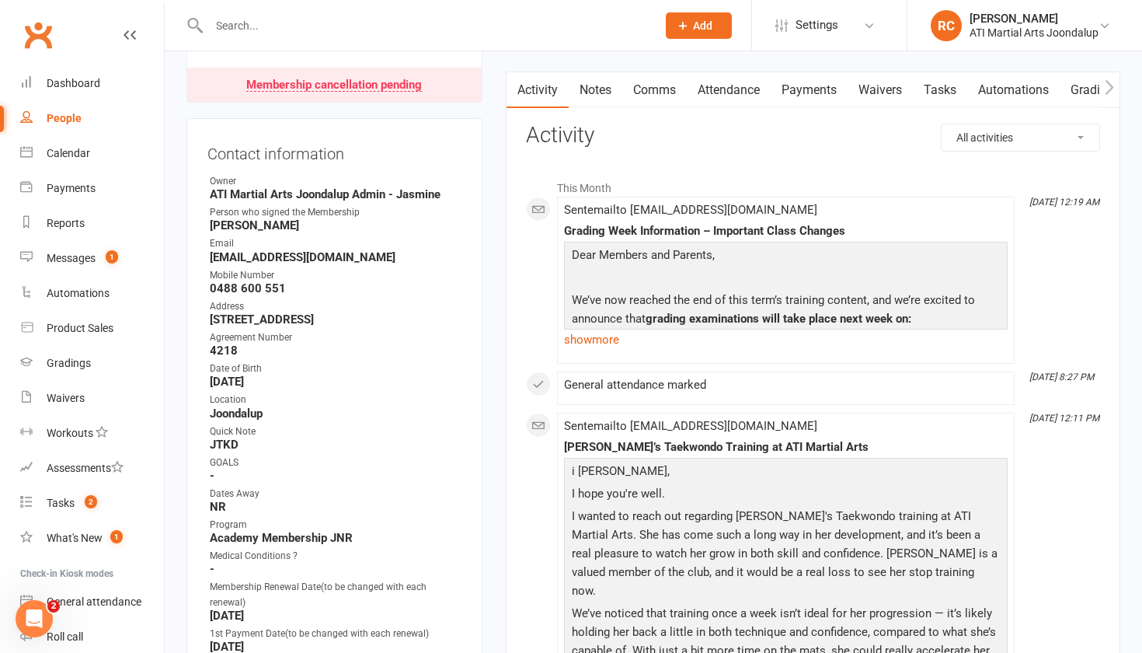
scroll to position [141, 0]
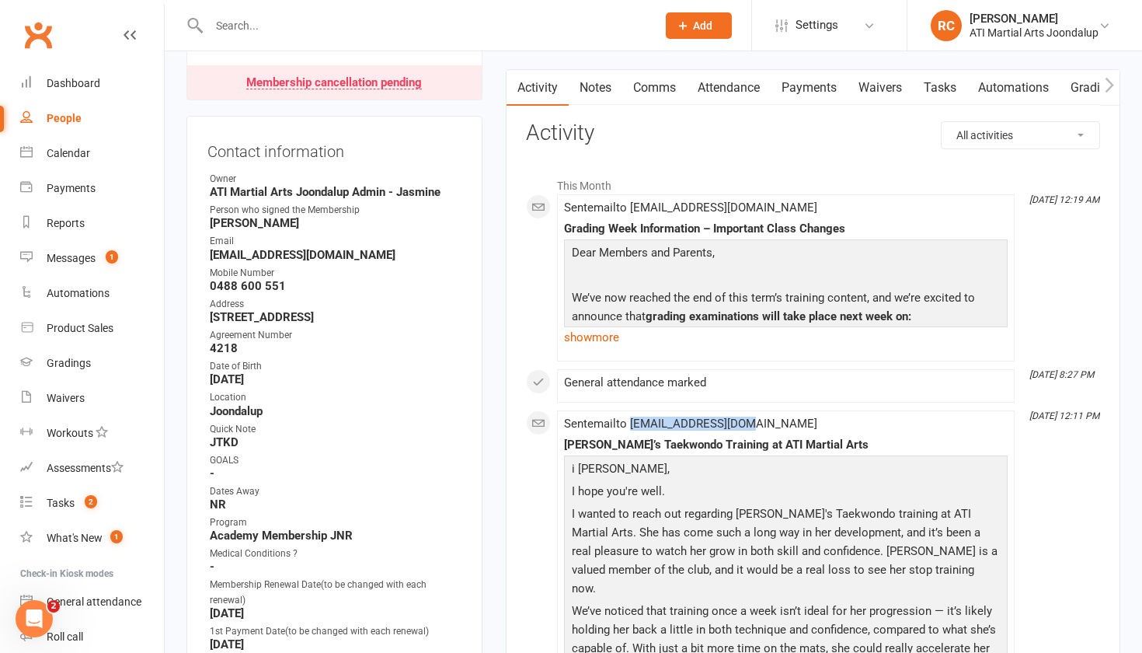
drag, startPoint x: 759, startPoint y: 424, endPoint x: 634, endPoint y: 422, distance: 125.1
copy span "[EMAIL_ADDRESS][DOMAIN_NAME]"
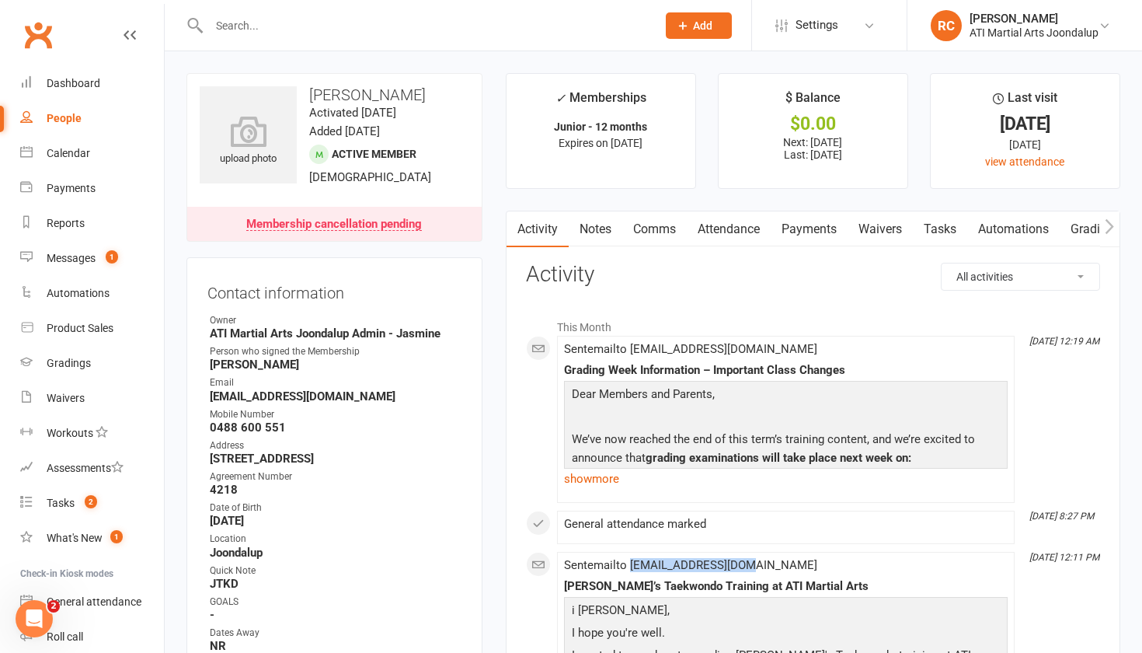
scroll to position [0, 0]
click at [482, 40] on div at bounding box center [416, 25] width 459 height 51
click at [472, 26] on input "text" at bounding box center [424, 26] width 441 height 22
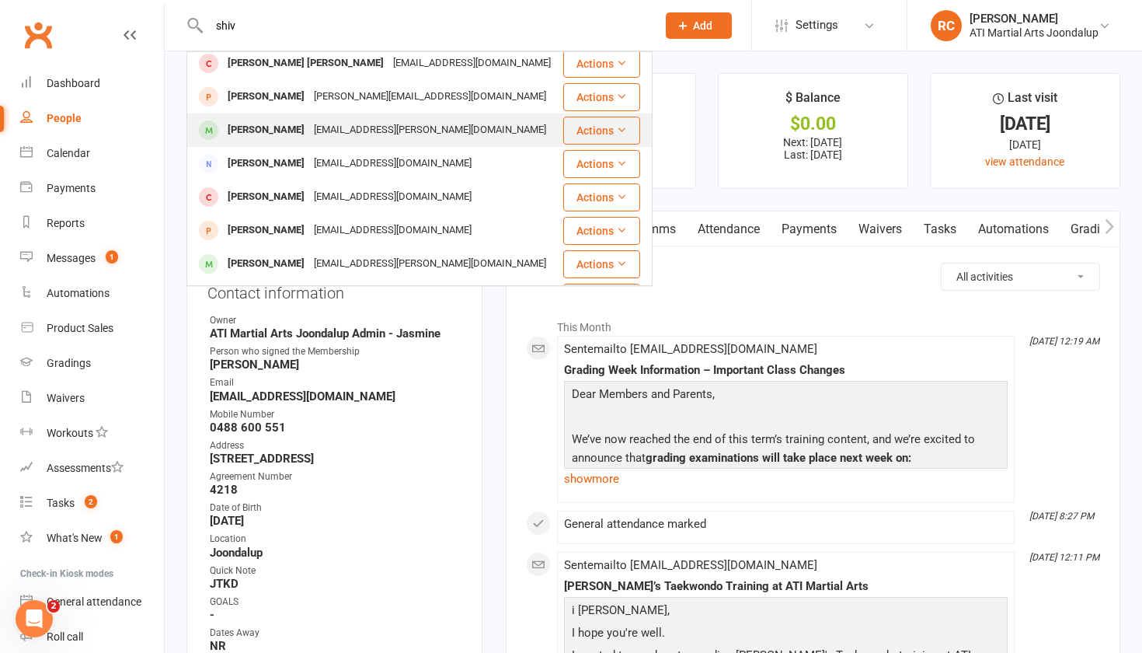
scroll to position [341, 0]
type input "shiv"
click at [378, 134] on div "[EMAIL_ADDRESS][PERSON_NAME][DOMAIN_NAME]" at bounding box center [430, 128] width 242 height 23
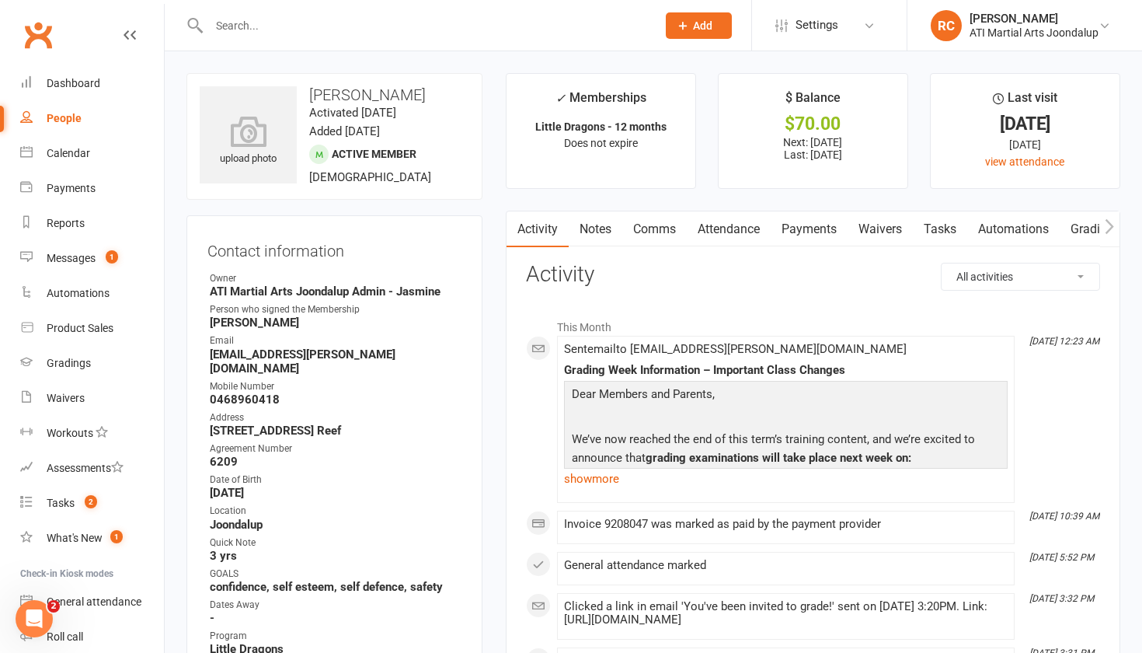
click at [807, 232] on link "Payments" at bounding box center [809, 229] width 77 height 36
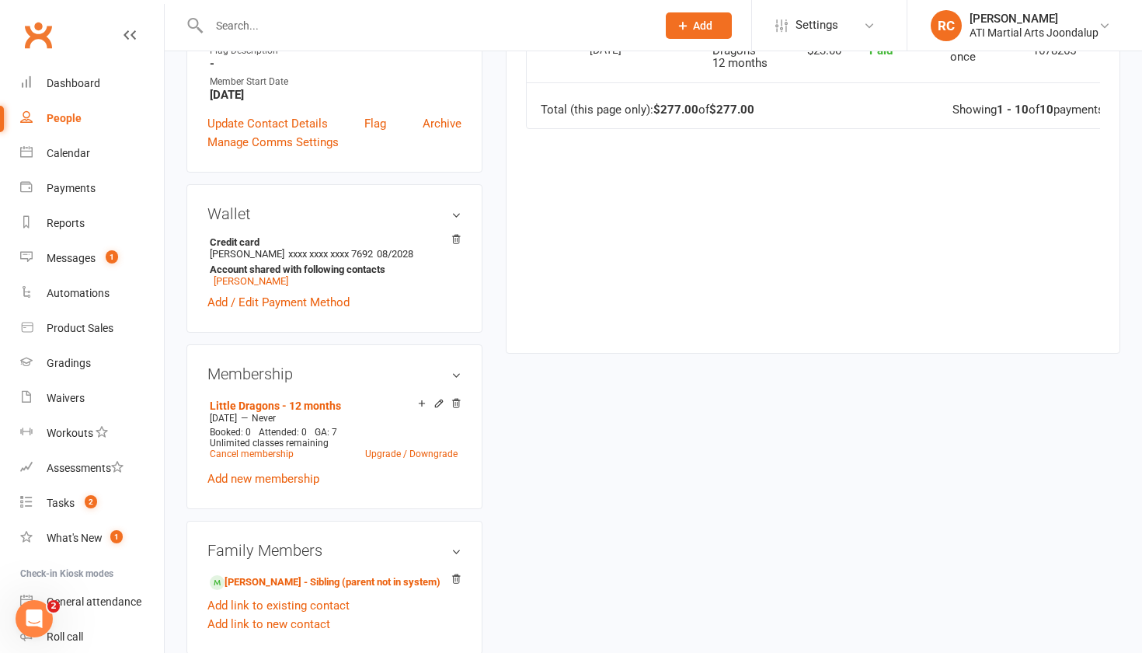
scroll to position [1093, 0]
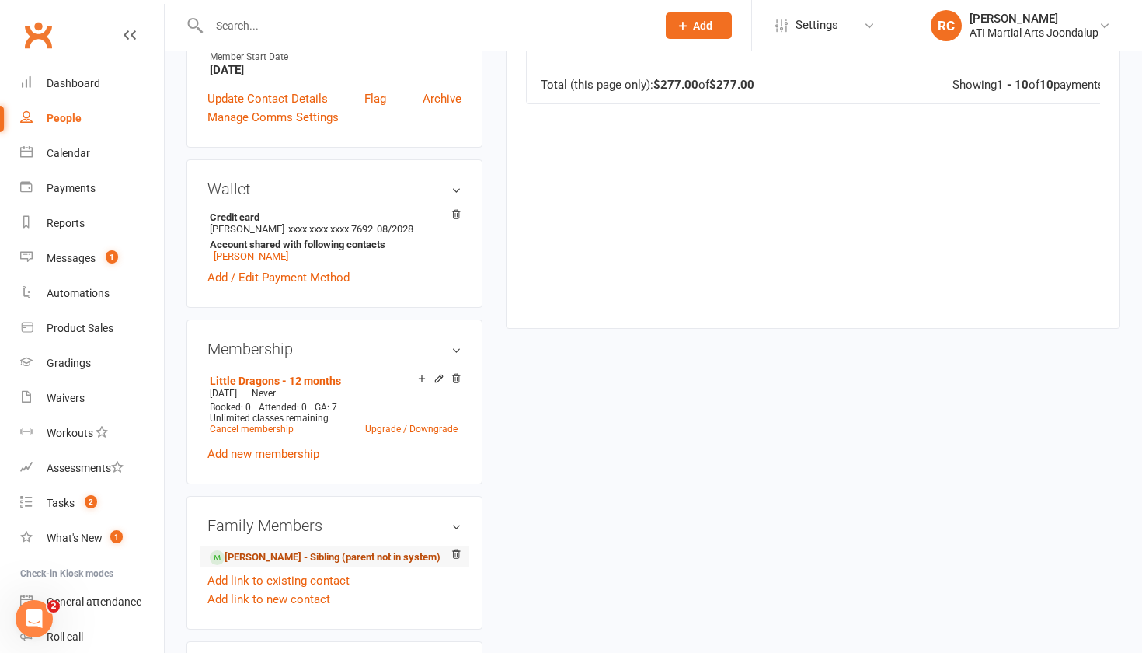
click at [249, 549] on link "[PERSON_NAME] - Sibling (parent not in system)" at bounding box center [325, 557] width 231 height 16
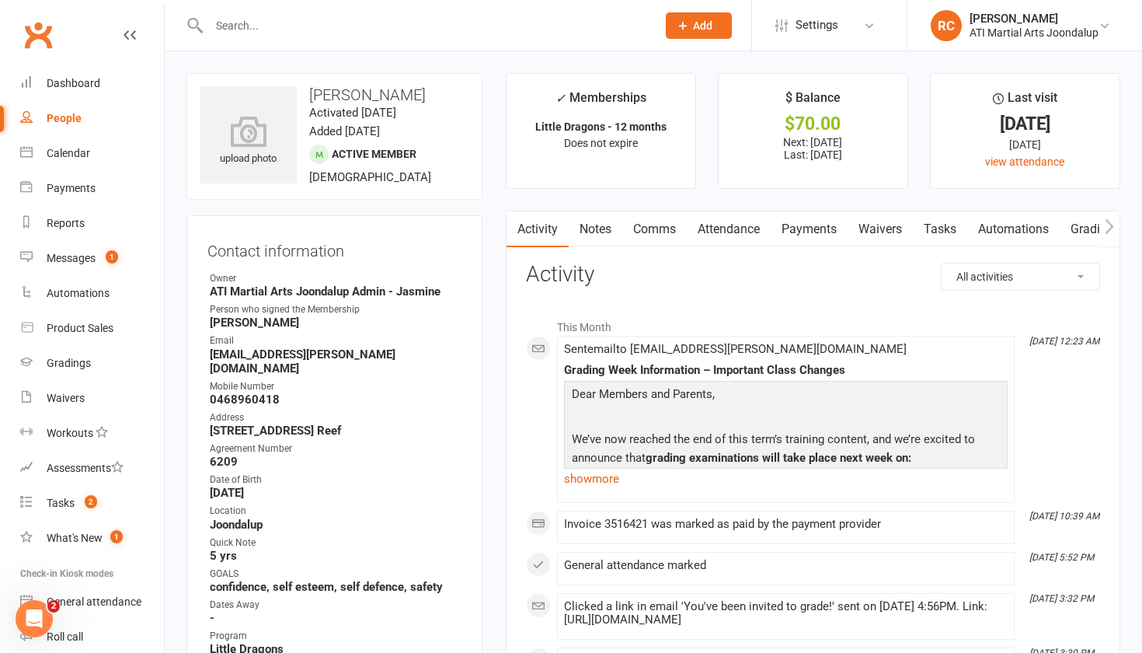
click at [818, 225] on link "Payments" at bounding box center [809, 229] width 77 height 36
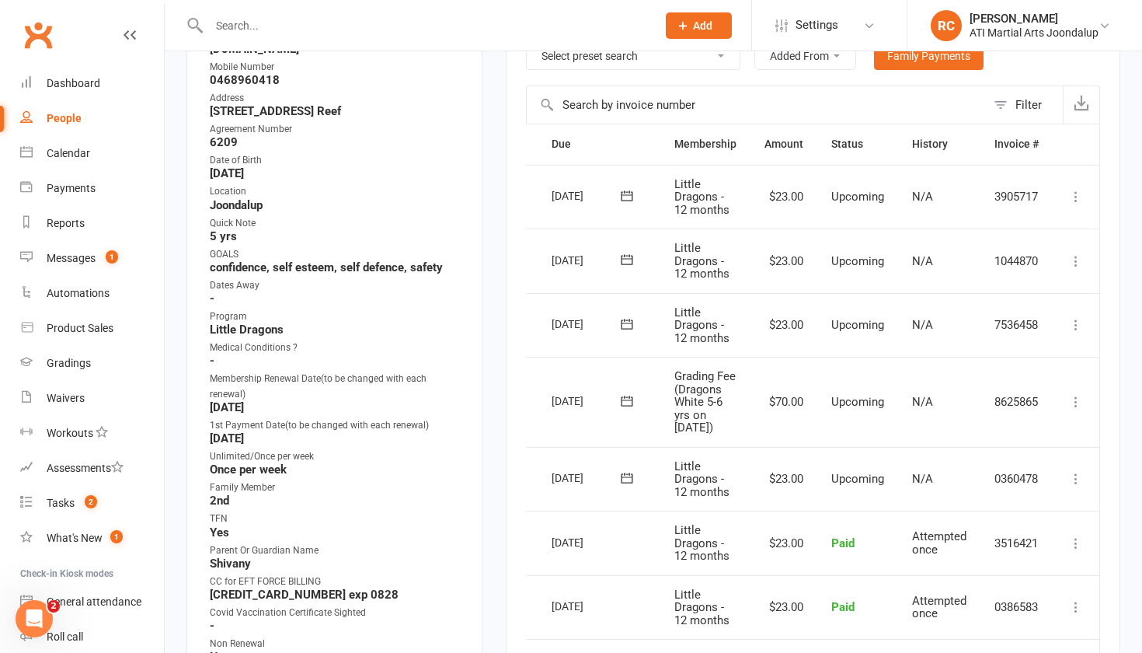
scroll to position [0, 39]
click at [1074, 403] on icon at bounding box center [1077, 402] width 16 height 16
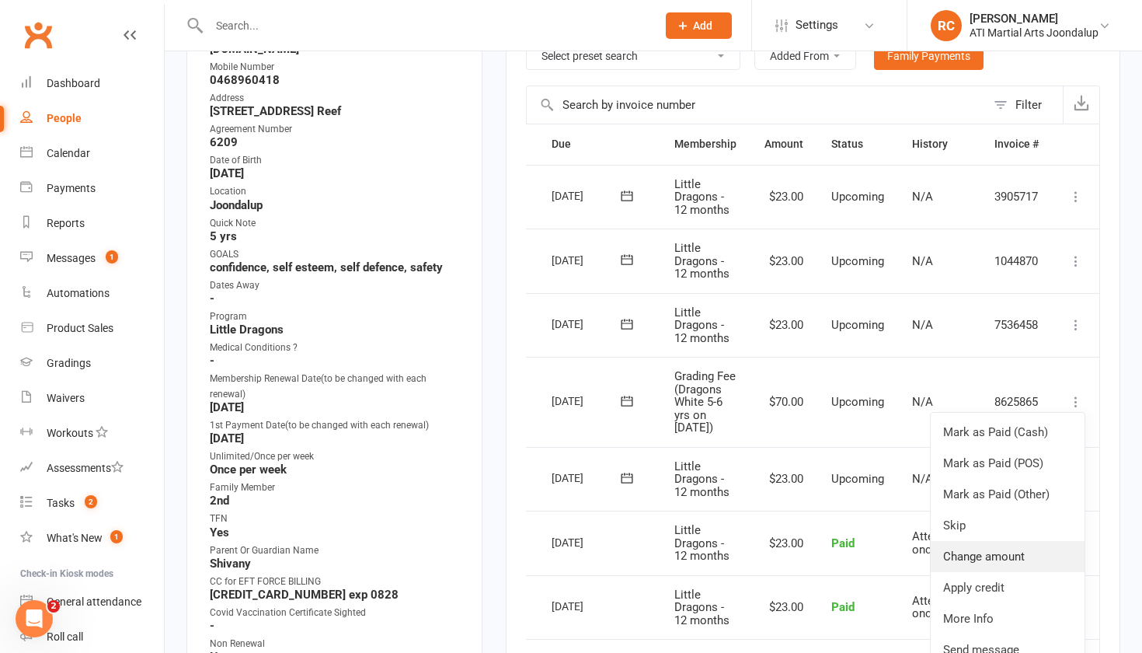
click at [990, 548] on link "Change amount" at bounding box center [1008, 556] width 154 height 31
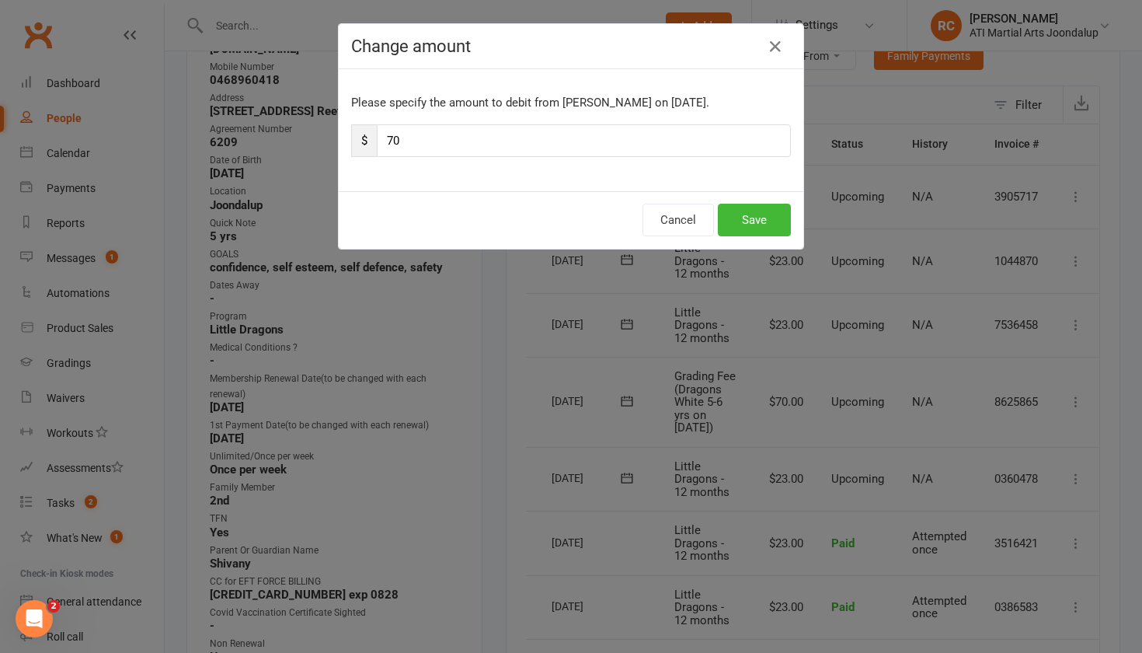
click at [395, 142] on input "70" at bounding box center [584, 140] width 414 height 33
type input "56"
click at [733, 214] on button "Save" at bounding box center [754, 220] width 73 height 33
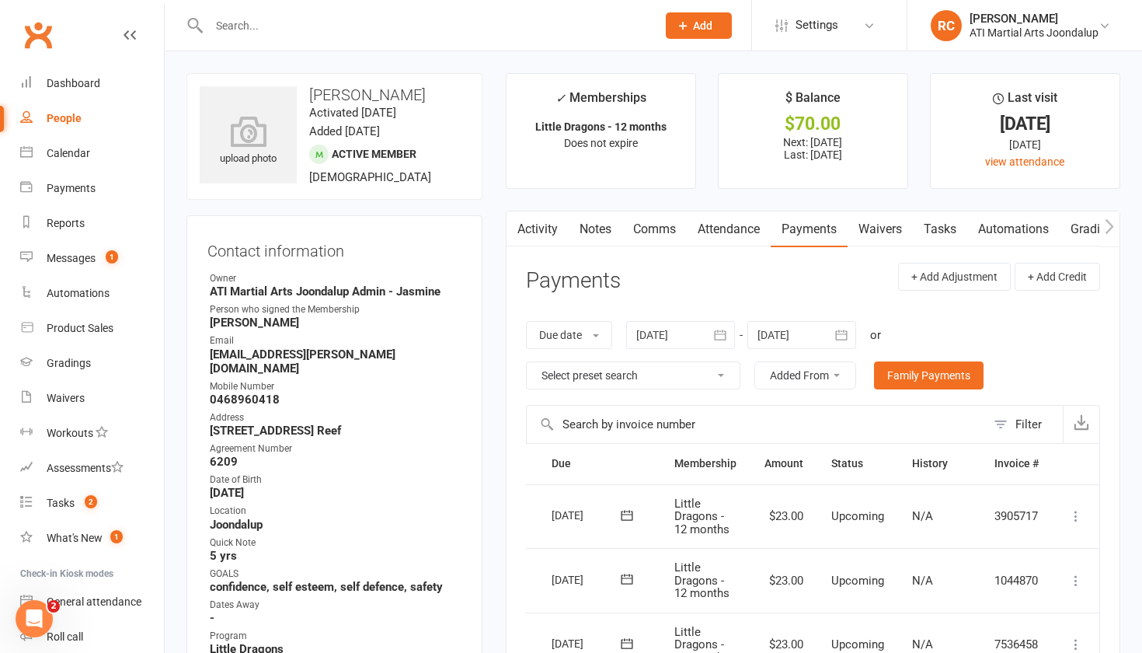
scroll to position [0, 0]
click at [497, 24] on input "text" at bounding box center [424, 26] width 441 height 22
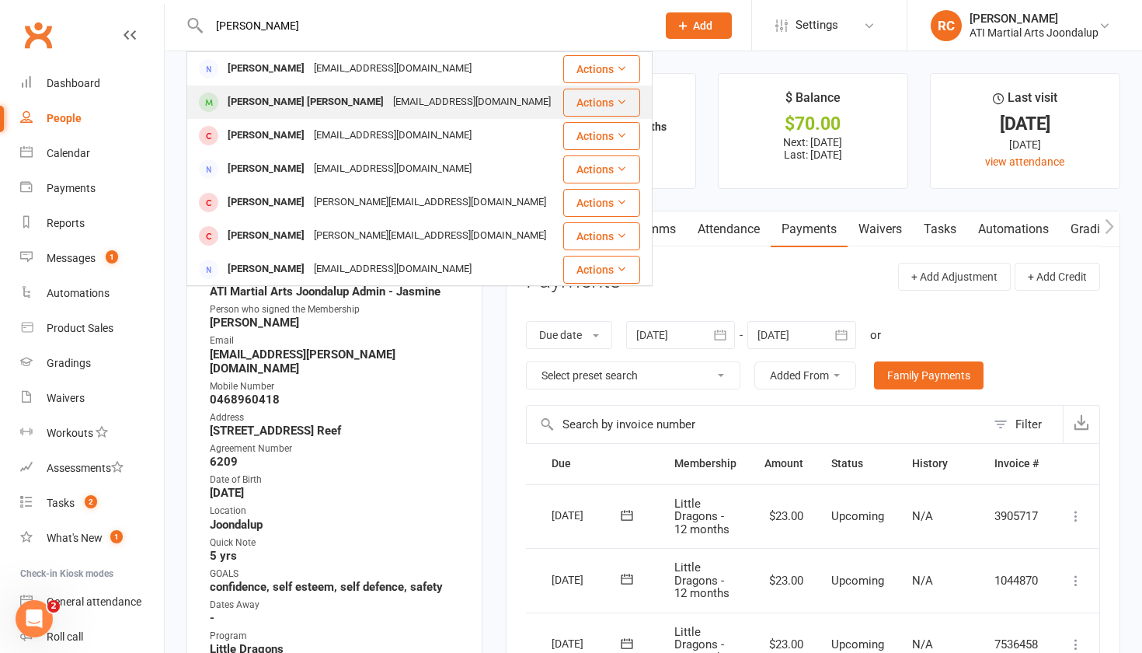
type input "[PERSON_NAME]"
click at [414, 98] on div "[EMAIL_ADDRESS][DOMAIN_NAME]" at bounding box center [472, 102] width 167 height 23
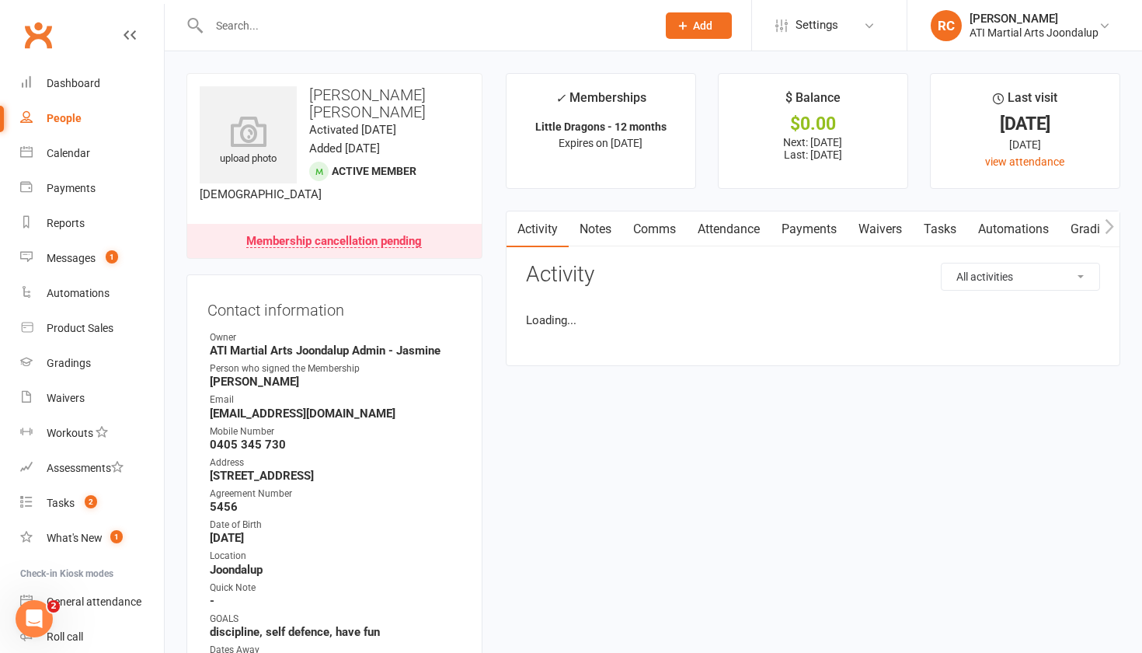
click at [808, 228] on link "Payments" at bounding box center [809, 229] width 77 height 36
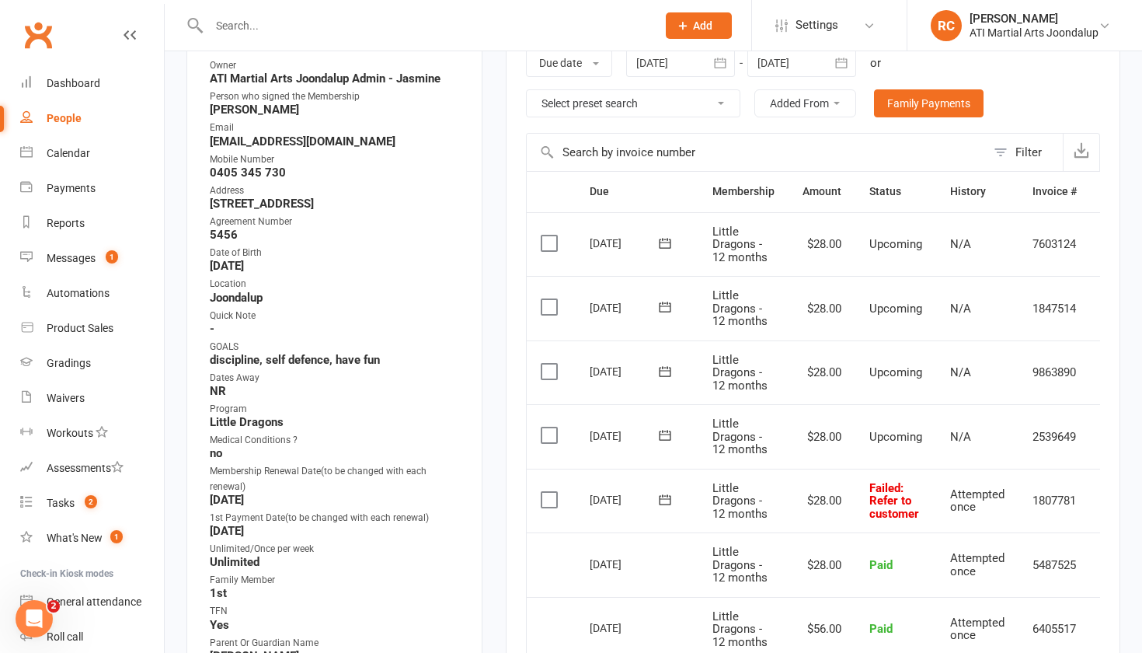
scroll to position [274, 0]
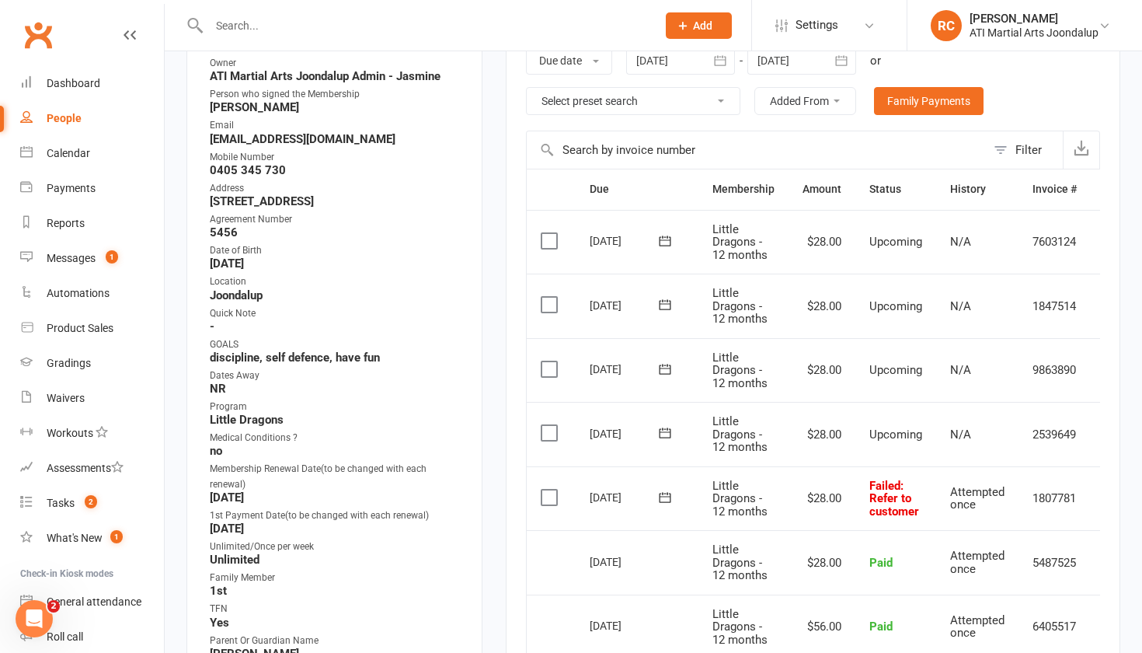
click at [457, 32] on input "text" at bounding box center [424, 26] width 441 height 22
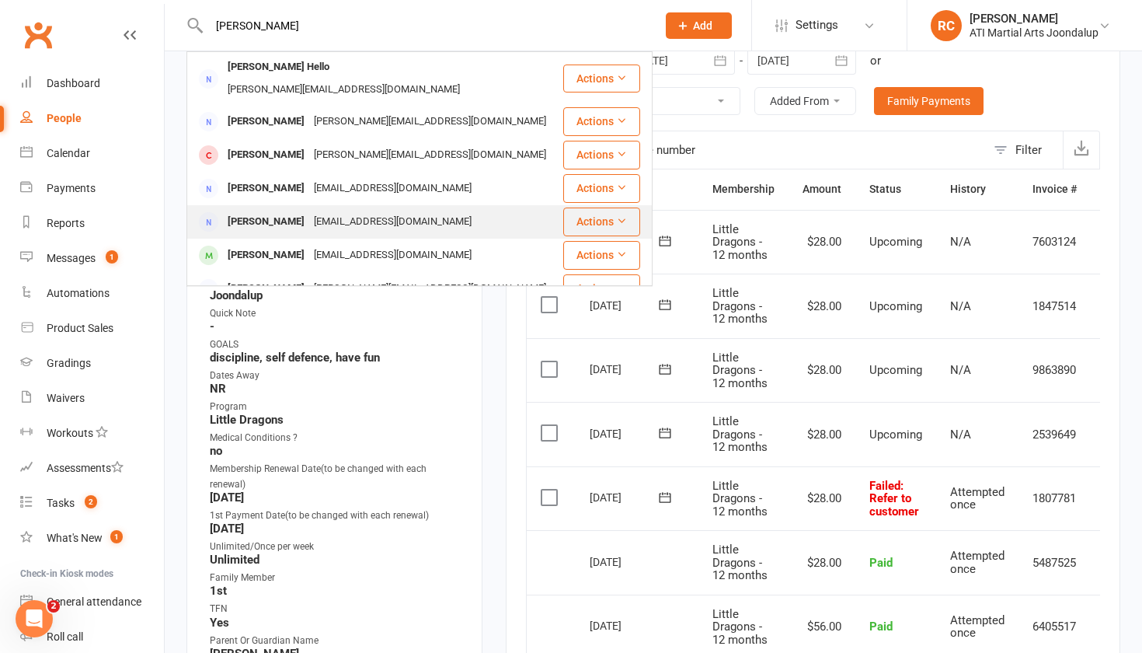
scroll to position [0, 0]
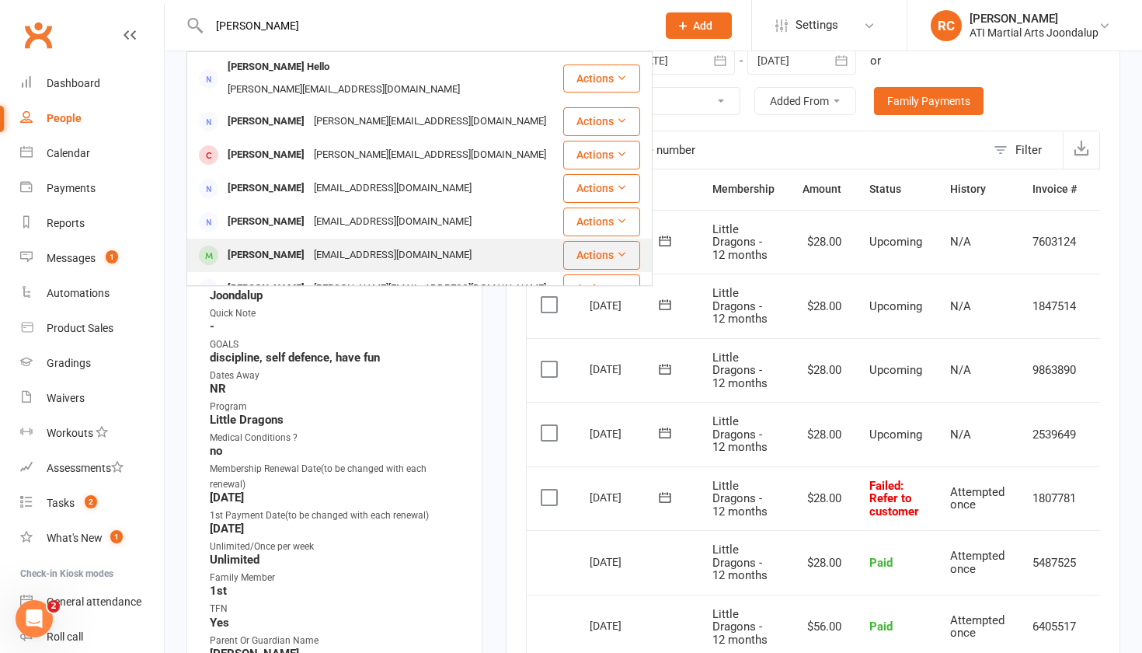
type input "[PERSON_NAME]"
click at [341, 244] on div "[EMAIL_ADDRESS][DOMAIN_NAME]" at bounding box center [392, 255] width 167 height 23
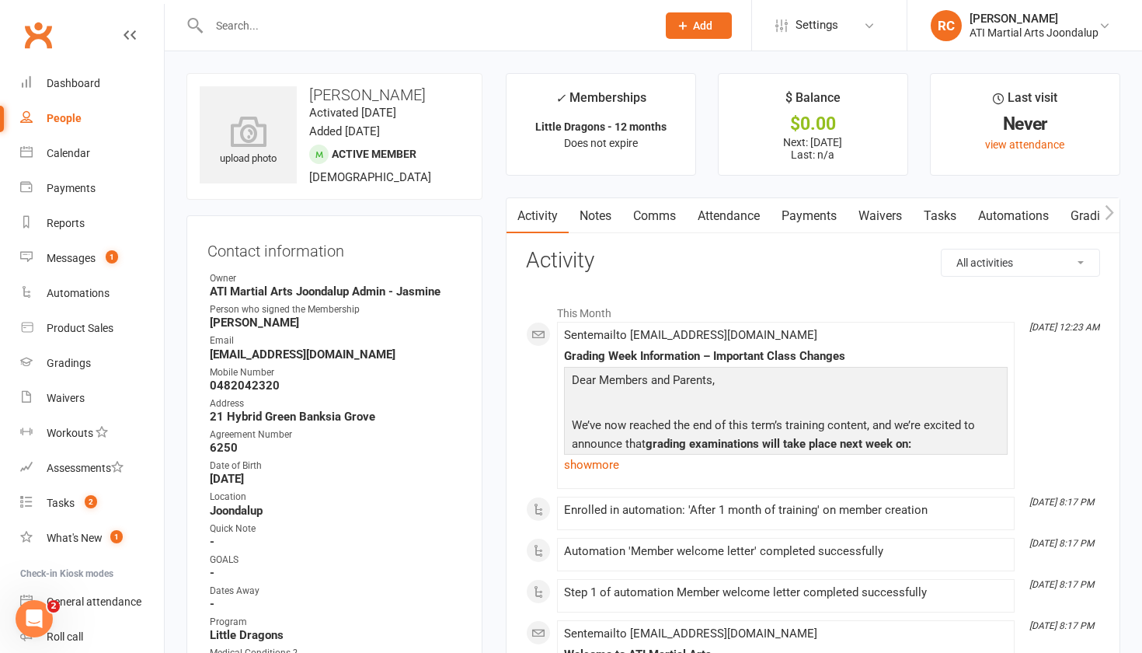
click at [392, 29] on input "text" at bounding box center [424, 26] width 441 height 22
paste input "[PERSON_NAME]"
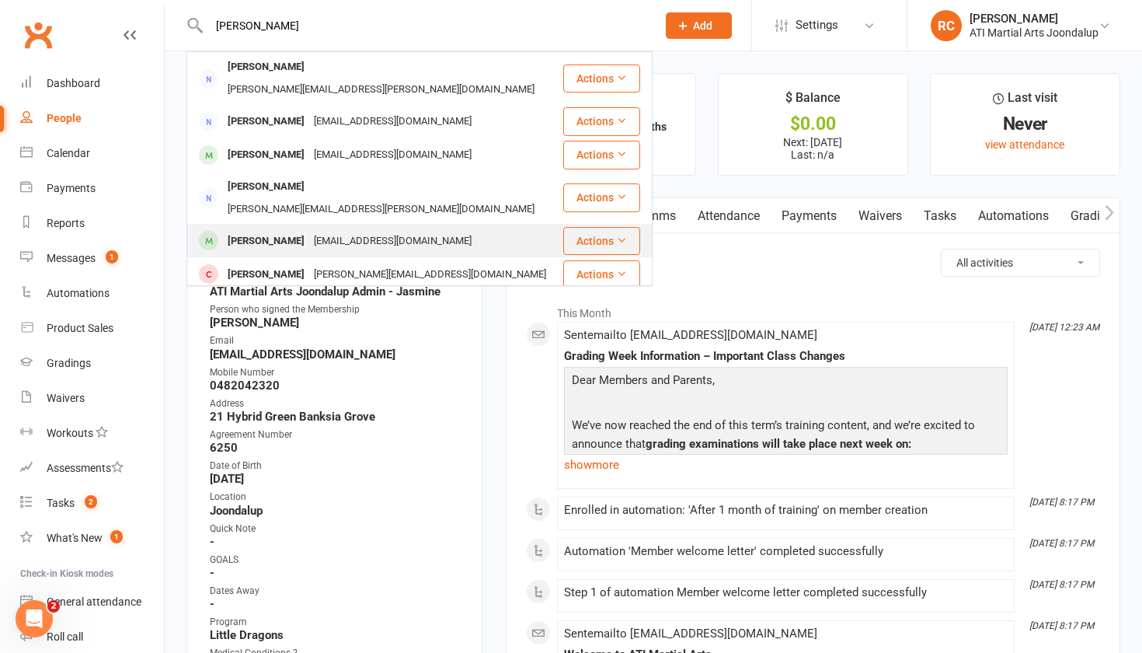
type input "[PERSON_NAME]"
click at [427, 225] on div "[PERSON_NAME] [EMAIL_ADDRESS][DOMAIN_NAME]" at bounding box center [375, 241] width 374 height 32
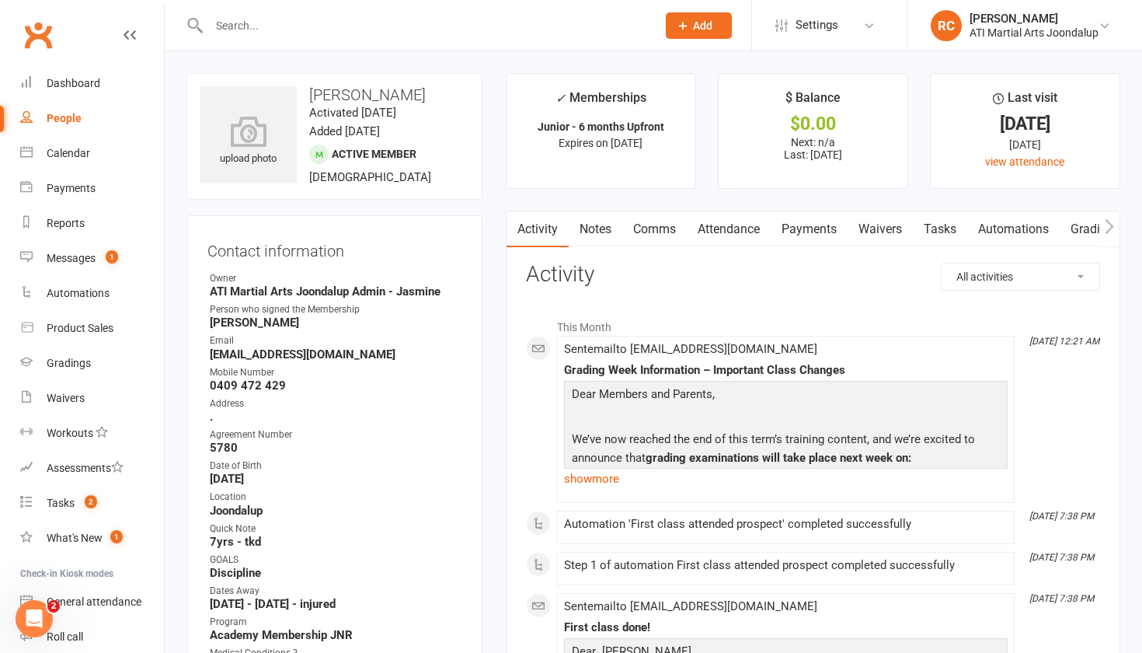
click at [604, 235] on link "Notes" at bounding box center [596, 229] width 54 height 36
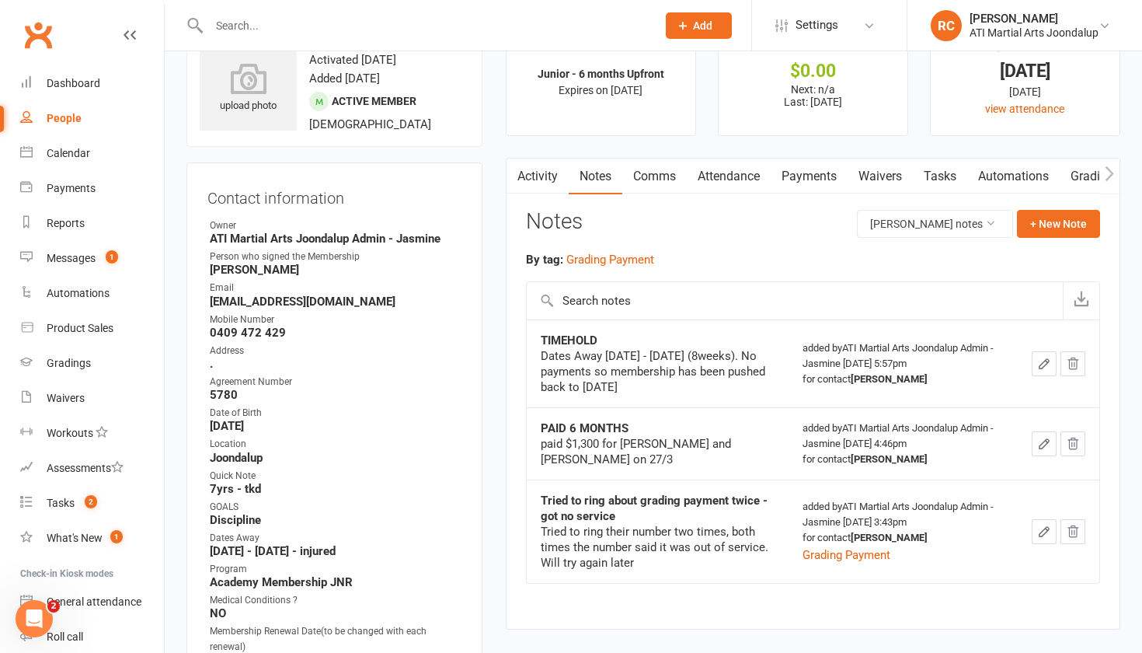
scroll to position [65, 0]
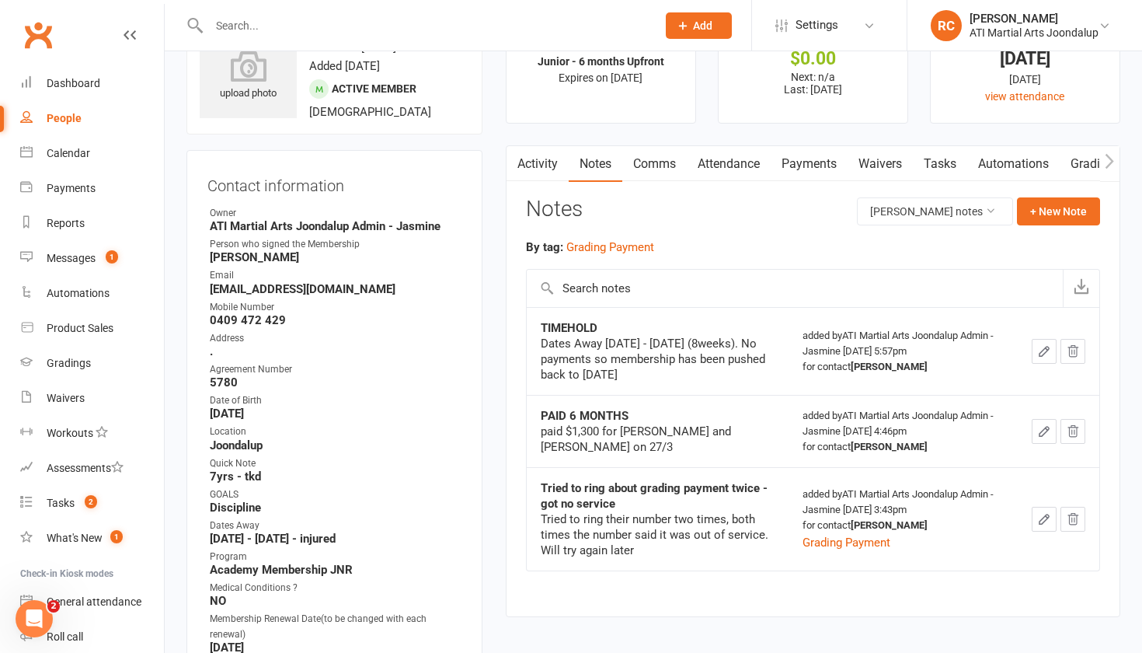
click at [650, 169] on link "Comms" at bounding box center [654, 164] width 65 height 36
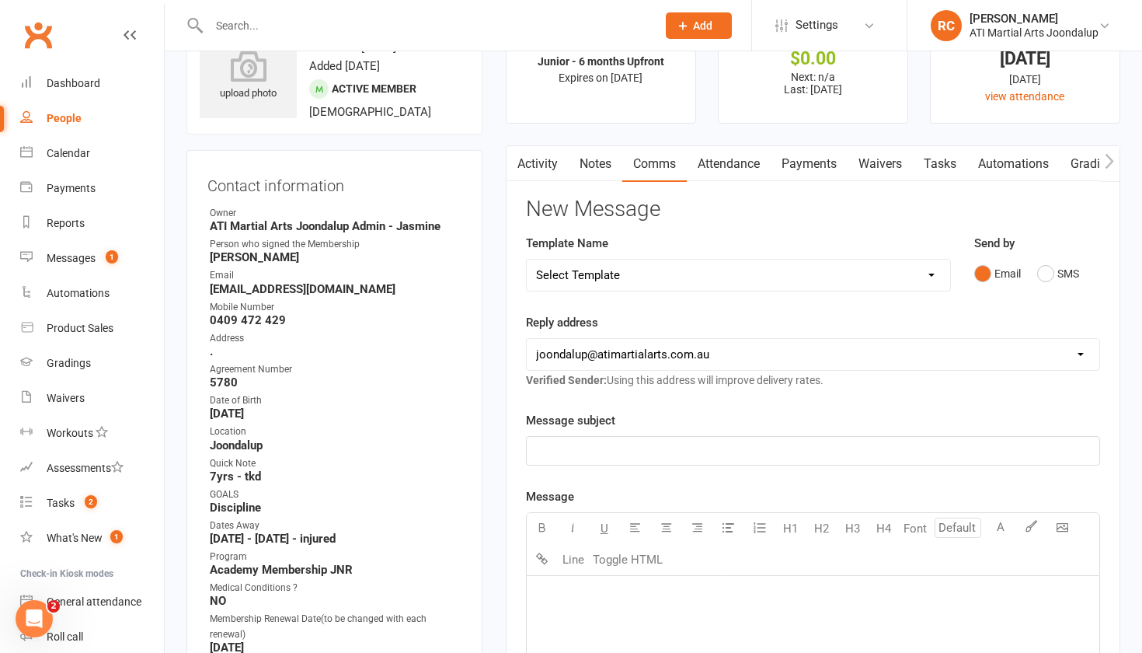
click at [776, 456] on p "﻿" at bounding box center [813, 450] width 554 height 19
click at [461, 19] on input "text" at bounding box center [424, 26] width 441 height 22
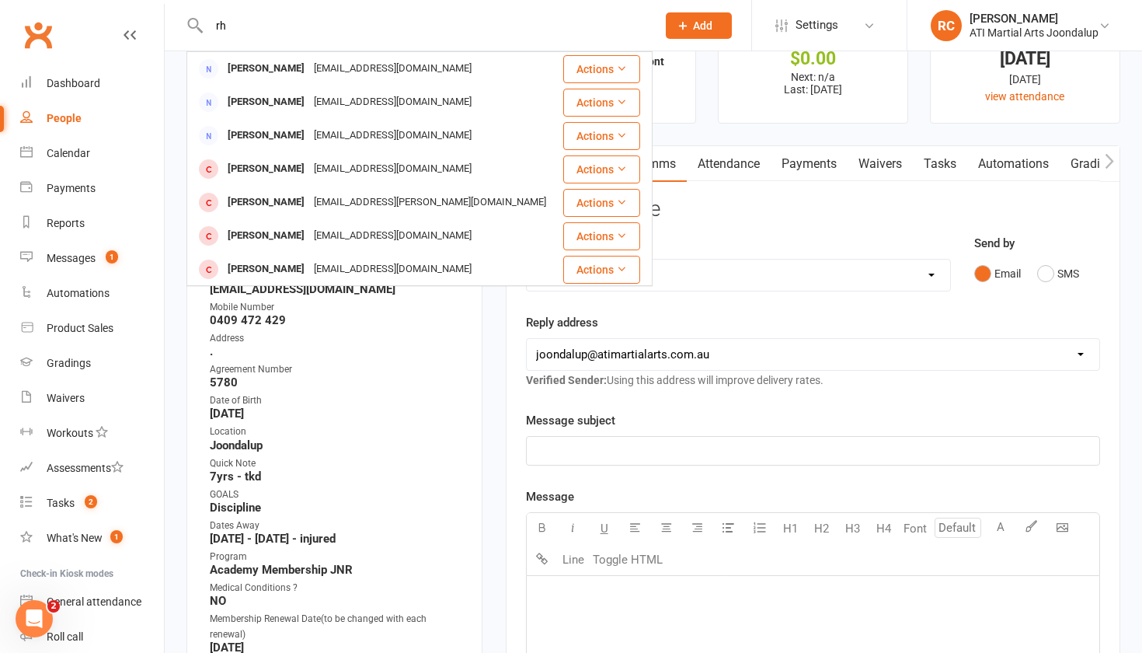
type input "r"
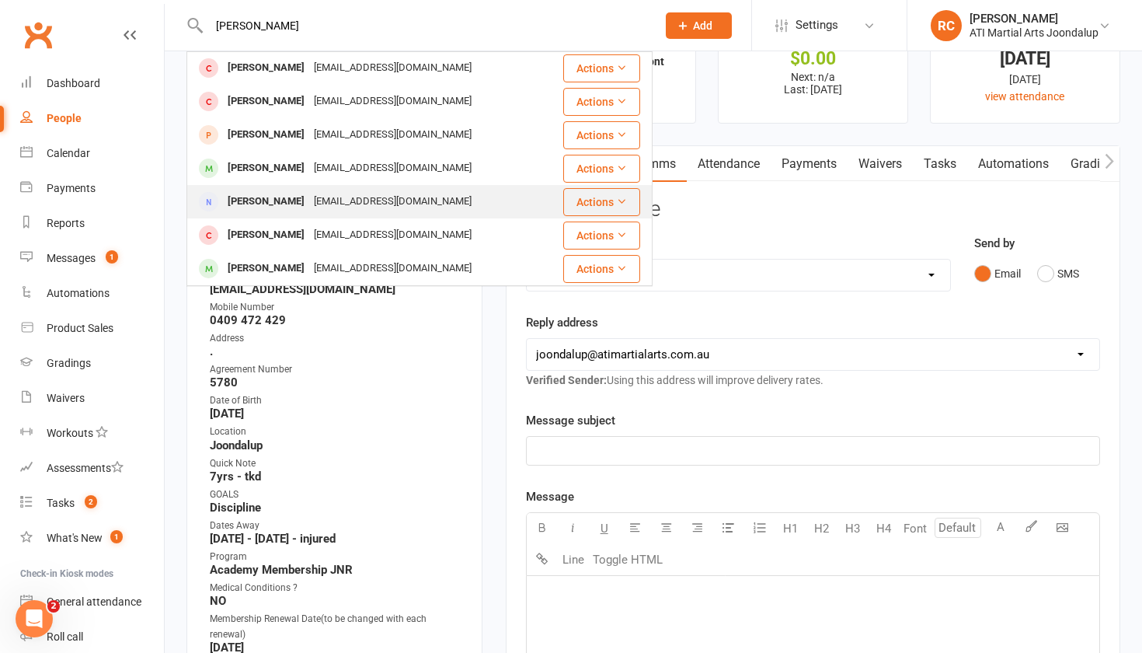
scroll to position [368, 0]
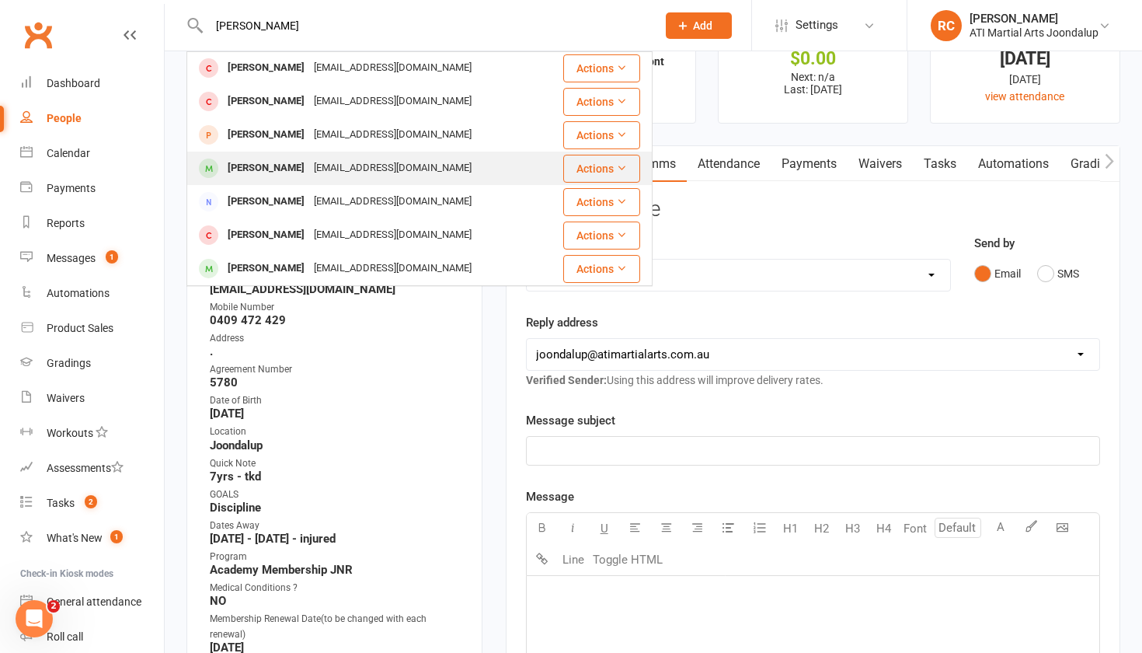
type input "[PERSON_NAME]"
click at [427, 175] on div "[PERSON_NAME] [EMAIL_ADDRESS][DOMAIN_NAME]" at bounding box center [374, 168] width 373 height 32
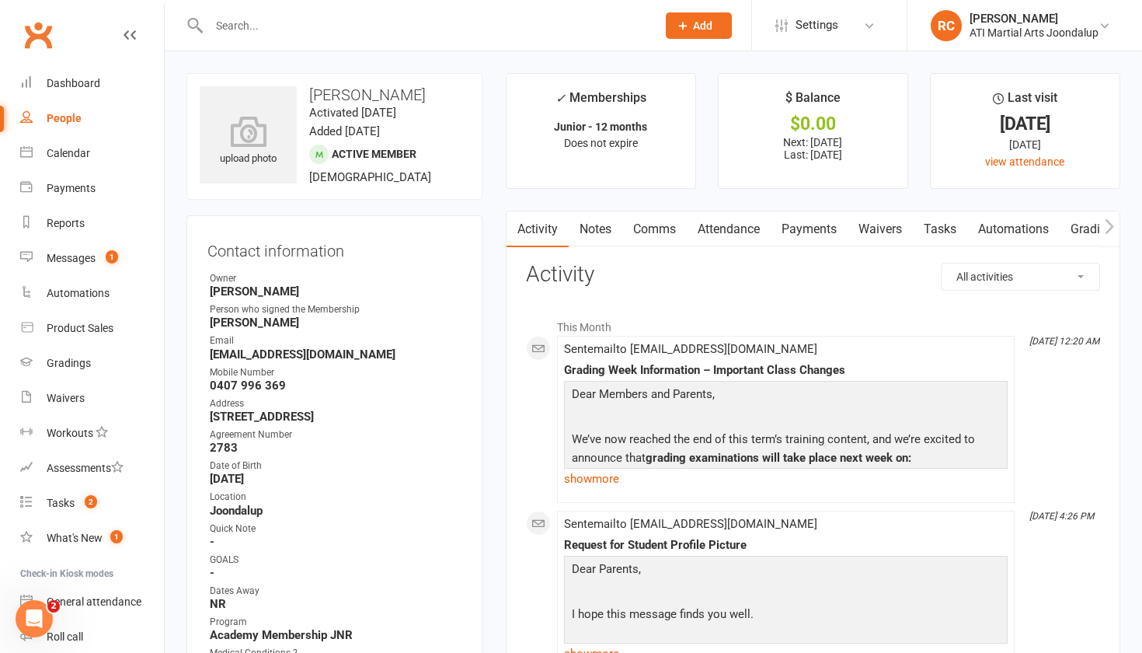
click at [821, 228] on link "Payments" at bounding box center [809, 229] width 77 height 36
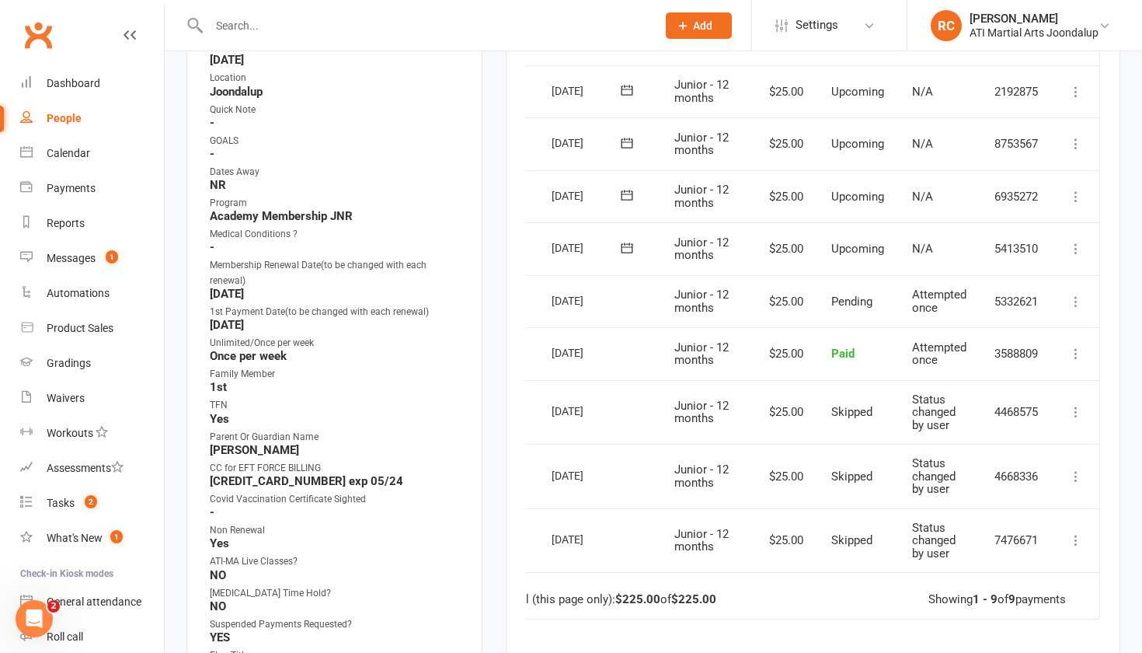
scroll to position [0, 39]
click at [1076, 243] on icon at bounding box center [1077, 249] width 16 height 16
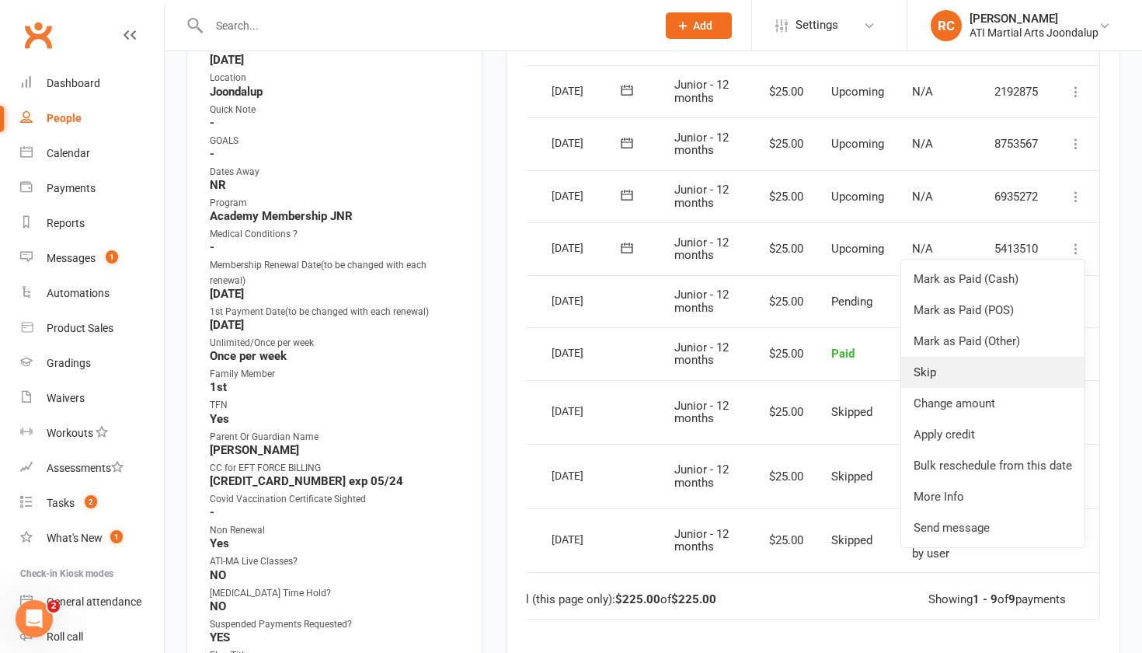
click at [991, 372] on link "Skip" at bounding box center [992, 372] width 183 height 31
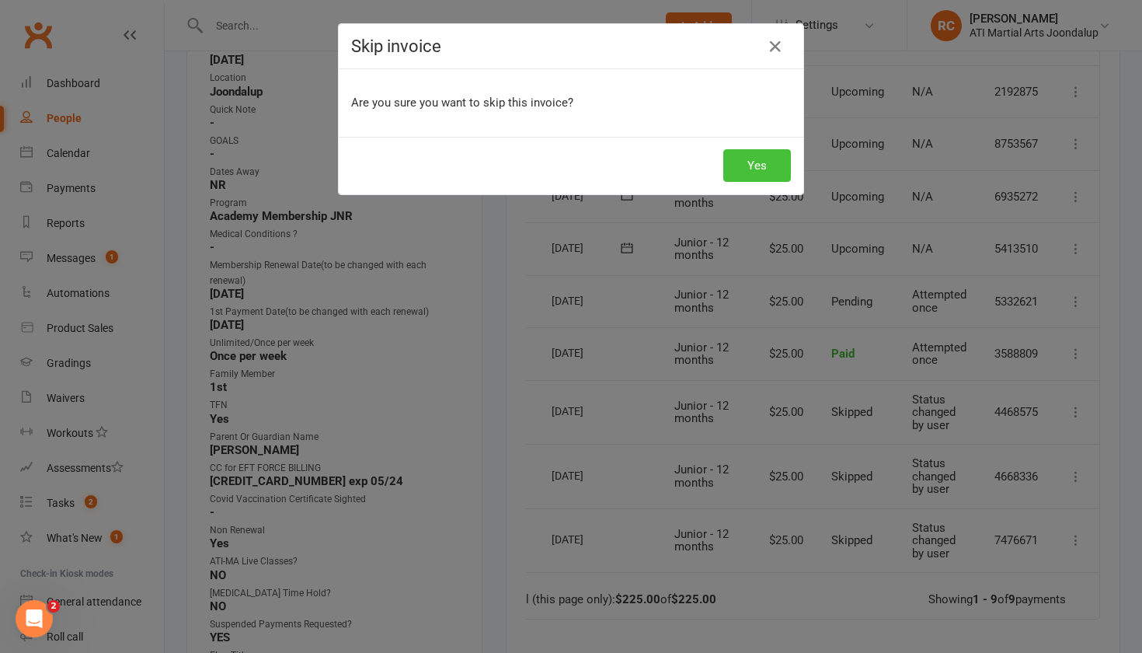
click at [764, 164] on button "Yes" at bounding box center [757, 165] width 68 height 33
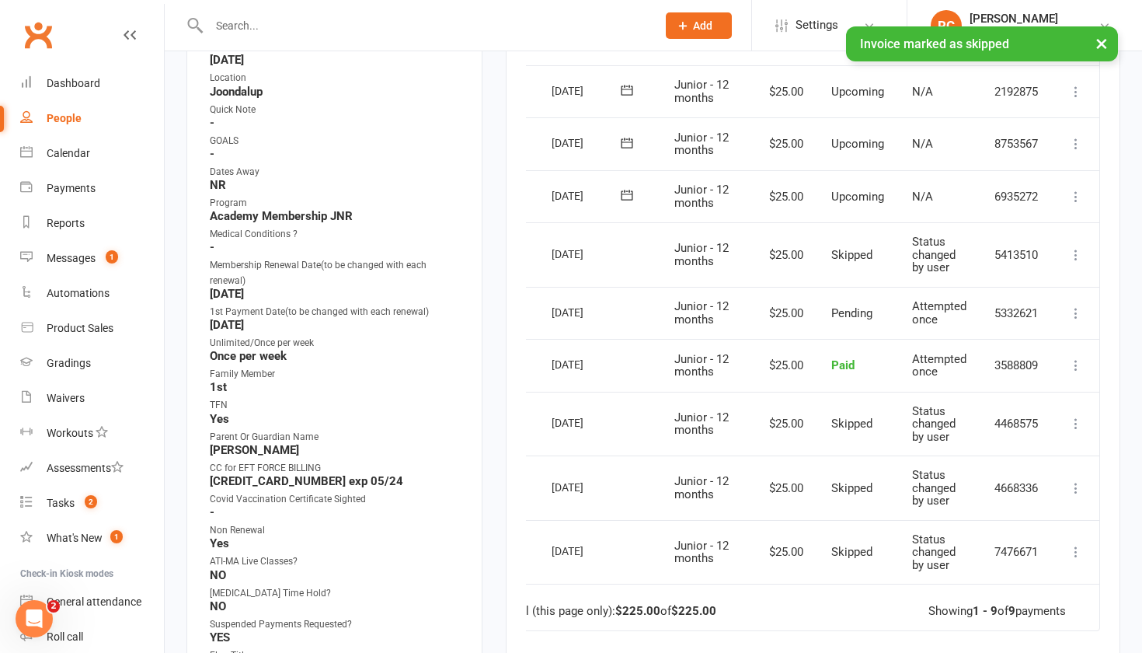
click at [1082, 189] on icon at bounding box center [1077, 197] width 16 height 16
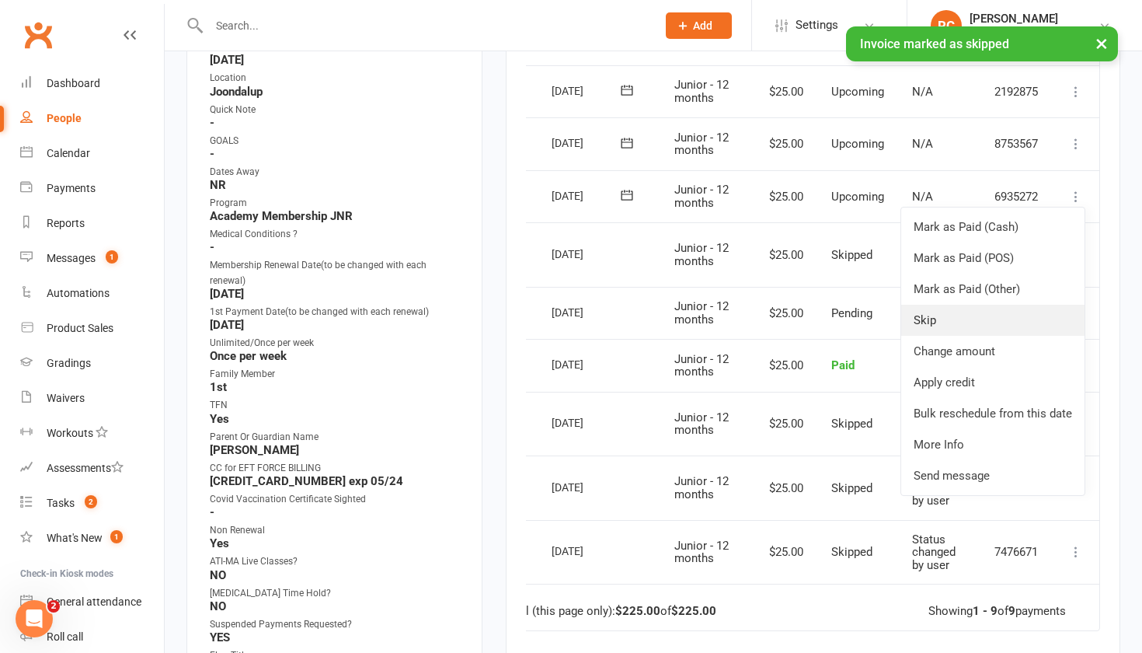
click at [992, 313] on link "Skip" at bounding box center [992, 320] width 183 height 31
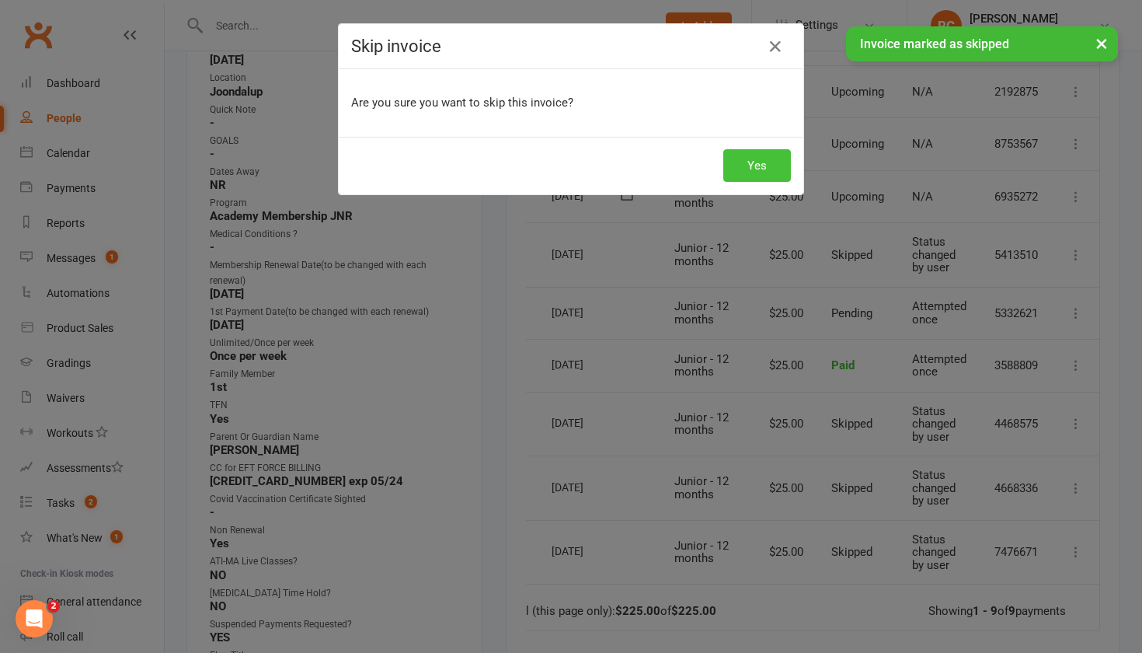
click at [777, 162] on button "Yes" at bounding box center [757, 165] width 68 height 33
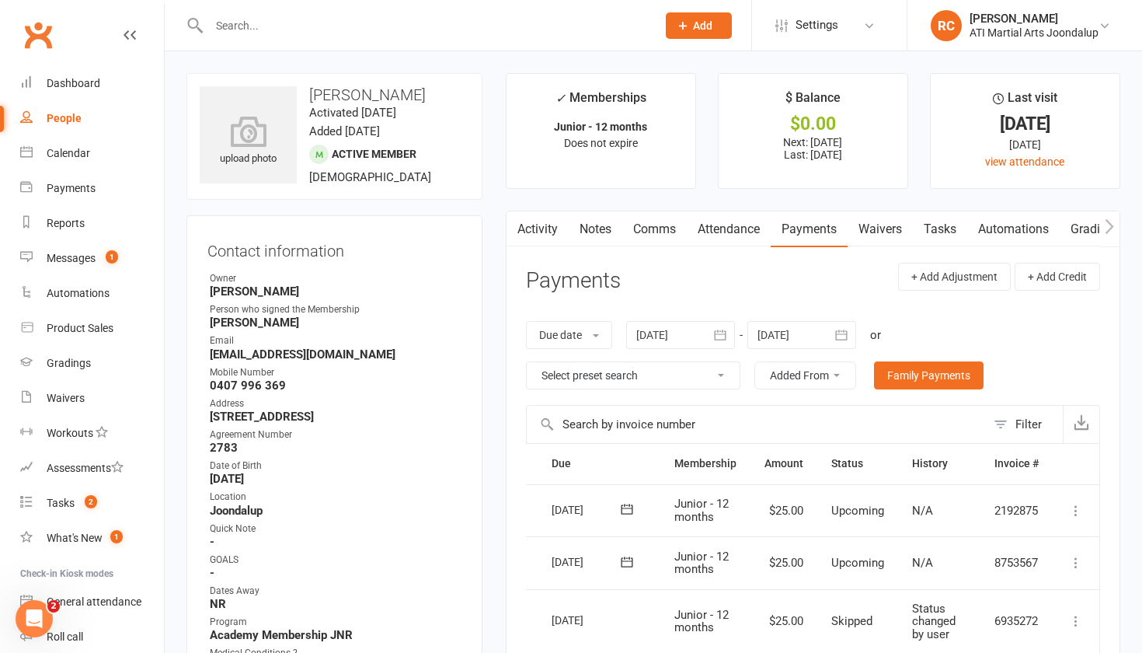
scroll to position [0, 0]
click at [608, 224] on link "Notes" at bounding box center [596, 229] width 54 height 36
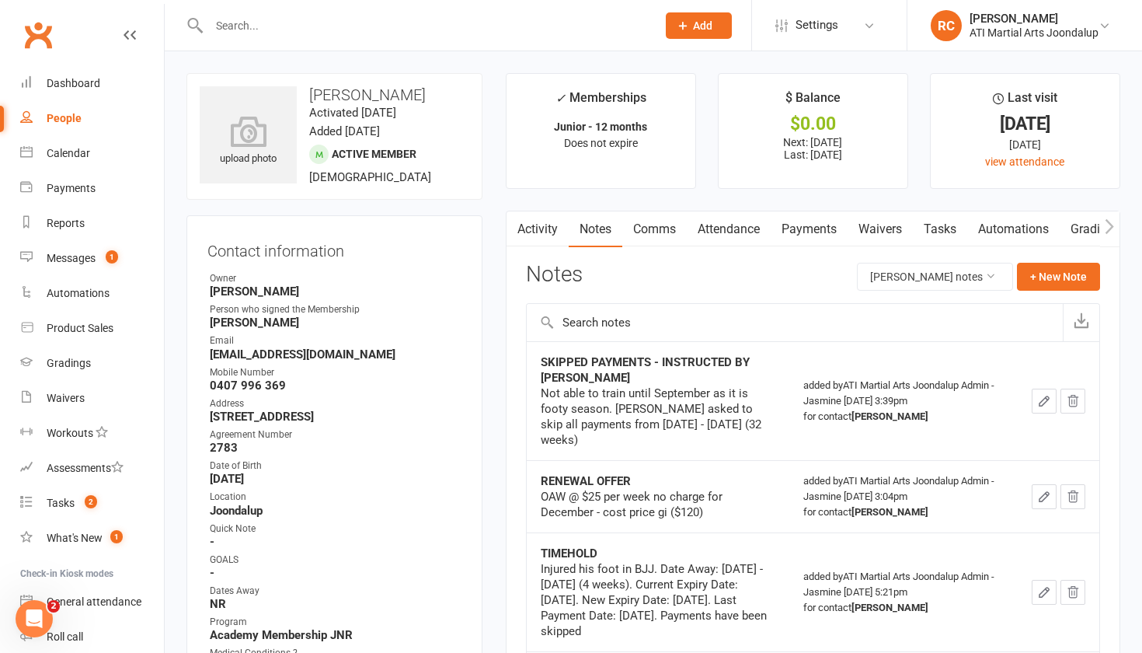
click at [601, 40] on div at bounding box center [416, 25] width 459 height 51
click at [591, 23] on input "text" at bounding box center [424, 26] width 441 height 22
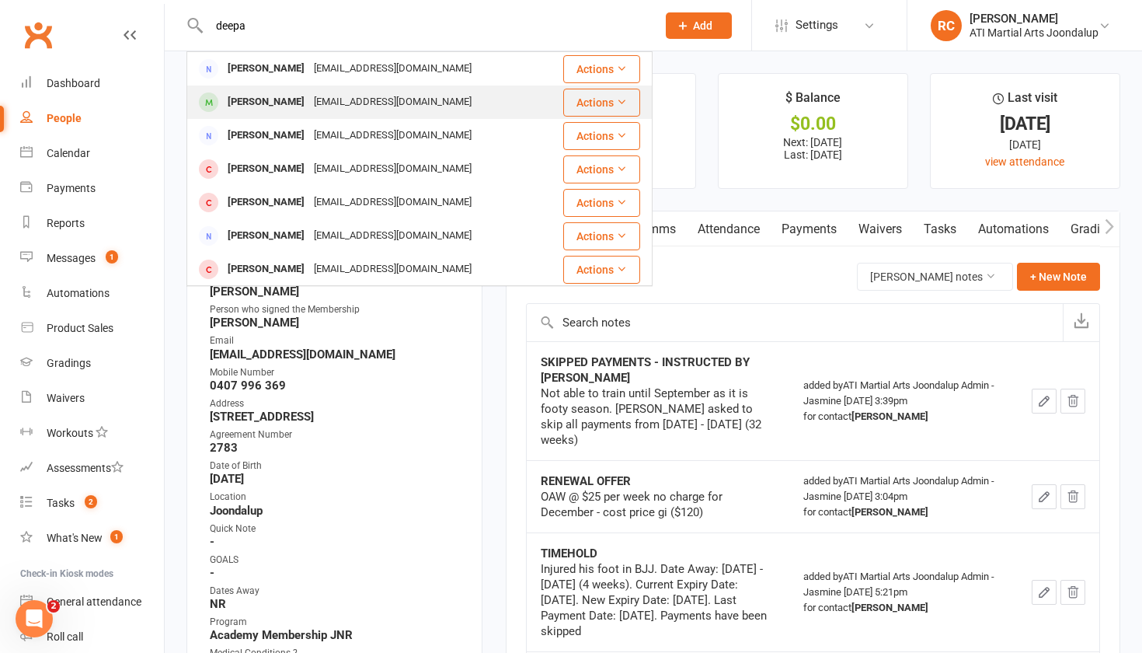
type input "deepa"
click at [349, 96] on div "[EMAIL_ADDRESS][DOMAIN_NAME]" at bounding box center [392, 102] width 167 height 23
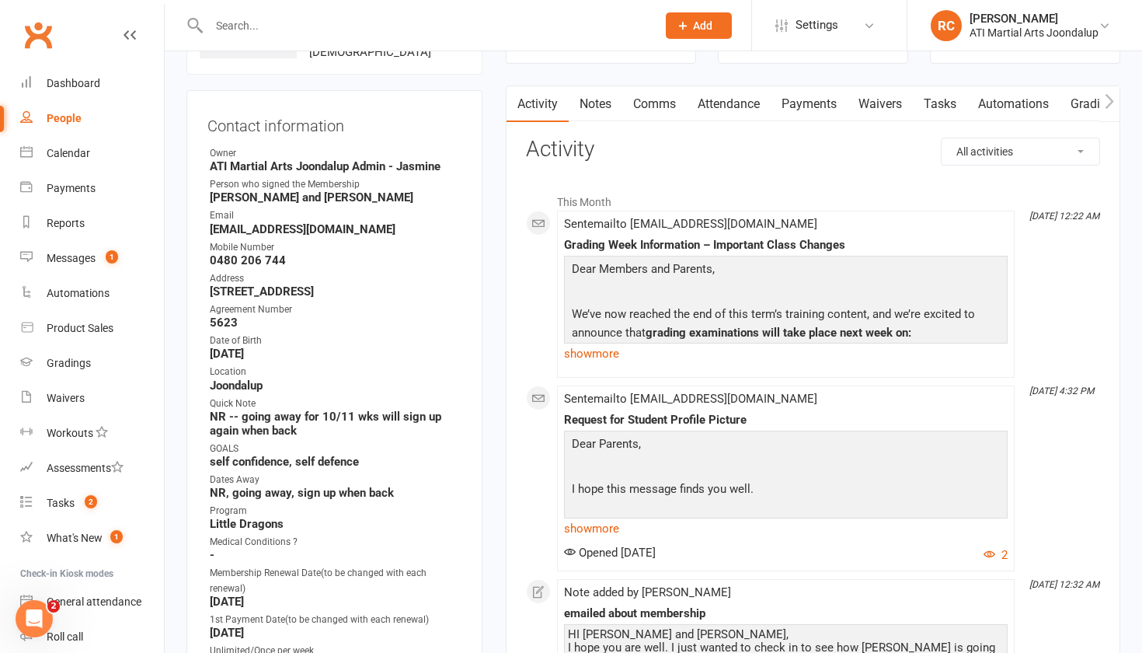
scroll to position [127, 0]
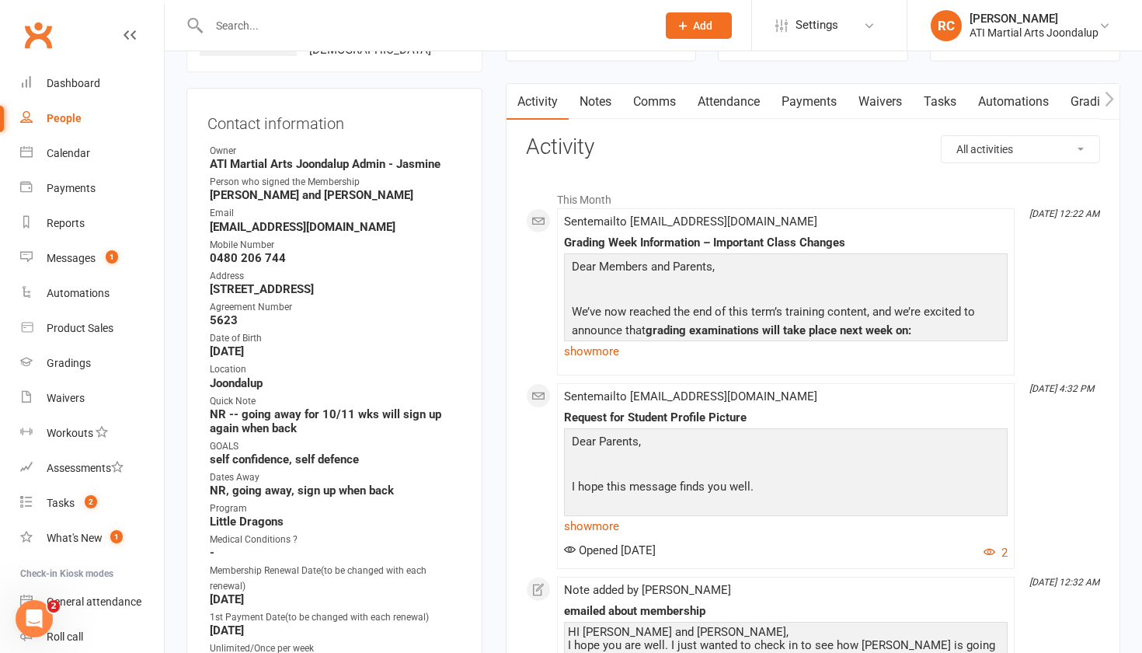
click at [803, 103] on link "Payments" at bounding box center [809, 102] width 77 height 36
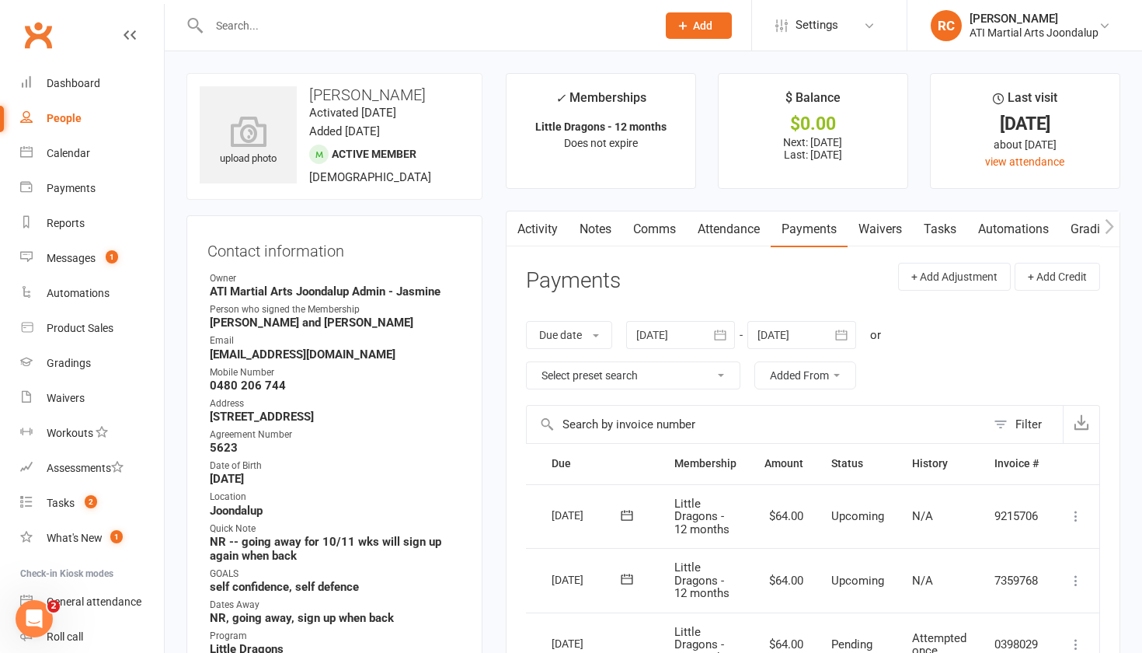
click at [608, 232] on link "Notes" at bounding box center [596, 229] width 54 height 36
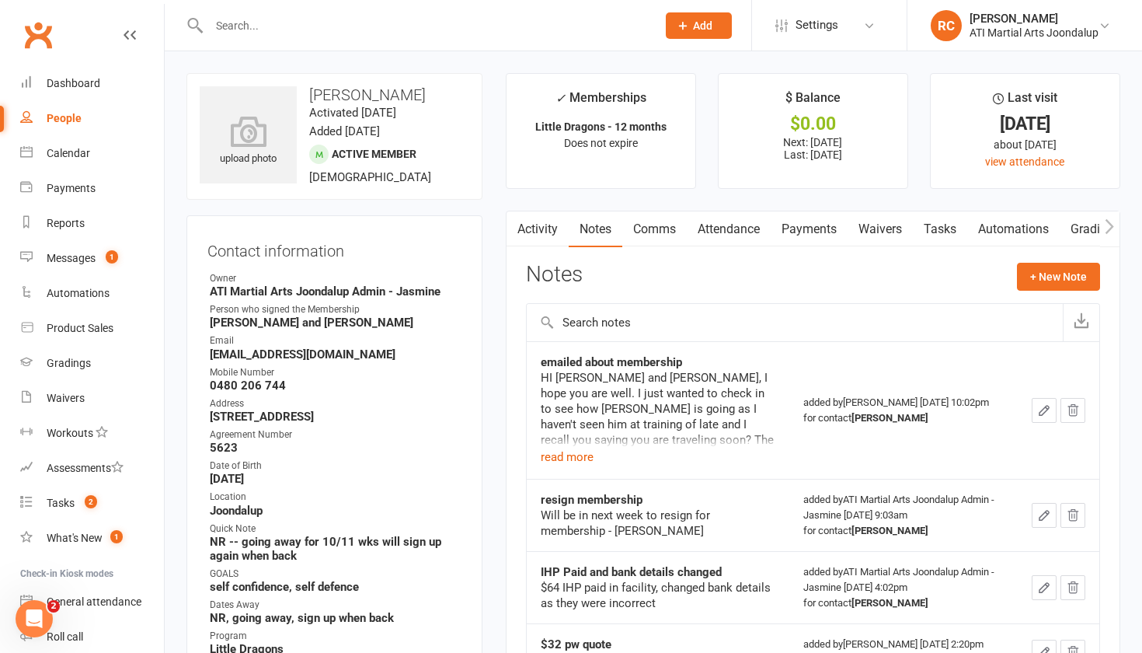
click at [812, 232] on link "Payments" at bounding box center [809, 229] width 77 height 36
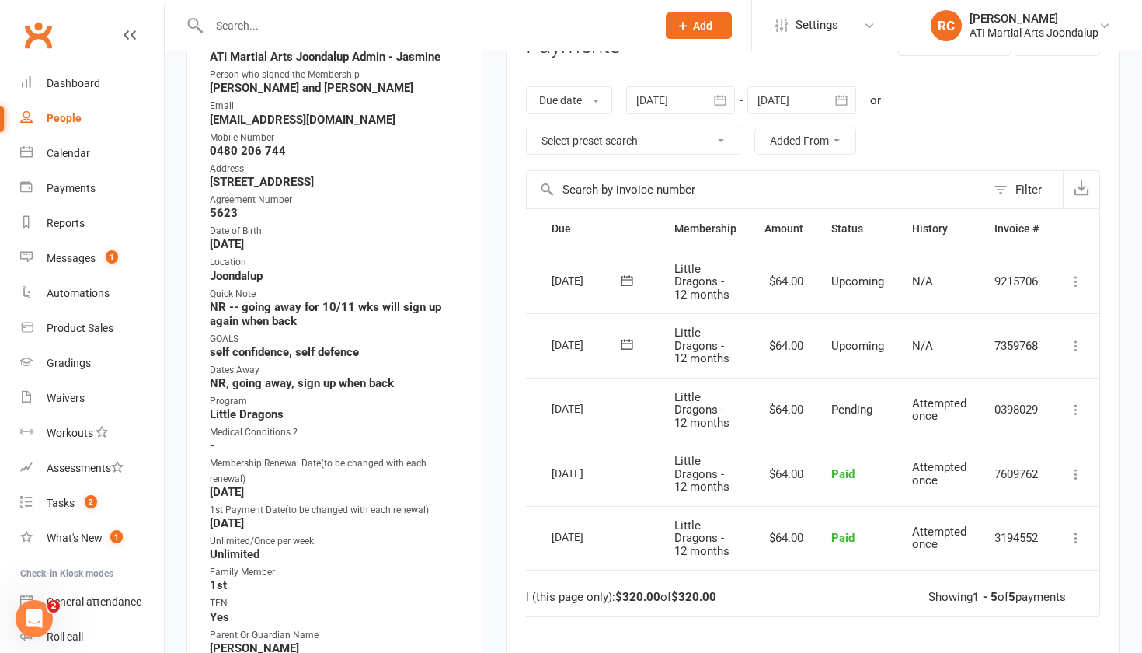
scroll to position [236, 0]
click at [1076, 347] on icon at bounding box center [1077, 344] width 16 height 16
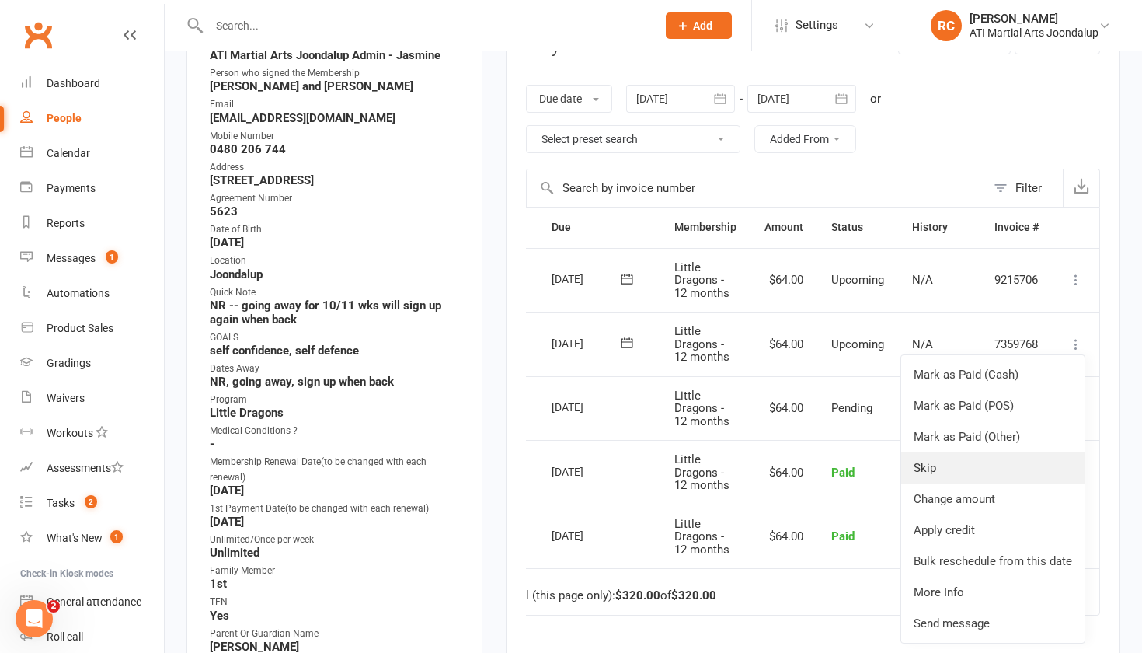
click at [991, 467] on link "Skip" at bounding box center [992, 467] width 183 height 31
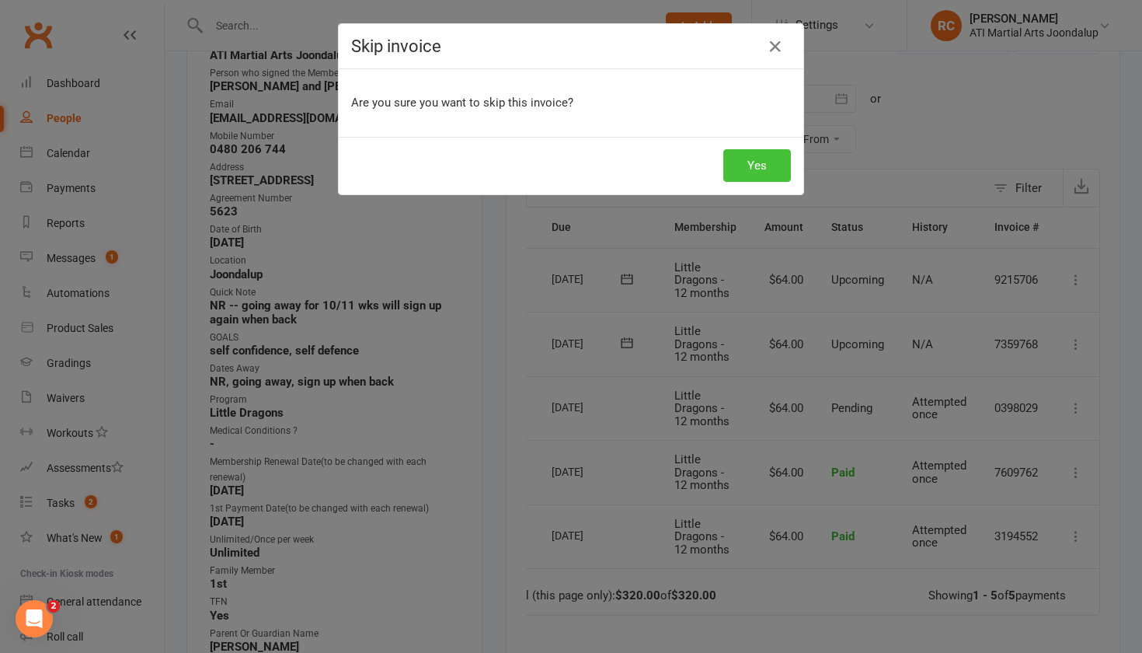
click at [776, 173] on button "Yes" at bounding box center [757, 165] width 68 height 33
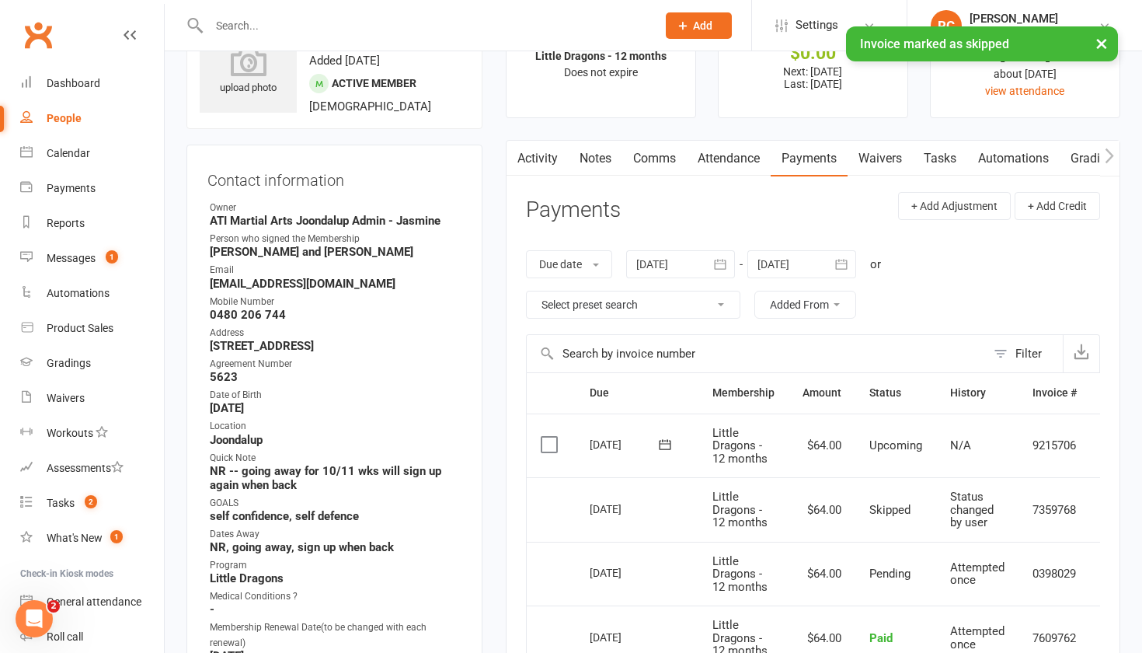
scroll to position [29, 0]
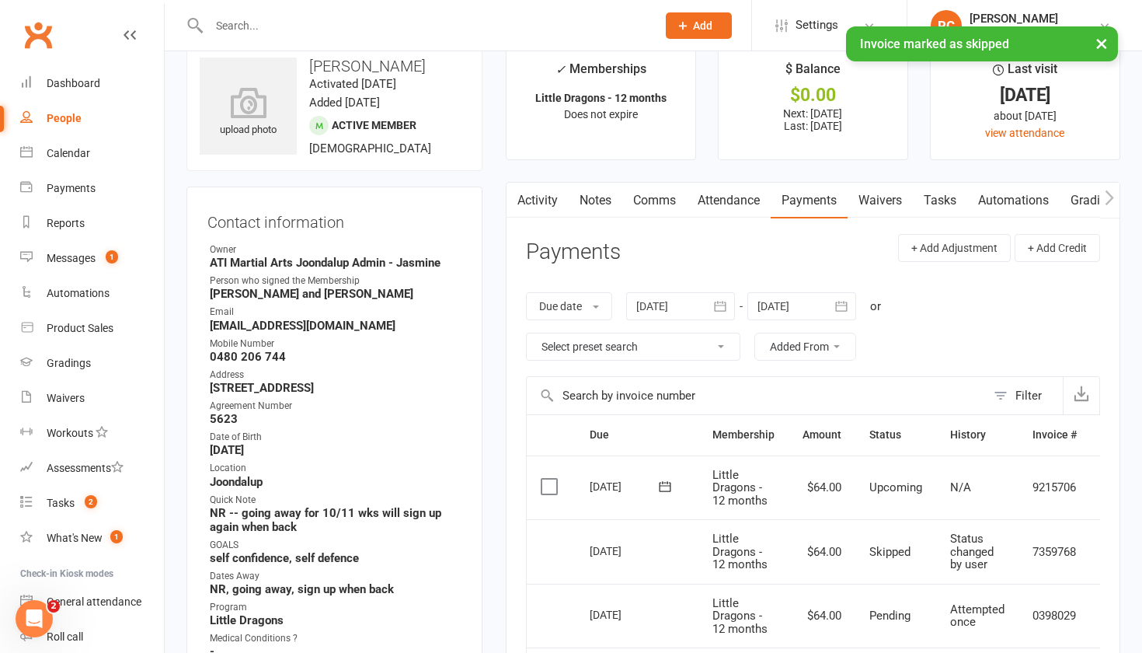
click at [599, 198] on link "Notes" at bounding box center [596, 201] width 54 height 36
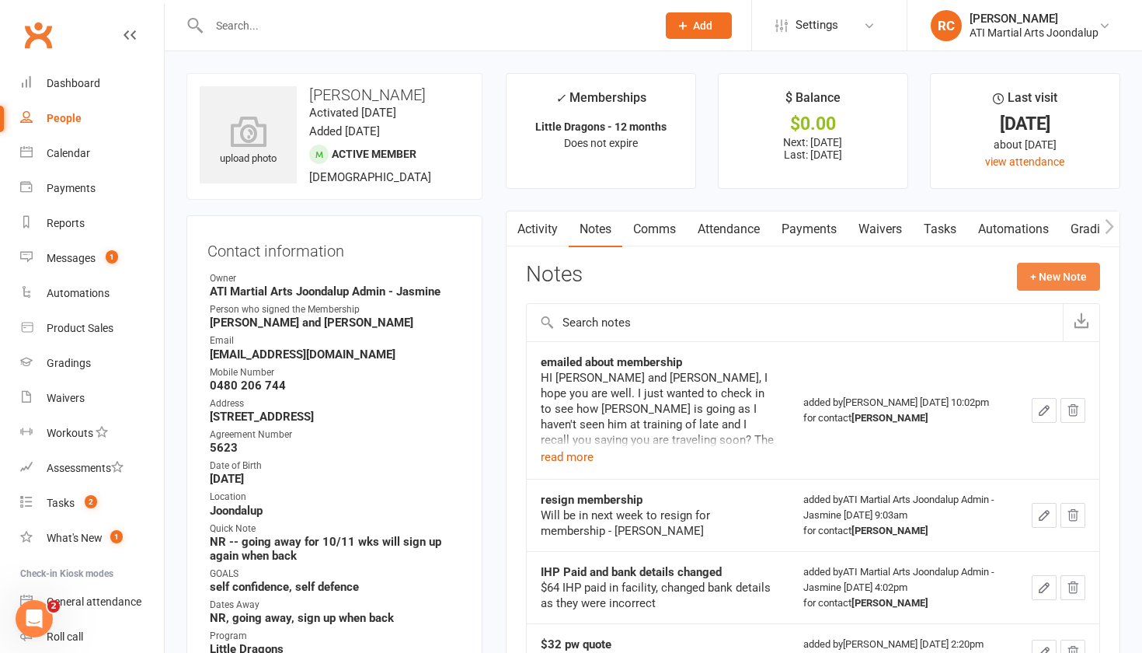
click at [1067, 281] on button "+ New Note" at bounding box center [1058, 277] width 83 height 28
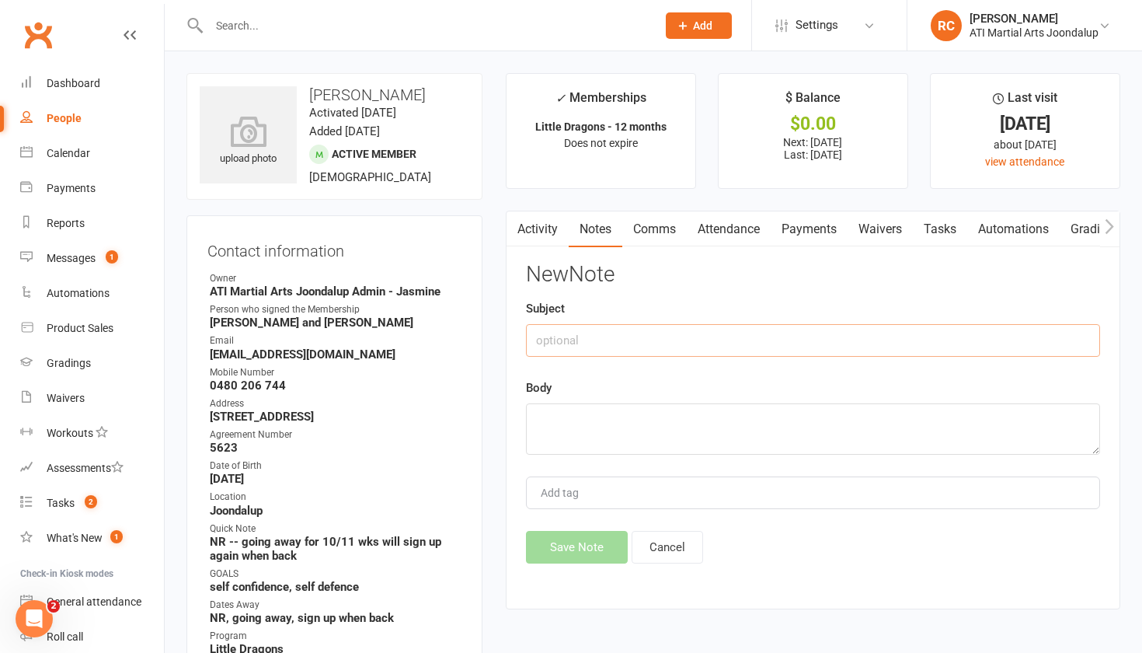
click at [789, 336] on input "text" at bounding box center [813, 340] width 574 height 33
type input "skipped fortnight payment"
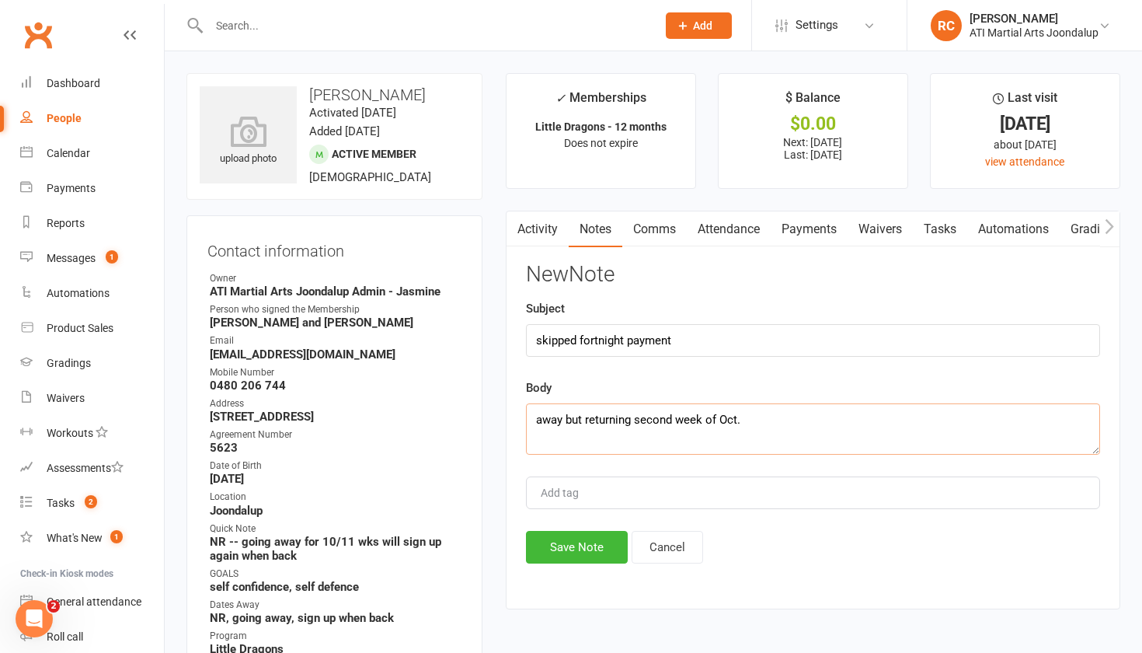
click at [613, 438] on textarea "away but returning second week of Oct." at bounding box center [813, 428] width 574 height 51
paste textarea "Hi [PERSON_NAME] would like to attend again but he will be available from 2nd w…"
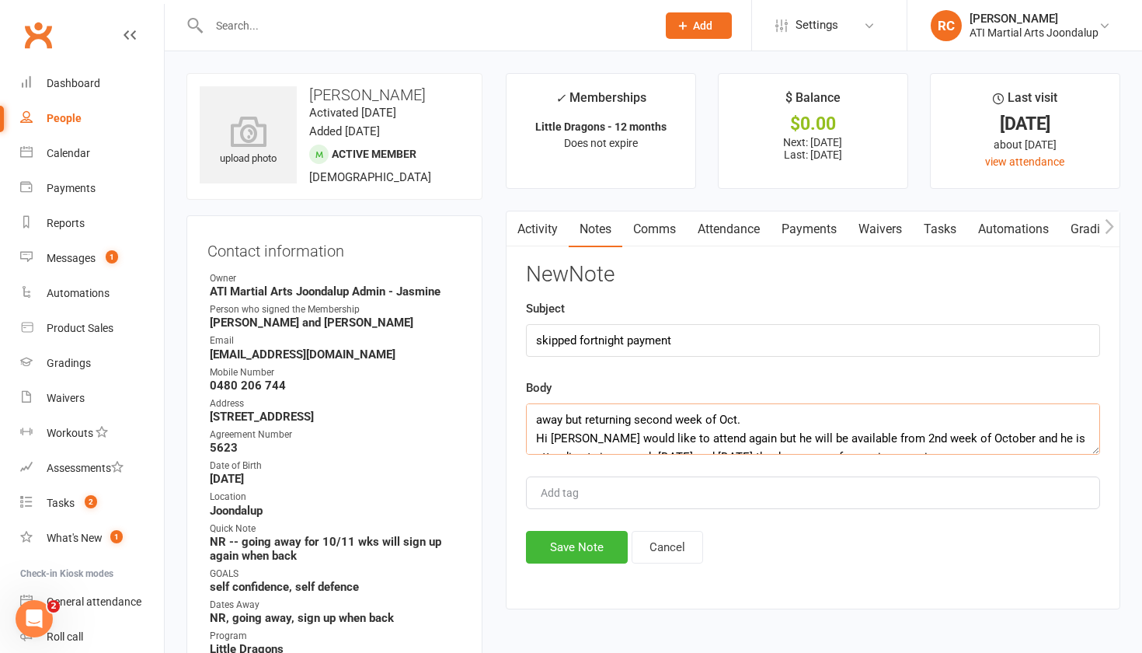
scroll to position [410, 0]
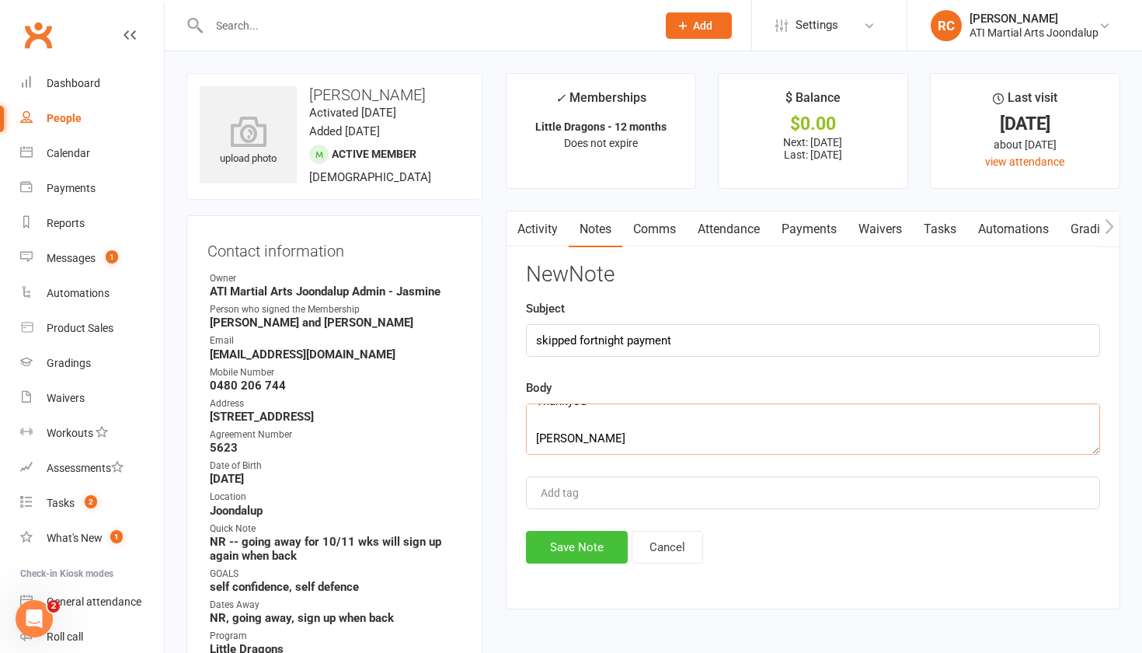
type textarea "away but returning second week of Oct. Hi [PERSON_NAME] would like to attend ag…"
click at [585, 550] on button "Save Note" at bounding box center [577, 547] width 102 height 33
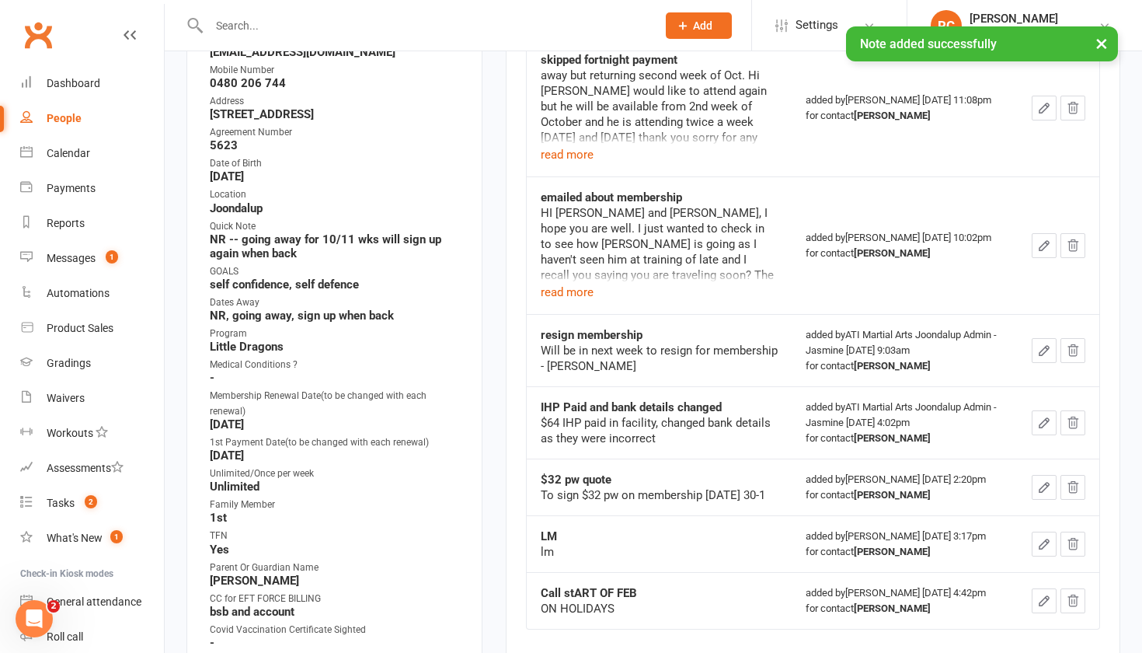
scroll to position [305, 0]
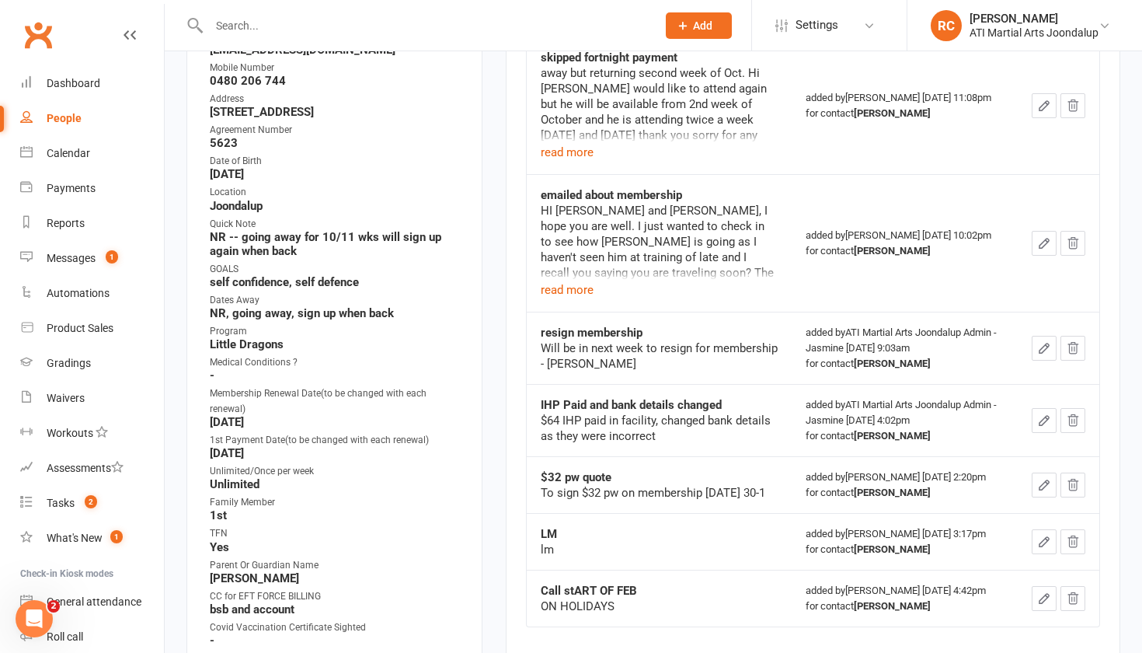
click at [477, 26] on input "text" at bounding box center [424, 26] width 441 height 22
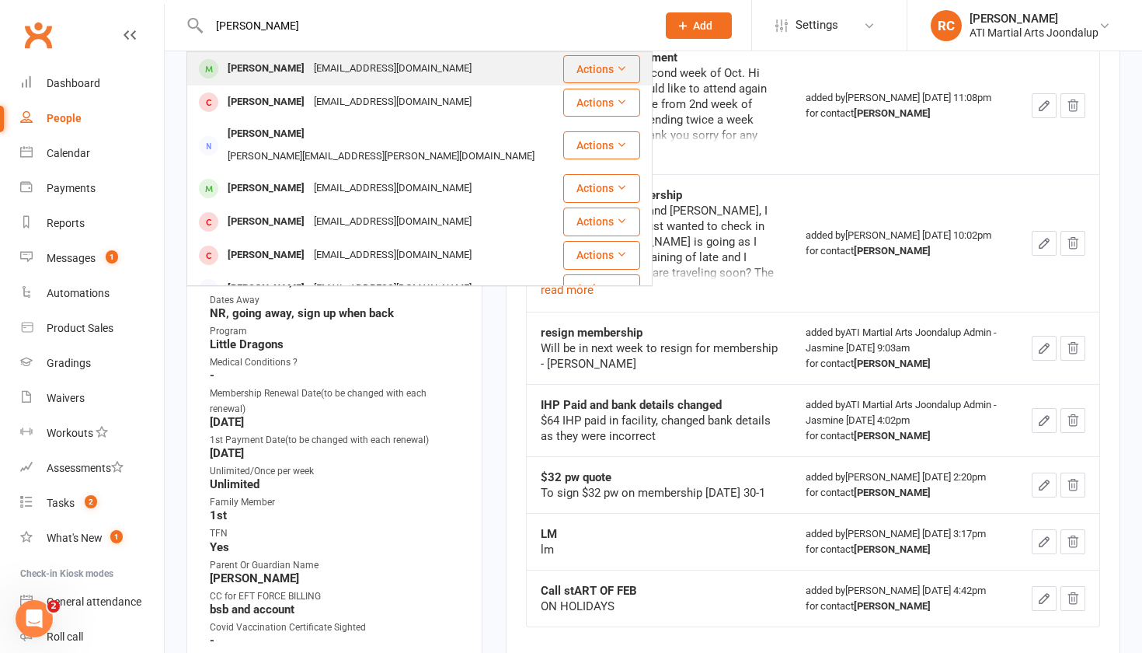
type input "[PERSON_NAME]"
click at [346, 74] on div "[EMAIL_ADDRESS][DOMAIN_NAME]" at bounding box center [392, 69] width 167 height 23
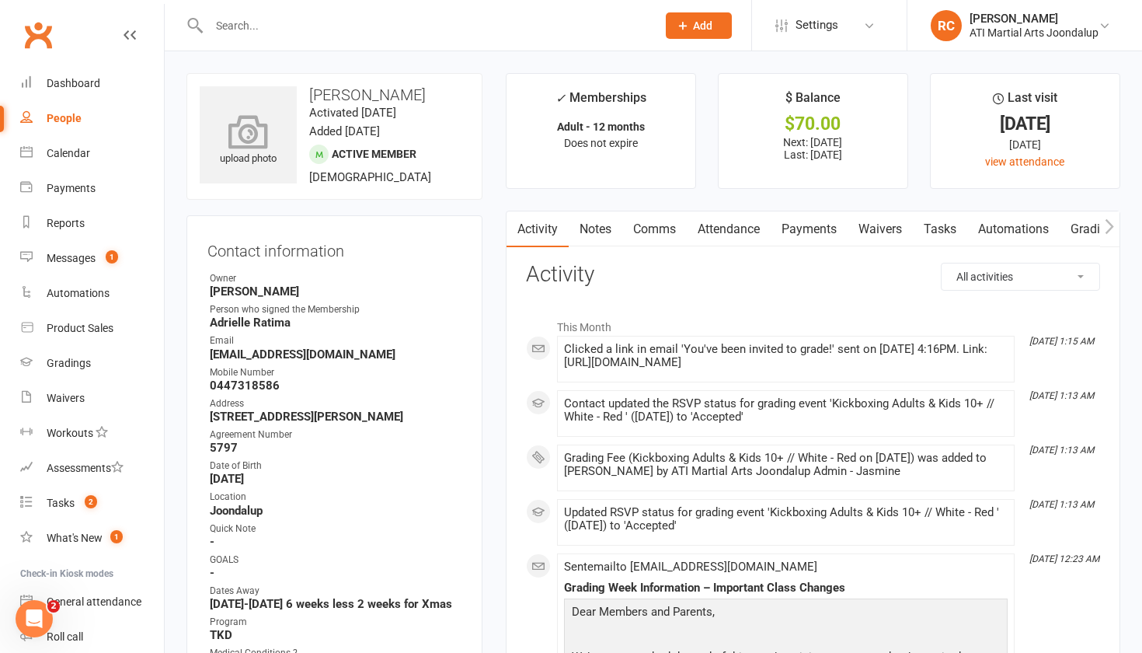
click at [233, 151] on div "upload photo" at bounding box center [248, 141] width 97 height 51
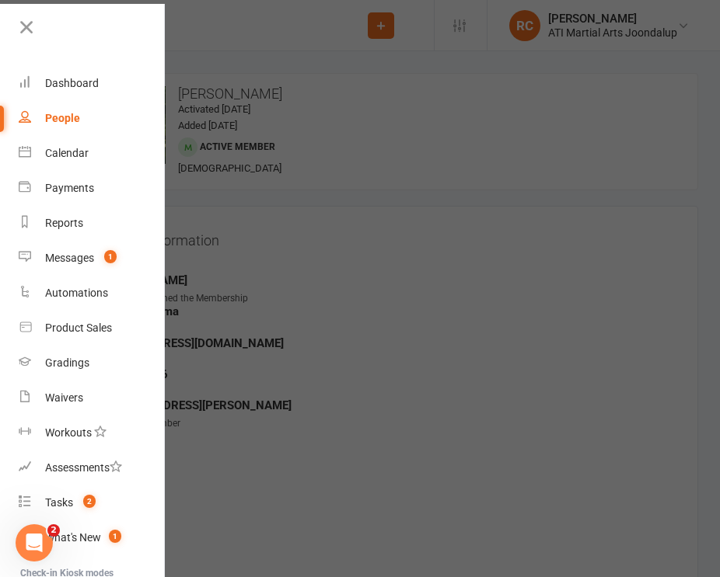
click at [78, 119] on div "People" at bounding box center [62, 118] width 35 height 12
select select "100"
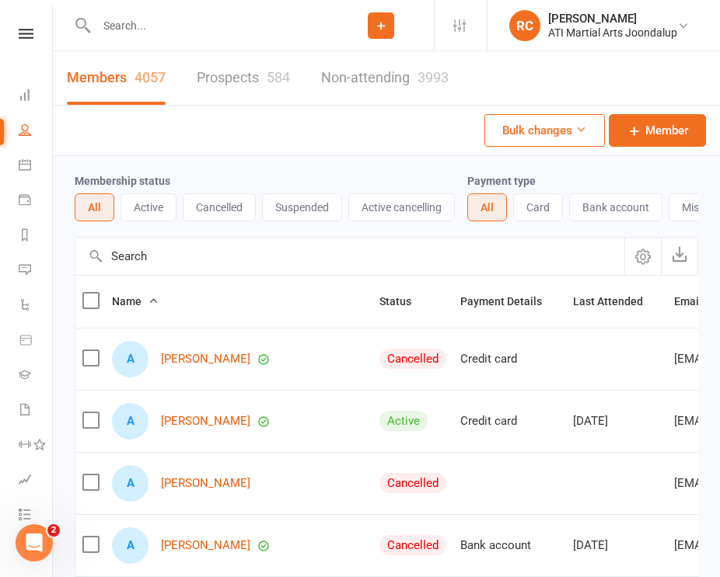
click at [171, 24] on input "text" at bounding box center [210, 26] width 236 height 22
type input "[PERSON_NAME]"
click at [221, 27] on input "text" at bounding box center [210, 26] width 236 height 22
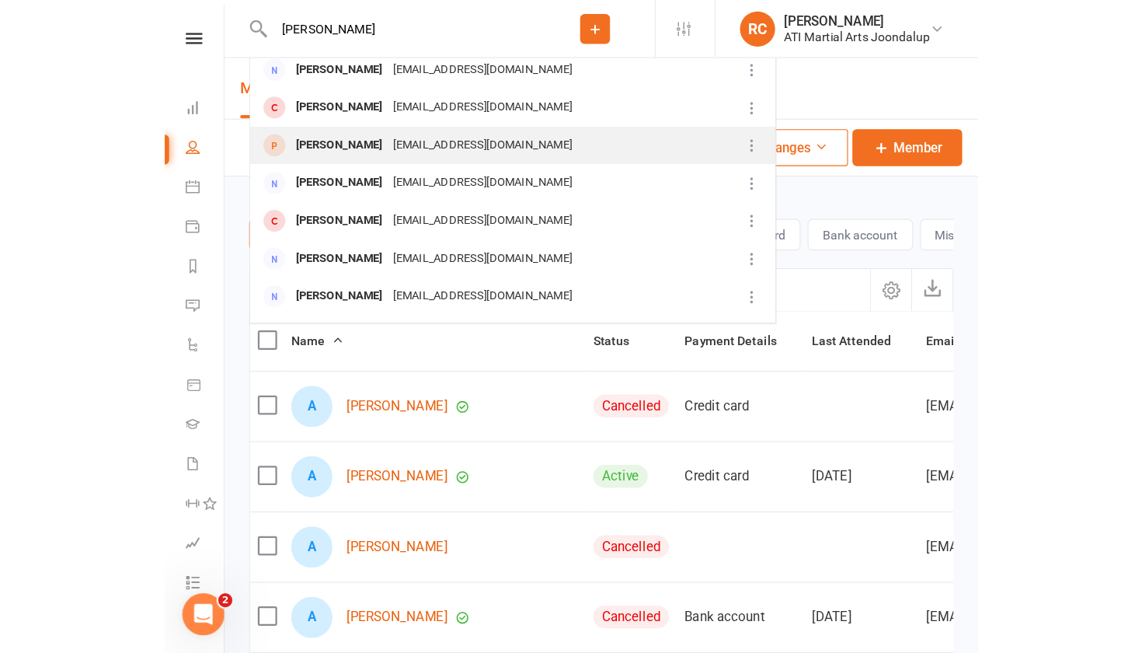
scroll to position [230, 0]
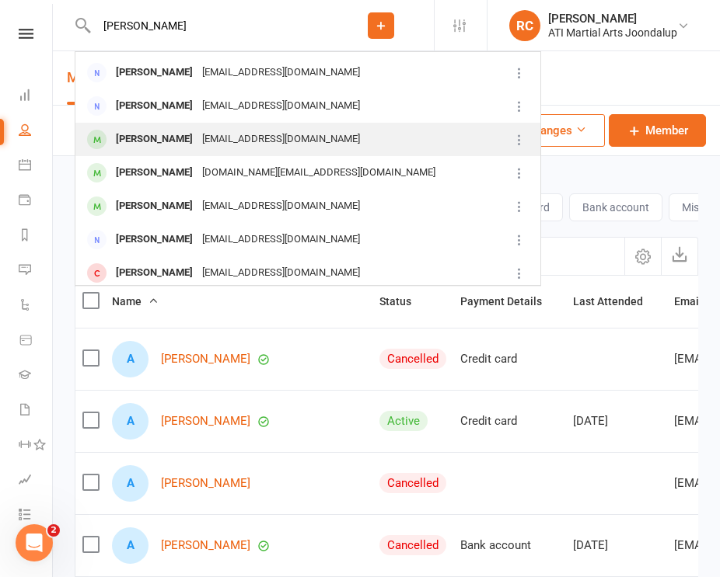
type input "[PERSON_NAME]"
click at [250, 145] on div "[EMAIL_ADDRESS][DOMAIN_NAME]" at bounding box center [280, 139] width 167 height 23
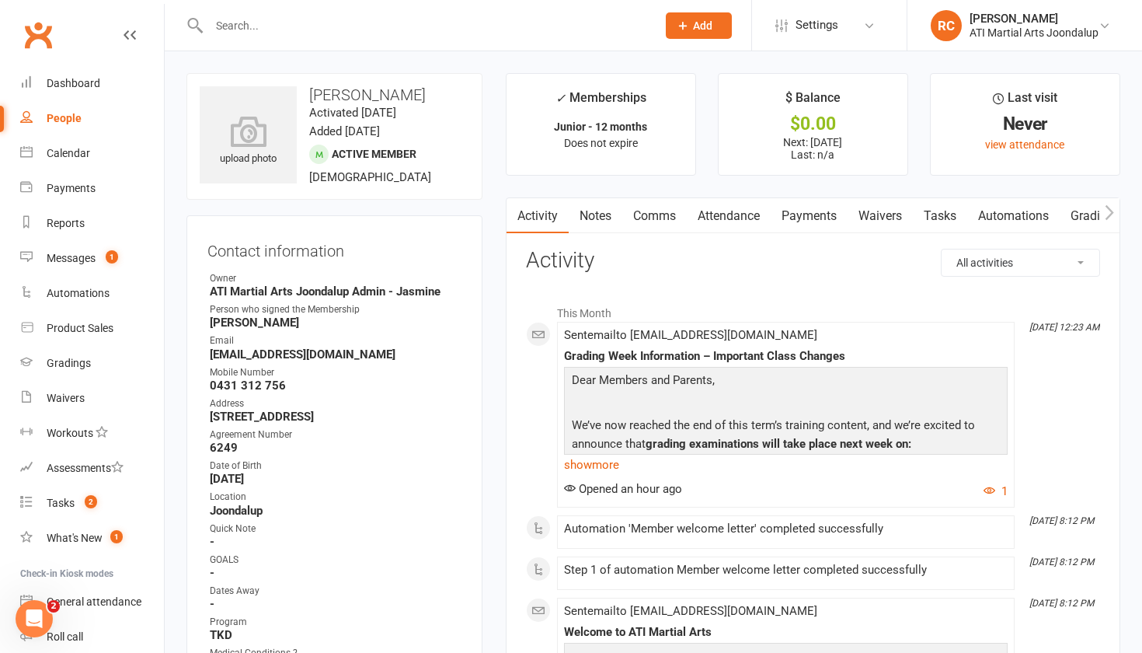
scroll to position [0, 1]
click at [842, 212] on link "Payments" at bounding box center [808, 216] width 77 height 36
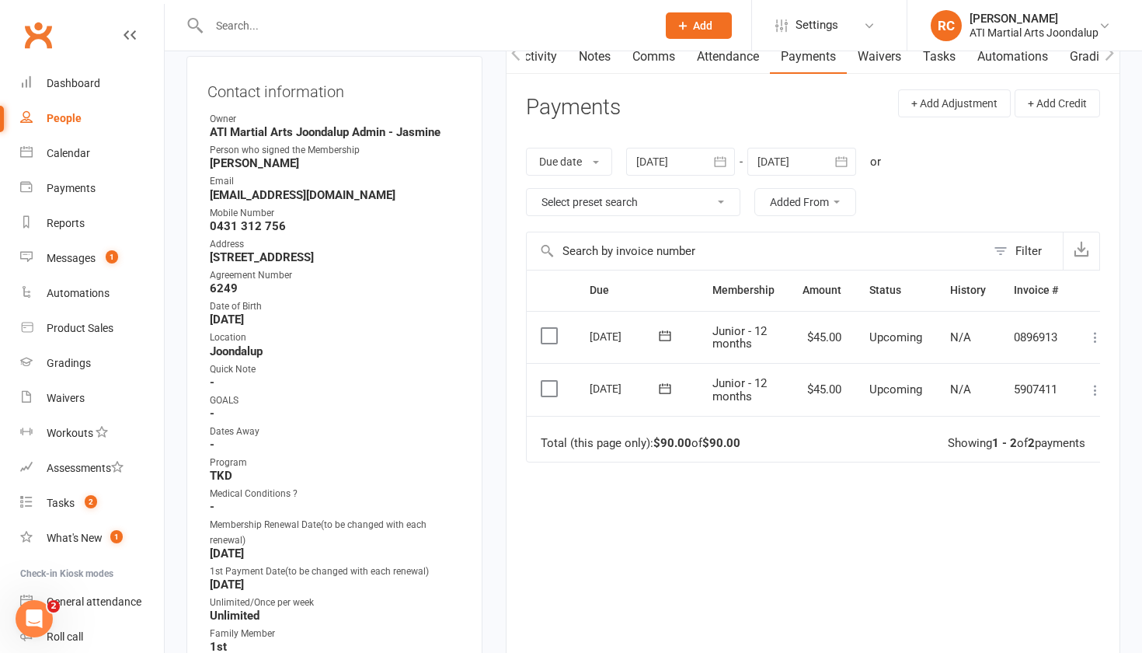
scroll to position [160, 0]
click at [531, 67] on link "Activity" at bounding box center [537, 56] width 62 height 36
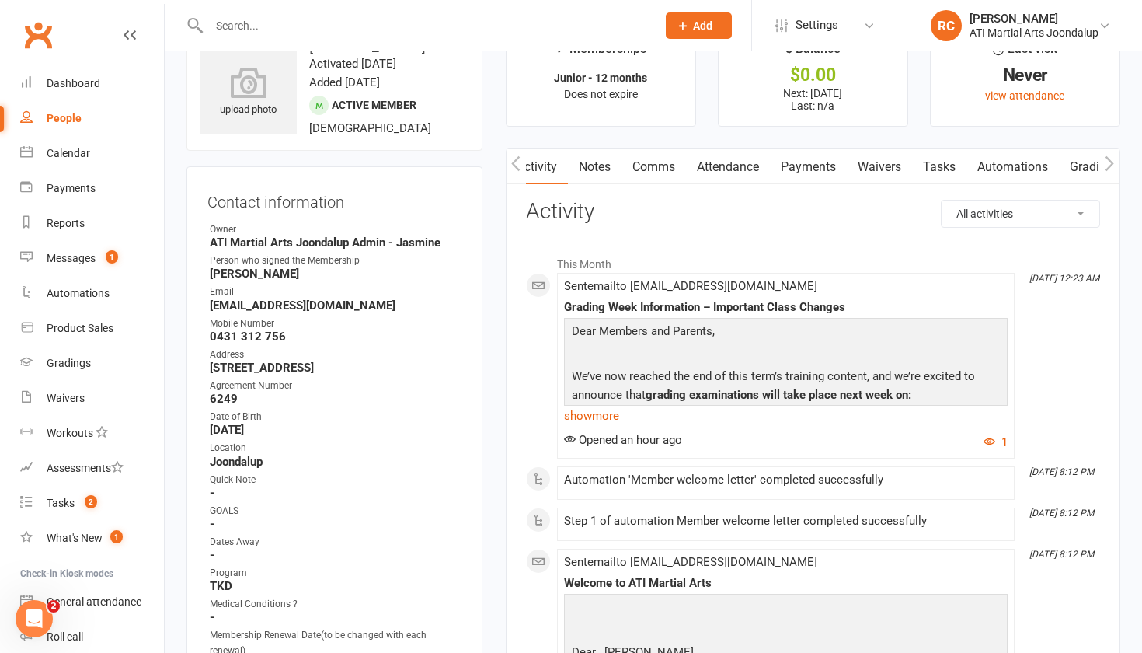
scroll to position [47, 0]
click at [818, 165] on link "Payments" at bounding box center [808, 169] width 77 height 36
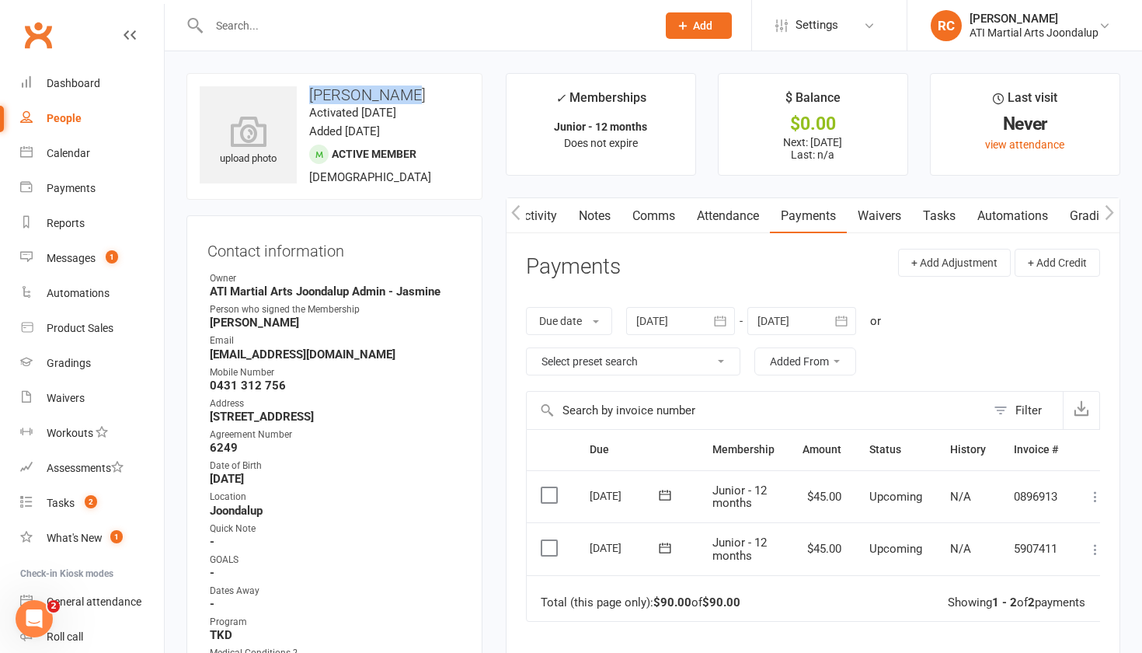
drag, startPoint x: 426, startPoint y: 92, endPoint x: 306, endPoint y: 98, distance: 119.8
click at [306, 98] on h3 "[PERSON_NAME]" at bounding box center [335, 94] width 270 height 17
copy h3 "[PERSON_NAME]"
click at [540, 21] on input "text" at bounding box center [424, 26] width 441 height 22
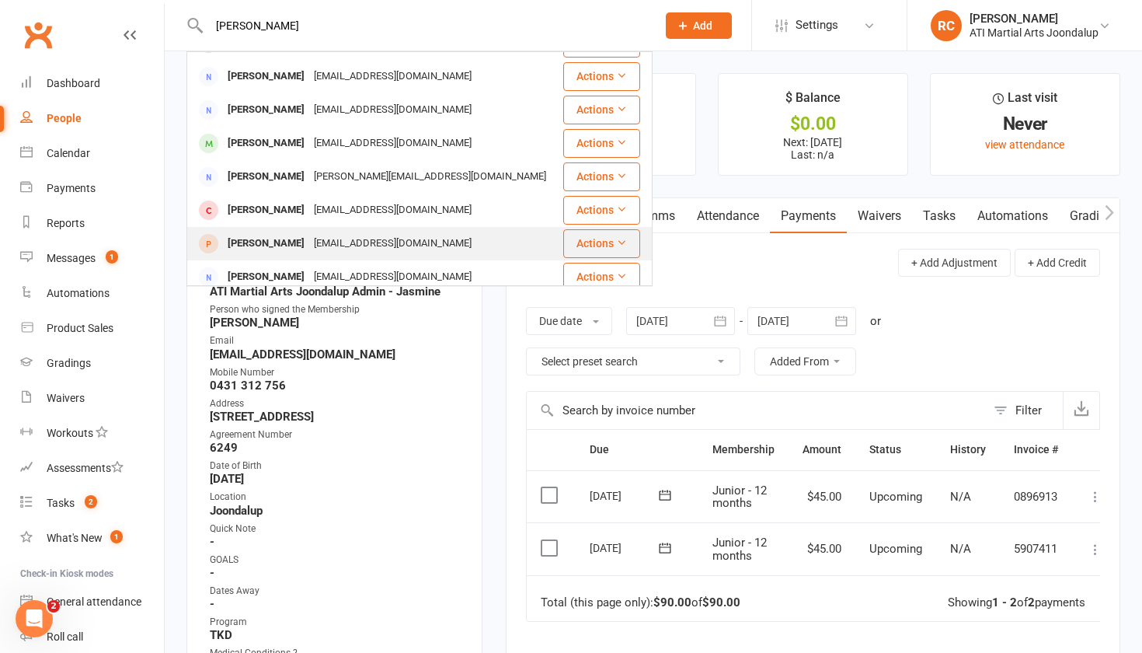
scroll to position [111, 0]
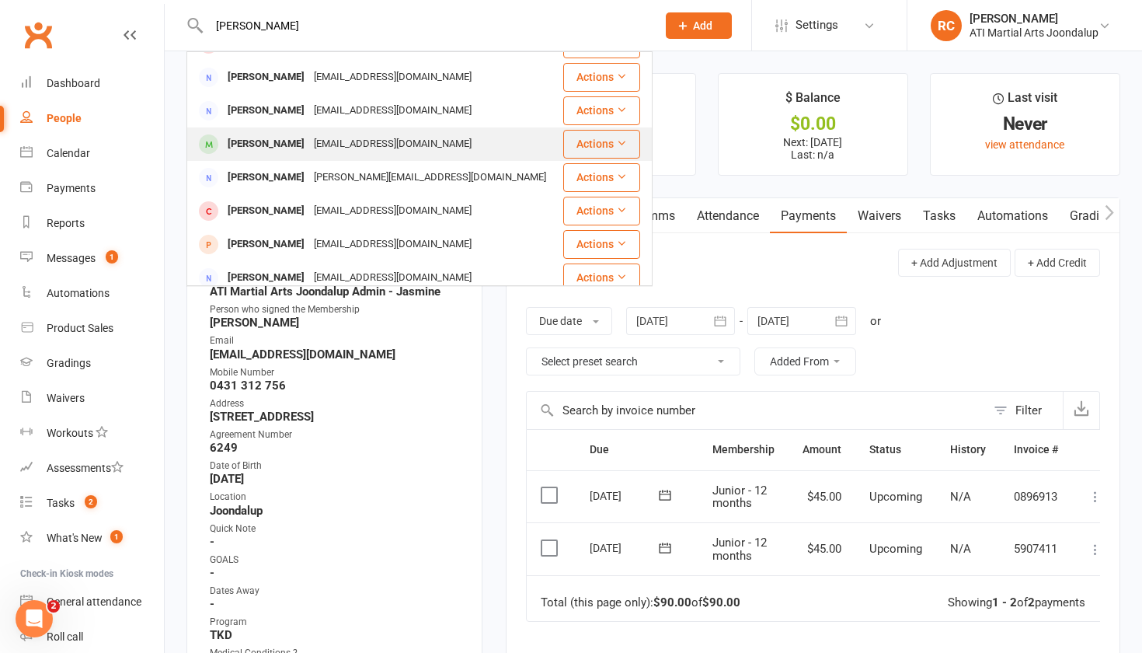
type input "[PERSON_NAME]"
click at [366, 133] on div "[EMAIL_ADDRESS][DOMAIN_NAME]" at bounding box center [392, 144] width 167 height 23
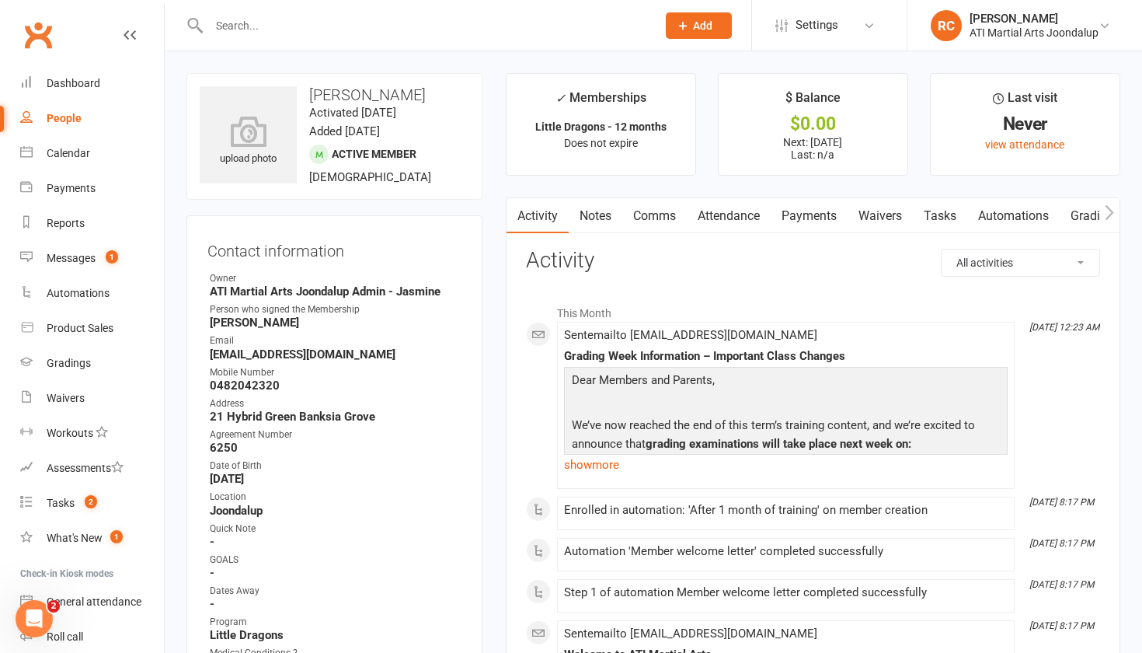
click at [799, 208] on link "Payments" at bounding box center [809, 216] width 77 height 36
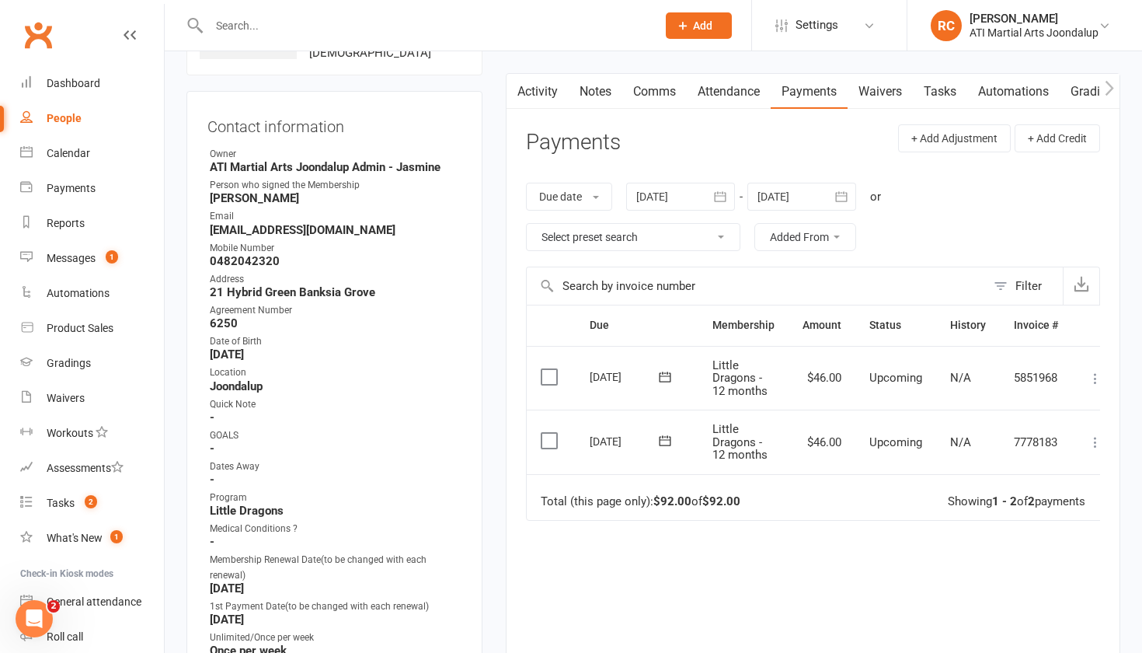
scroll to position [131, 0]
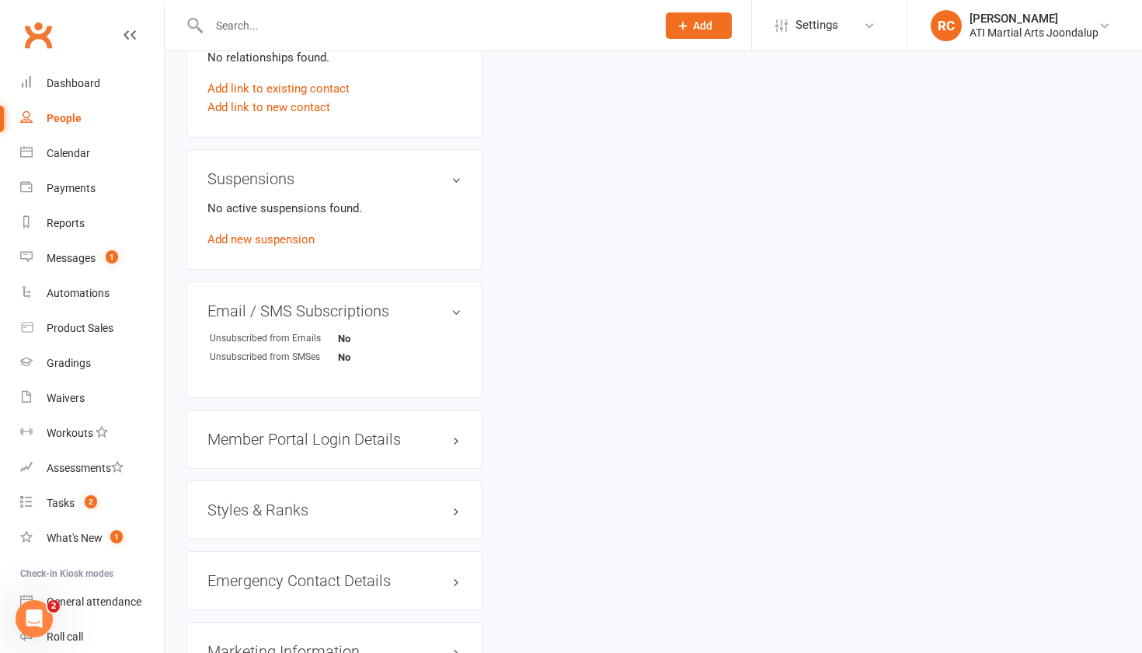
click at [276, 508] on h3 "Styles & Ranks" at bounding box center [334, 509] width 254 height 17
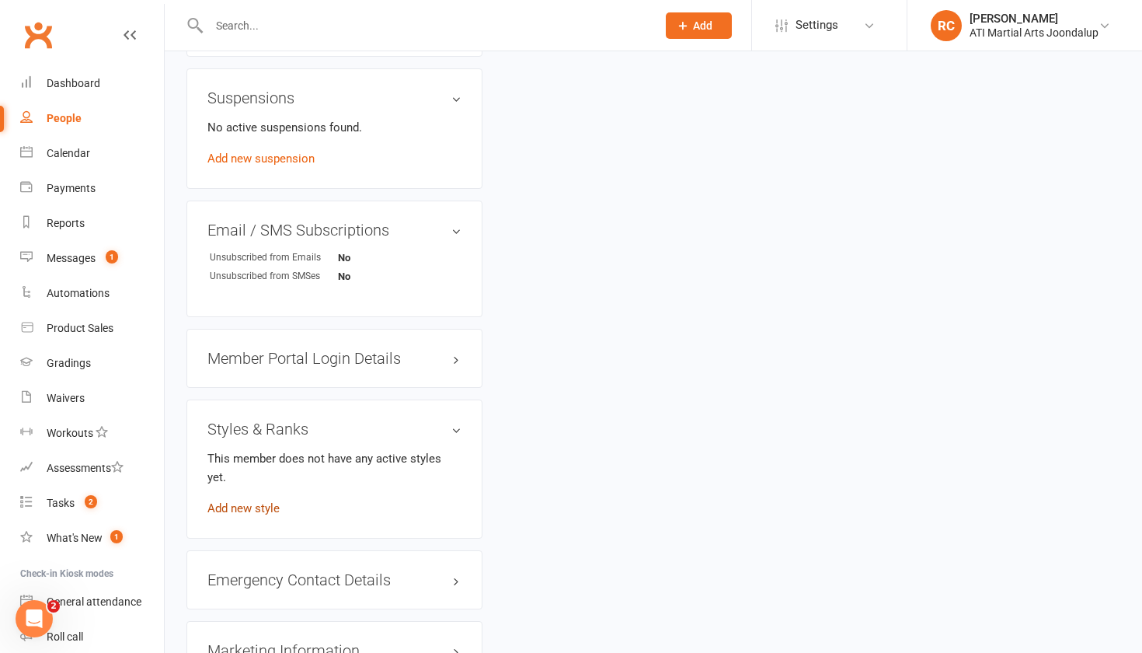
click at [266, 501] on link "Add new style" at bounding box center [243, 508] width 72 height 14
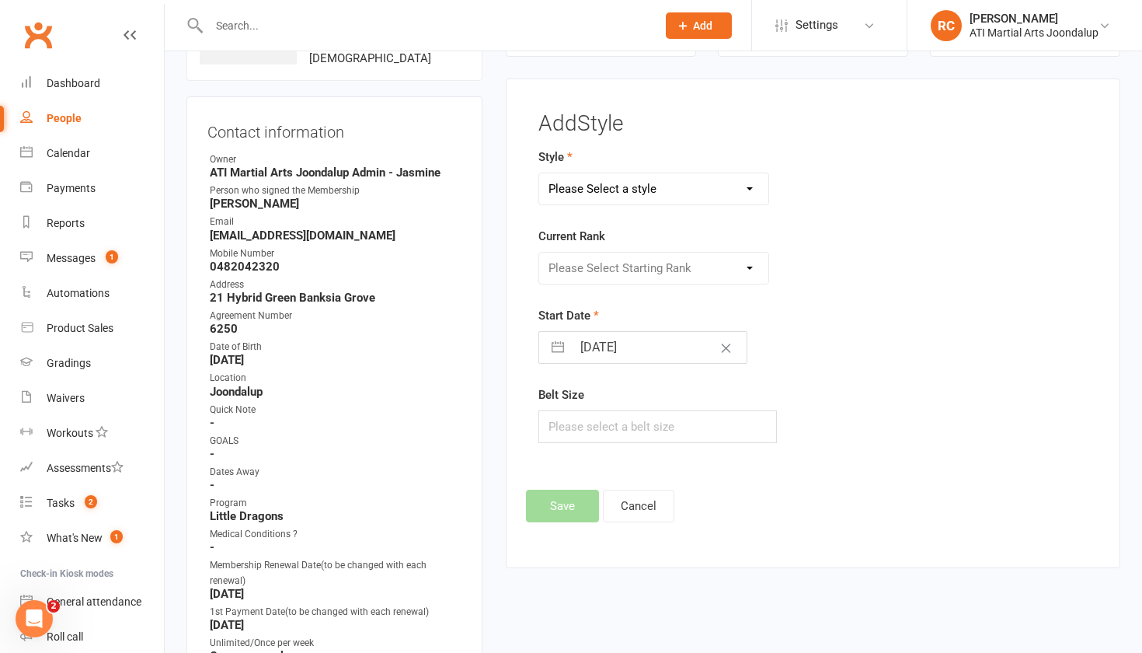
select select "2494"
select select "25166"
click at [568, 519] on button "Save" at bounding box center [562, 506] width 73 height 33
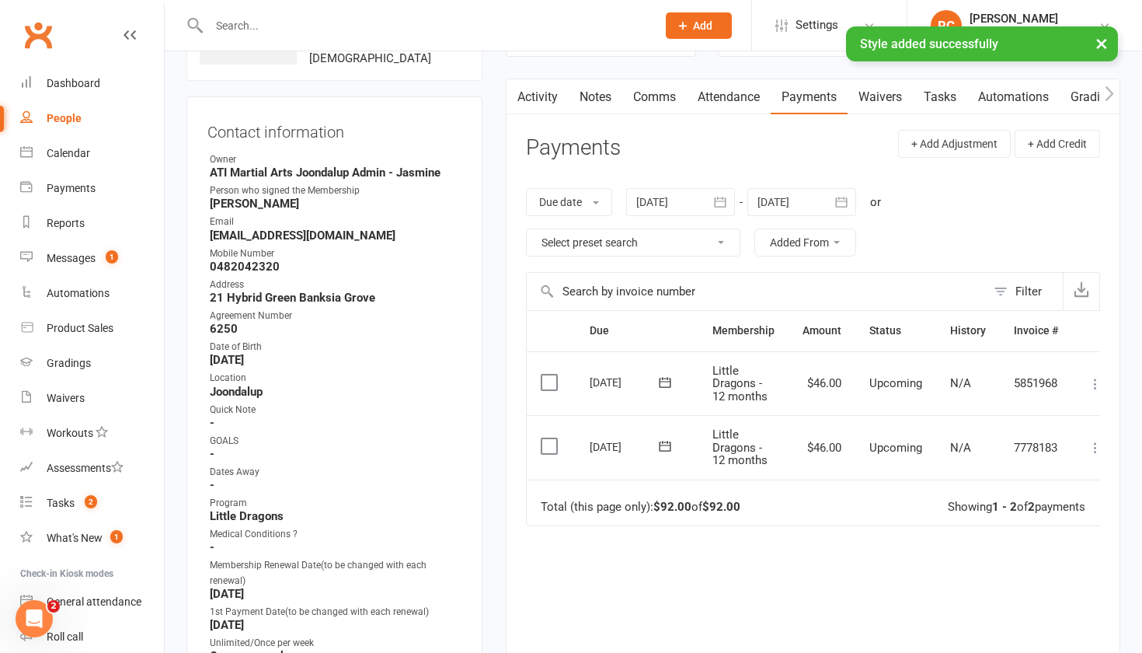
click at [274, 26] on div "× Style added successfully" at bounding box center [561, 26] width 1122 height 0
click at [274, 13] on div at bounding box center [416, 25] width 459 height 51
click at [275, 19] on input "text" at bounding box center [424, 26] width 441 height 22
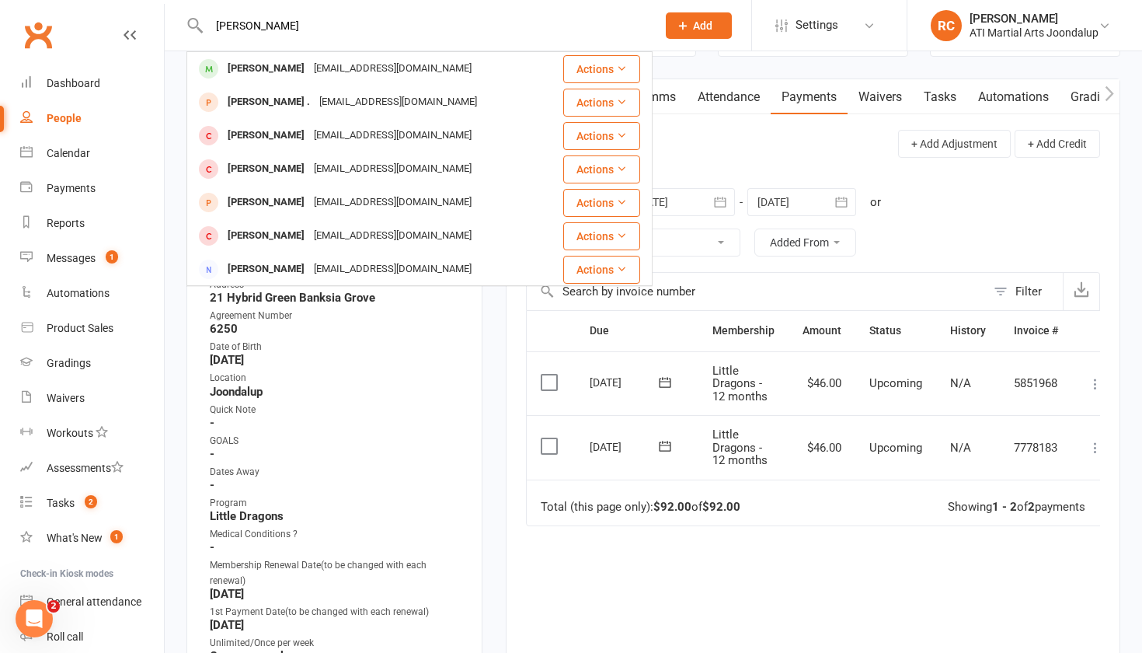
type input "[PERSON_NAME] free"
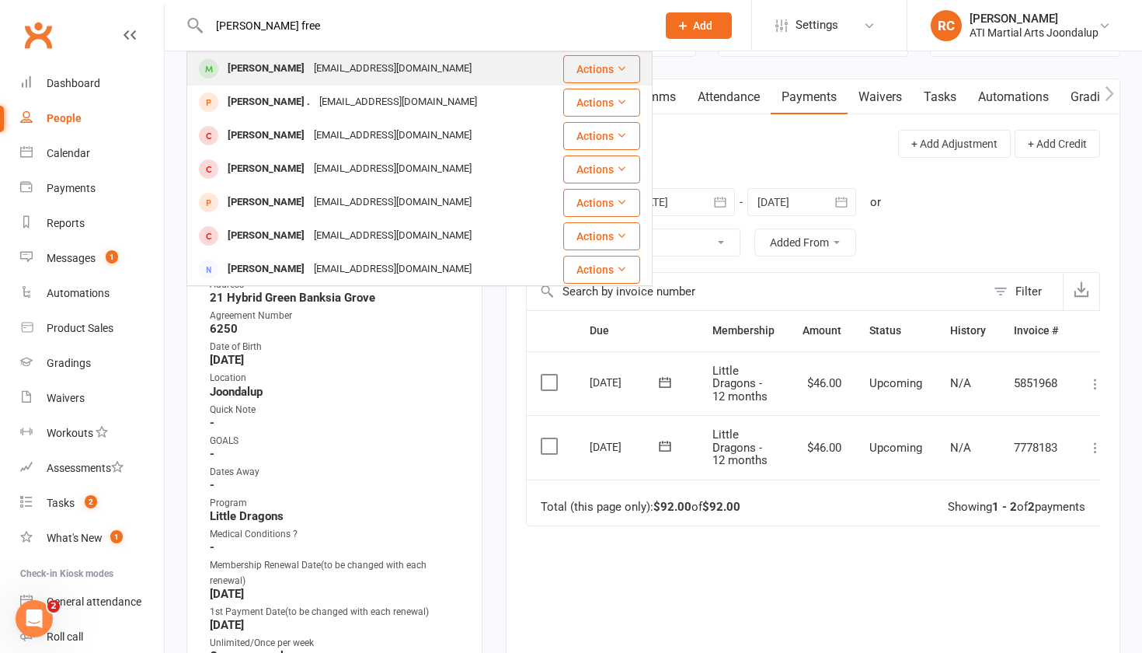
drag, startPoint x: 273, startPoint y: 52, endPoint x: 291, endPoint y: 71, distance: 26.4
click at [291, 71] on div "[PERSON_NAME]" at bounding box center [266, 69] width 86 height 23
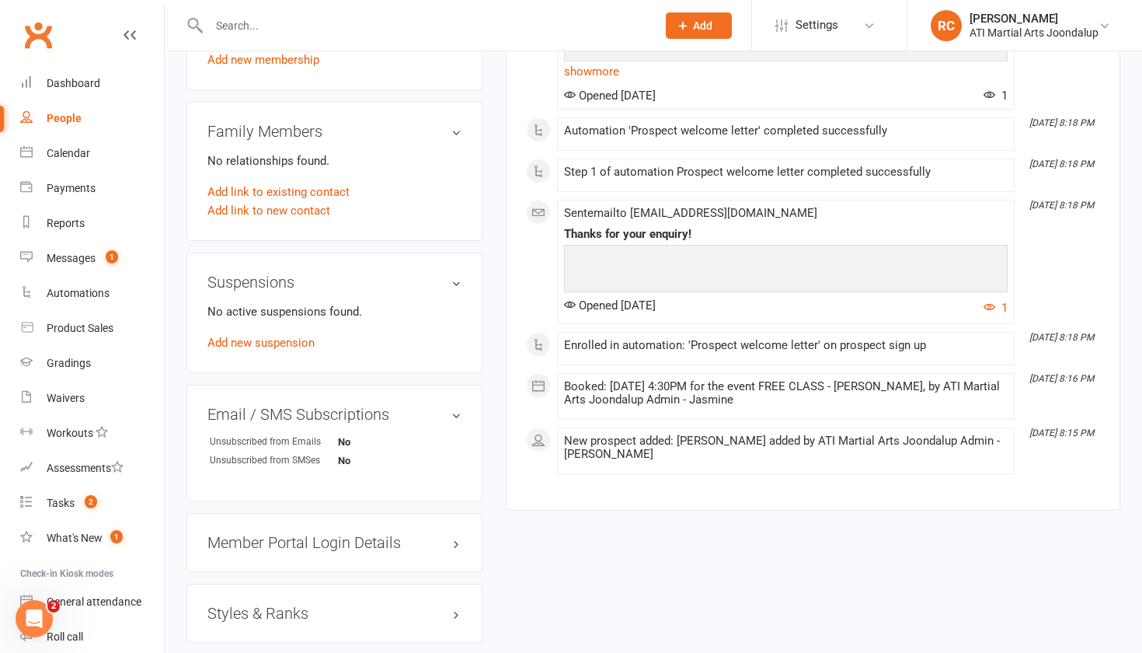
scroll to position [1536, 0]
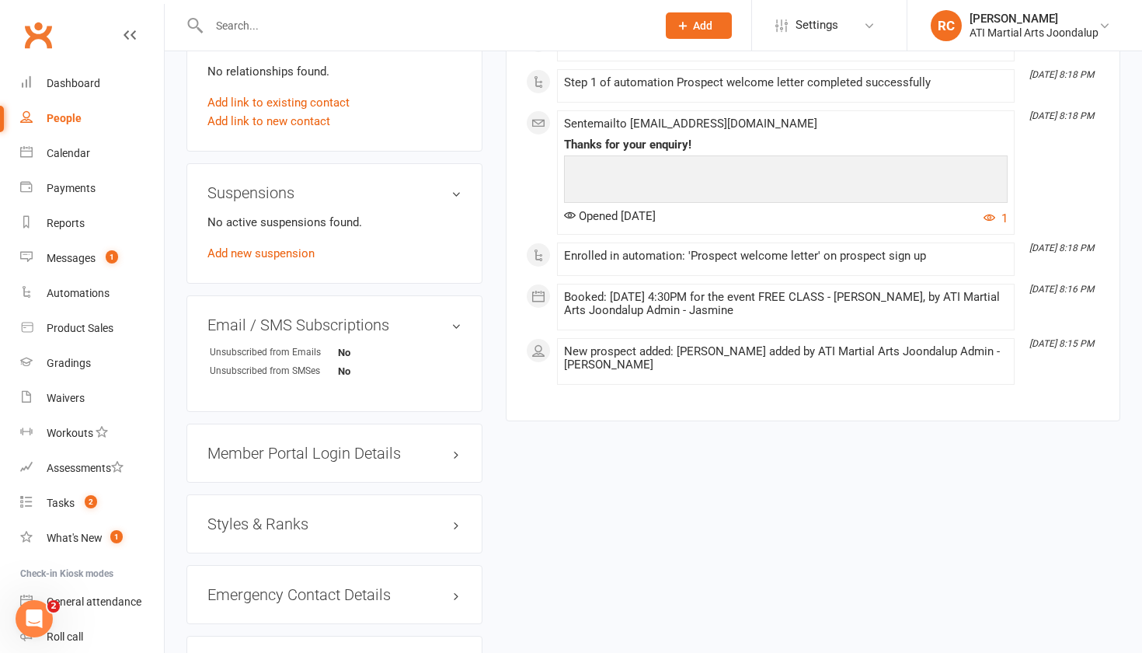
click at [247, 515] on h3 "Styles & Ranks" at bounding box center [334, 523] width 254 height 17
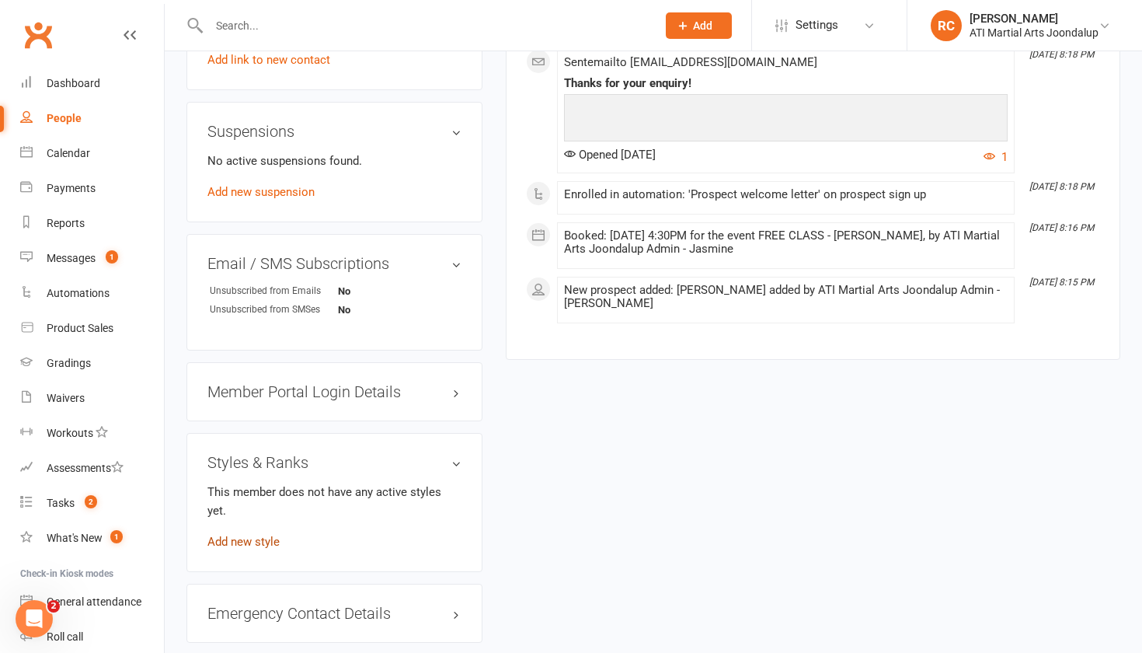
click at [247, 535] on link "Add new style" at bounding box center [243, 542] width 72 height 14
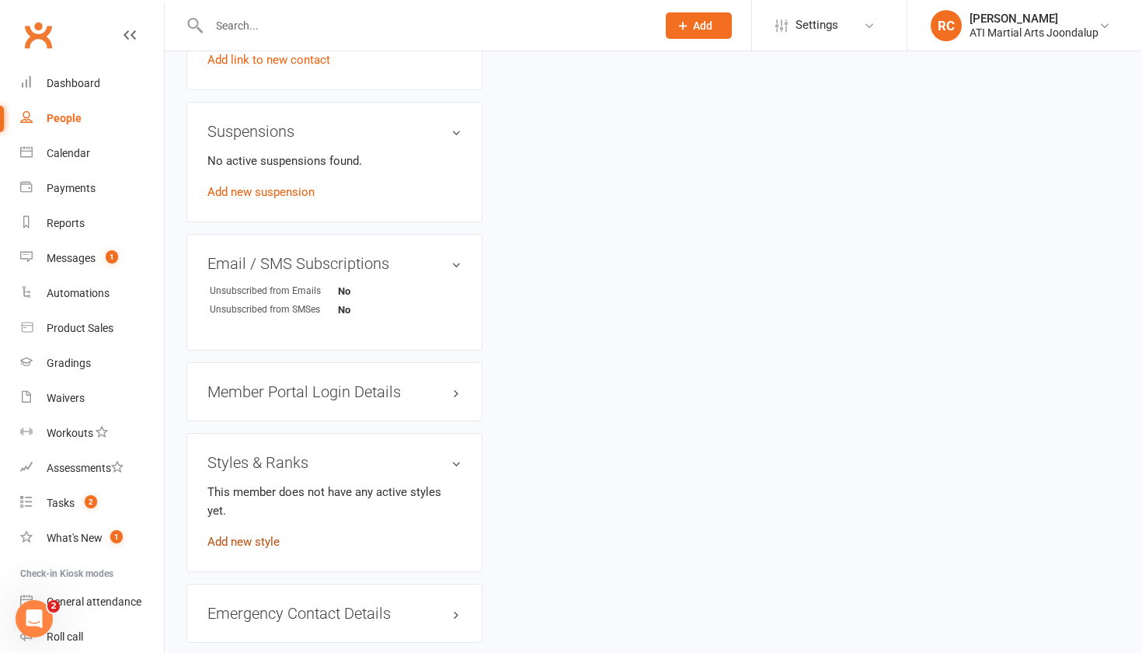
scroll to position [119, 0]
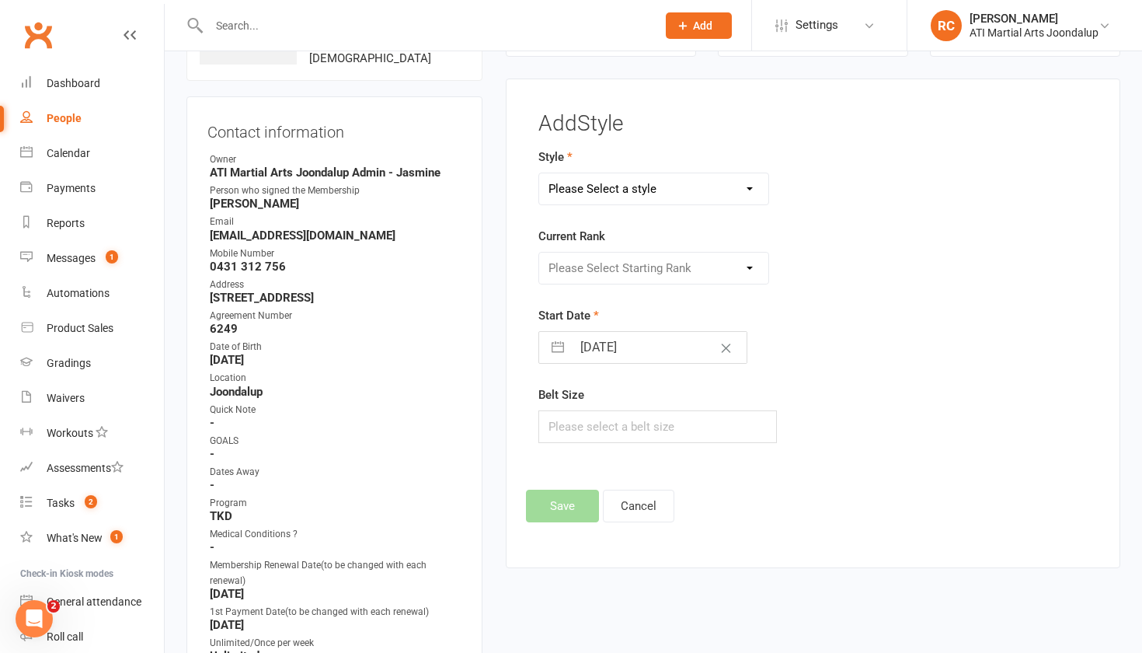
select select "2496"
select select "25192"
click at [575, 511] on button "Save" at bounding box center [562, 506] width 73 height 33
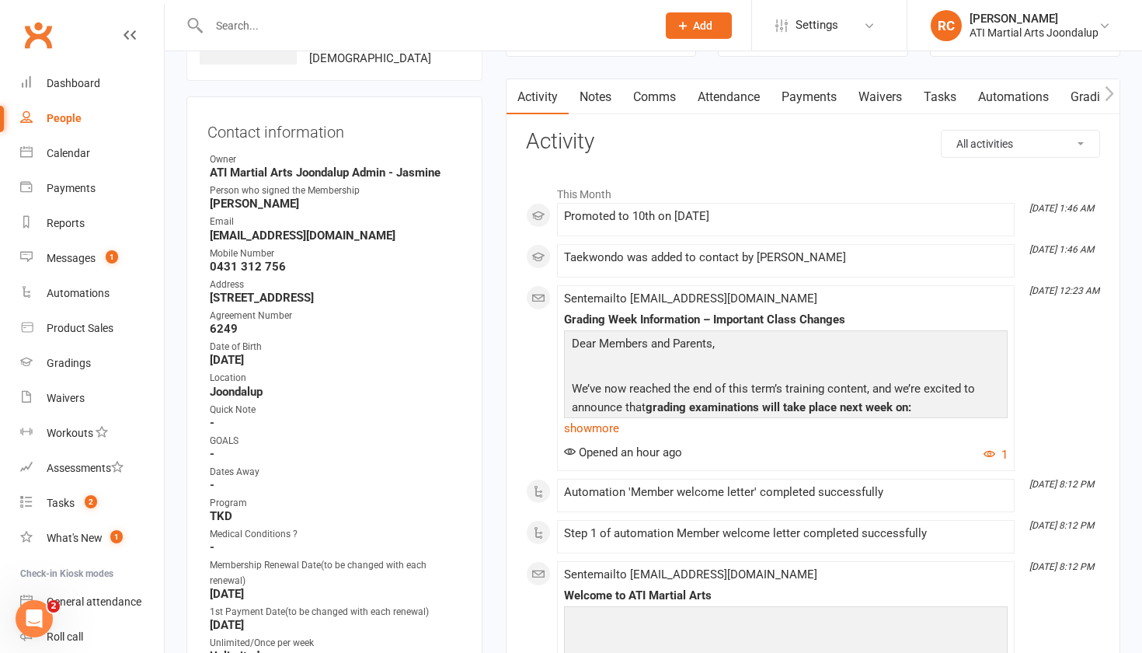
click at [525, 32] on input "text" at bounding box center [424, 26] width 441 height 22
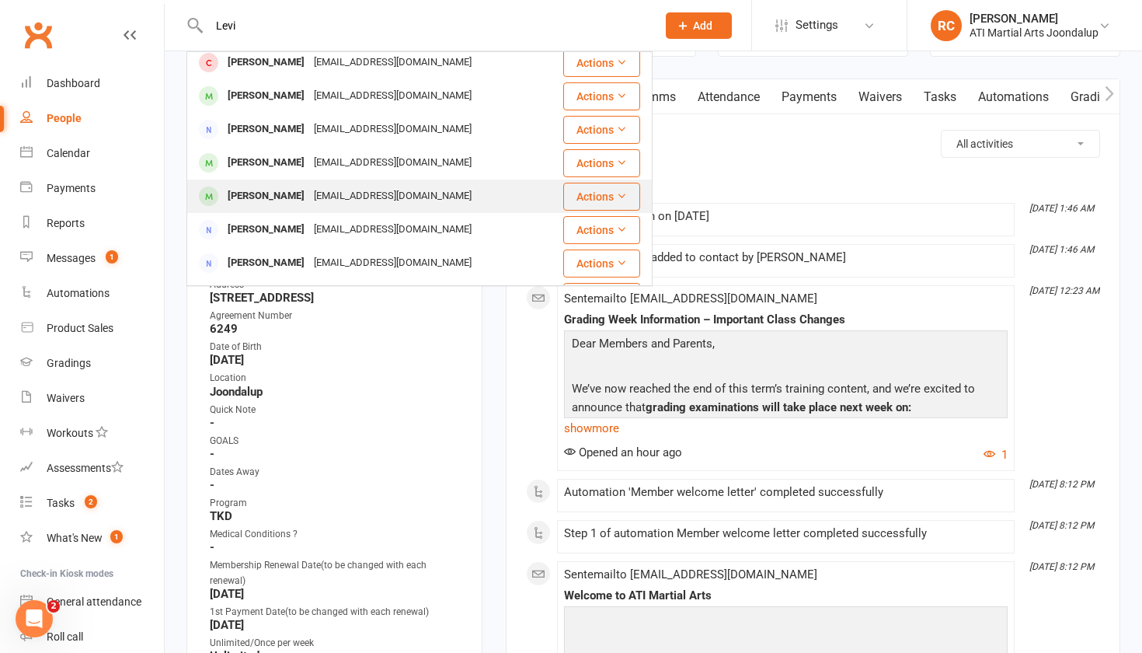
scroll to position [272, 0]
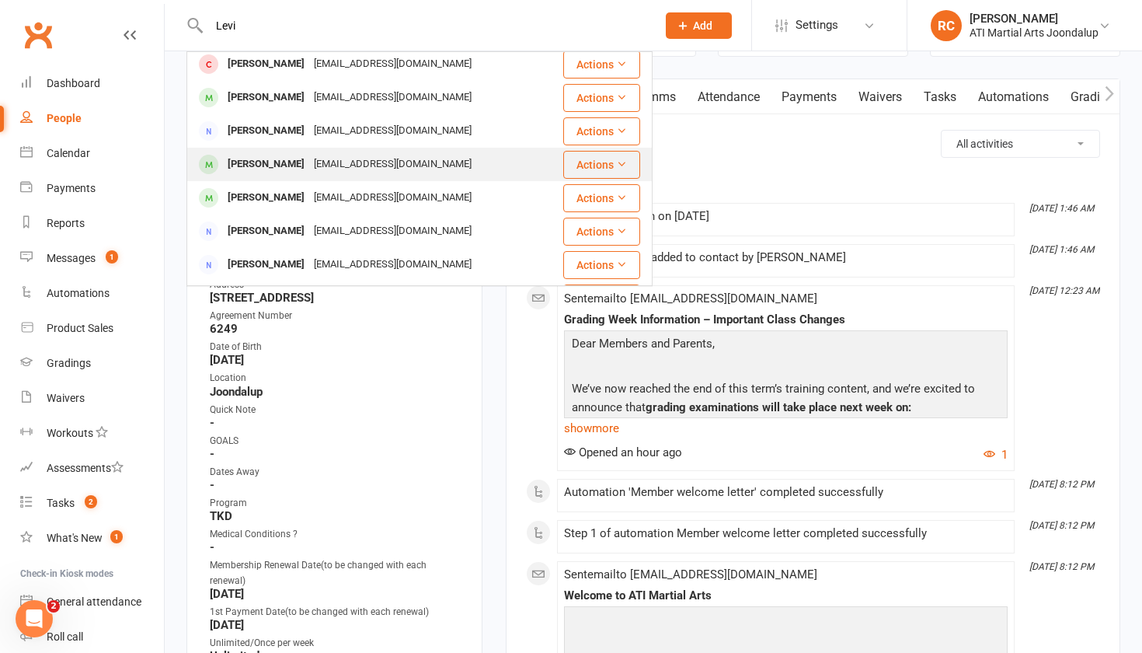
type input "Levi"
click at [450, 166] on div "[PERSON_NAME] [EMAIL_ADDRESS][DOMAIN_NAME]" at bounding box center [375, 164] width 374 height 32
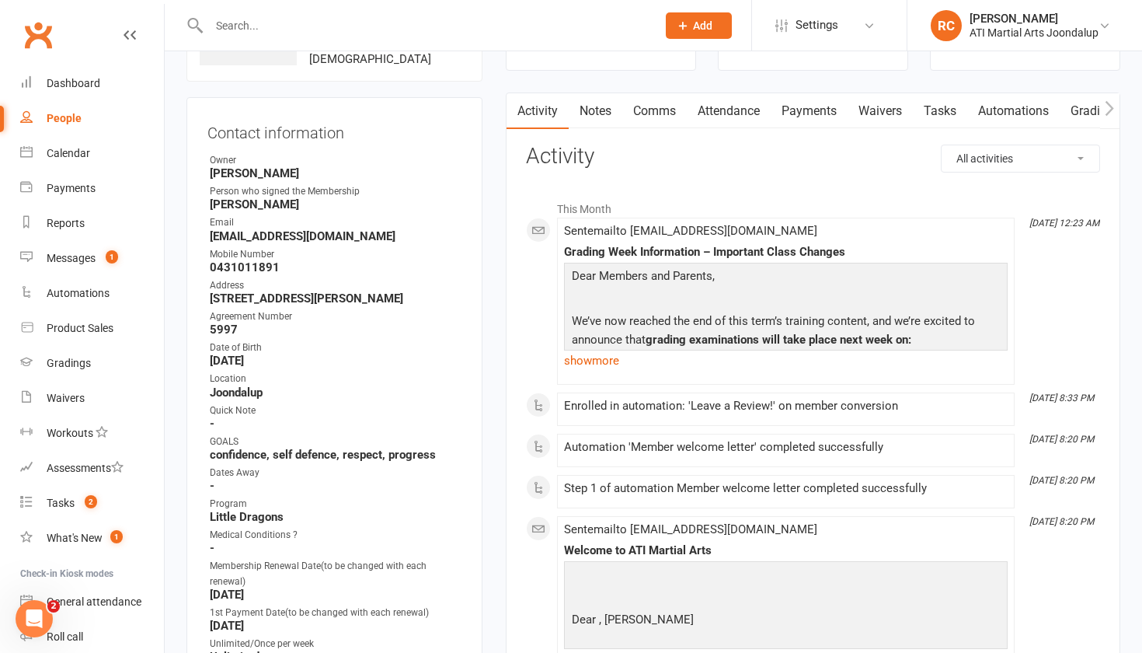
scroll to position [109, 0]
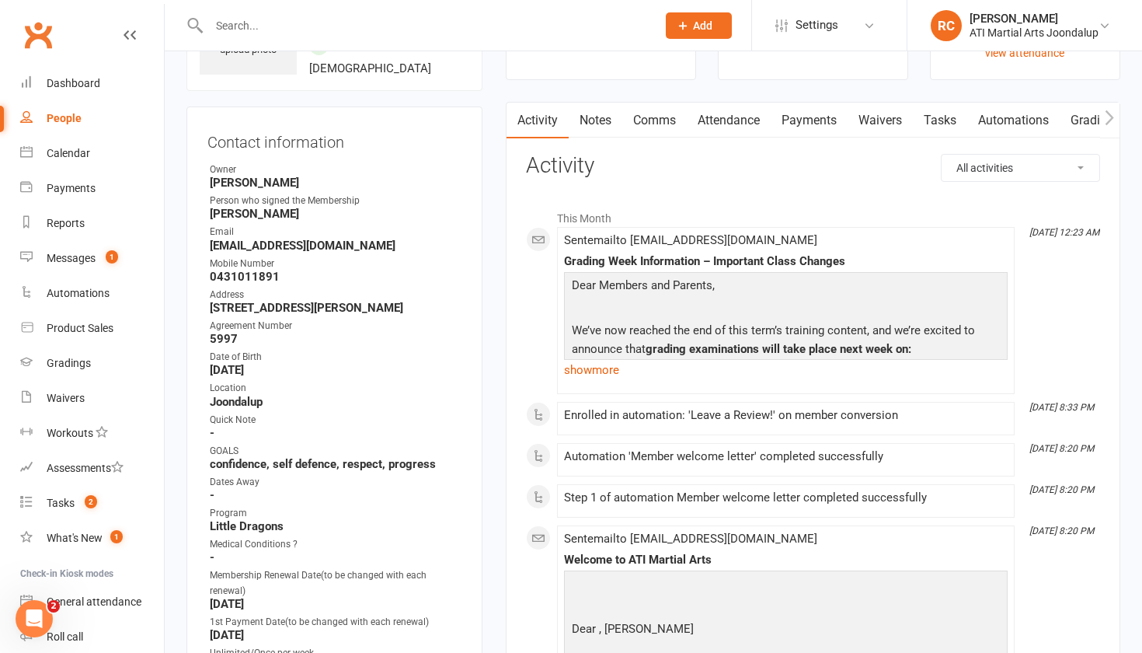
click at [795, 116] on link "Payments" at bounding box center [809, 121] width 77 height 36
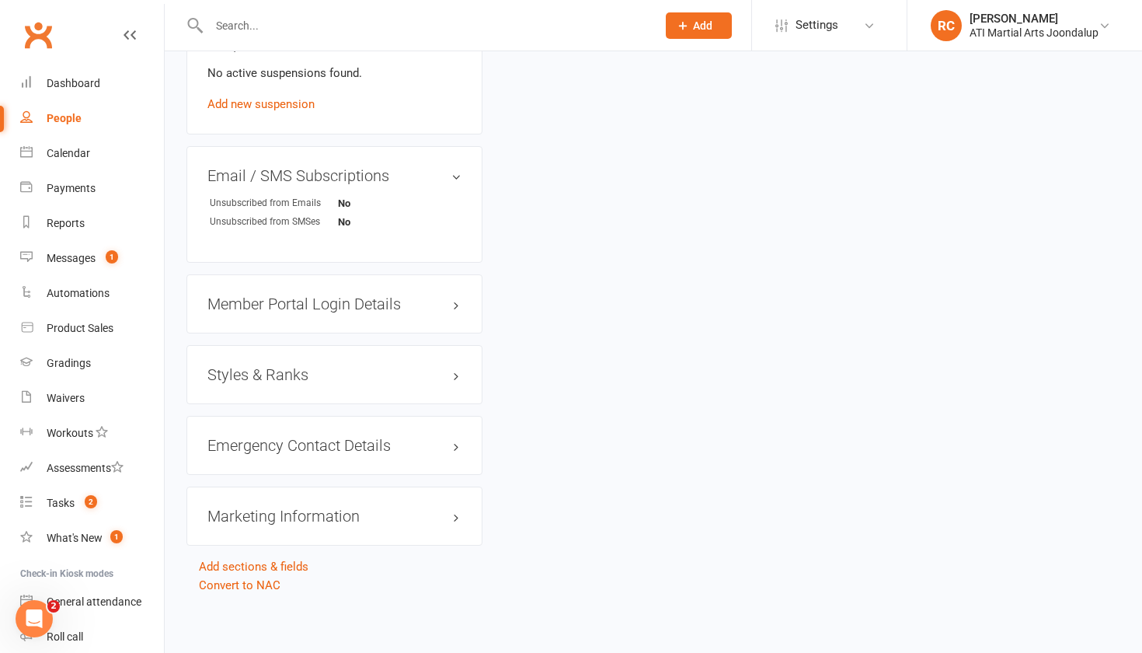
scroll to position [1684, 0]
click at [291, 375] on h3 "Styles & Ranks" at bounding box center [334, 375] width 254 height 17
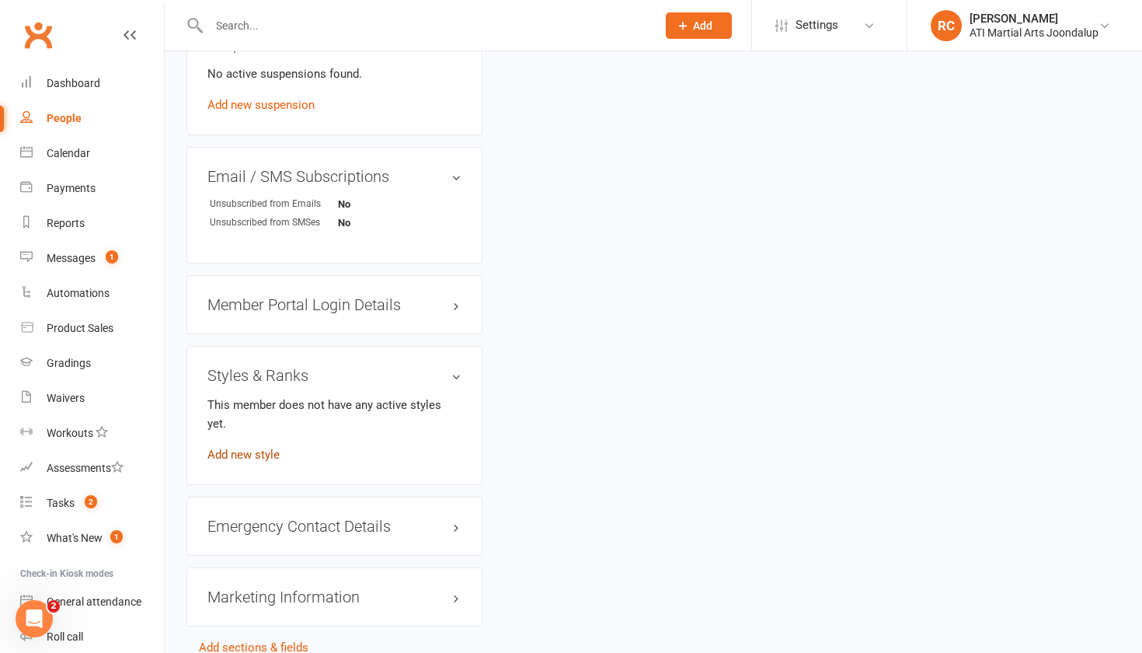
click at [270, 448] on link "Add new style" at bounding box center [243, 455] width 72 height 14
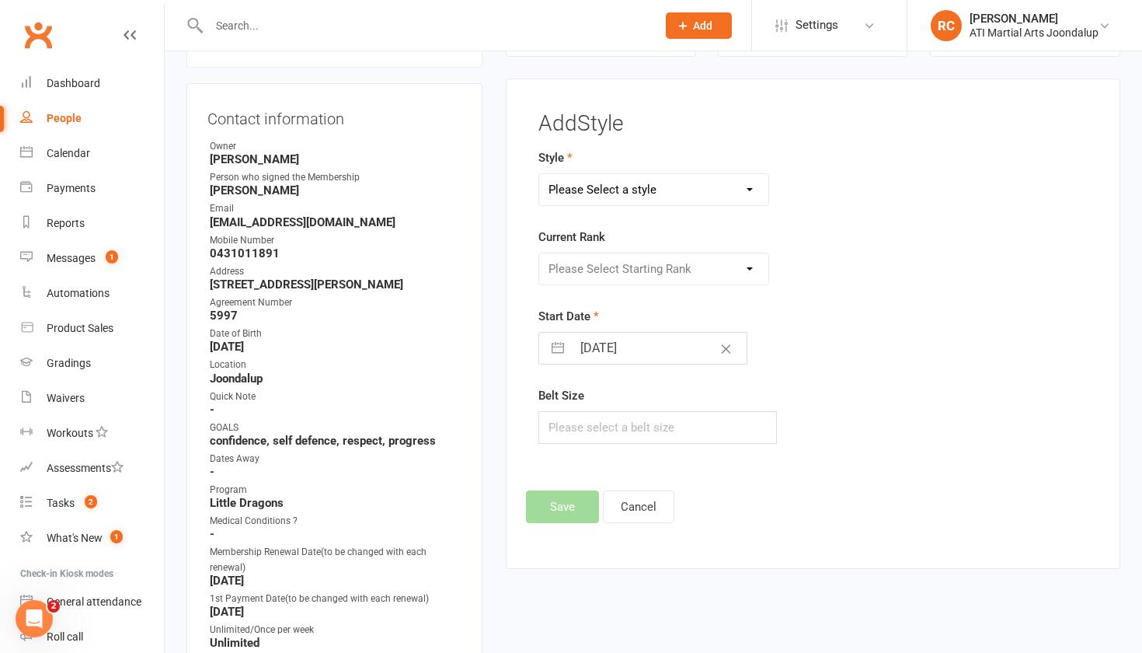
select select "2494"
select select "25166"
click at [565, 516] on button "Save" at bounding box center [562, 506] width 73 height 33
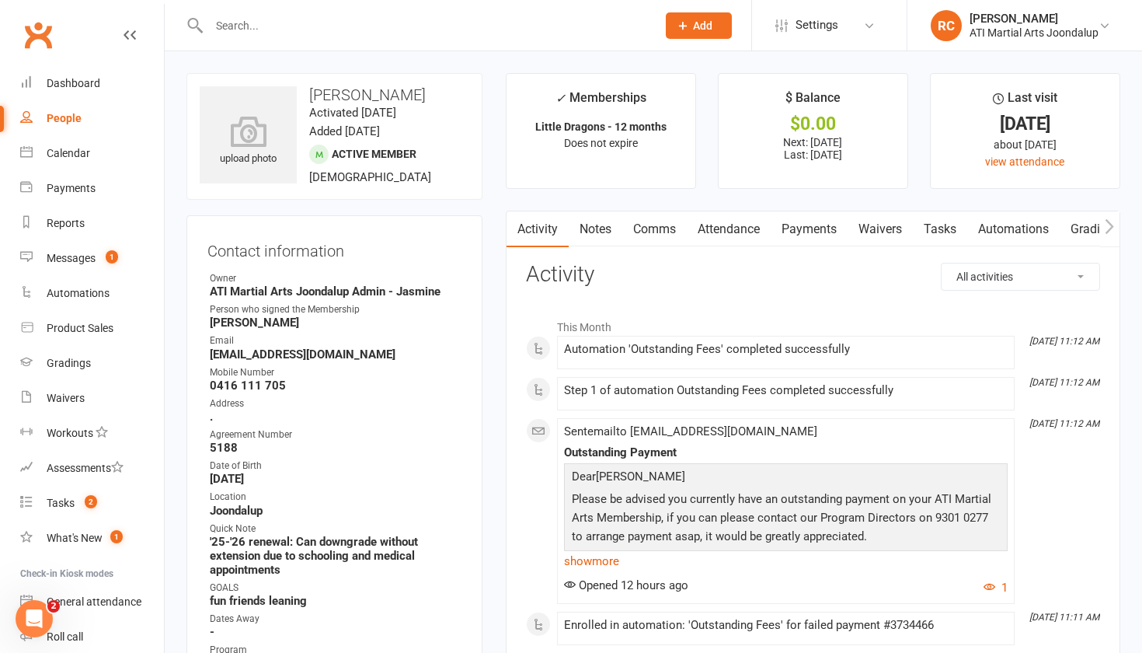
click at [825, 231] on link "Payments" at bounding box center [809, 229] width 77 height 36
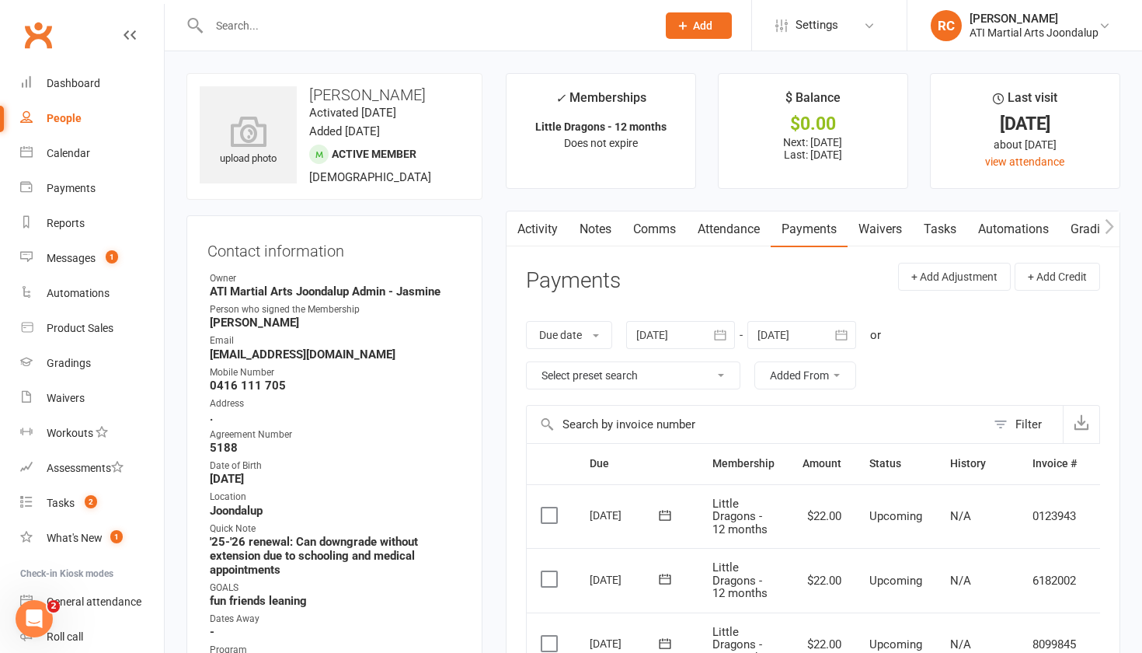
click at [485, 30] on input "text" at bounding box center [424, 26] width 441 height 22
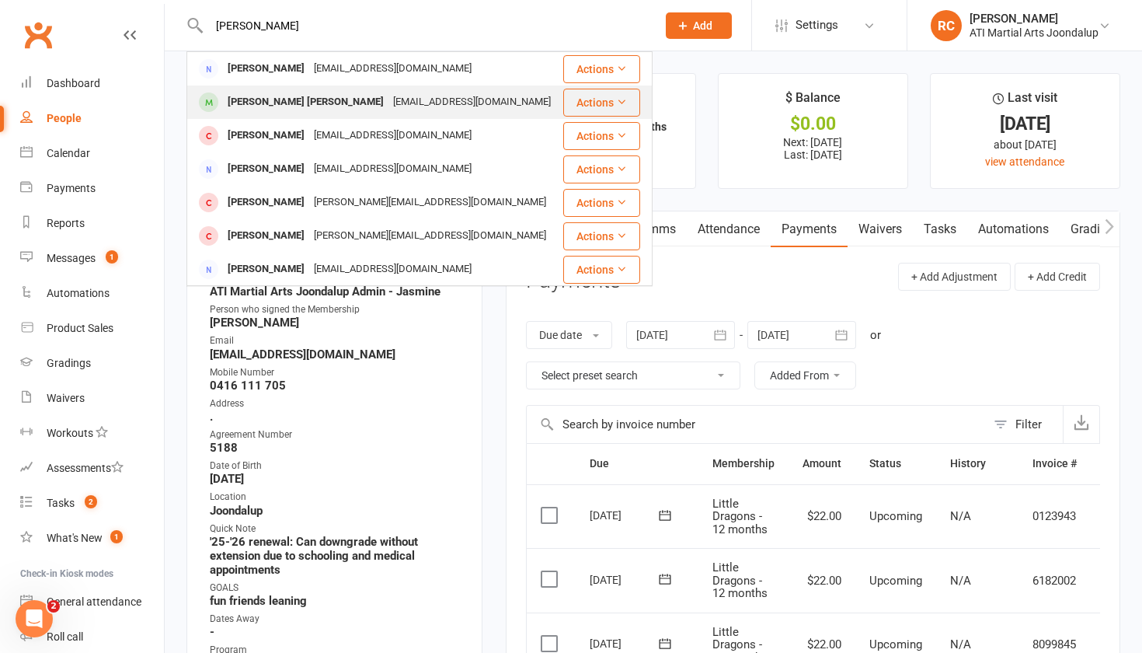
type input "[PERSON_NAME]"
click at [389, 106] on div "[EMAIL_ADDRESS][DOMAIN_NAME]" at bounding box center [472, 102] width 167 height 23
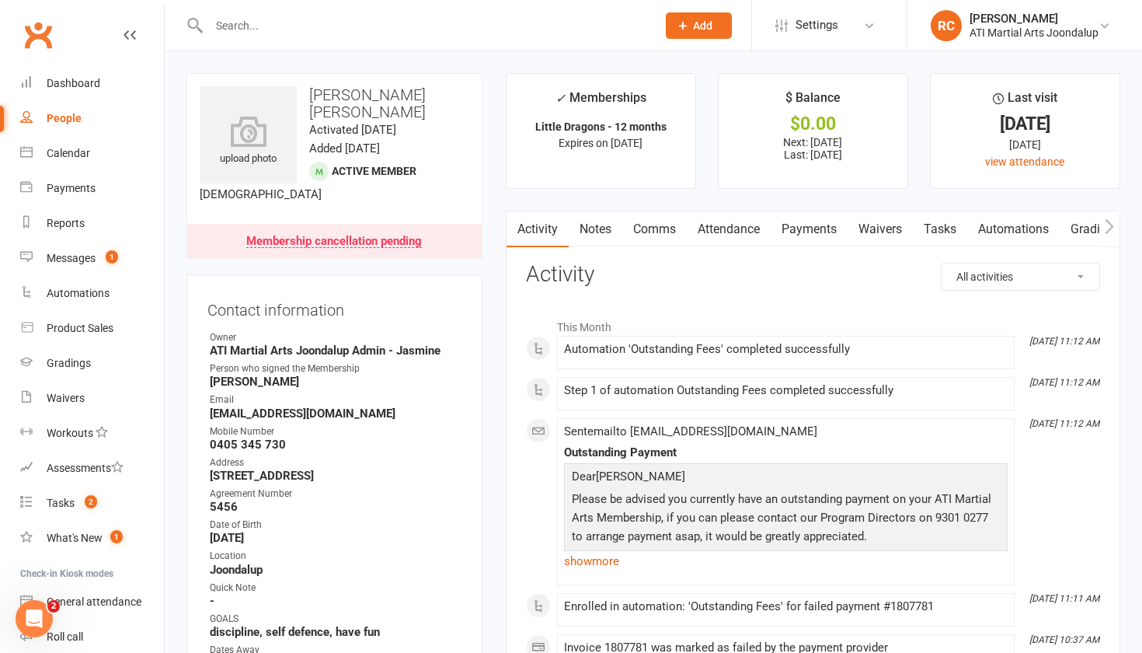
click at [612, 228] on link "Notes" at bounding box center [596, 229] width 54 height 36
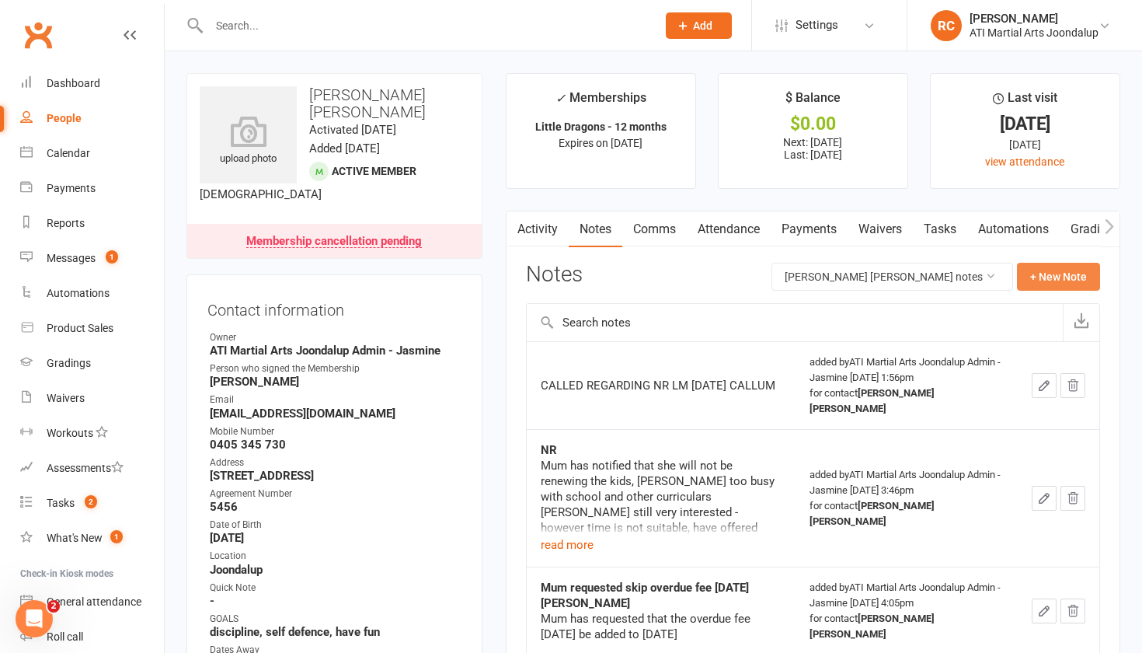
click at [1086, 269] on button "+ New Note" at bounding box center [1058, 277] width 83 height 28
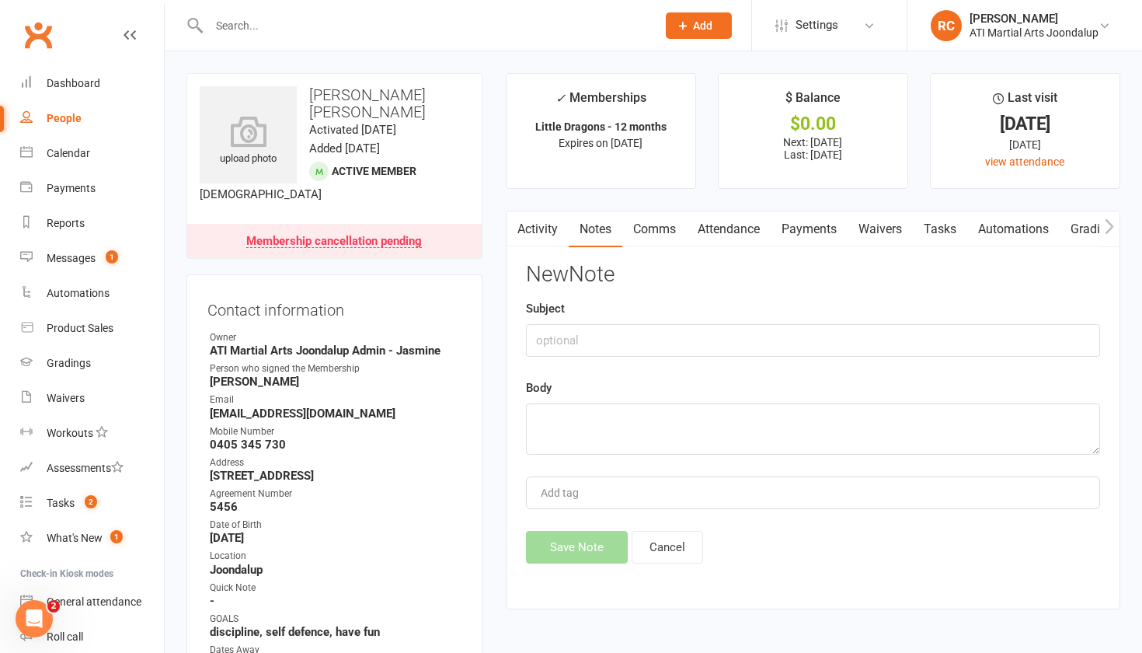
click at [812, 364] on div "New Note Subject Body Add tag Save Note Cancel" at bounding box center [813, 413] width 574 height 301
click at [816, 354] on input "text" at bounding box center [813, 340] width 574 height 33
type input "offered PT on renewal"
paste textarea "HI Sinead, we have the membership due to shut down on expiry. If you wanted to …"
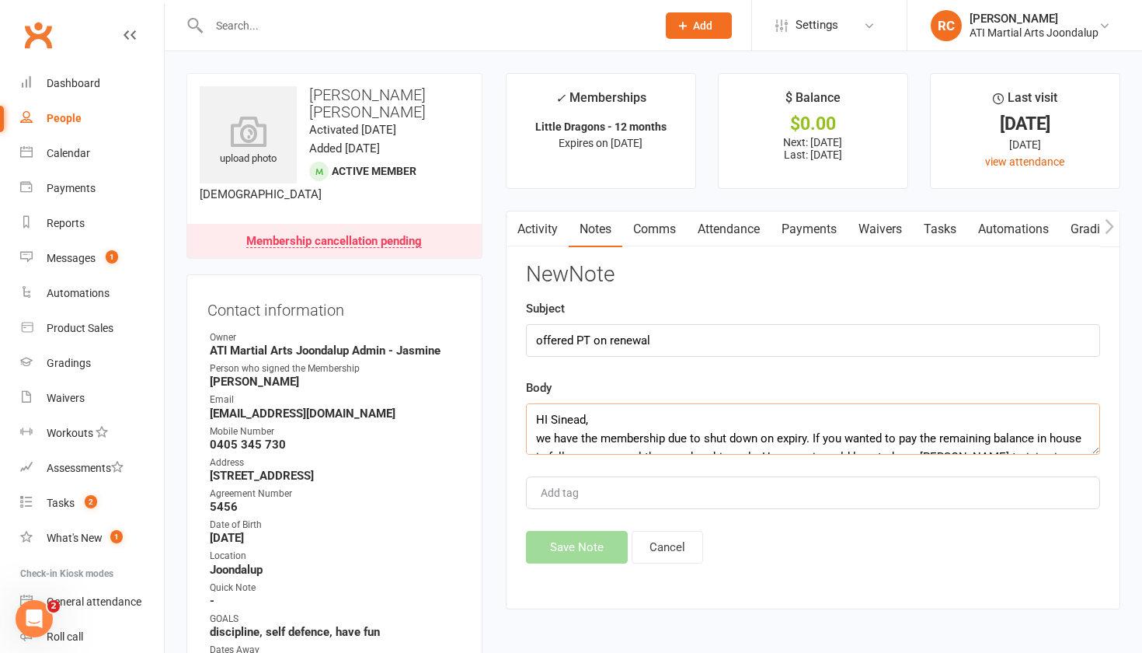
scroll to position [93, 0]
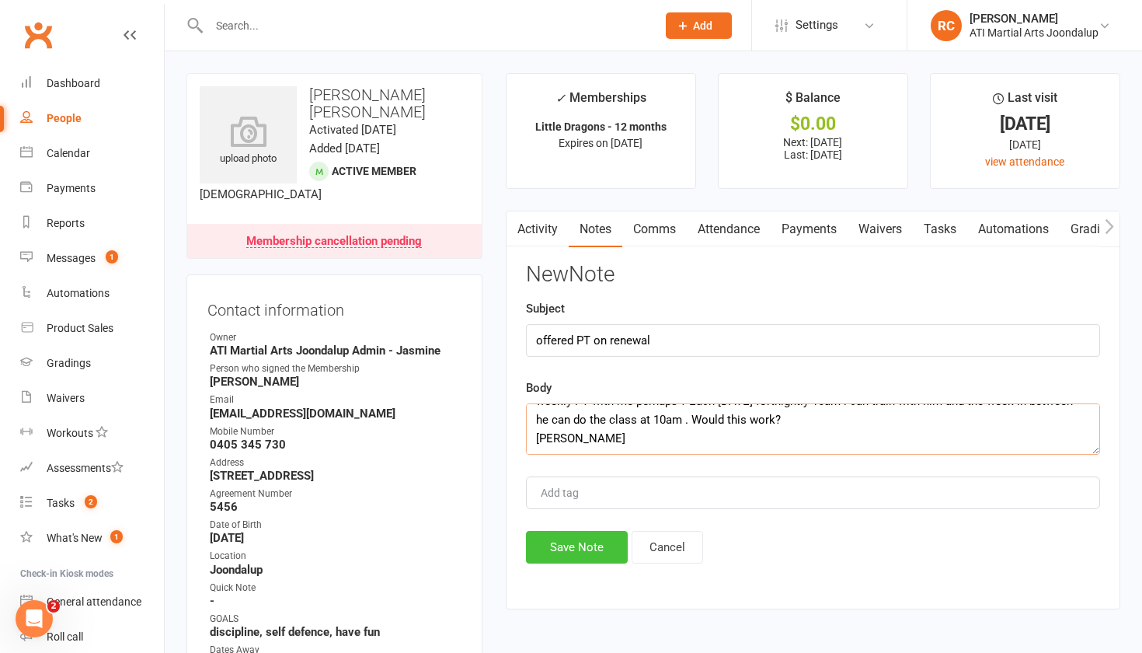
type textarea "HI Sinead, we have the membership due to shut down on expiry. If you wanted to …"
click at [567, 554] on button "Save Note" at bounding box center [577, 547] width 102 height 33
